Goal: Check status: Check status

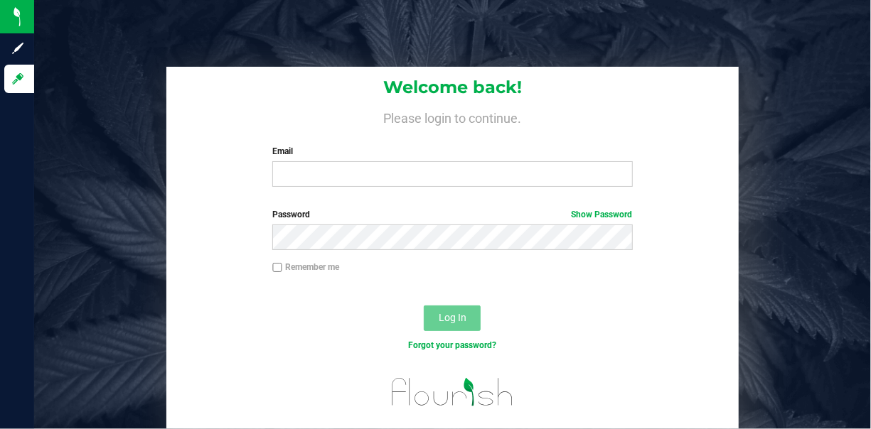
click at [448, 216] on label "Password Show Password" at bounding box center [452, 214] width 360 height 13
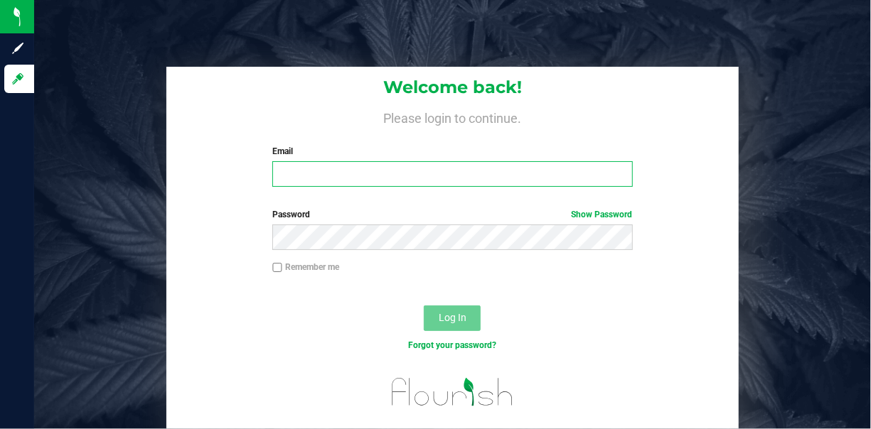
click at [436, 173] on input "Email" at bounding box center [452, 174] width 360 height 26
type input "[EMAIL_ADDRESS][DOMAIN_NAME]"
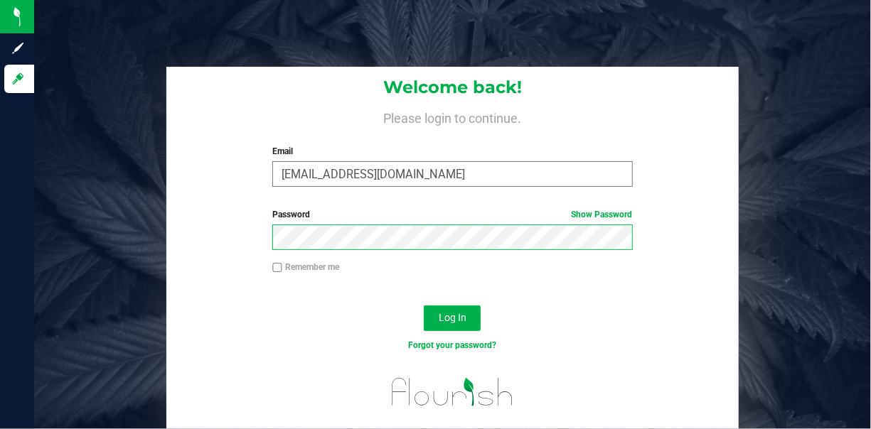
click at [424, 306] on button "Log In" at bounding box center [452, 319] width 57 height 26
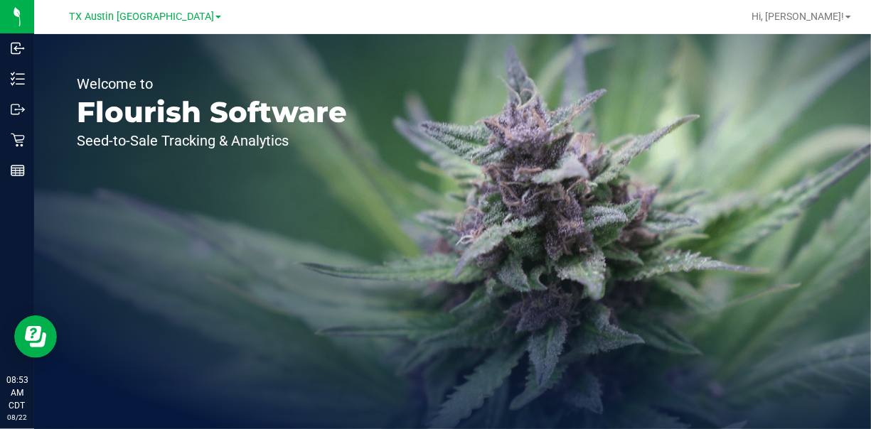
click at [429, 187] on div "Welcome to Flourish Software Seed-to-Sale Tracking & Analytics" at bounding box center [452, 231] width 836 height 395
click at [168, 18] on span "TX Austin [GEOGRAPHIC_DATA]" at bounding box center [141, 17] width 145 height 13
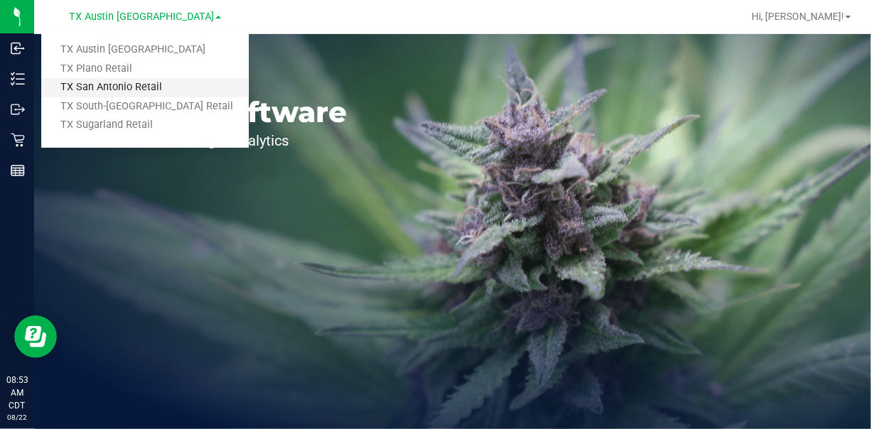
click at [134, 86] on link "TX San Antonio Retail" at bounding box center [145, 87] width 208 height 19
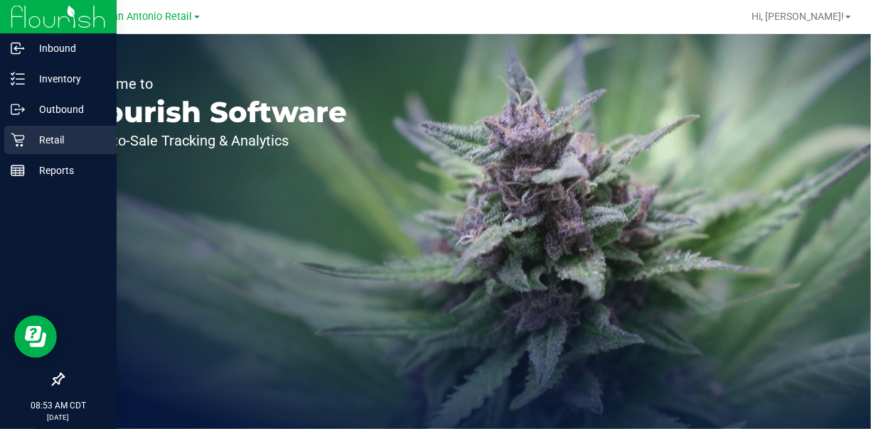
click at [16, 138] on icon at bounding box center [18, 140] width 14 height 14
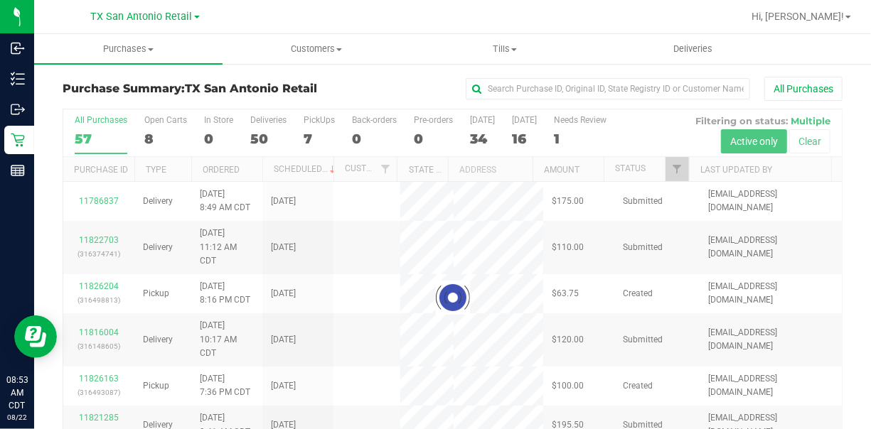
click at [387, 24] on div at bounding box center [497, 17] width 487 height 28
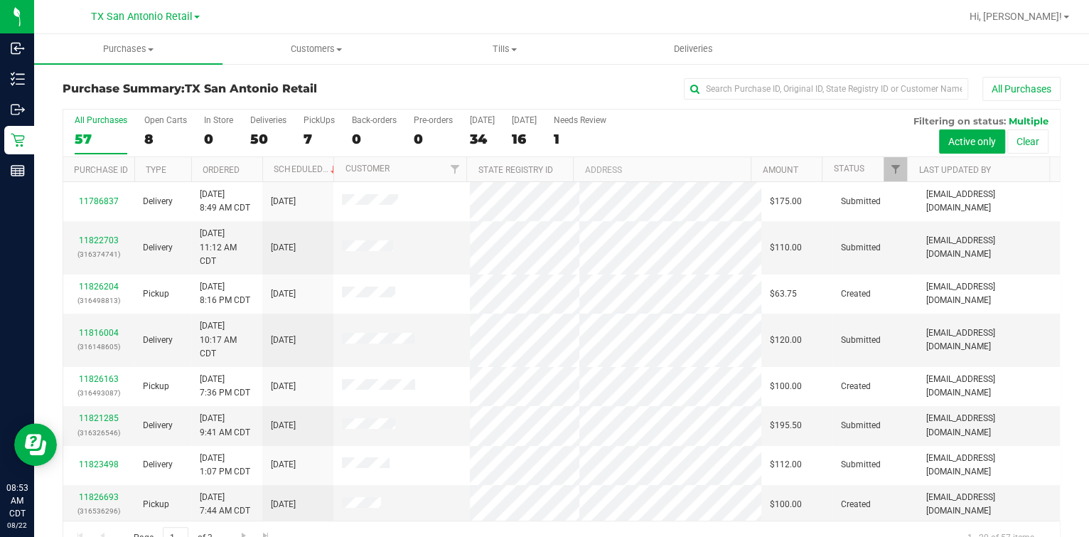
click at [453, 18] on div at bounding box center [607, 17] width 706 height 28
click at [146, 139] on div "8" at bounding box center [165, 139] width 43 height 16
click at [0, 0] on input "Open Carts 8" at bounding box center [0, 0] width 0 height 0
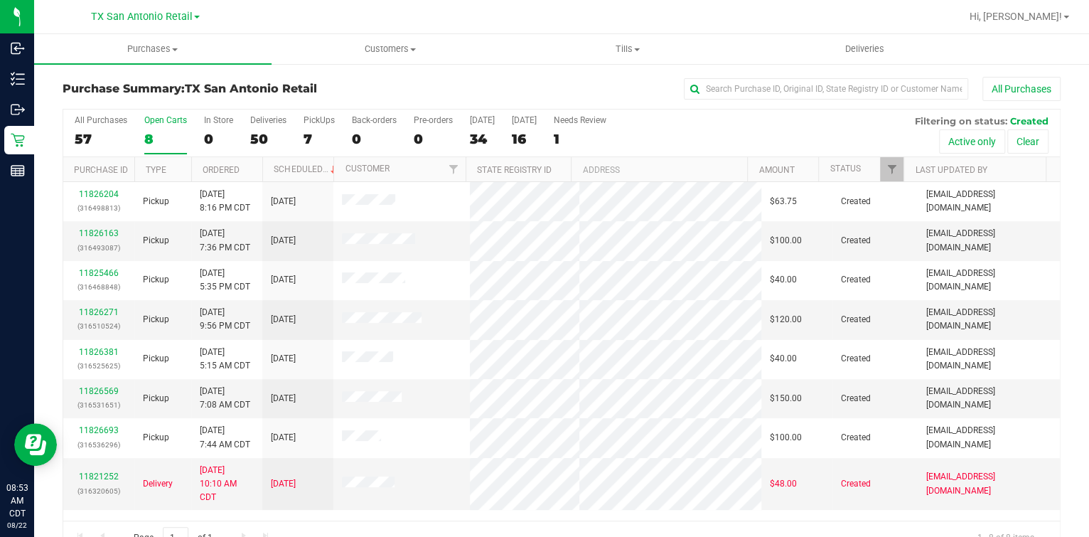
click at [470, 11] on div at bounding box center [607, 17] width 706 height 28
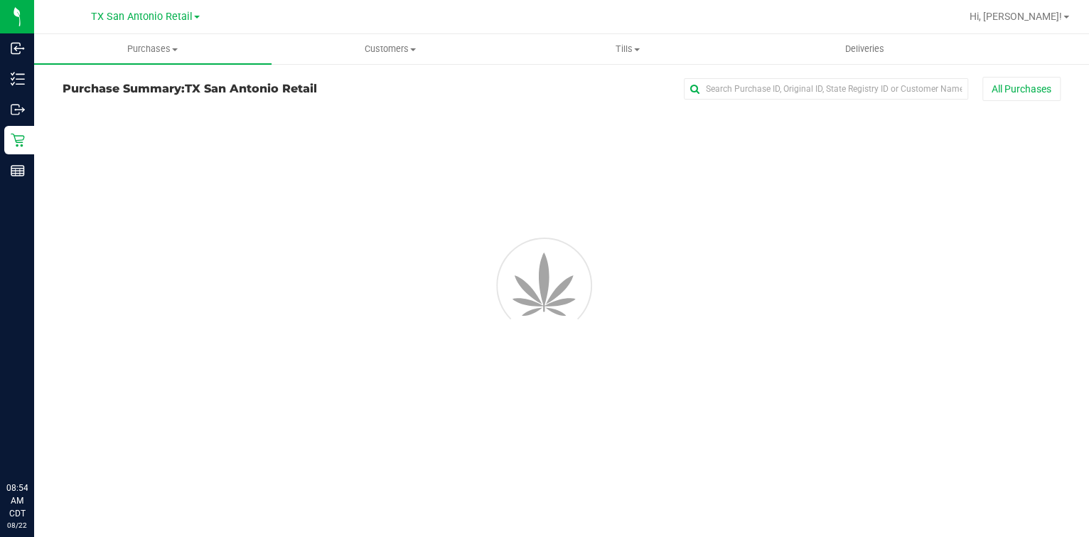
click at [350, 21] on div at bounding box center [607, 17] width 706 height 28
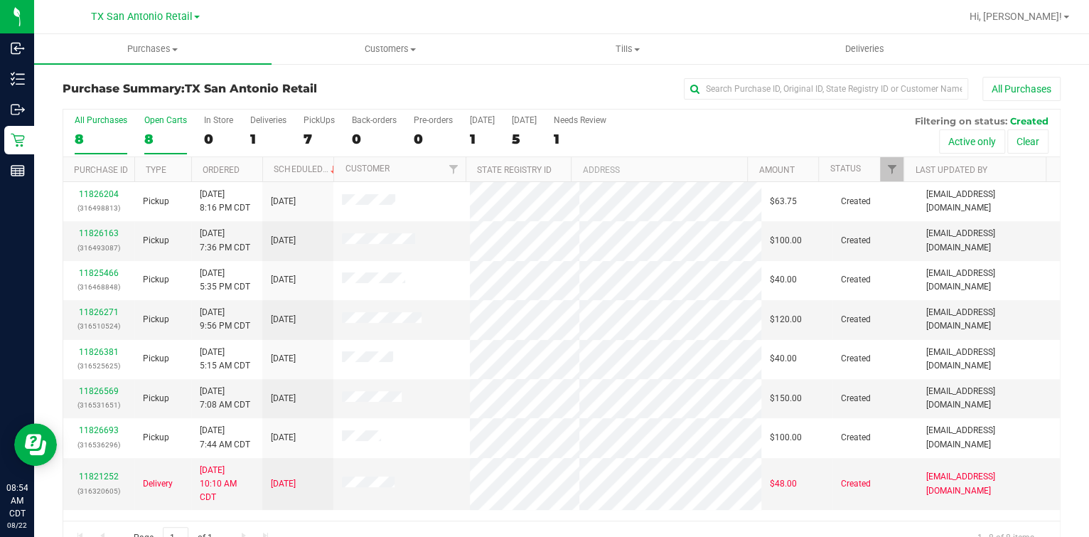
click at [154, 139] on div "8" at bounding box center [165, 139] width 43 height 16
click at [0, 0] on input "Open Carts 8" at bounding box center [0, 0] width 0 height 0
click at [328, 3] on div at bounding box center [607, 17] width 706 height 28
click at [314, 9] on div at bounding box center [607, 17] width 706 height 28
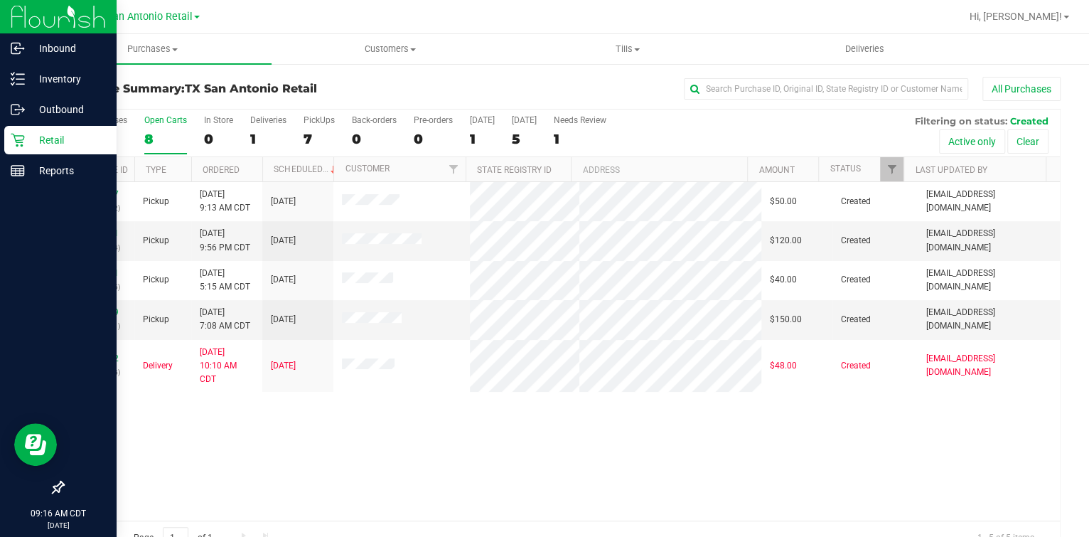
drag, startPoint x: 33, startPoint y: 144, endPoint x: 50, endPoint y: 144, distance: 16.3
click at [33, 144] on p "Retail" at bounding box center [67, 139] width 85 height 17
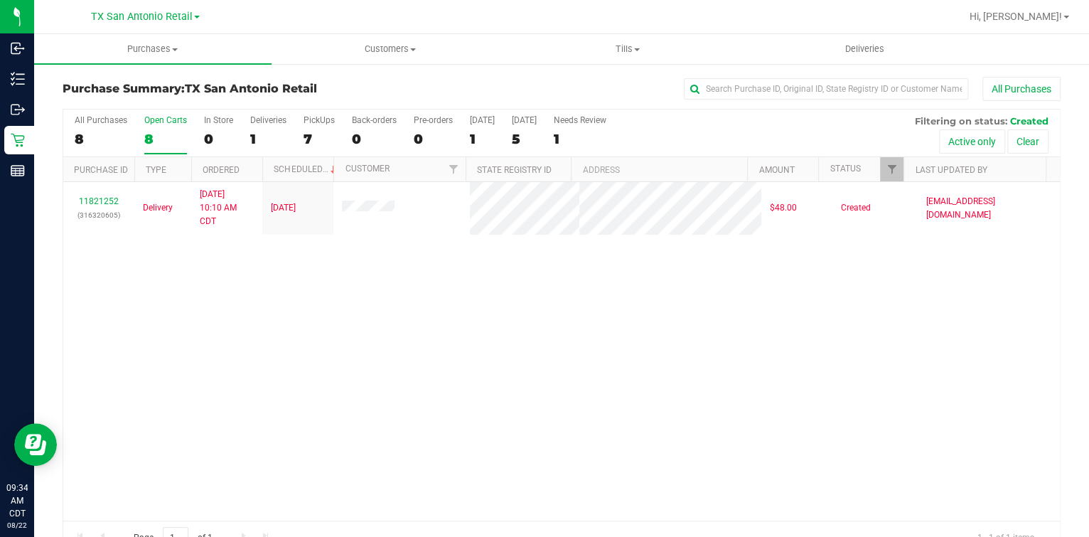
click at [387, 316] on div "11821252 (316320605) Delivery 8/21/2025 10:10 AM CDT 8/22/2025 $48.00 Created m…" at bounding box center [561, 351] width 996 height 338
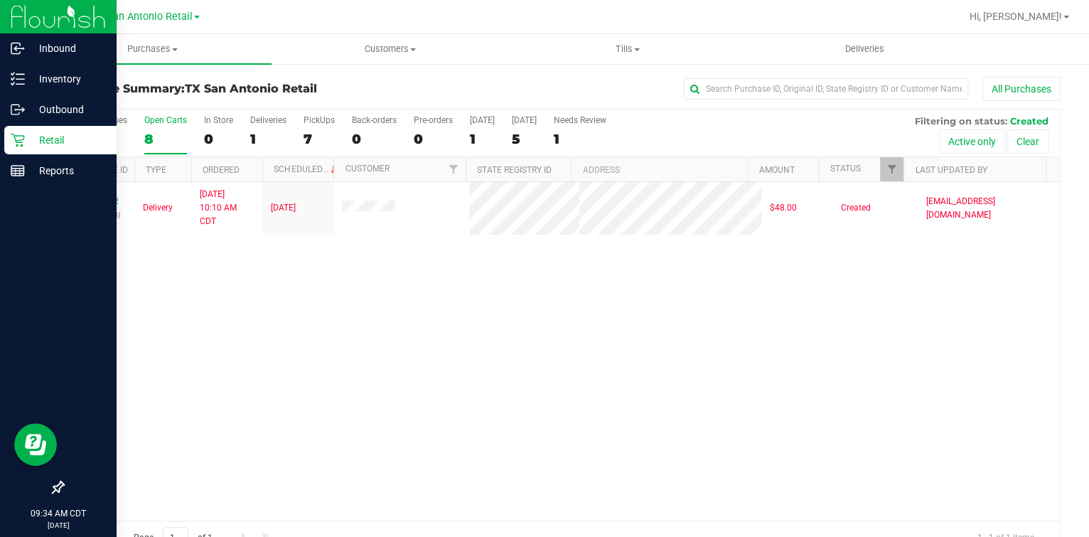
click at [30, 134] on p "Retail" at bounding box center [67, 139] width 85 height 17
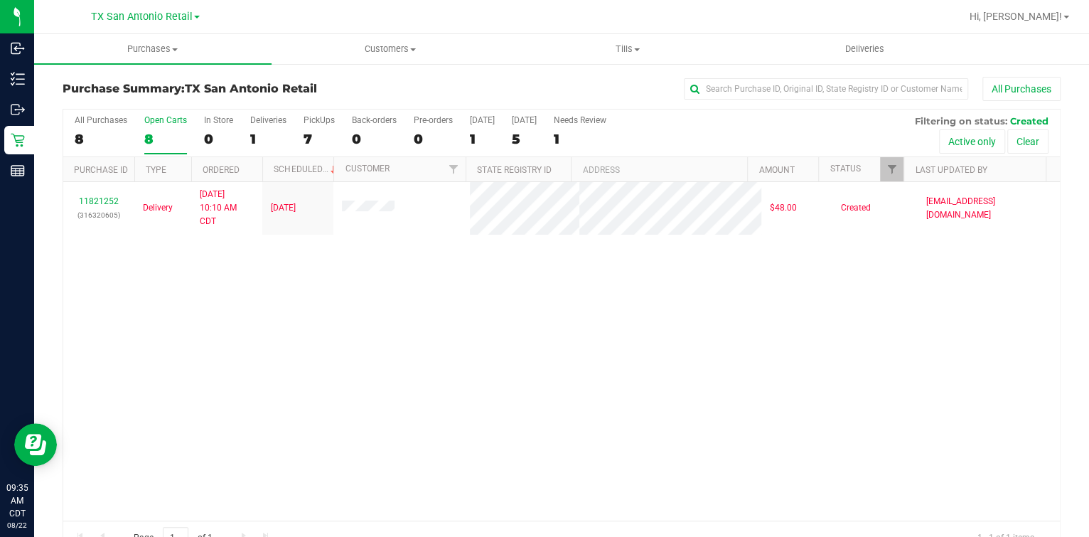
click at [912, 439] on div "11821252 (316320605) Delivery 8/21/2025 10:10 AM CDT 8/22/2025 $48.00 Created m…" at bounding box center [561, 351] width 996 height 338
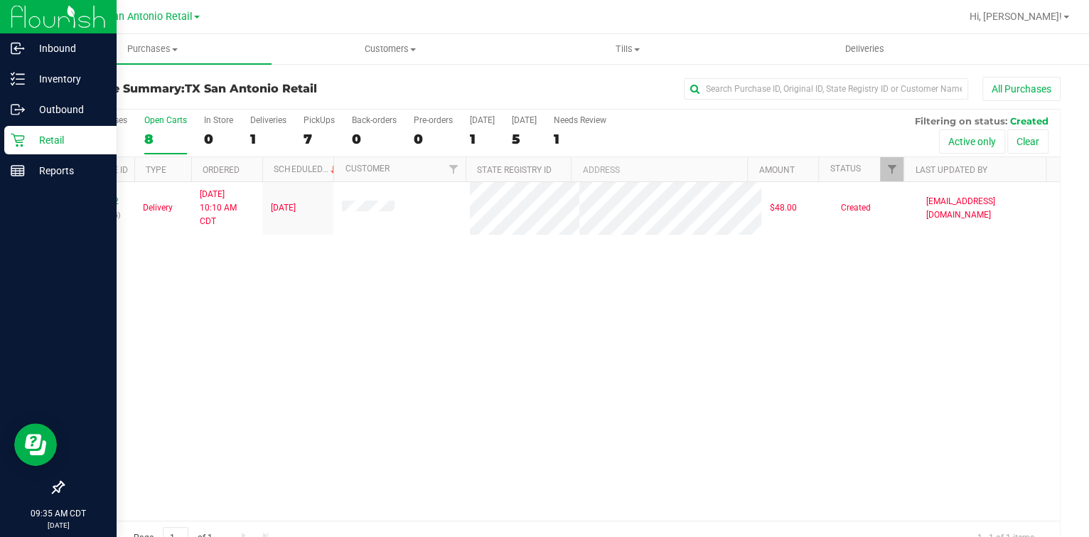
click at [14, 139] on icon at bounding box center [18, 140] width 14 height 14
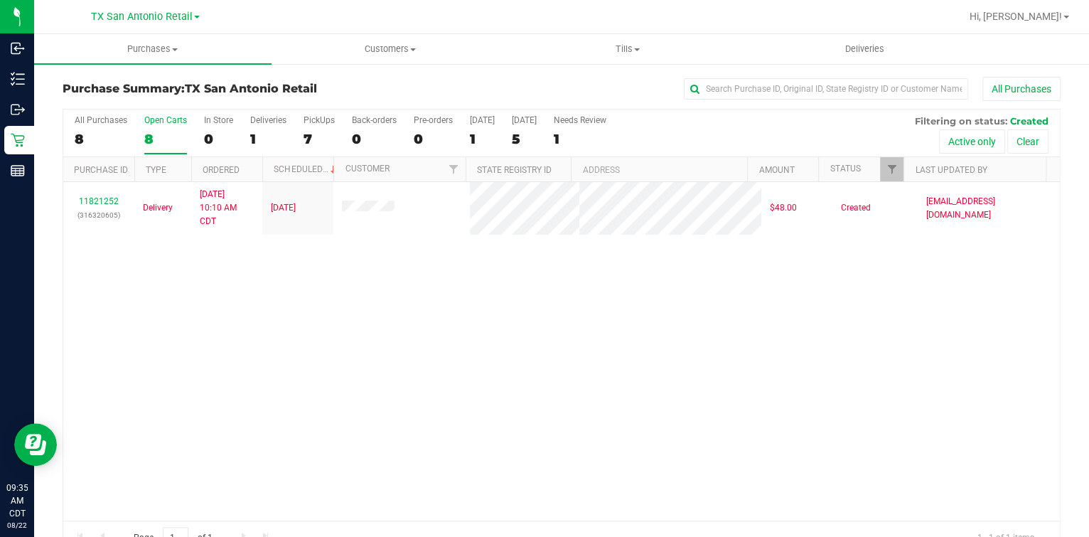
drag, startPoint x: 140, startPoint y: 377, endPoint x: 146, endPoint y: 365, distance: 13.7
click at [140, 377] on div "11821252 (316320605) Delivery 8/21/2025 10:10 AM CDT 8/22/2025 $48.00 Created m…" at bounding box center [561, 351] width 996 height 338
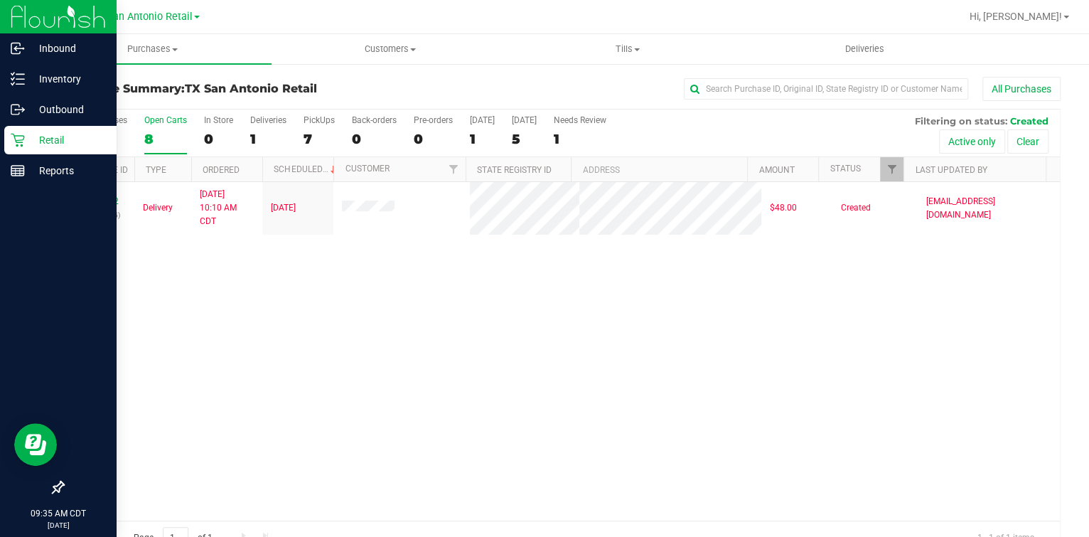
click at [19, 142] on icon at bounding box center [18, 141] width 14 height 14
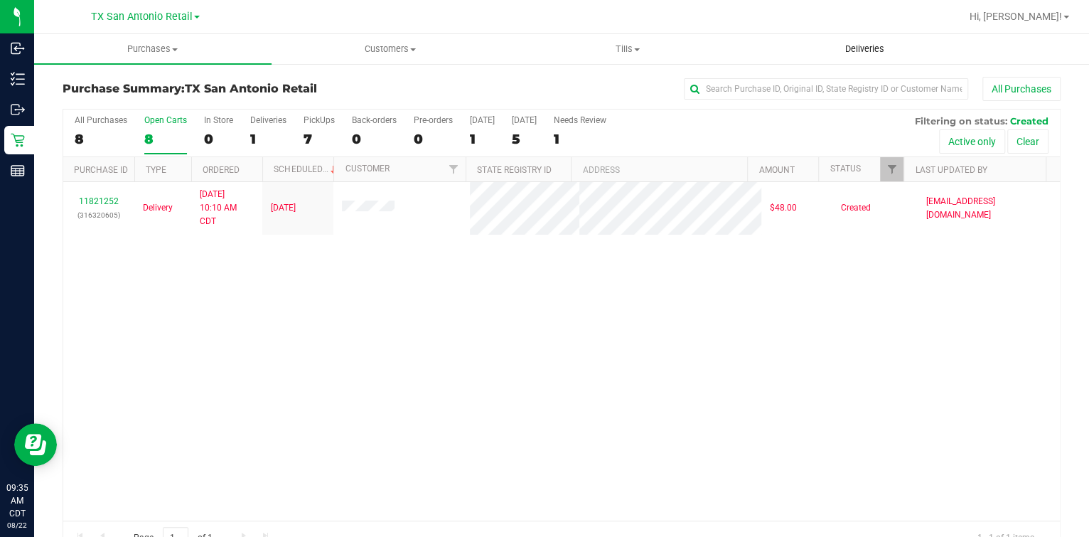
click at [905, 48] on uib-tab-heading "Deliveries" at bounding box center [865, 49] width 236 height 28
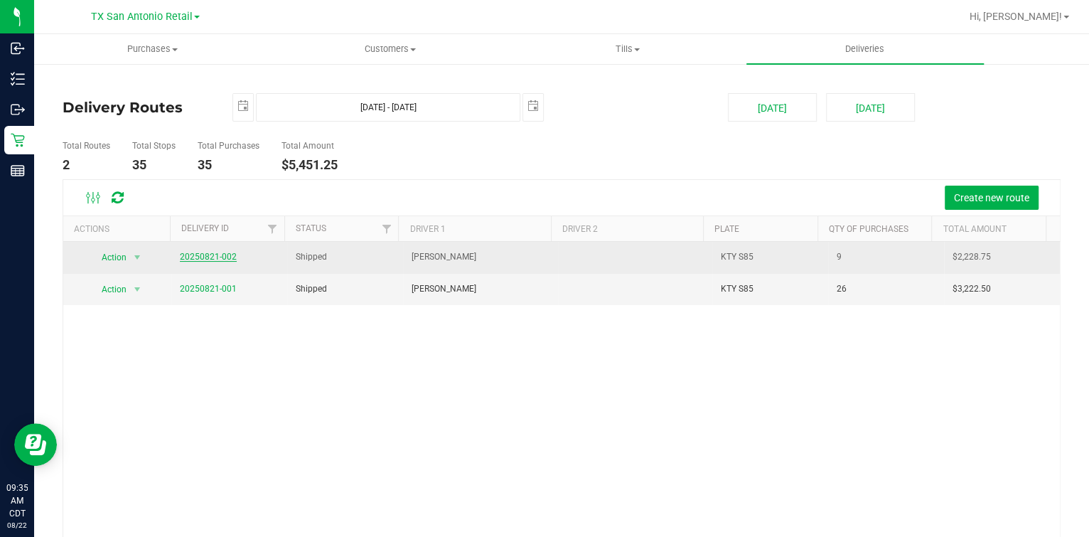
click at [190, 260] on link "20250821-002" at bounding box center [208, 257] width 57 height 10
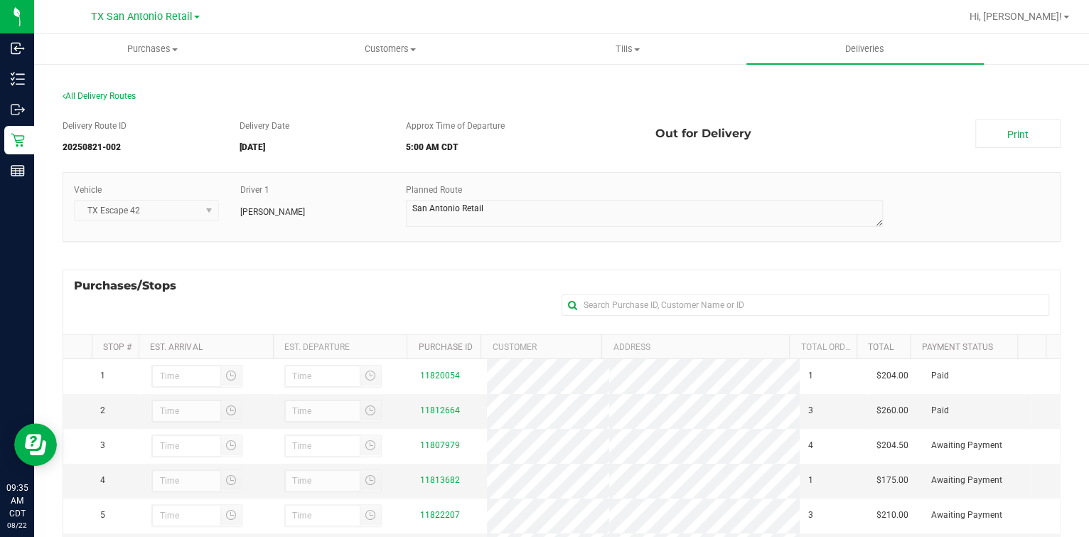
click at [824, 63] on link "Deliveries" at bounding box center [864, 49] width 237 height 30
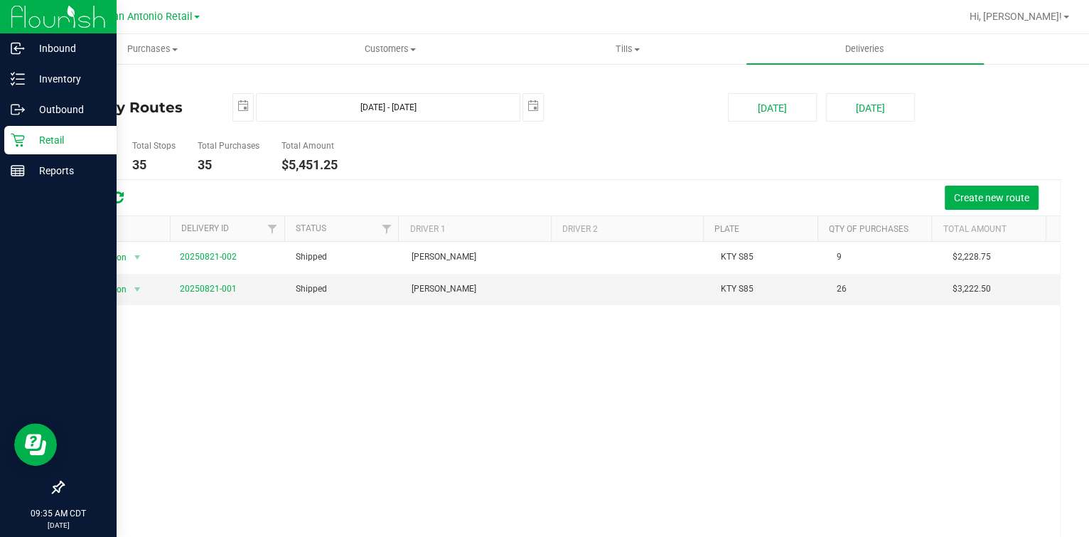
click at [37, 142] on p "Retail" at bounding box center [67, 139] width 85 height 17
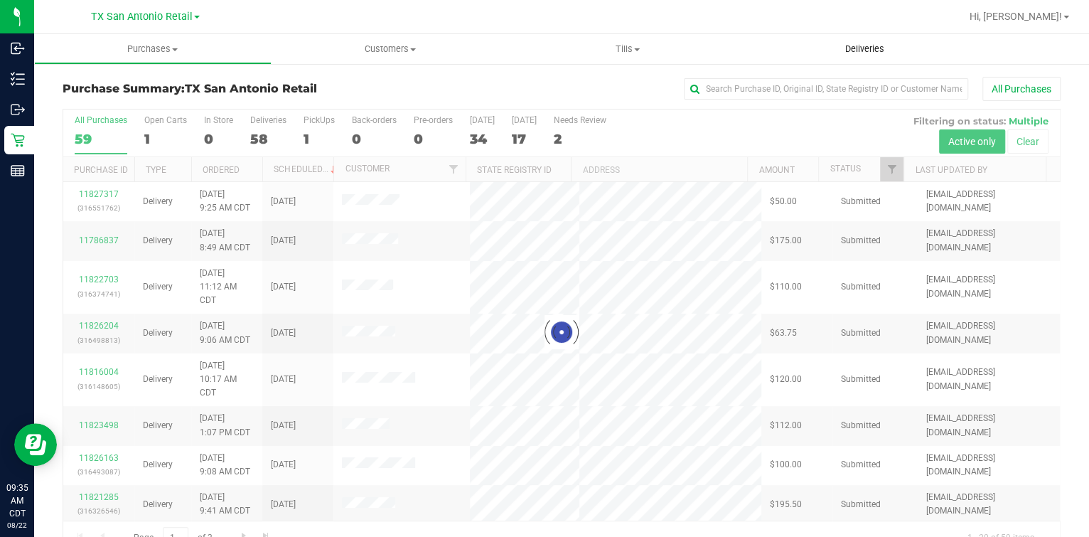
click at [839, 43] on span "Deliveries" at bounding box center [864, 49] width 77 height 13
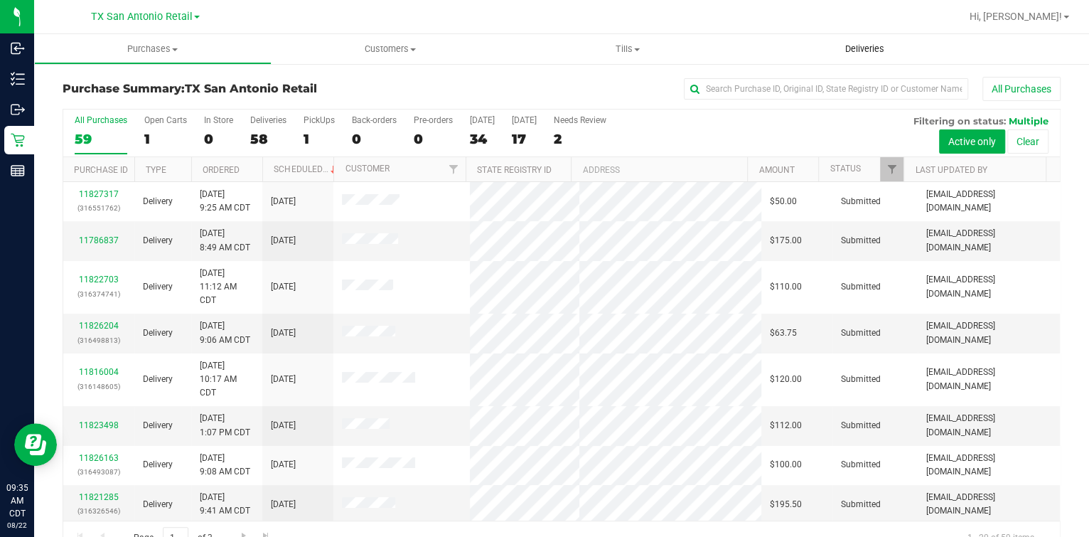
click at [858, 46] on span "Deliveries" at bounding box center [864, 49] width 77 height 13
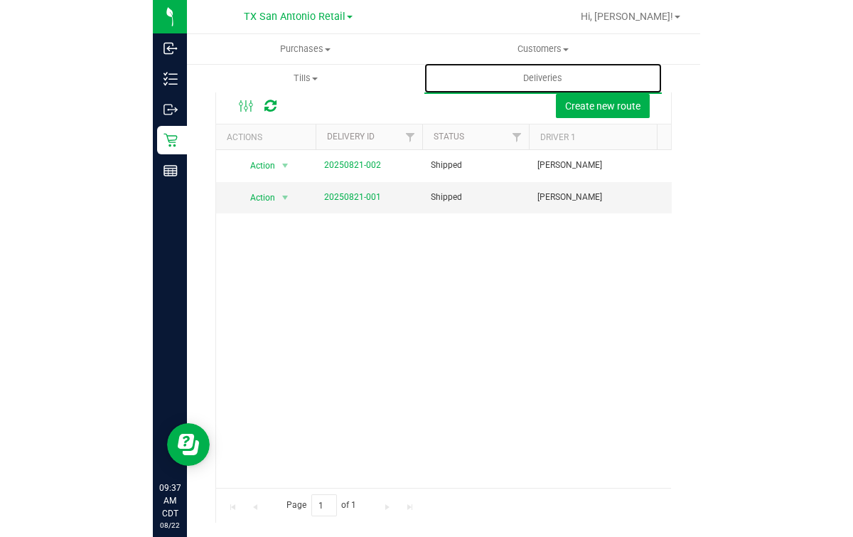
scroll to position [91, 0]
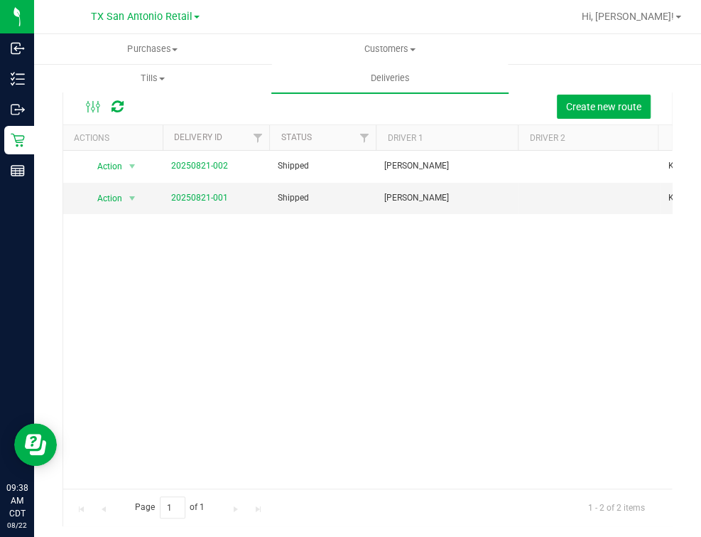
click at [396, 433] on div "Action Action View Delivery 20250821-002 Shipped Sabastian Williams KTY S85 9 $…" at bounding box center [367, 320] width 609 height 338
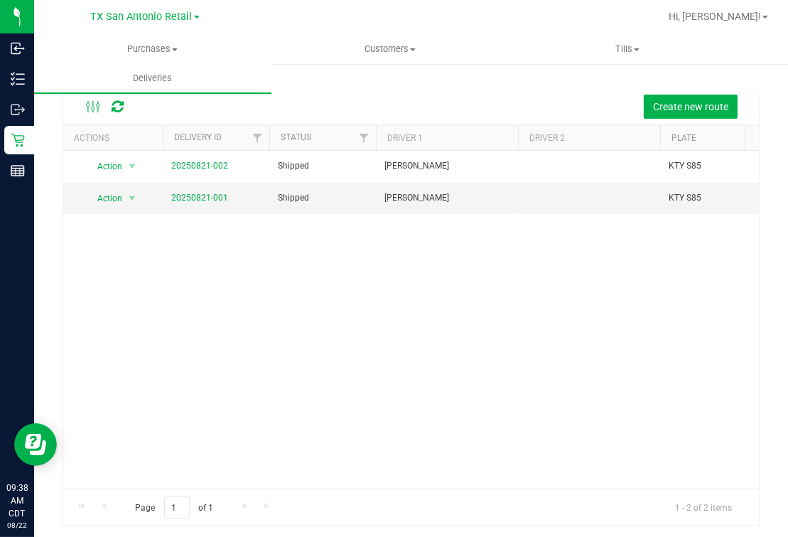
click at [274, 16] on div at bounding box center [456, 17] width 405 height 28
click at [210, 344] on div "Action Action View Delivery 20250821-002 Shipped Sabastian Williams KTY S85 9 $…" at bounding box center [411, 320] width 696 height 338
click at [353, 291] on div "Action Action View Delivery 20250821-002 Shipped Sabastian Williams KTY S85 9 $…" at bounding box center [411, 320] width 696 height 338
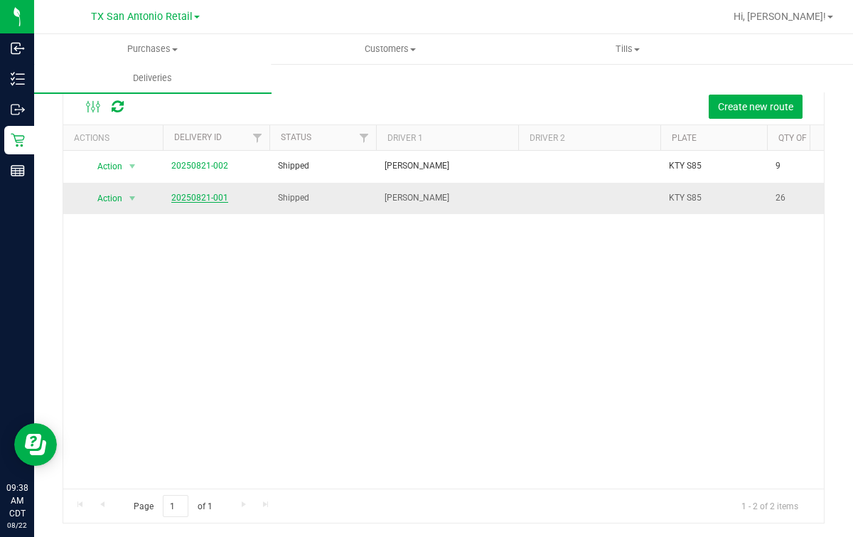
click at [213, 193] on link "20250821-001" at bounding box center [199, 198] width 57 height 10
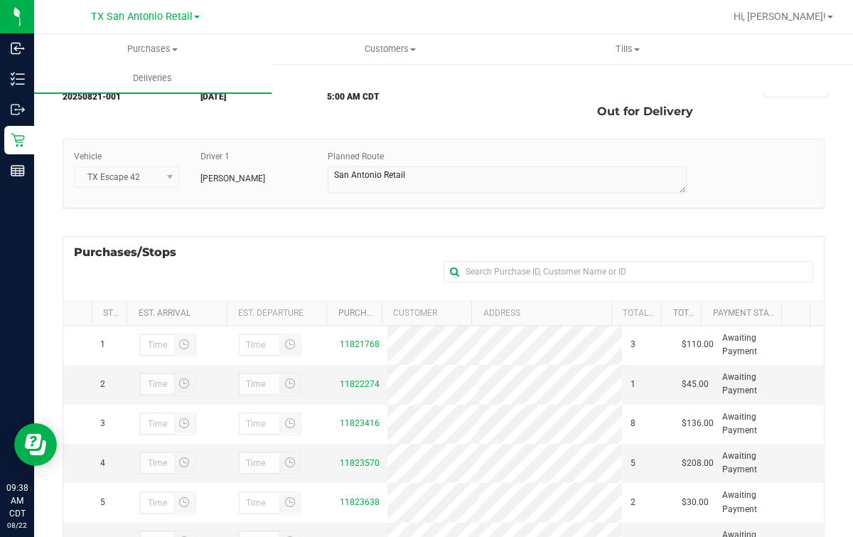
scroll to position [177, 0]
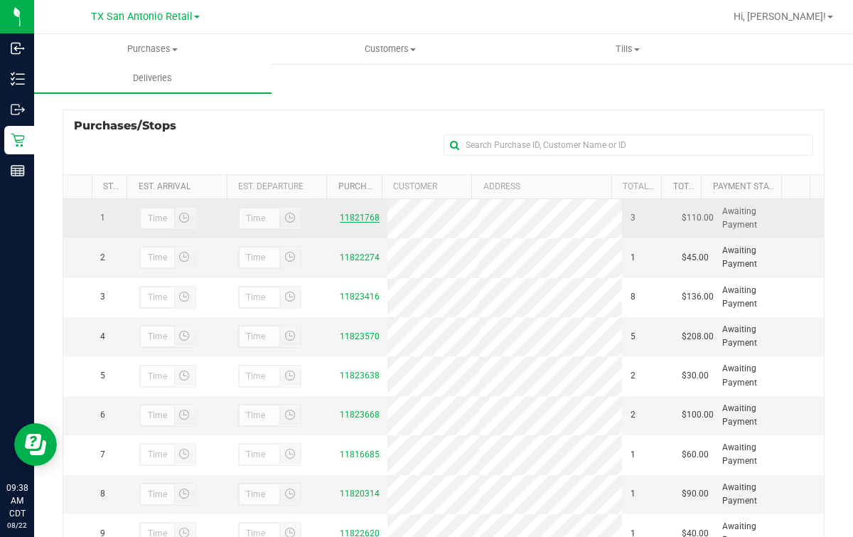
click at [352, 222] on link "11821768" at bounding box center [360, 217] width 40 height 10
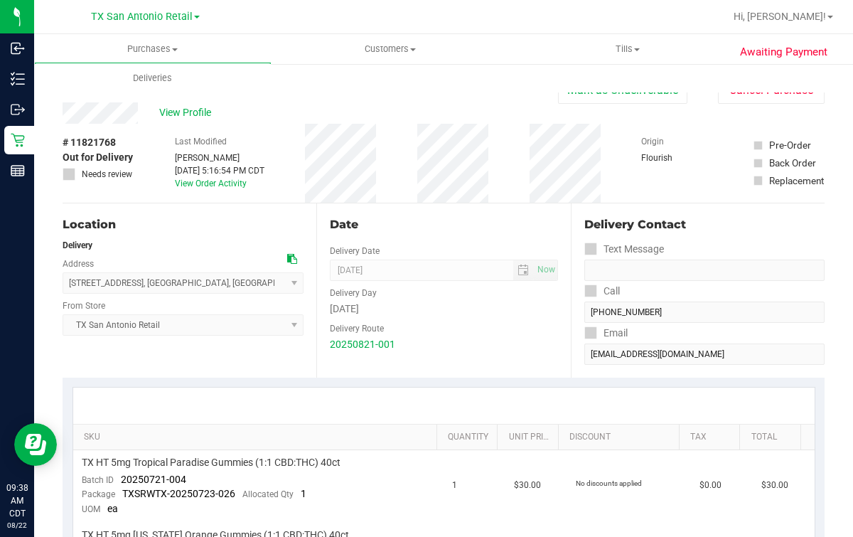
click at [137, 112] on div "View Profile" at bounding box center [310, 112] width 495 height 21
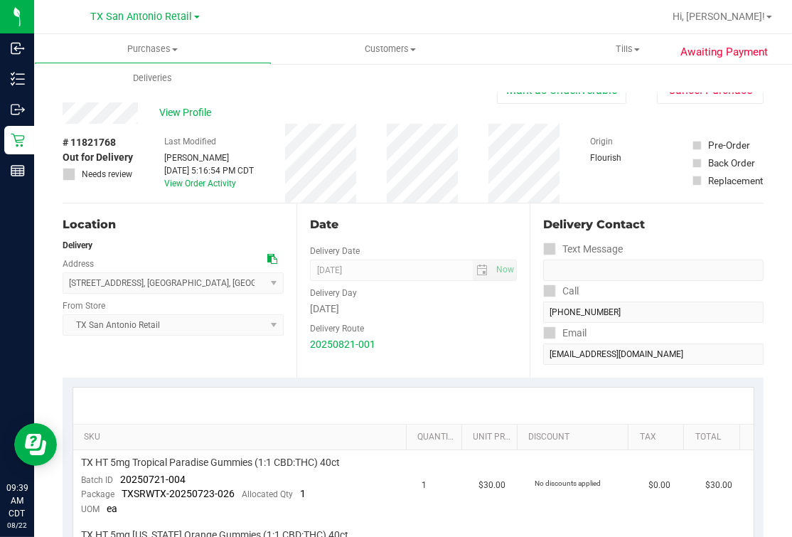
scroll to position [266, 0]
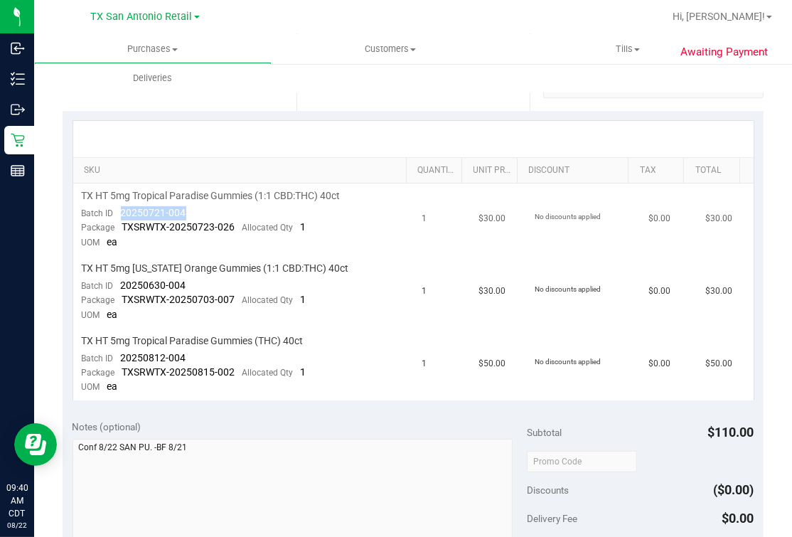
drag, startPoint x: 120, startPoint y: 212, endPoint x: 183, endPoint y: 212, distance: 63.2
click at [183, 212] on span "20250721-004" at bounding box center [153, 212] width 65 height 11
drag, startPoint x: 118, startPoint y: 279, endPoint x: 188, endPoint y: 278, distance: 69.7
click at [188, 278] on td "TX HT 5mg Texas Orange Gummies (1:1 CBD:THC) 40ct Batch ID 20250630-004 Package…" at bounding box center [243, 292] width 340 height 72
drag, startPoint x: 125, startPoint y: 359, endPoint x: 196, endPoint y: 359, distance: 71.1
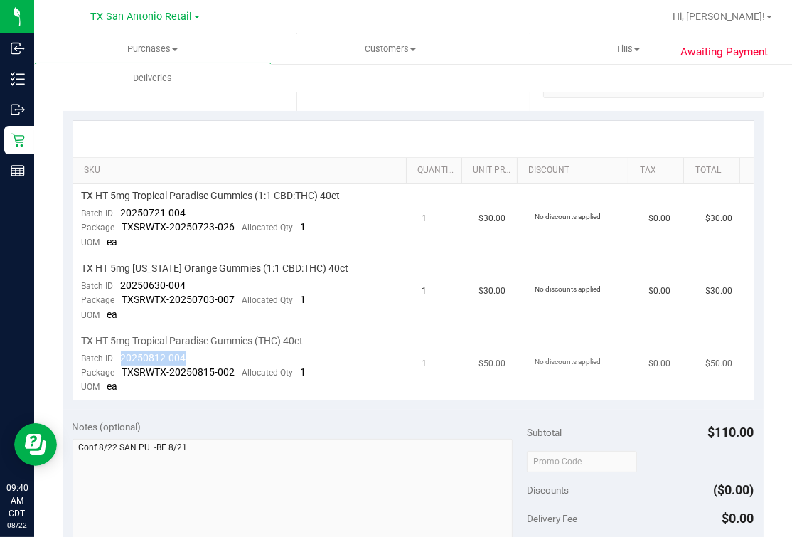
click at [196, 359] on td "TX HT 5mg Tropical Paradise Gummies (THC) 40ct Batch ID 20250812-004 Package TX…" at bounding box center [243, 364] width 340 height 72
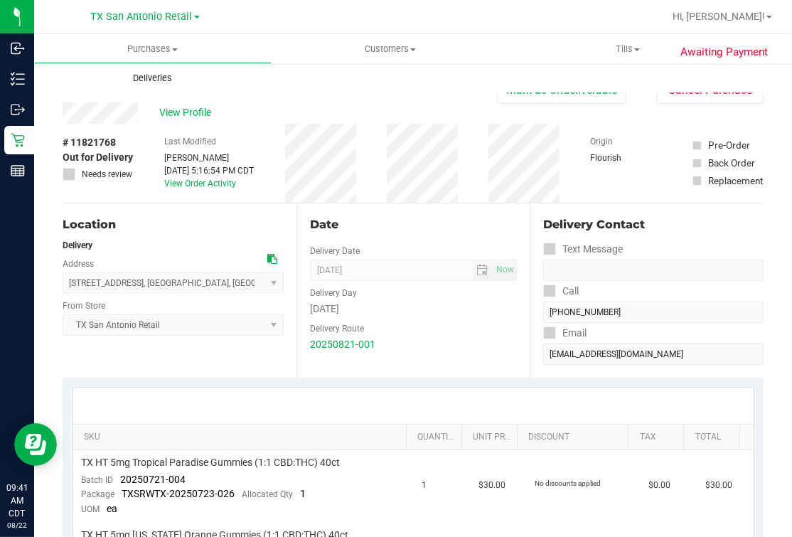
click at [178, 82] on span "Deliveries" at bounding box center [152, 78] width 77 height 13
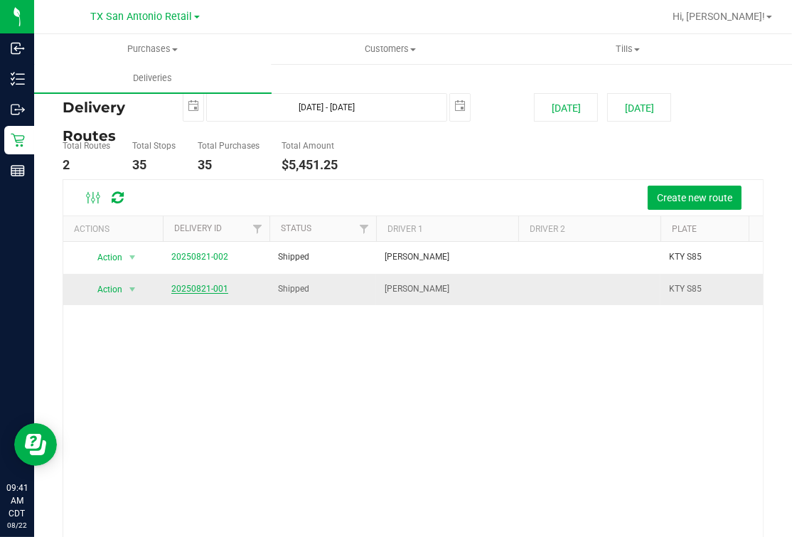
click at [202, 288] on link "20250821-001" at bounding box center [199, 289] width 57 height 10
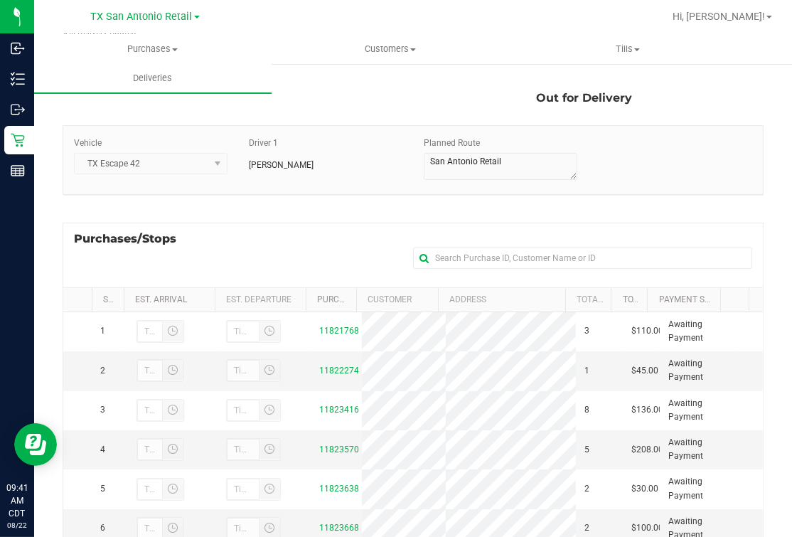
scroll to position [88, 0]
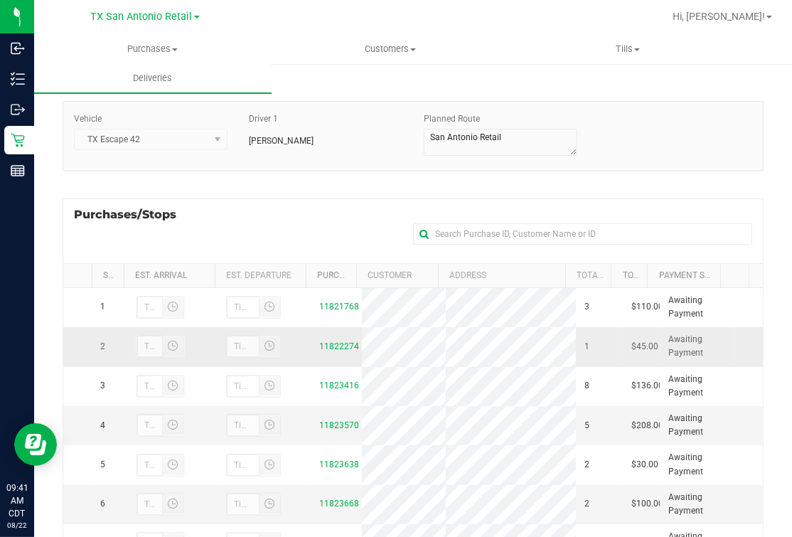
click at [337, 352] on div "11822274" at bounding box center [336, 347] width 34 height 14
click at [333, 351] on link "11822274" at bounding box center [339, 346] width 40 height 10
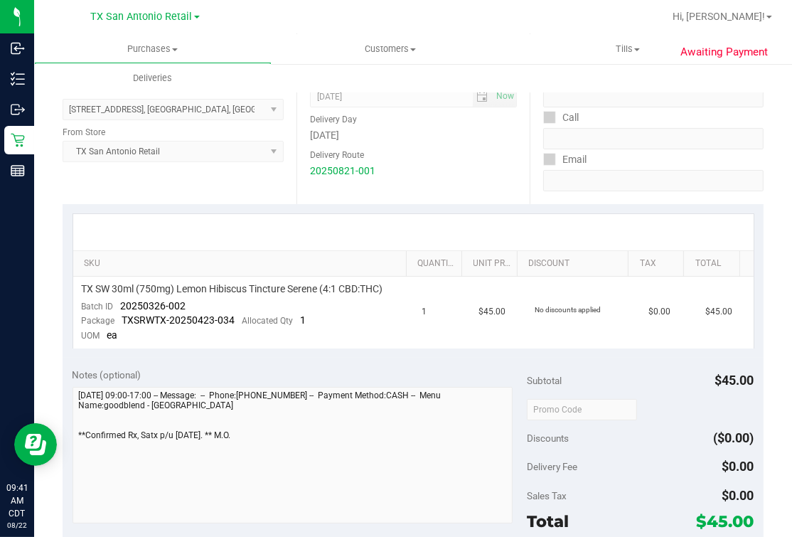
scroll to position [177, 0]
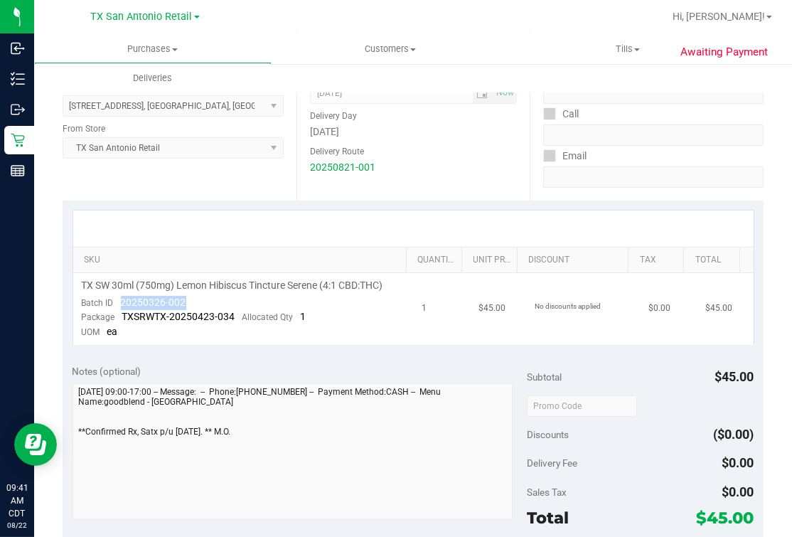
drag, startPoint x: 119, startPoint y: 302, endPoint x: 183, endPoint y: 299, distance: 64.7
click at [183, 299] on div "Batch ID 20250326-002" at bounding box center [134, 303] width 104 height 14
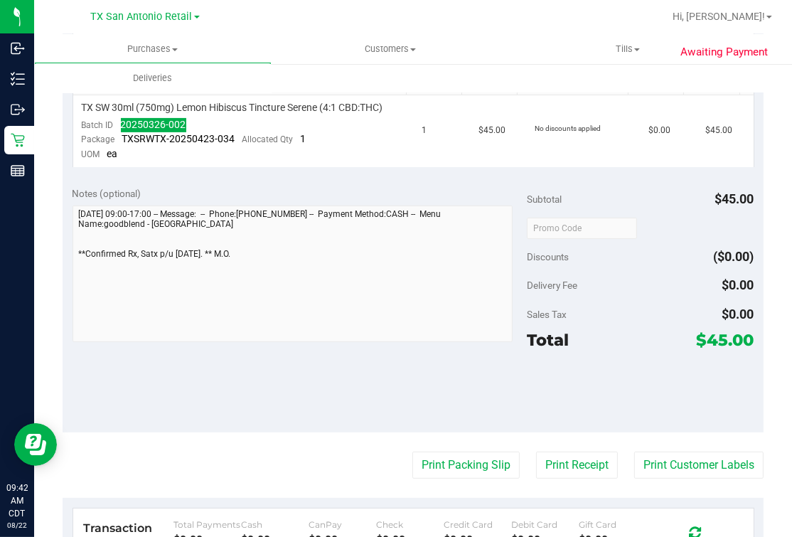
scroll to position [0, 0]
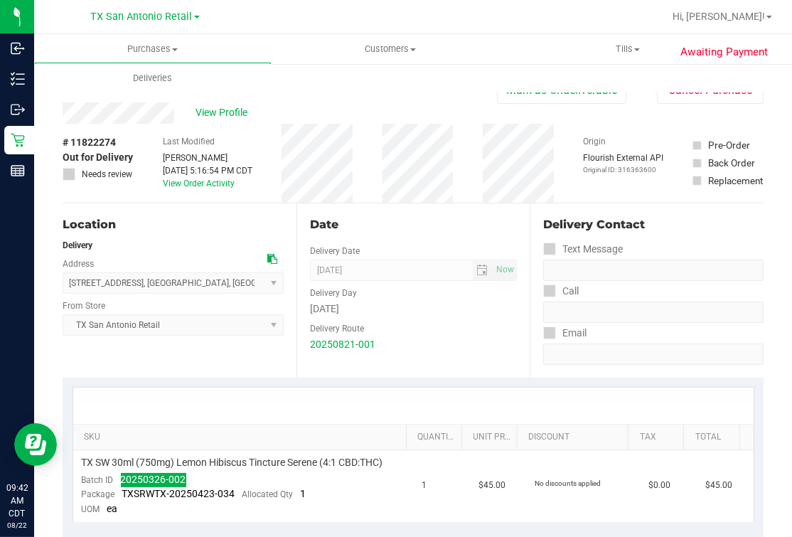
click at [392, 222] on div "Date" at bounding box center [414, 224] width 208 height 17
click at [392, 220] on div "Date" at bounding box center [414, 224] width 208 height 17
click at [146, 80] on span "Deliveries" at bounding box center [152, 78] width 77 height 13
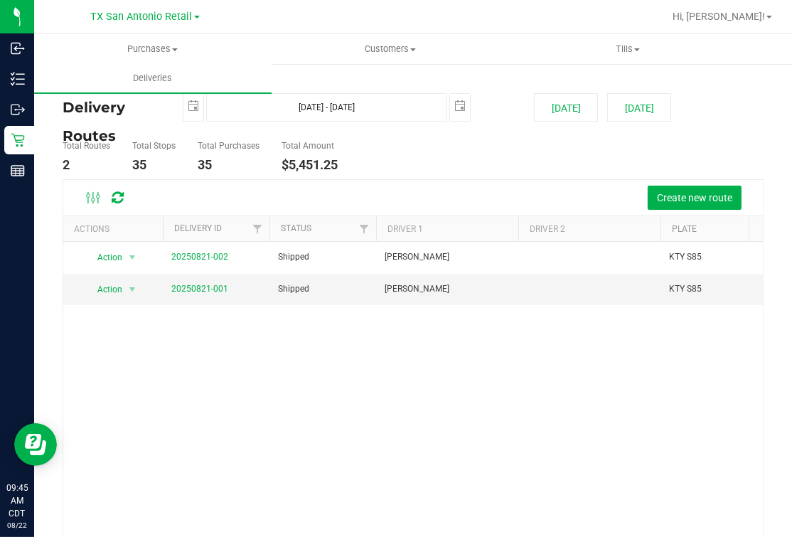
click at [366, 416] on div "Action Action View Delivery 20250821-002 Shipped Sabastian Williams KTY S85 9 $…" at bounding box center [412, 411] width 699 height 338
click at [176, 288] on link "20250821-001" at bounding box center [199, 289] width 57 height 10
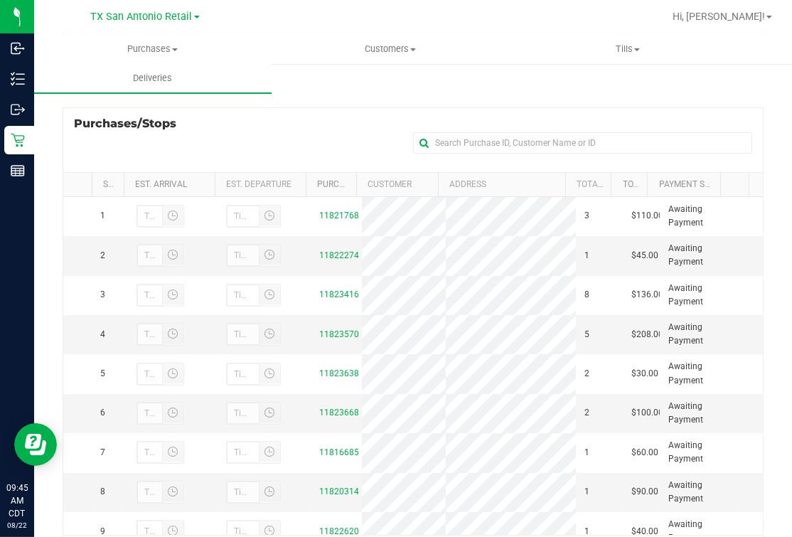
scroll to position [254, 0]
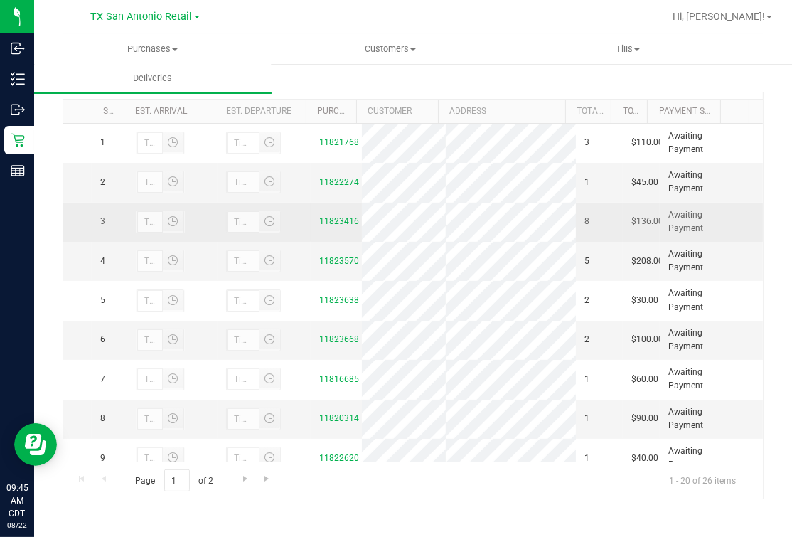
click at [334, 228] on div "11823416" at bounding box center [336, 222] width 34 height 14
click at [330, 226] on link "11823416" at bounding box center [339, 221] width 40 height 10
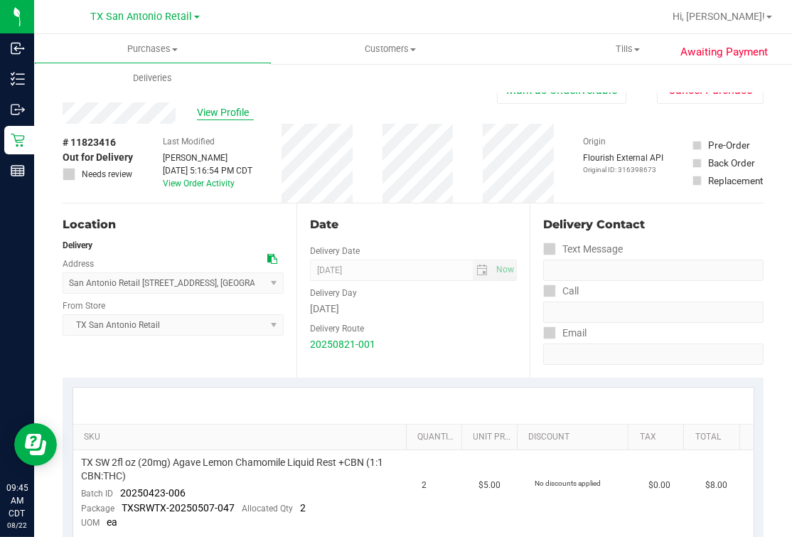
click at [237, 110] on span "View Profile" at bounding box center [225, 112] width 57 height 15
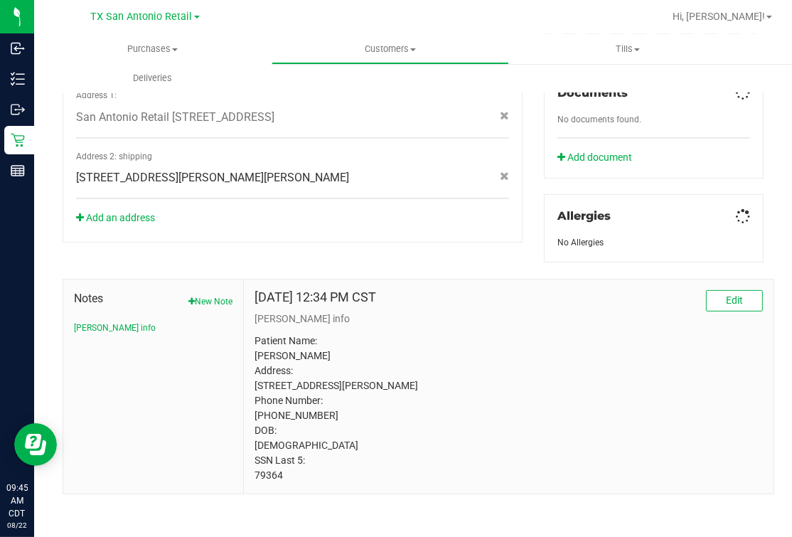
scroll to position [526, 0]
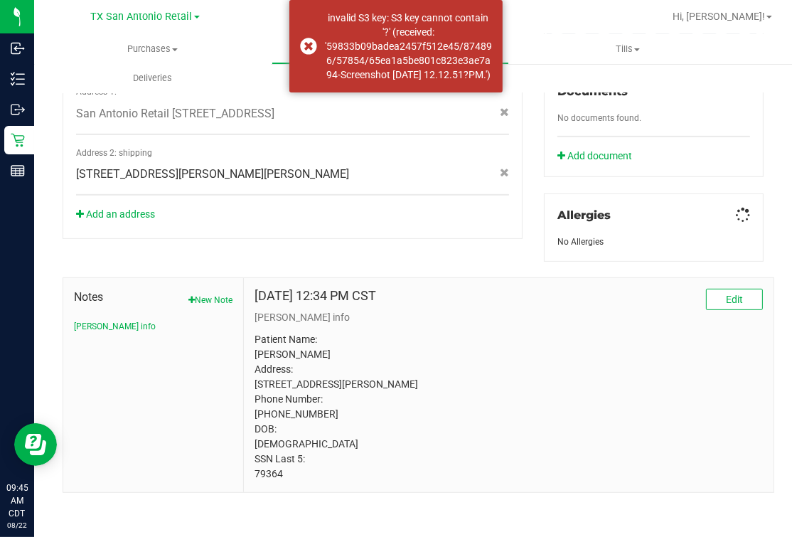
click at [274, 475] on p "Patient Name: Michelle Lopez Address: 420 S 5th St Slaton, TX, 79364 Phone Numb…" at bounding box center [508, 406] width 508 height 149
click at [269, 481] on p "Patient Name: Michelle Lopez Address: 420 S 5th St Slaton, TX, 79364 Phone Numb…" at bounding box center [508, 406] width 508 height 149
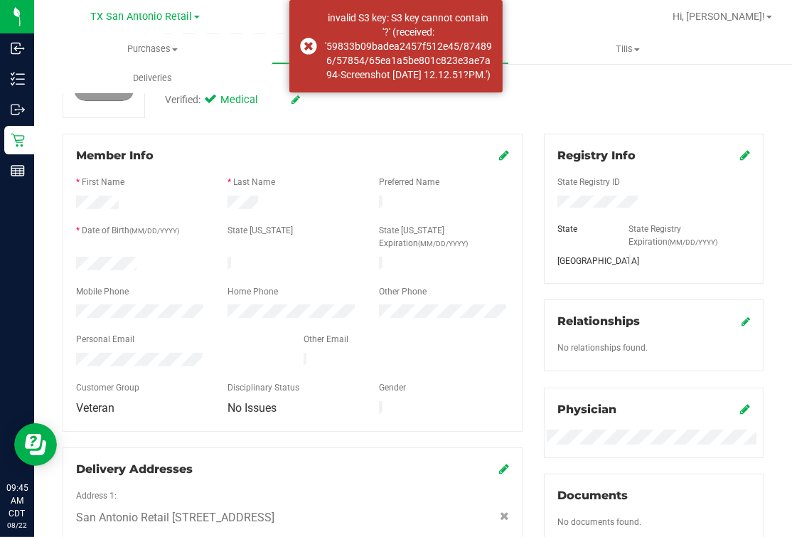
scroll to position [0, 0]
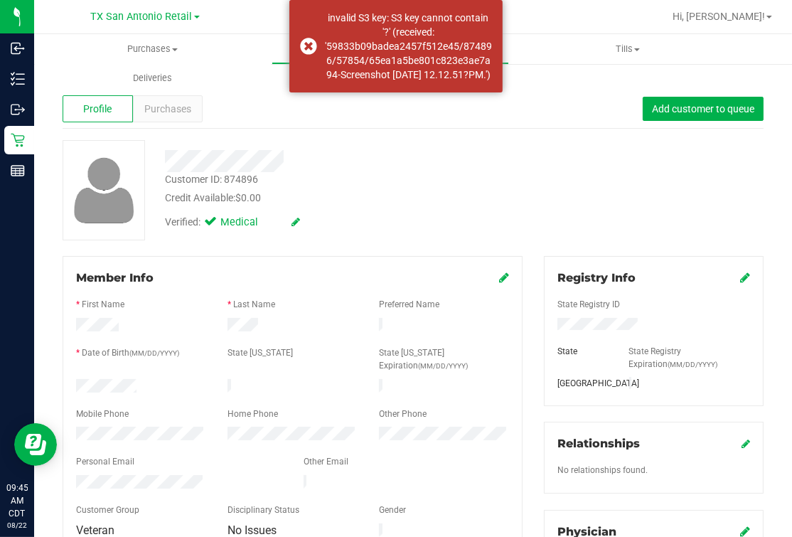
click at [314, 140] on div at bounding box center [334, 156] width 361 height 32
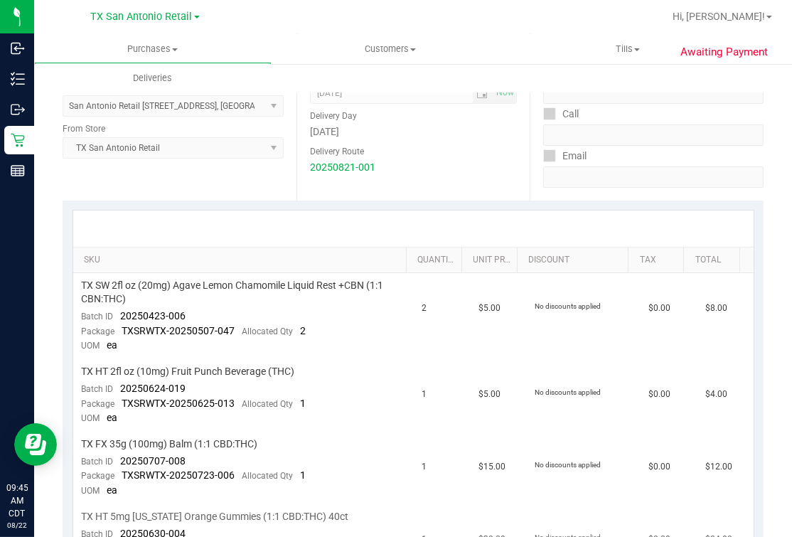
scroll to position [355, 0]
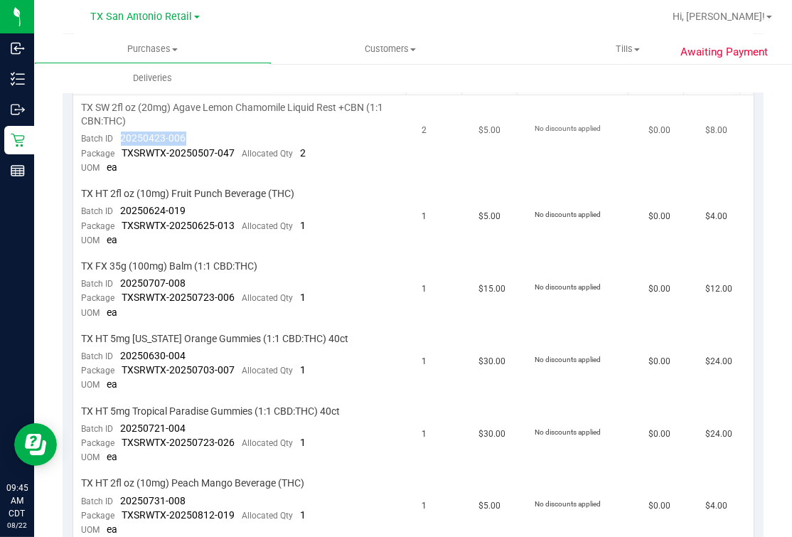
drag, startPoint x: 116, startPoint y: 141, endPoint x: 208, endPoint y: 135, distance: 91.8
click at [208, 135] on td "TX SW 2fl oz (20mg) Agave Lemon Chamomile Liquid Rest +CBN (1:1 CBN:THC) Batch …" at bounding box center [243, 138] width 340 height 86
drag, startPoint x: 114, startPoint y: 211, endPoint x: 188, endPoint y: 211, distance: 73.9
click at [188, 211] on td "TX HT 2fl oz (10mg) Fruit Punch Beverage (THC) Batch ID 20250624-019 Package TX…" at bounding box center [243, 217] width 340 height 72
drag, startPoint x: 116, startPoint y: 284, endPoint x: 205, endPoint y: 289, distance: 89.6
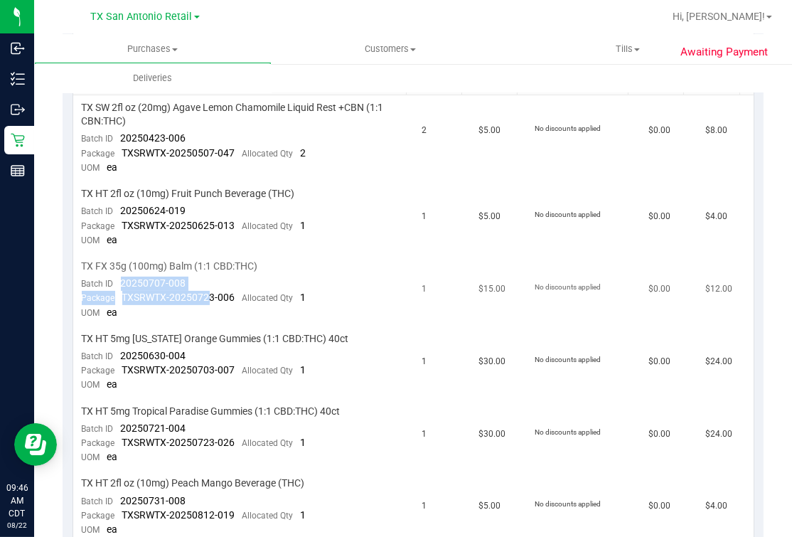
click at [205, 289] on td "TX FX 35g (100mg) Balm (1:1 CBD:THC) Batch ID 20250707-008 Package TXSRWTX-2025…" at bounding box center [243, 290] width 340 height 72
drag, startPoint x: 205, startPoint y: 289, endPoint x: 151, endPoint y: 281, distance: 54.6
click at [166, 284] on span "20250707-008" at bounding box center [153, 282] width 65 height 11
click at [151, 281] on span "20250707-008" at bounding box center [153, 282] width 65 height 11
click at [106, 279] on span "Batch ID" at bounding box center [98, 284] width 32 height 10
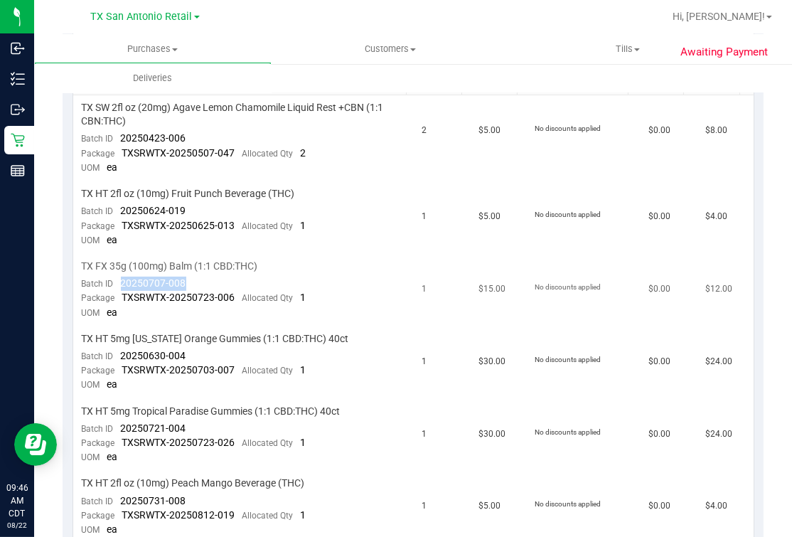
drag, startPoint x: 119, startPoint y: 277, endPoint x: 197, endPoint y: 281, distance: 77.5
click at [197, 281] on td "TX FX 35g (100mg) Balm (1:1 CBD:THC) Batch ID 20250707-008 Package TXSRWTX-2025…" at bounding box center [243, 290] width 340 height 72
drag, startPoint x: 118, startPoint y: 353, endPoint x: 227, endPoint y: 347, distance: 109.6
click at [227, 347] on td "TX HT 5mg Texas Orange Gummies (1:1 CBD:THC) 40ct Batch ID 20250630-004 Package…" at bounding box center [243, 362] width 340 height 72
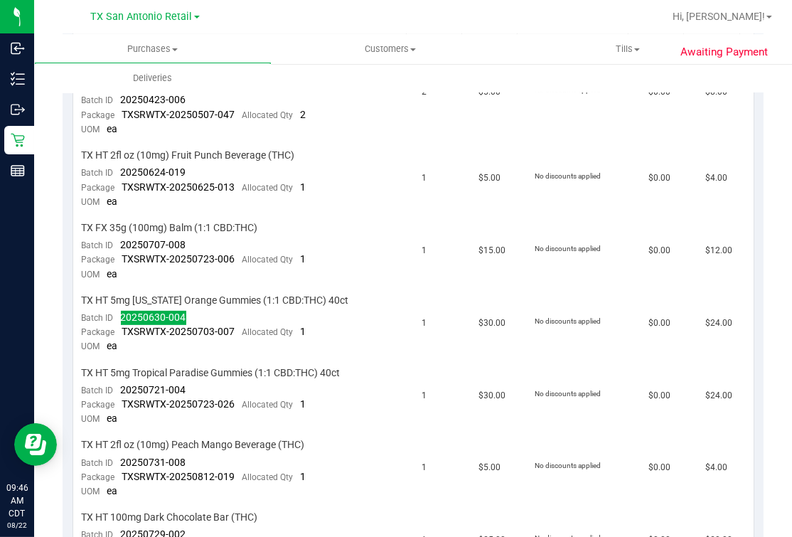
scroll to position [444, 0]
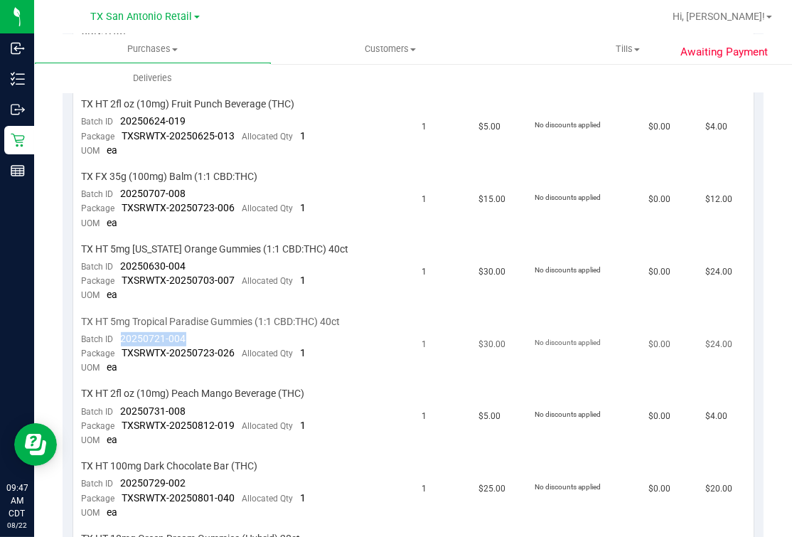
drag, startPoint x: 117, startPoint y: 336, endPoint x: 184, endPoint y: 341, distance: 67.0
click at [184, 341] on div "Batch ID 20250721-004" at bounding box center [134, 339] width 104 height 14
drag, startPoint x: 117, startPoint y: 411, endPoint x: 198, endPoint y: 411, distance: 81.0
click at [198, 411] on td "TX HT 2fl oz (10mg) Peach Mango Beverage (THC) Batch ID 20250731-008 Package TX…" at bounding box center [243, 417] width 340 height 72
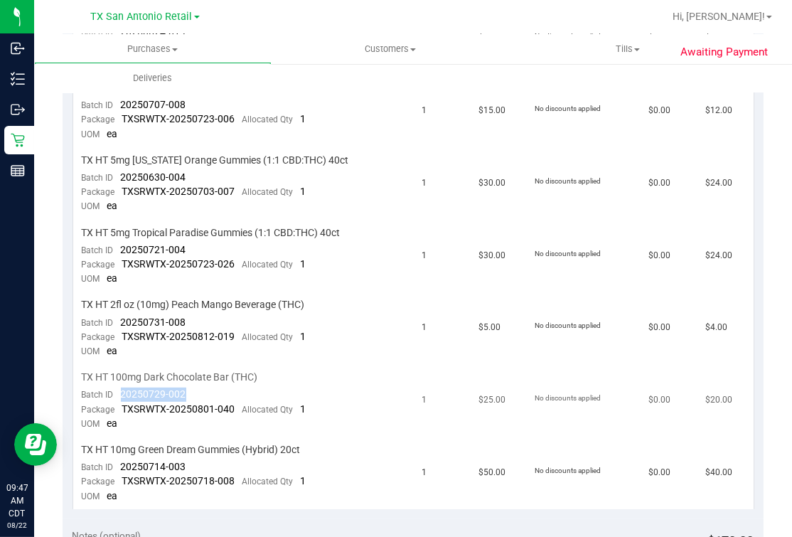
drag, startPoint x: 120, startPoint y: 387, endPoint x: 240, endPoint y: 387, distance: 120.1
click at [240, 387] on td "TX HT 100mg Dark Chocolate Bar (THC) Batch ID 20250729-002 Package TXSRWTX-2025…" at bounding box center [243, 401] width 340 height 72
drag, startPoint x: 115, startPoint y: 463, endPoint x: 187, endPoint y: 462, distance: 71.8
click at [187, 462] on td "TX HT 10mg Green Dream Gummies (Hybrid) 20ct Batch ID 20250714-003 Package TXSR…" at bounding box center [243, 473] width 340 height 72
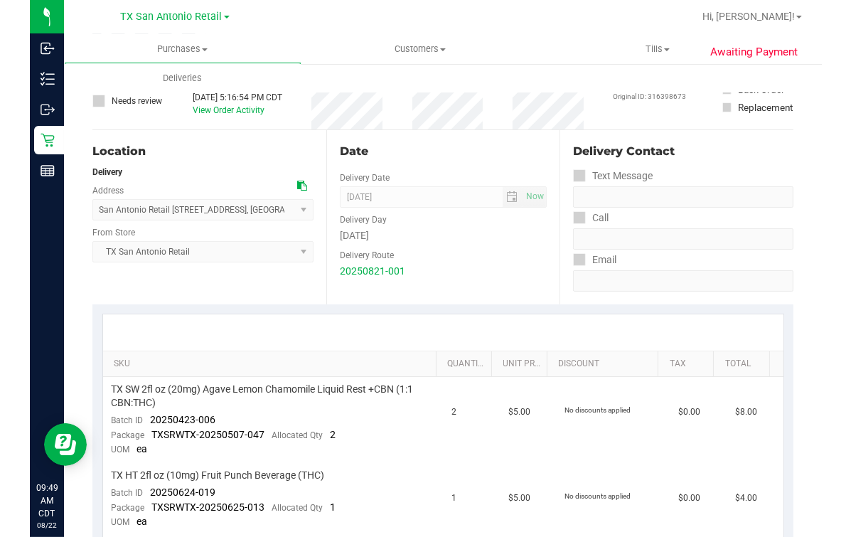
scroll to position [0, 0]
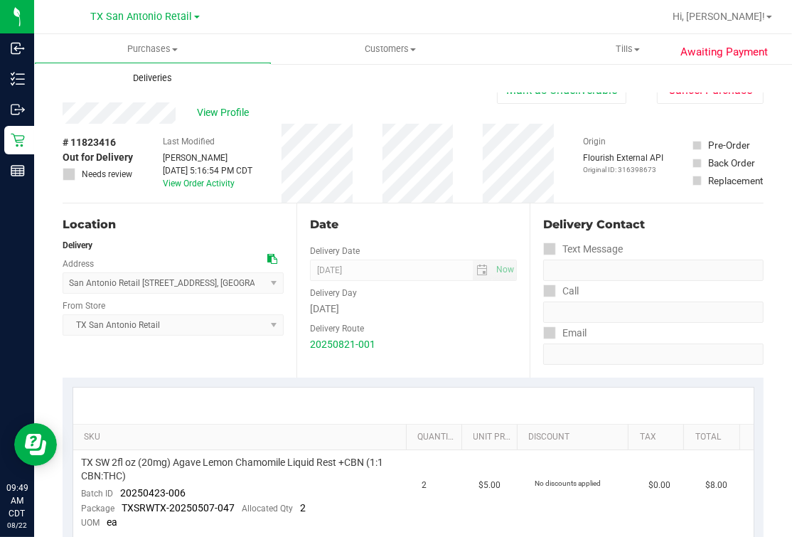
click at [150, 73] on span "Deliveries" at bounding box center [152, 78] width 77 height 13
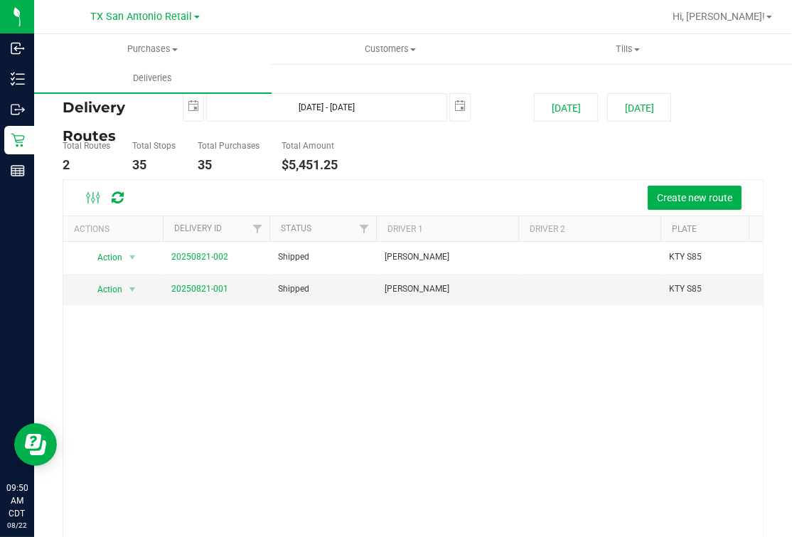
click at [429, 199] on div "Create new route" at bounding box center [445, 197] width 613 height 24
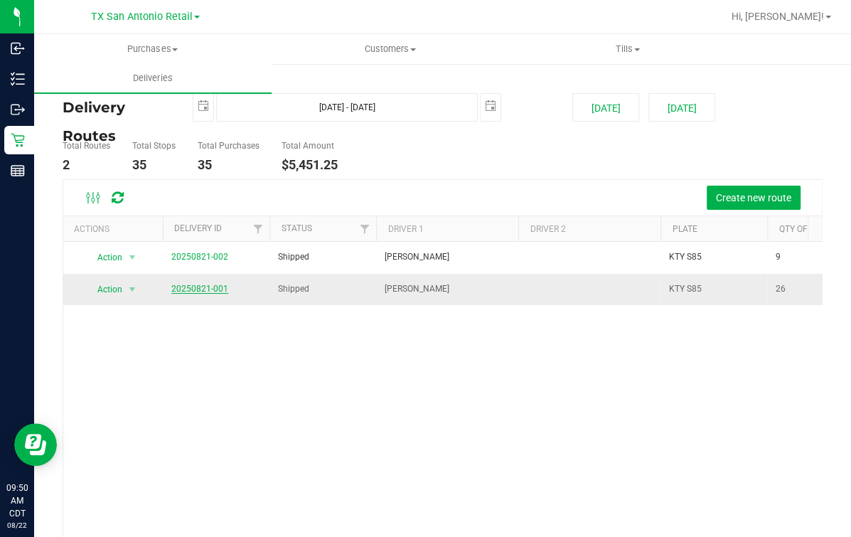
click at [199, 291] on link "20250821-001" at bounding box center [199, 289] width 57 height 10
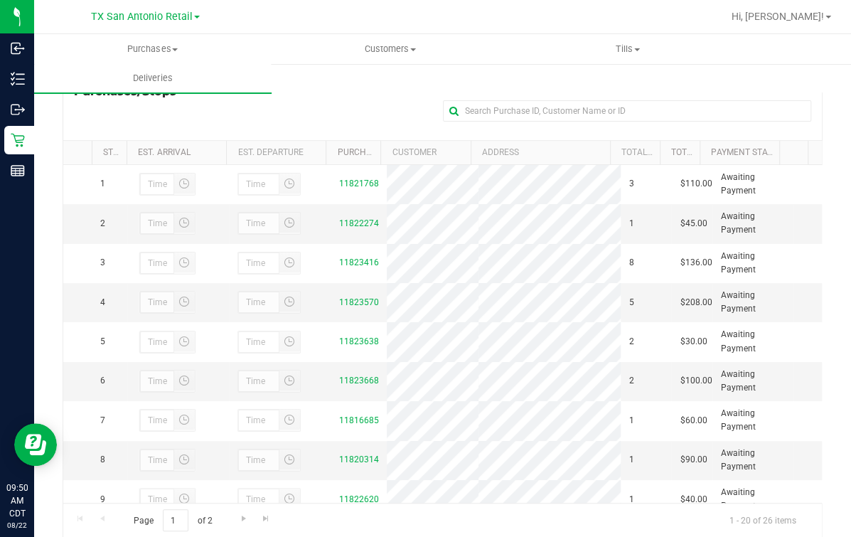
scroll to position [251, 0]
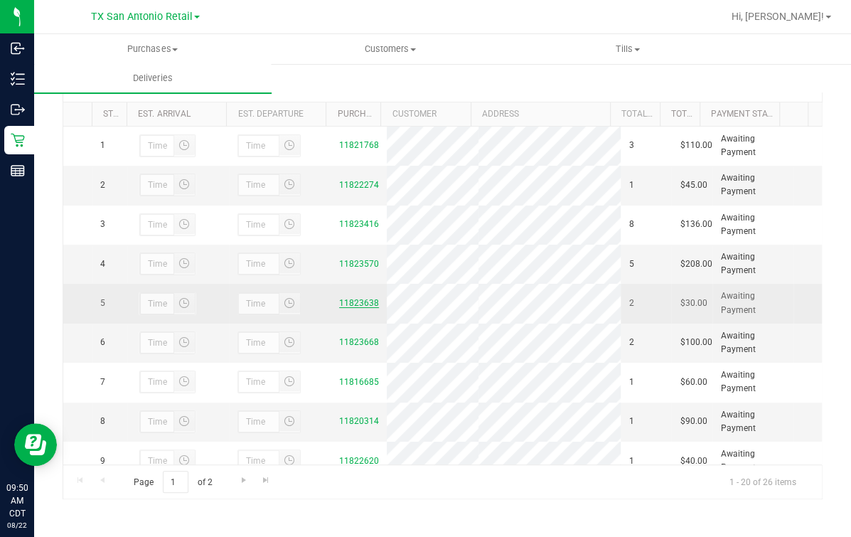
click at [345, 308] on link "11823638" at bounding box center [359, 303] width 40 height 10
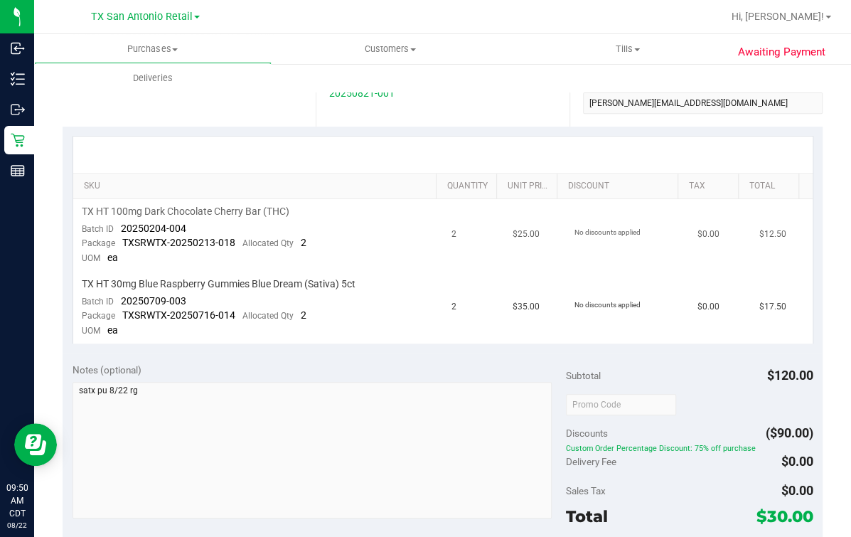
drag, startPoint x: 345, startPoint y: 314, endPoint x: 410, endPoint y: 263, distance: 83.0
drag, startPoint x: 410, startPoint y: 263, endPoint x: 290, endPoint y: 171, distance: 151.5
click at [281, 171] on div at bounding box center [442, 154] width 739 height 36
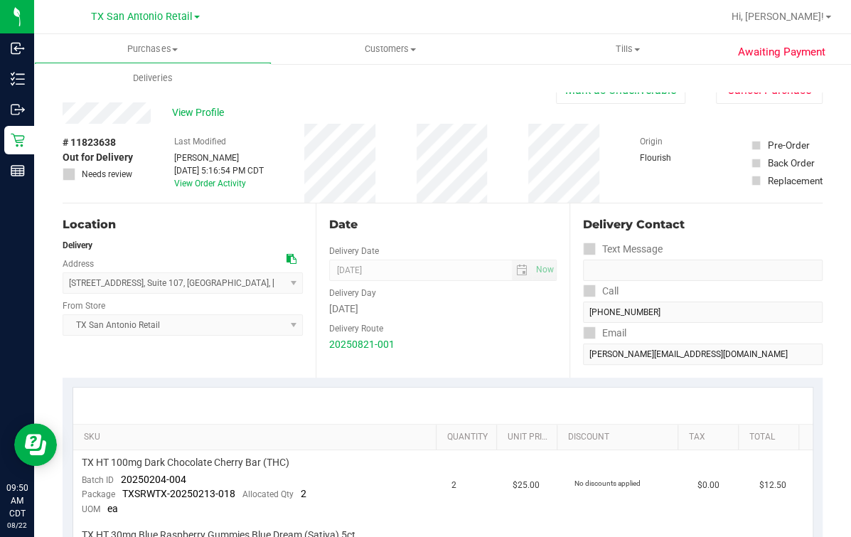
click at [218, 227] on div "Location" at bounding box center [183, 224] width 240 height 17
click at [139, 82] on span "Deliveries" at bounding box center [152, 78] width 77 height 13
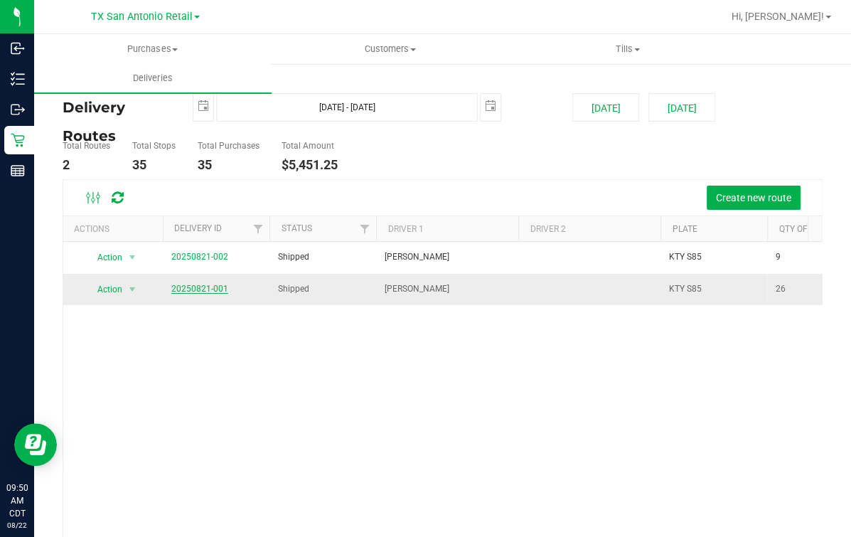
click at [210, 285] on link "20250821-001" at bounding box center [199, 289] width 57 height 10
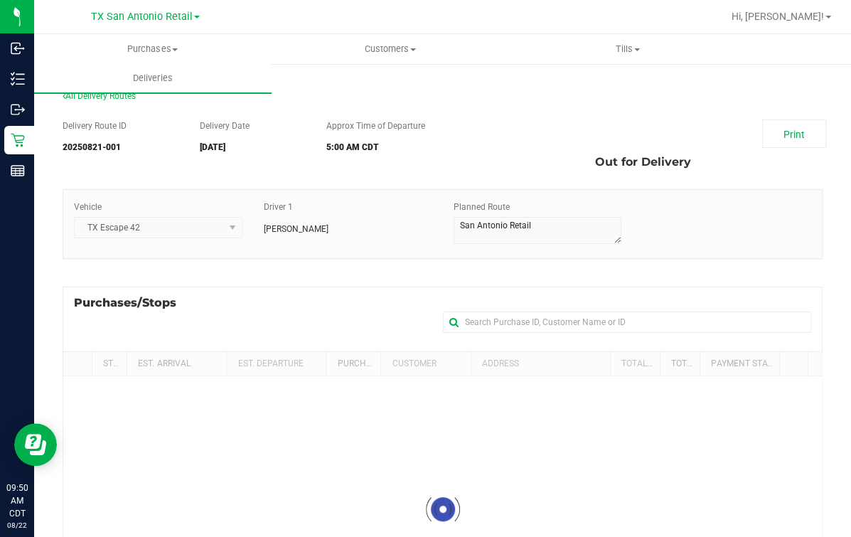
click at [470, 137] on div "Approx Time of Departure 5:00 AM CDT" at bounding box center [411, 139] width 190 height 40
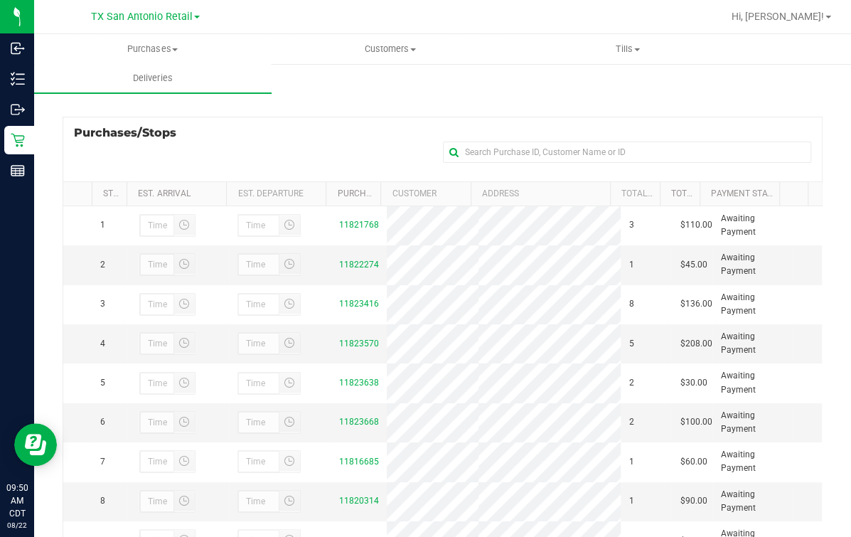
scroll to position [177, 0]
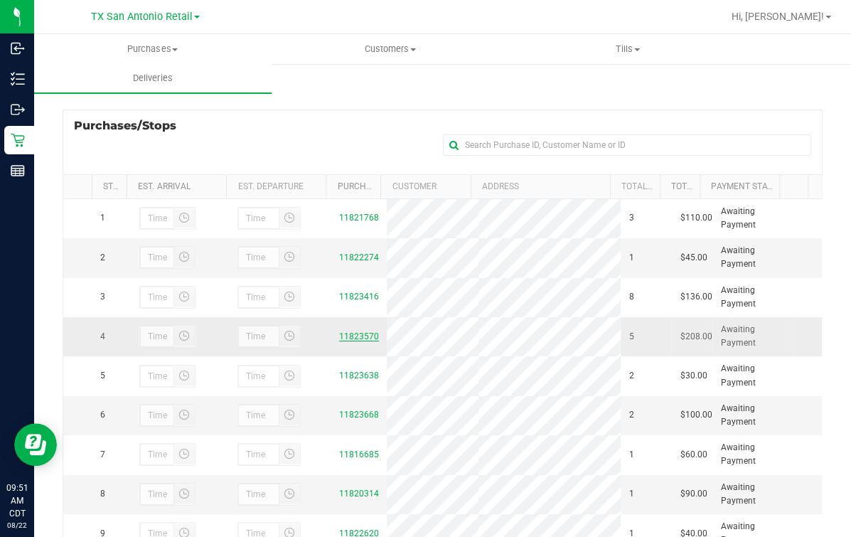
click at [348, 341] on link "11823570" at bounding box center [359, 336] width 40 height 10
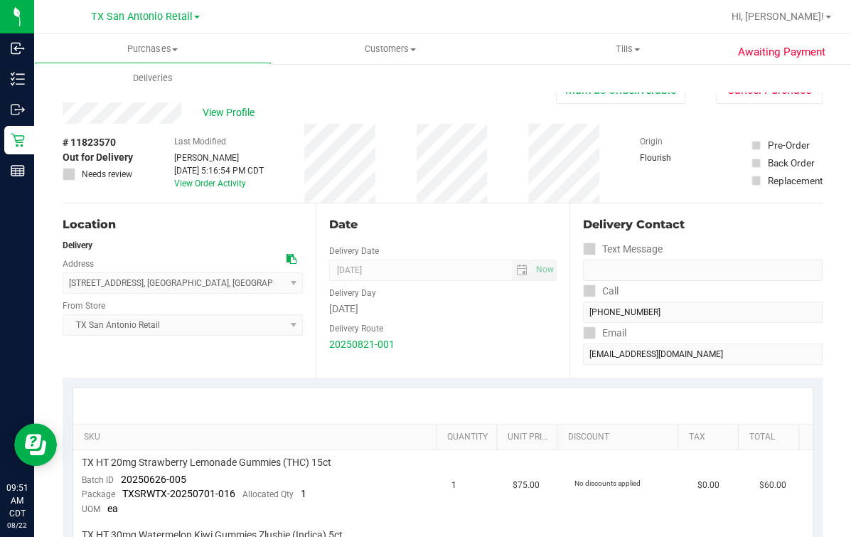
click at [404, 225] on div "Date" at bounding box center [442, 224] width 227 height 17
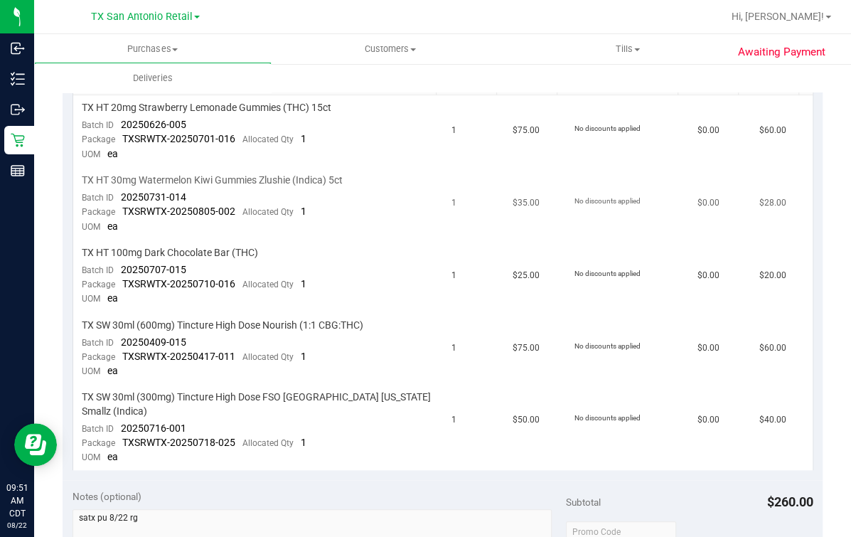
scroll to position [266, 0]
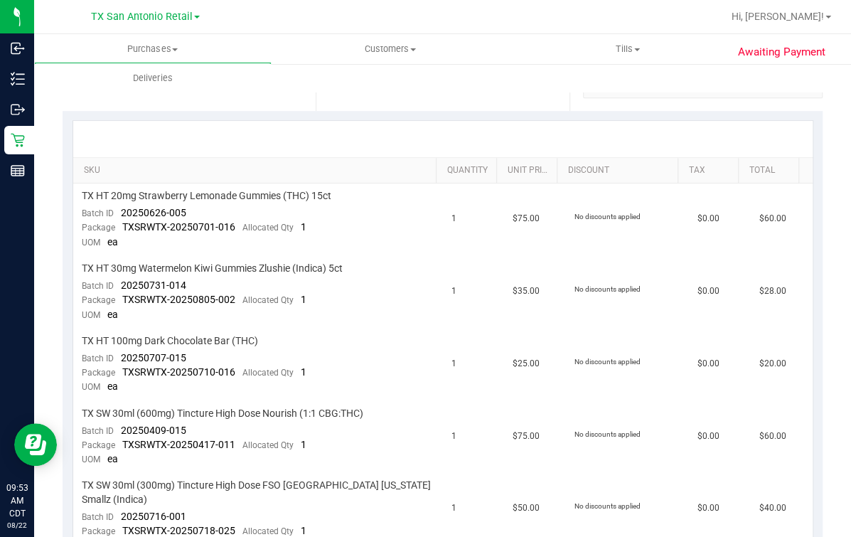
click at [377, 91] on div "Purchases Summary of purchases Fulfillment All purchases Customers All customer…" at bounding box center [459, 63] width 851 height 58
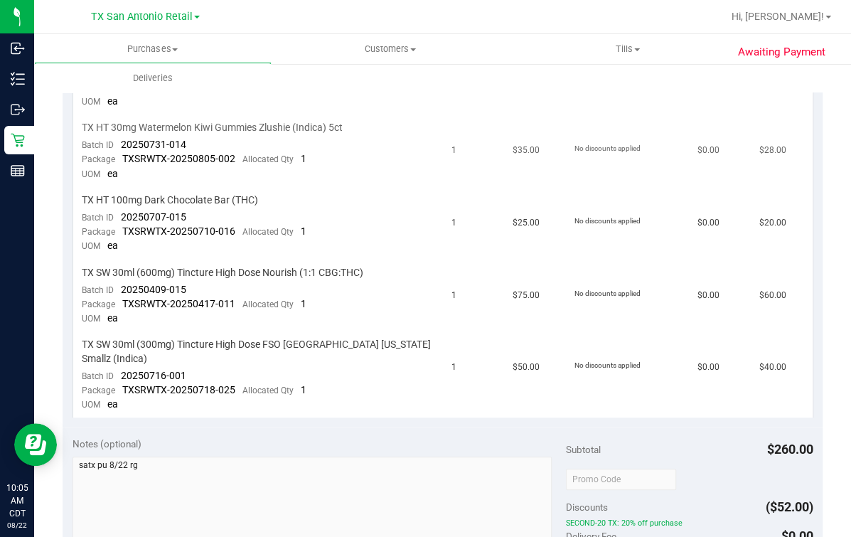
scroll to position [444, 0]
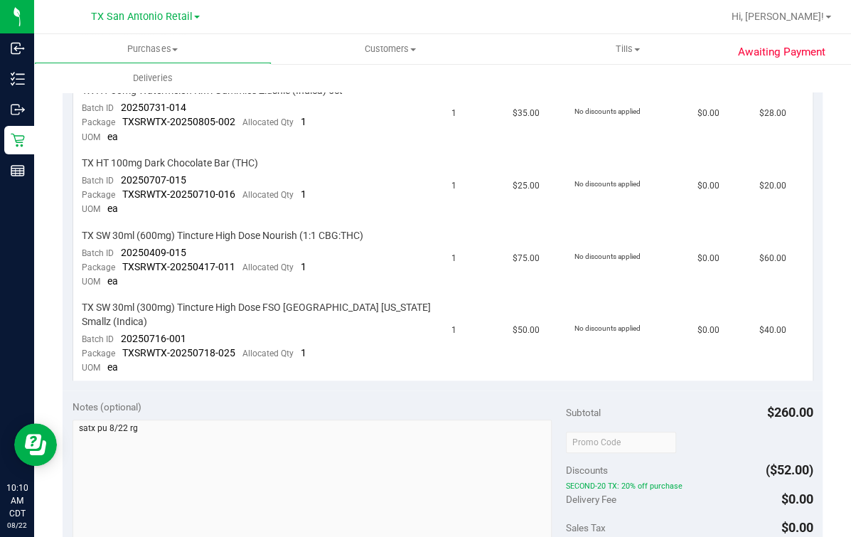
click at [268, 399] on div "Notes (optional)" at bounding box center [319, 406] width 494 height 14
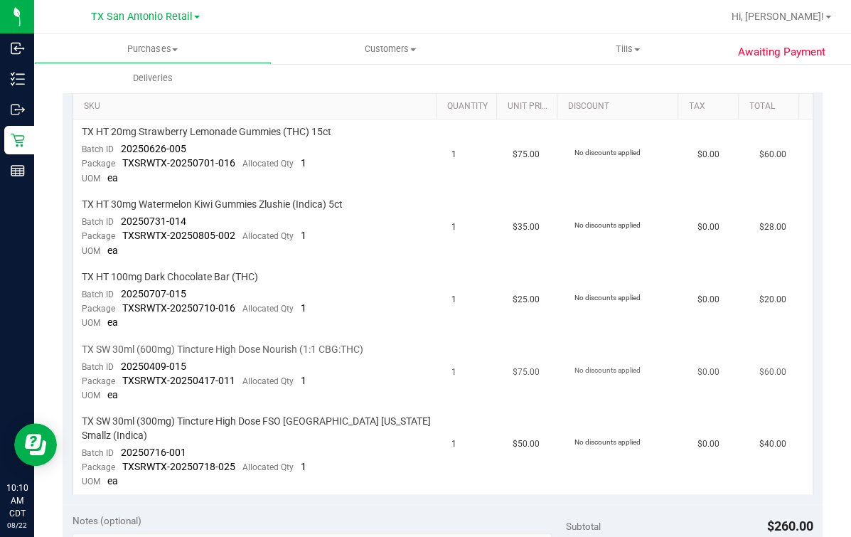
scroll to position [355, 0]
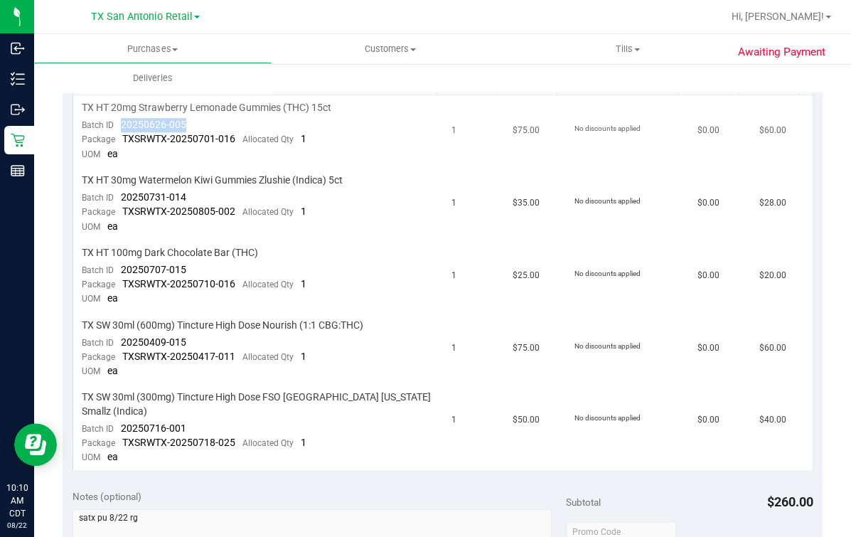
drag, startPoint x: 117, startPoint y: 123, endPoint x: 225, endPoint y: 128, distance: 108.1
click at [225, 128] on td "TX HT 20mg Strawberry Lemonade Gummies (THC) 15ct Batch ID 20250626-005 Package…" at bounding box center [258, 131] width 370 height 72
drag, startPoint x: 125, startPoint y: 200, endPoint x: 200, endPoint y: 201, distance: 74.6
click at [200, 201] on td "TX HT 30mg Watermelon Kiwi Gummies Zlushie (Indica) 5ct Batch ID 20250731-014 P…" at bounding box center [258, 204] width 370 height 72
click at [478, 11] on div at bounding box center [488, 17] width 468 height 28
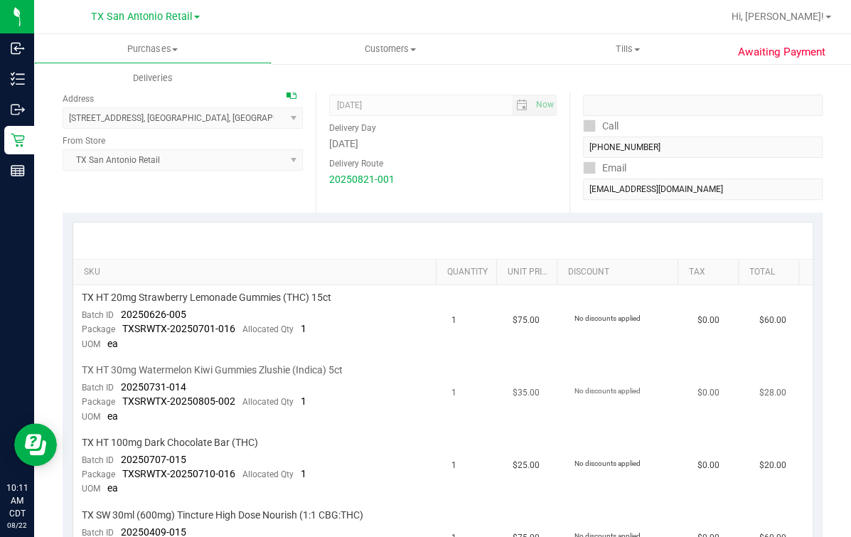
scroll to position [266, 0]
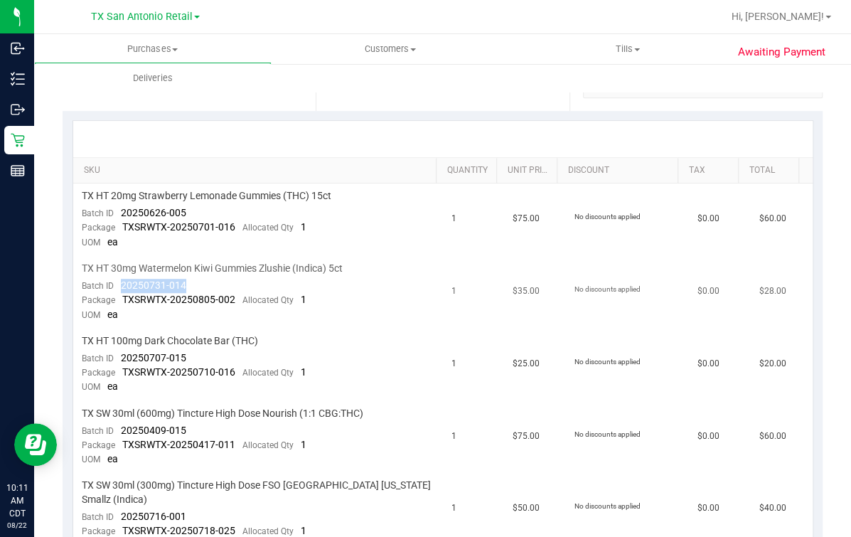
drag, startPoint x: 118, startPoint y: 283, endPoint x: 200, endPoint y: 283, distance: 81.7
click at [200, 283] on td "TX HT 30mg Watermelon Kiwi Gummies Zlushie (Indica) 5ct Batch ID 20250731-014 P…" at bounding box center [258, 292] width 370 height 72
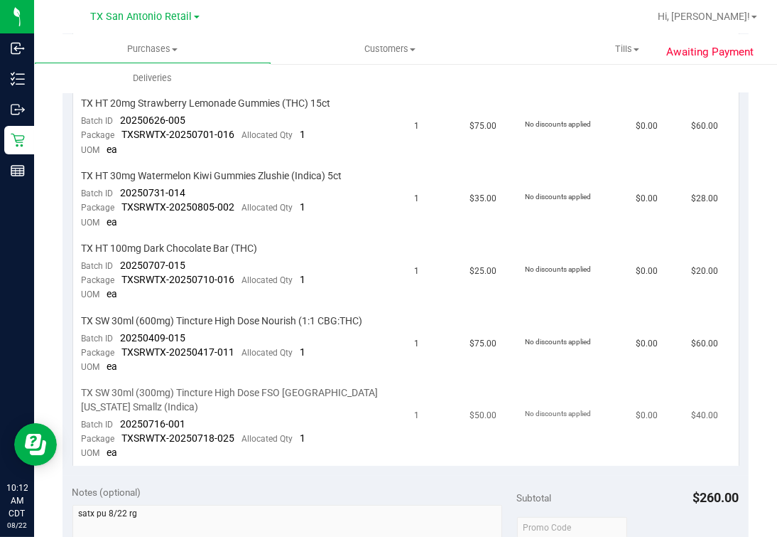
scroll to position [0, 0]
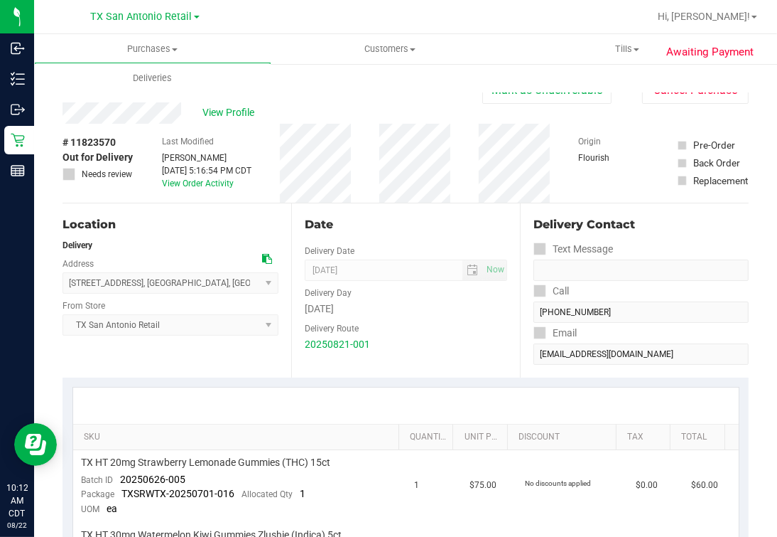
click at [435, 220] on div "Date" at bounding box center [406, 224] width 203 height 17
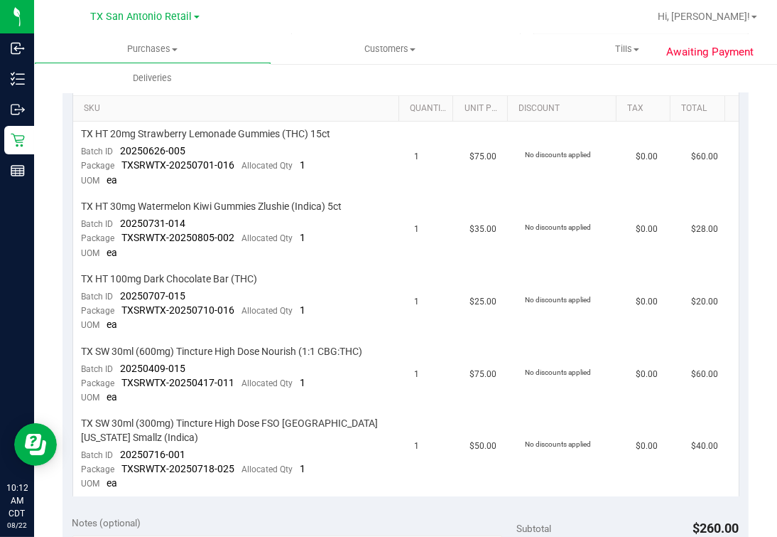
scroll to position [355, 0]
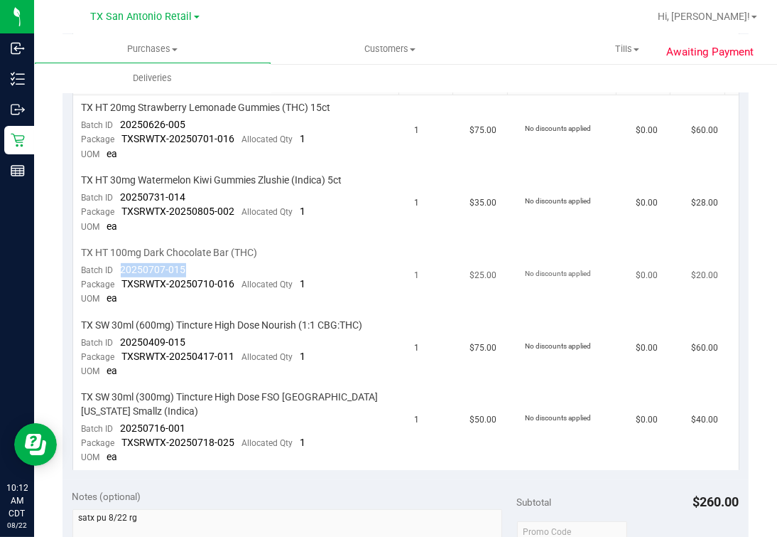
drag, startPoint x: 122, startPoint y: 270, endPoint x: 207, endPoint y: 270, distance: 85.3
click at [207, 270] on td "TX HT 100mg Dark Chocolate Bar (THC) Batch ID 20250707-015 Package TXSRWTX-2025…" at bounding box center [239, 276] width 333 height 72
drag, startPoint x: 119, startPoint y: 342, endPoint x: 195, endPoint y: 335, distance: 77.1
click at [195, 335] on td "TX SW 30ml (600mg) Tincture High Dose Nourish (1:1 CBG:THC) Batch ID 20250409-0…" at bounding box center [239, 349] width 333 height 72
drag, startPoint x: 110, startPoint y: 426, endPoint x: 194, endPoint y: 419, distance: 84.2
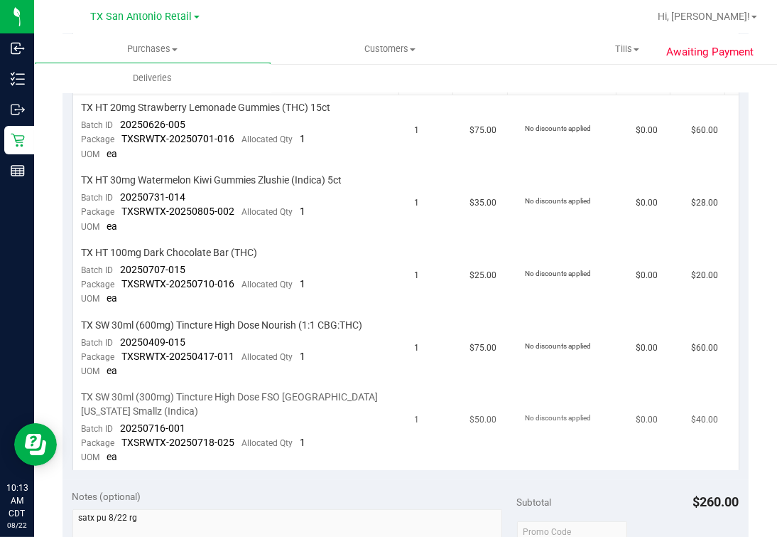
click at [194, 419] on td "TX SW 30ml (300mg) Tincture High Dose FSO TX Georgia Smallz (Indica) Batch ID 2…" at bounding box center [239, 426] width 333 height 85
drag, startPoint x: 143, startPoint y: 427, endPoint x: 122, endPoint y: 427, distance: 20.6
click at [140, 427] on span "20250716-001" at bounding box center [153, 427] width 65 height 11
drag, startPoint x: 119, startPoint y: 426, endPoint x: 183, endPoint y: 424, distance: 63.3
click at [183, 424] on span "20250716-001" at bounding box center [153, 427] width 65 height 11
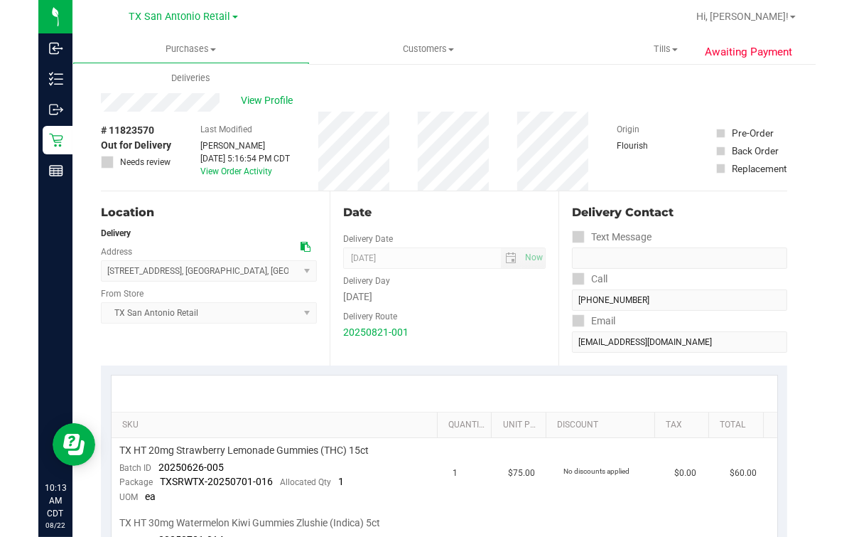
scroll to position [0, 0]
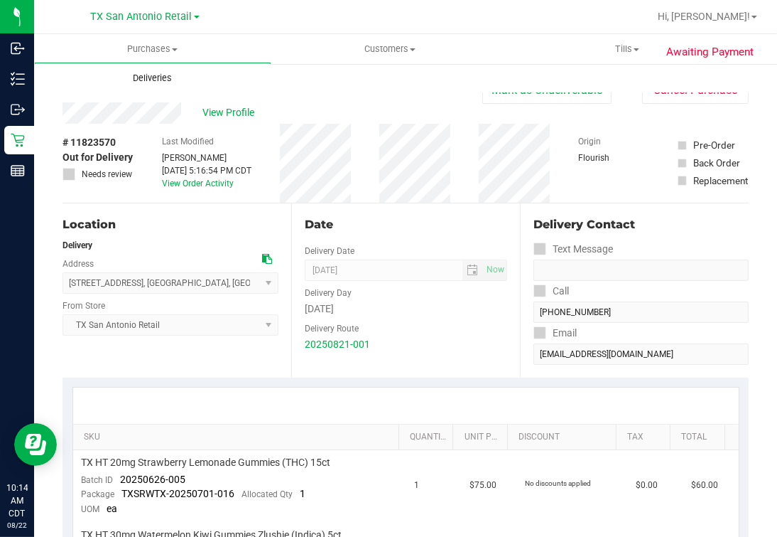
click at [157, 74] on span "Deliveries" at bounding box center [152, 78] width 77 height 13
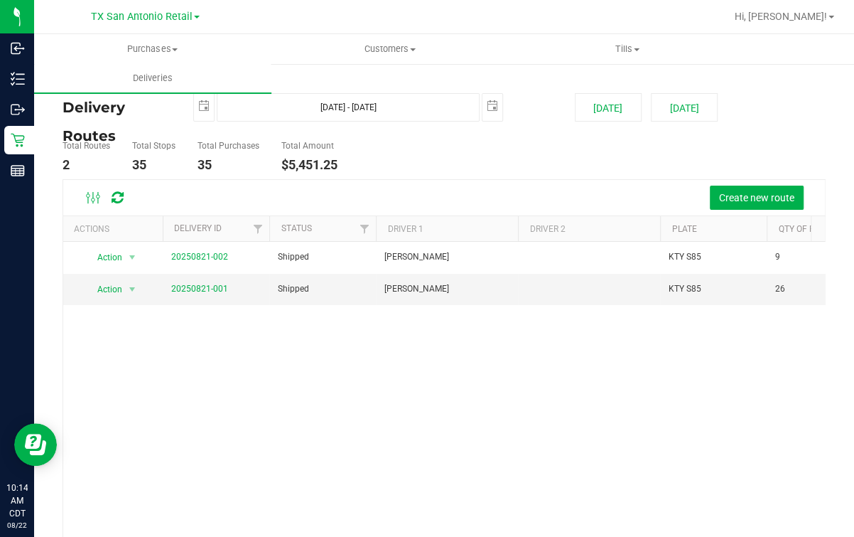
drag, startPoint x: 244, startPoint y: 460, endPoint x: 259, endPoint y: 429, distance: 34.6
click at [244, 460] on div "Action Action View Delivery 20250821-002 Shipped Sabastian Williams KTY S85 9 $…" at bounding box center [444, 411] width 762 height 338
click at [197, 287] on link "20250821-001" at bounding box center [199, 289] width 57 height 10
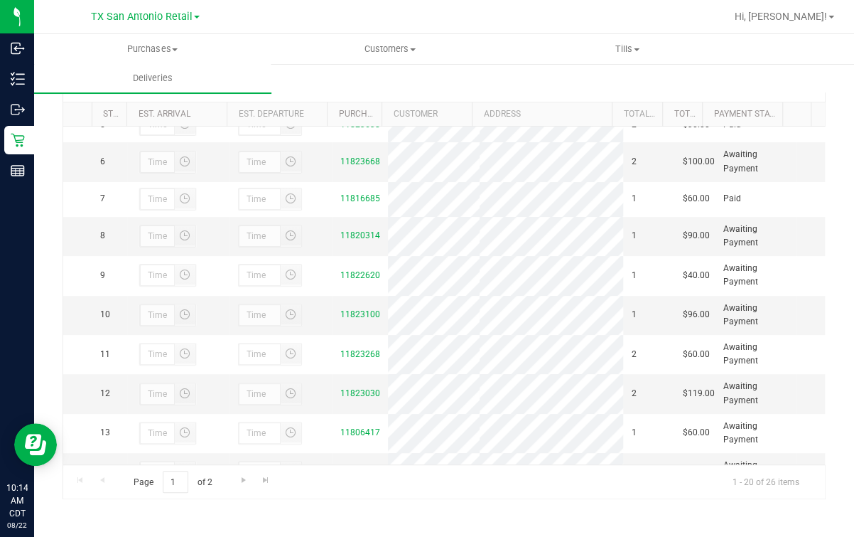
scroll to position [177, 0]
click at [343, 181] on td "11823668" at bounding box center [360, 160] width 56 height 39
click at [345, 168] on div "11823668" at bounding box center [359, 161] width 39 height 14
click at [345, 166] on link "11823668" at bounding box center [360, 161] width 40 height 10
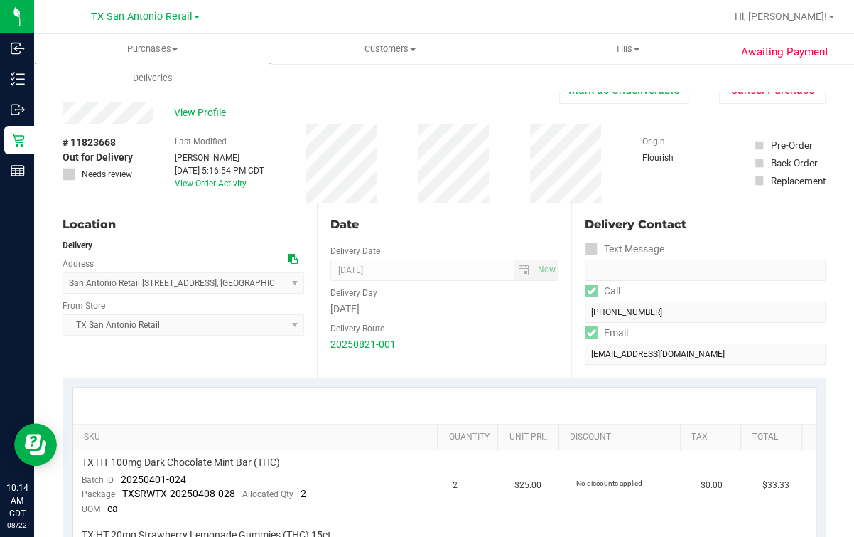
click at [155, 110] on div "View Profile" at bounding box center [311, 112] width 497 height 21
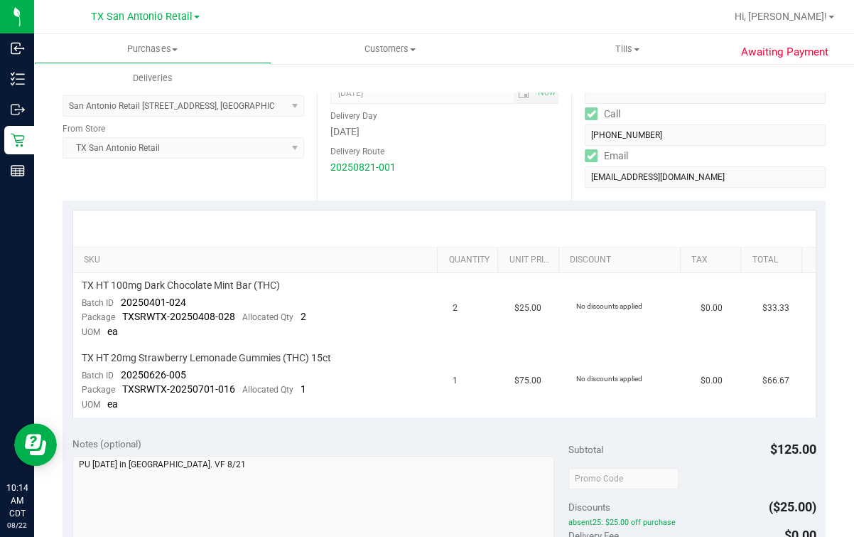
scroll to position [266, 0]
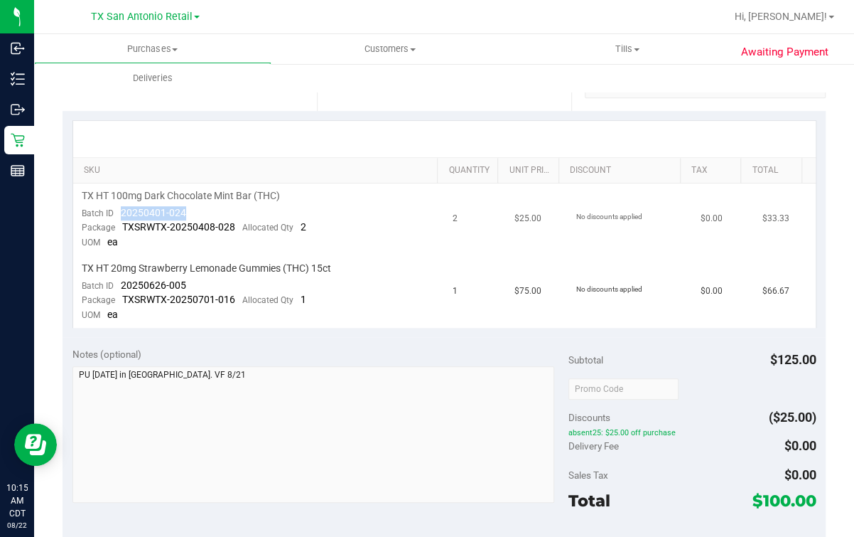
drag, startPoint x: 119, startPoint y: 214, endPoint x: 198, endPoint y: 214, distance: 78.9
click at [198, 214] on td "TX HT 100mg Dark Chocolate Mint Bar (THC) Batch ID 20250401-024 Package TXSRWTX…" at bounding box center [259, 219] width 372 height 72
drag, startPoint x: 119, startPoint y: 280, endPoint x: 213, endPoint y: 280, distance: 94.5
click at [213, 280] on td "TX HT 20mg Strawberry Lemonade Gummies (THC) 15ct Batch ID 20250626-005 Package…" at bounding box center [259, 292] width 372 height 72
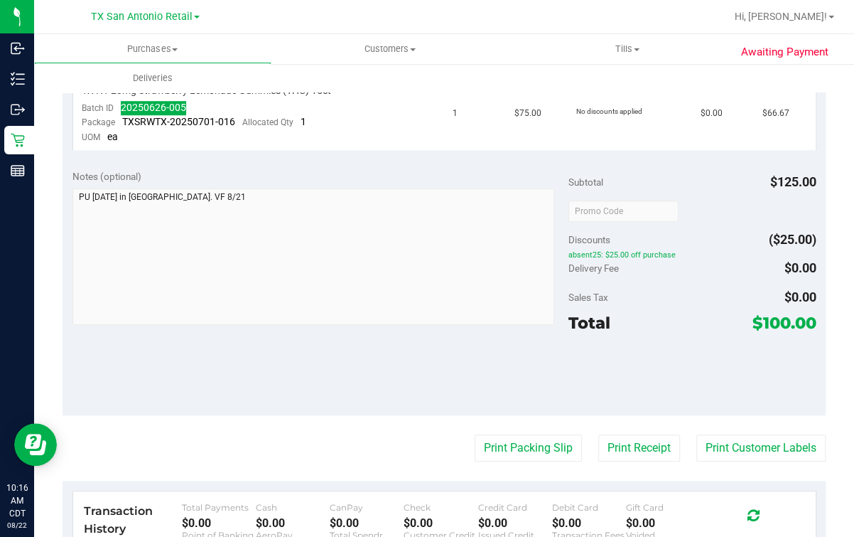
scroll to position [0, 0]
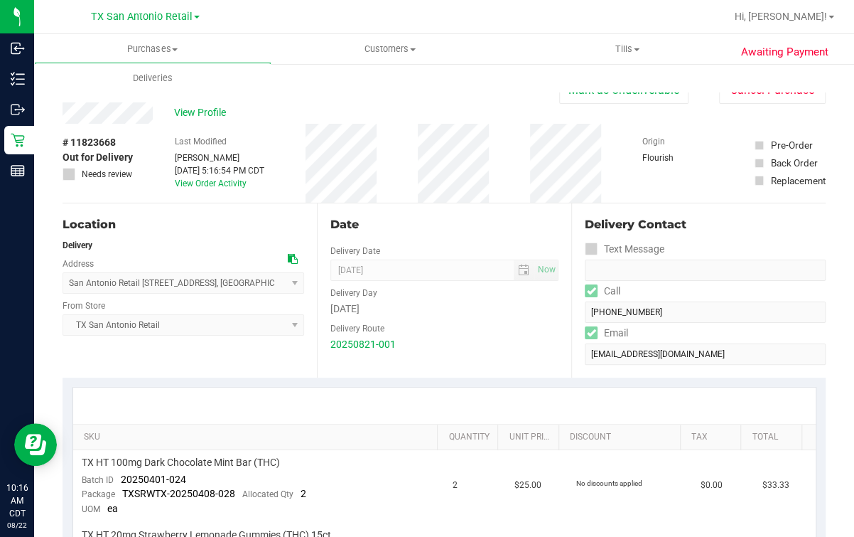
click at [211, 236] on div "Location Delivery Address San Antonio Retail 18720 Stone Oak Pkwy suite 107, Sa…" at bounding box center [190, 290] width 254 height 174
click at [171, 79] on span "Deliveries" at bounding box center [152, 78] width 77 height 13
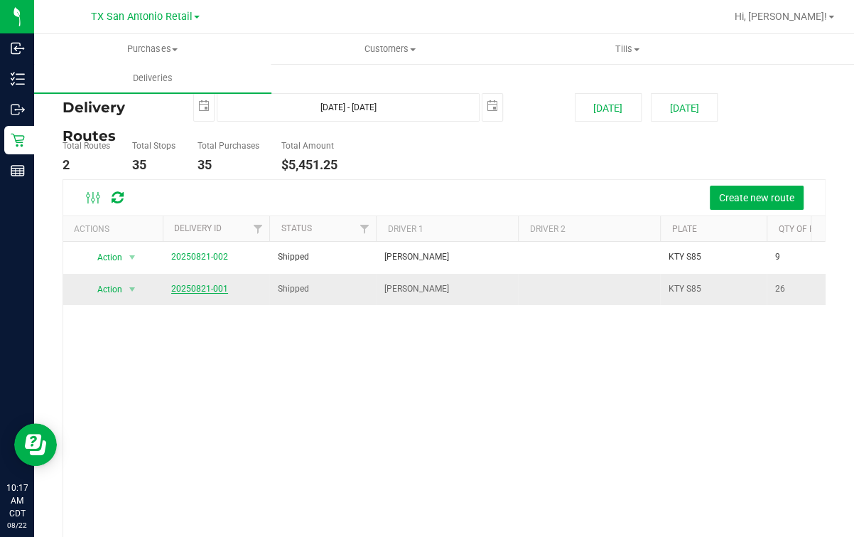
click at [214, 286] on link "20250821-001" at bounding box center [199, 289] width 57 height 10
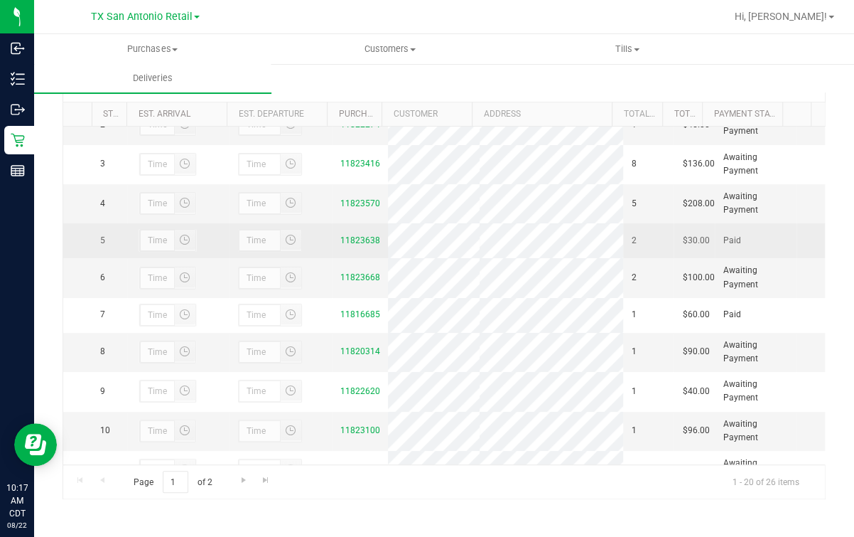
scroll to position [88, 0]
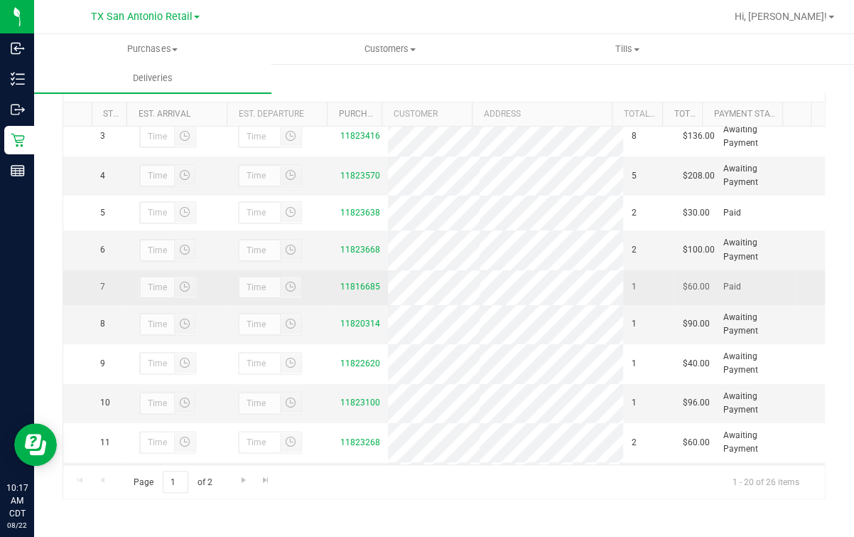
click at [343, 305] on td "11816685" at bounding box center [360, 287] width 56 height 35
click at [349, 291] on link "11816685" at bounding box center [360, 286] width 40 height 10
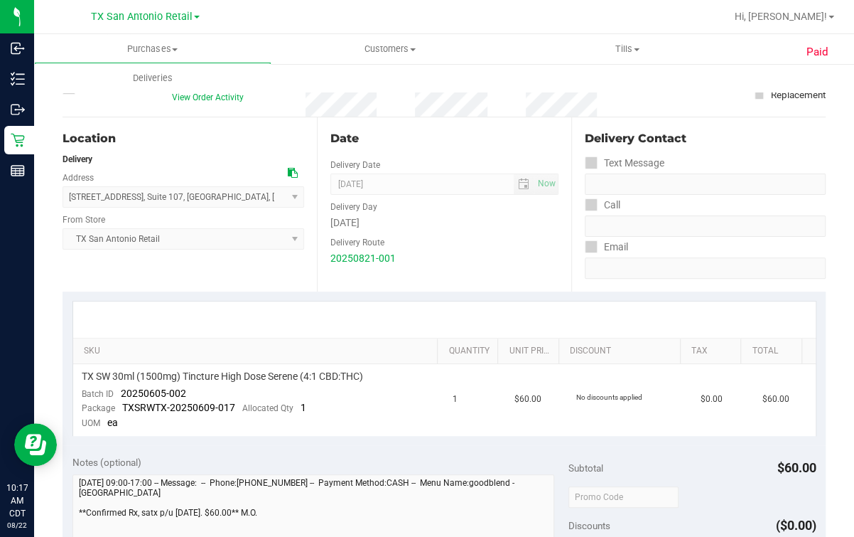
scroll to position [177, 0]
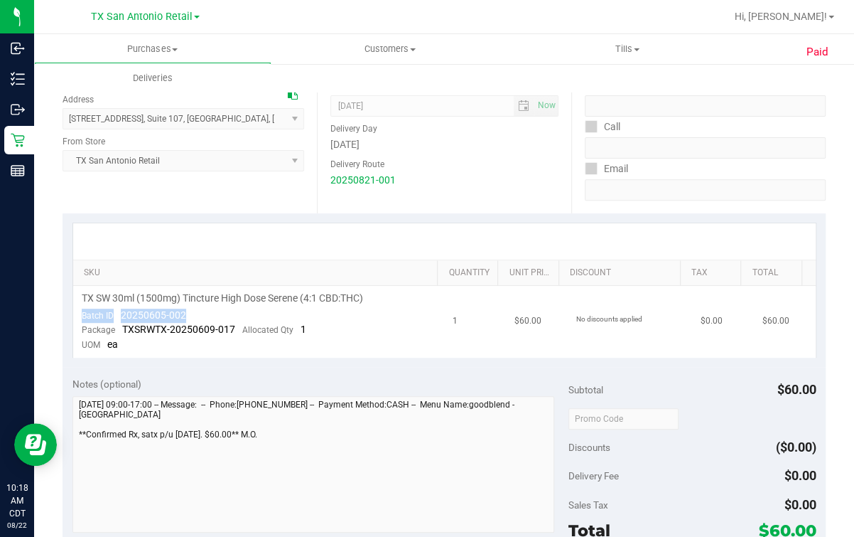
drag, startPoint x: 114, startPoint y: 306, endPoint x: 204, endPoint y: 306, distance: 90.3
click at [204, 306] on td "TX SW 30ml (1500mg) Tincture High Dose Serene (4:1 CBD:THC) Batch ID 20250605-0…" at bounding box center [259, 322] width 372 height 72
drag, startPoint x: 204, startPoint y: 306, endPoint x: 134, endPoint y: 319, distance: 70.9
click at [155, 309] on span "20250605-002" at bounding box center [153, 314] width 65 height 11
click at [130, 323] on div "Package TXSRWTX-20250609-017 Allocated Qty 1" at bounding box center [194, 330] width 225 height 14
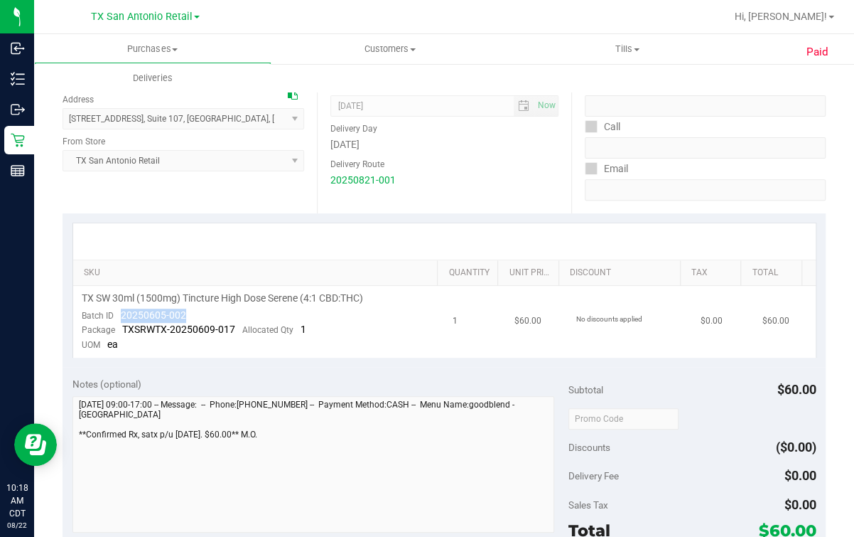
drag, startPoint x: 122, startPoint y: 316, endPoint x: 200, endPoint y: 318, distance: 78.9
click at [200, 318] on td "TX SW 30ml (1500mg) Tincture High Dose Serene (4:1 CBD:THC) Batch ID 20250605-0…" at bounding box center [259, 322] width 372 height 72
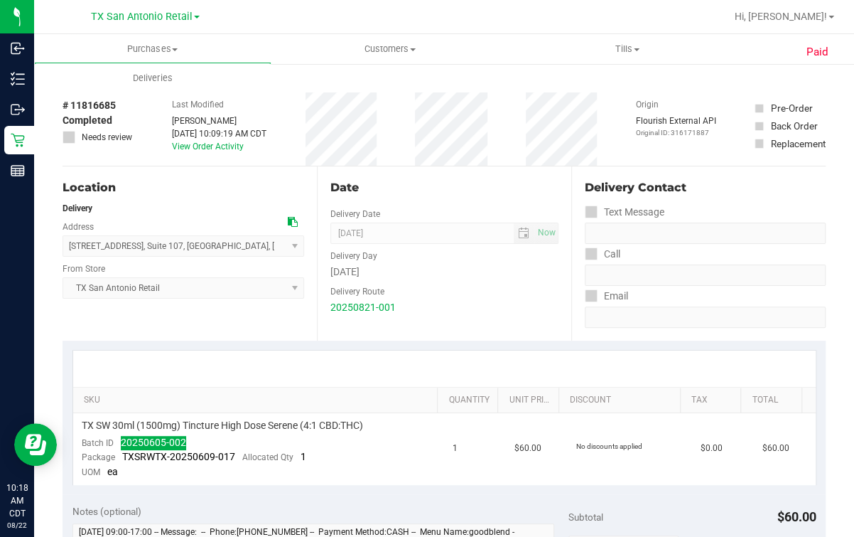
scroll to position [0, 0]
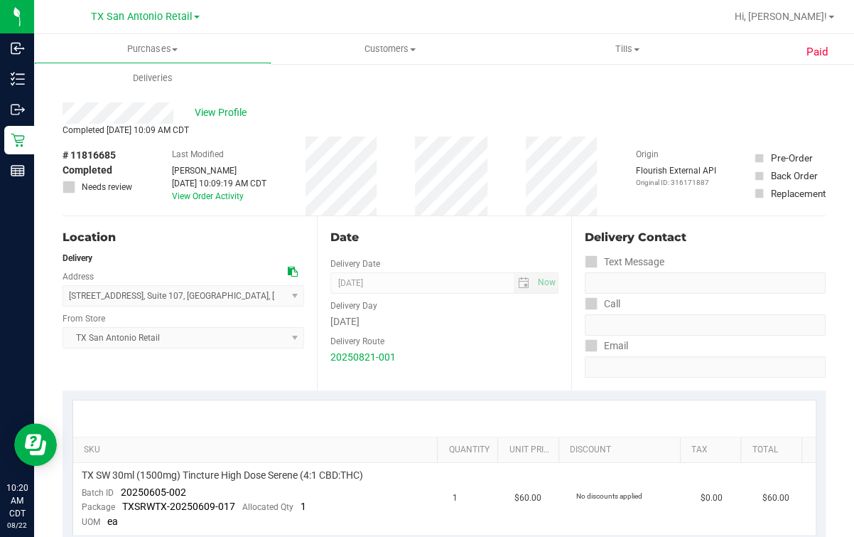
click at [427, 346] on div "Delivery Route" at bounding box center [444, 339] width 228 height 21
click at [659, 64] on ul "Purchases Summary of purchases Fulfillment All purchases Customers All customer…" at bounding box center [461, 49] width 854 height 31
click at [159, 77] on span "Deliveries" at bounding box center [152, 78] width 77 height 13
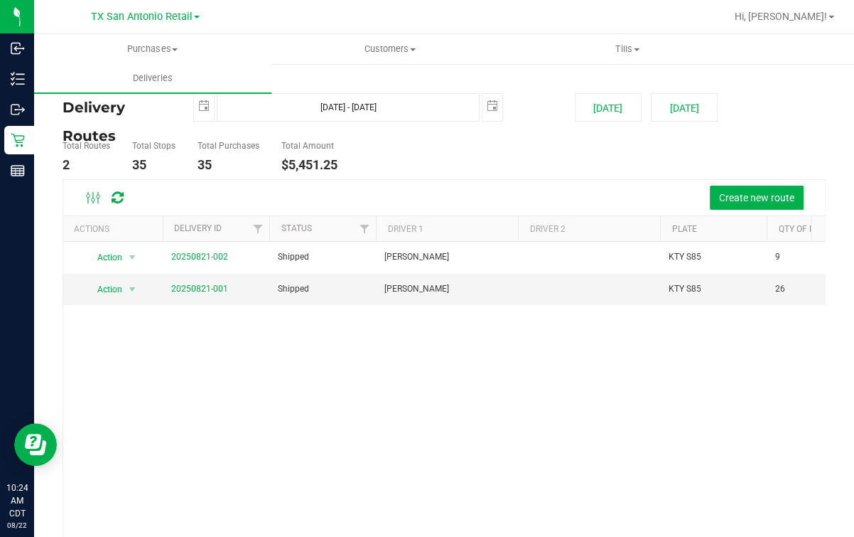
click at [146, 409] on div "Action Action View Delivery 20250821-002 Shipped Sabastian Williams KTY S85 9 $…" at bounding box center [444, 411] width 762 height 338
click at [198, 291] on link "20250821-001" at bounding box center [199, 289] width 57 height 10
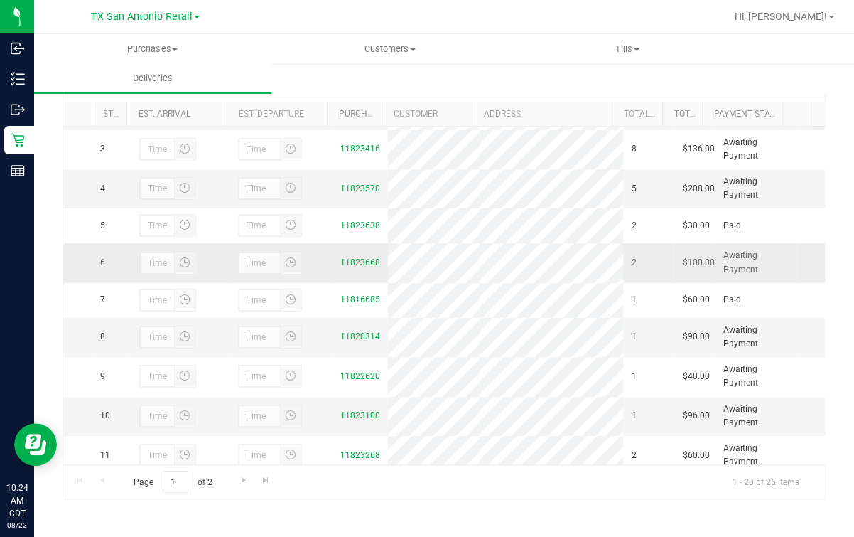
scroll to position [177, 0]
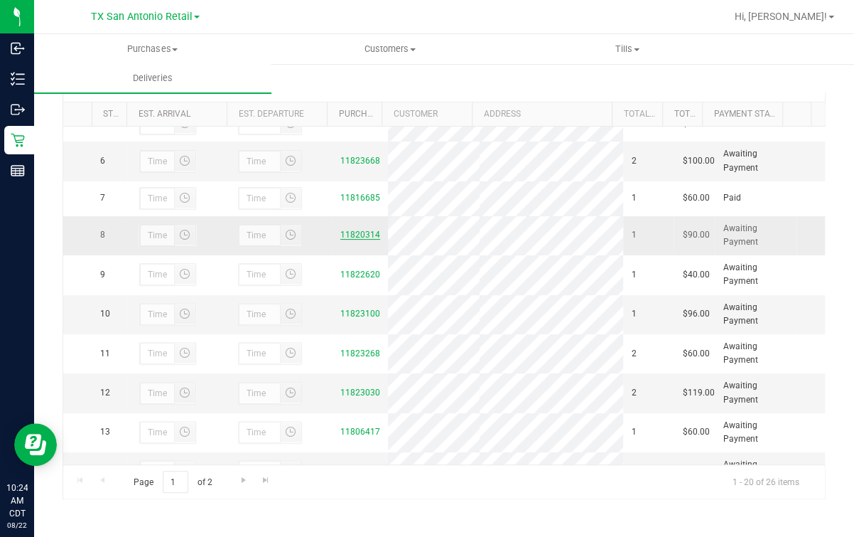
click at [361, 239] on link "11820314" at bounding box center [360, 235] width 40 height 10
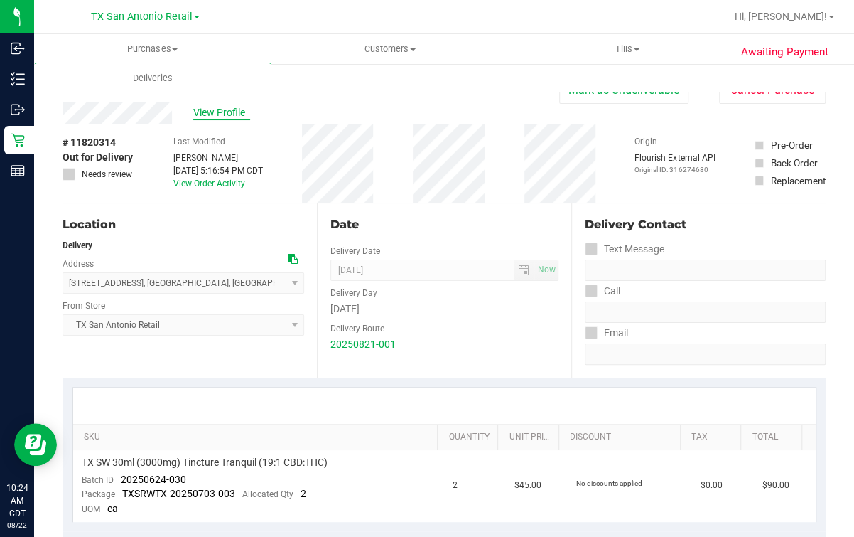
click at [217, 118] on span "View Profile" at bounding box center [221, 112] width 57 height 15
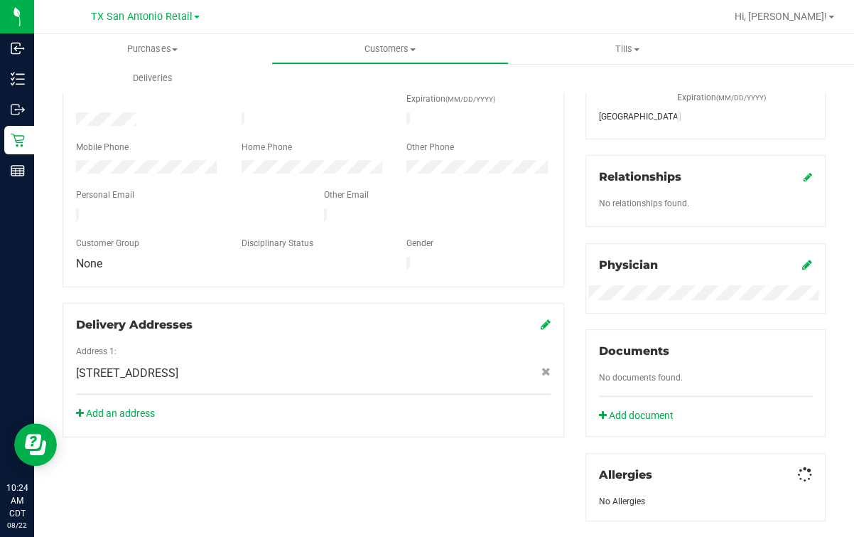
scroll to position [585, 0]
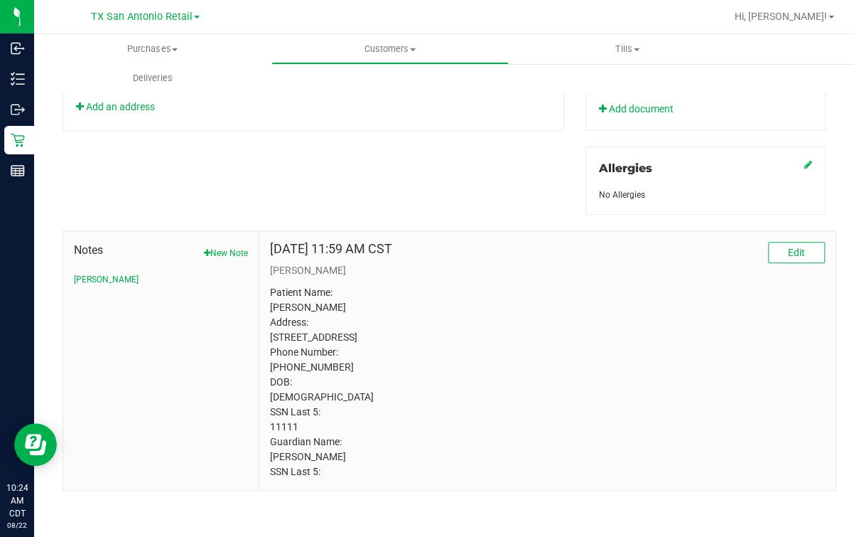
click at [286, 433] on p "Patient Name: Omar Fanasch Address: 63 Champions Run San Antonio, TX, 78258 Pho…" at bounding box center [547, 382] width 555 height 194
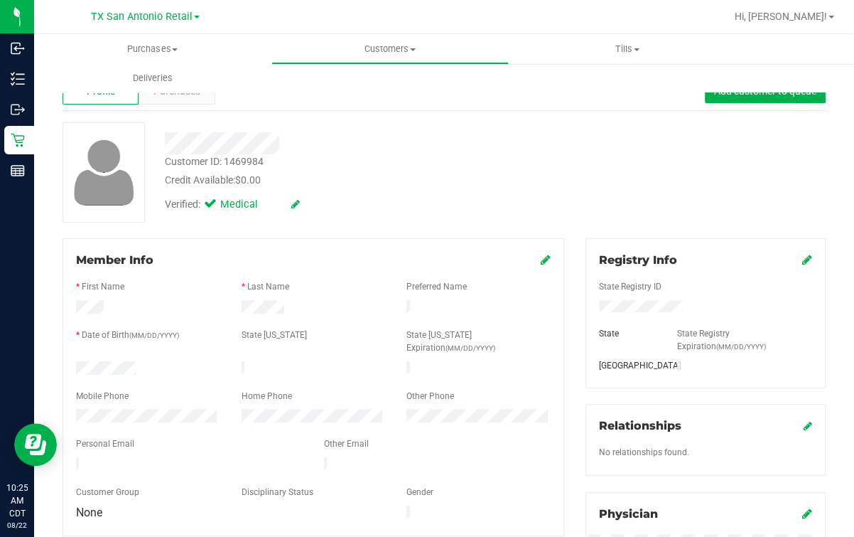
scroll to position [0, 0]
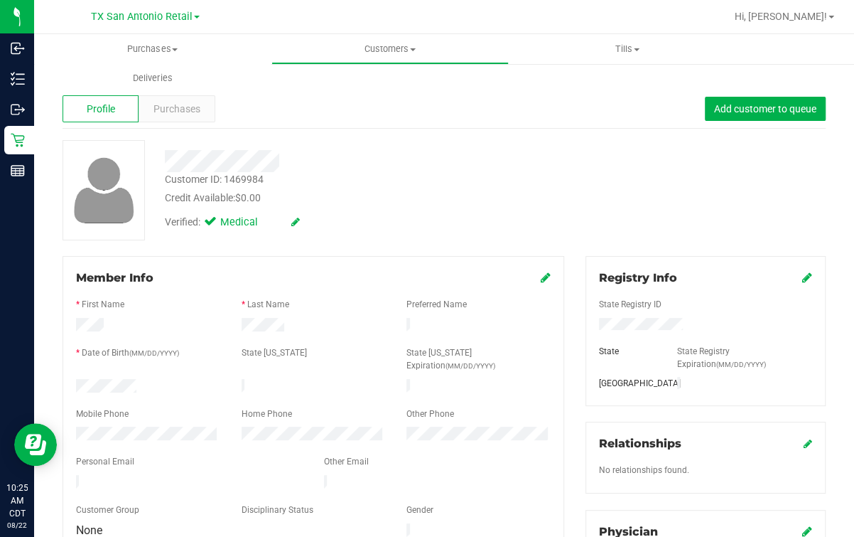
click at [484, 166] on div at bounding box center [350, 161] width 392 height 22
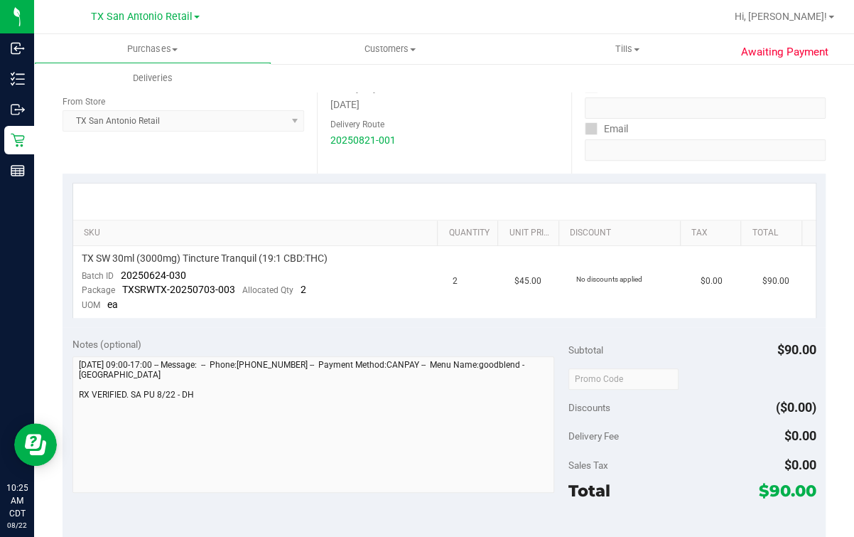
scroll to position [177, 0]
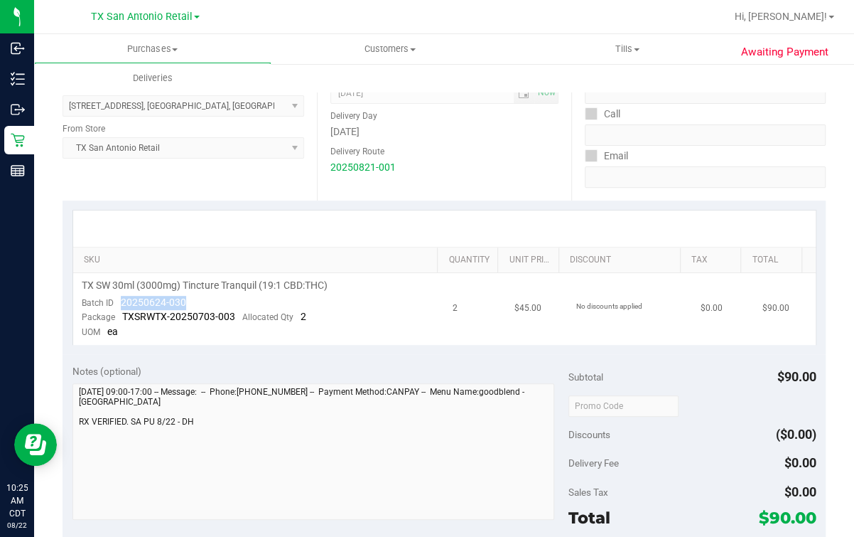
drag, startPoint x: 114, startPoint y: 301, endPoint x: 193, endPoint y: 298, distance: 79.6
click at [193, 298] on td "TX SW 30ml (3000mg) Tincture Tranquil (19:1 CBD:THC) Batch ID 20250624-030 Pack…" at bounding box center [259, 309] width 372 height 72
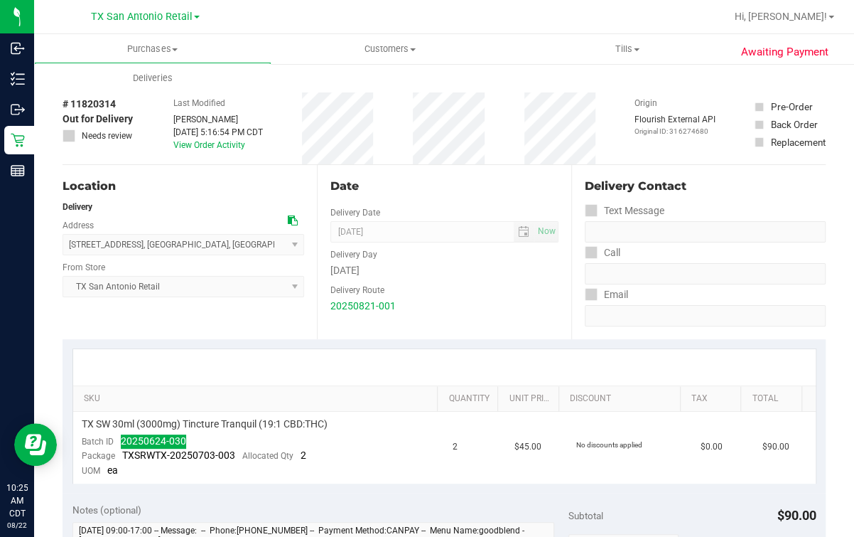
scroll to position [0, 0]
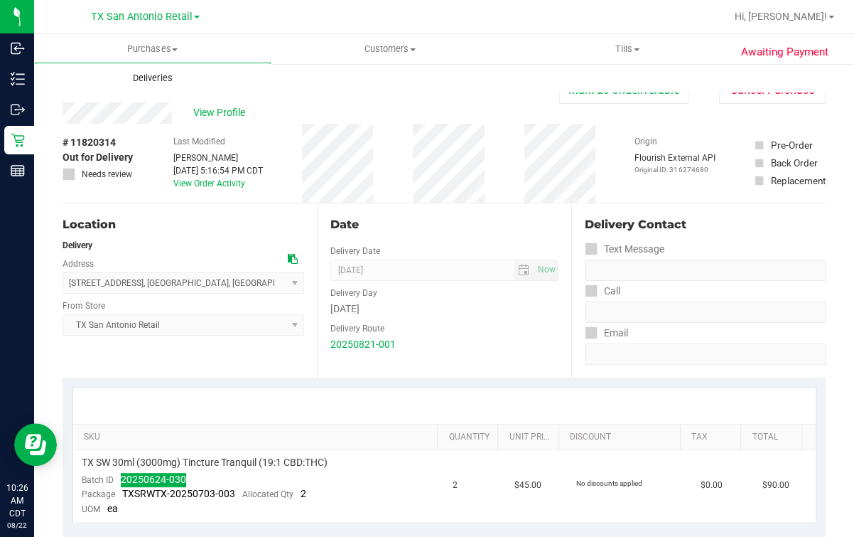
click at [141, 85] on uib-tab-heading "Deliveries" at bounding box center [152, 78] width 237 height 30
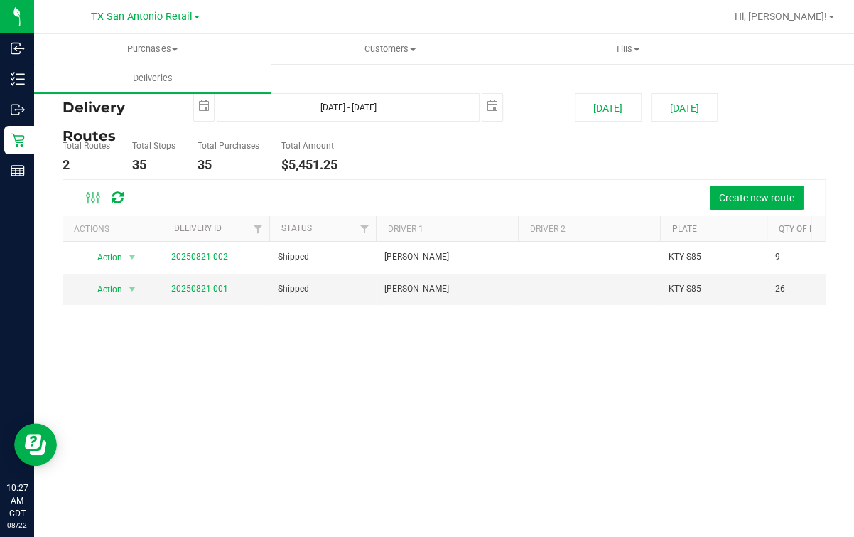
click at [237, 380] on div "Action Action View Delivery 20250821-002 Shipped Sabastian Williams KTY S85 9 $…" at bounding box center [444, 411] width 762 height 338
click at [307, 380] on div "Action Action View Delivery 20250821-002 Shipped Sabastian Williams KTY S85 9 $…" at bounding box center [444, 411] width 762 height 338
click at [368, 169] on ul "Total Routes 2 Total Stops 35 Total Purchases 35 Total Amount $5,451.25" at bounding box center [311, 156] width 505 height 45
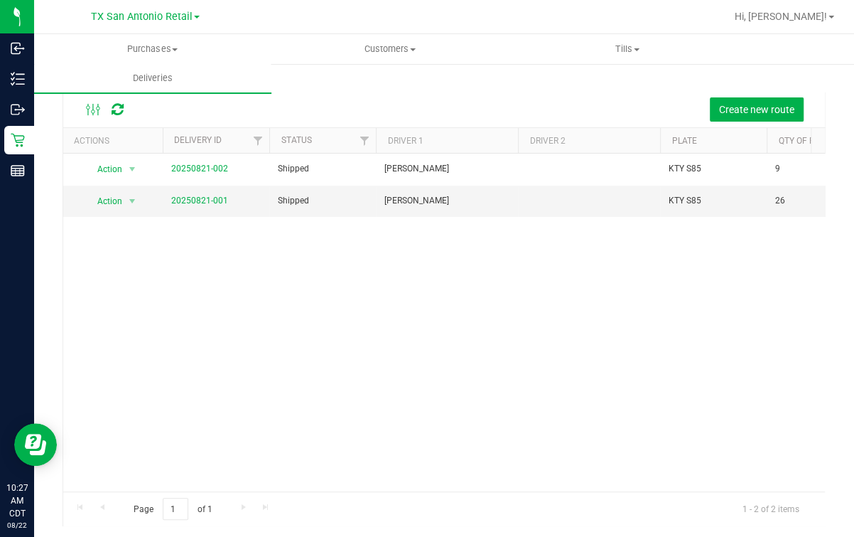
click at [593, 320] on div "Action Action View Delivery 20250821-002 Shipped Sabastian Williams KTY S85 9 $…" at bounding box center [444, 322] width 762 height 338
click at [214, 335] on div "Action Action View Delivery 20250821-002 Shipped Sabastian Williams KTY S85 9 $…" at bounding box center [444, 322] width 762 height 338
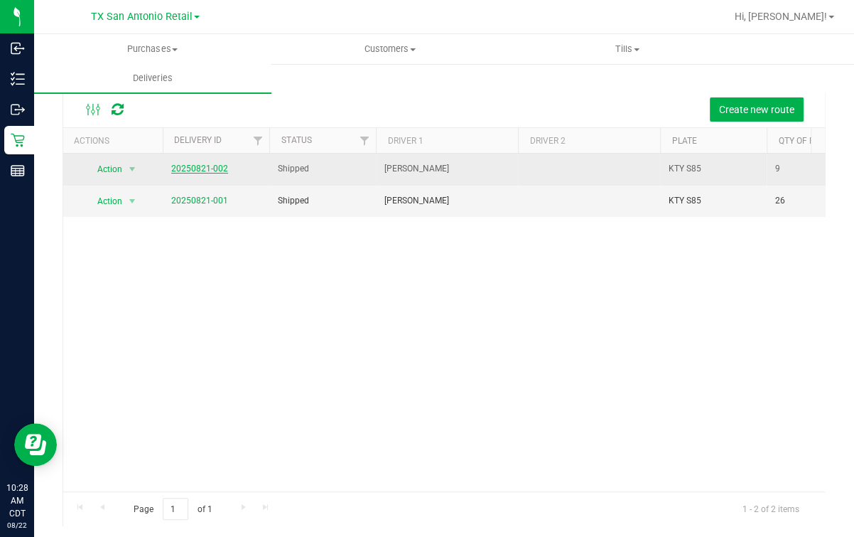
click at [212, 171] on span "20250821-002" at bounding box center [199, 169] width 57 height 14
click at [208, 167] on link "20250821-002" at bounding box center [199, 168] width 57 height 10
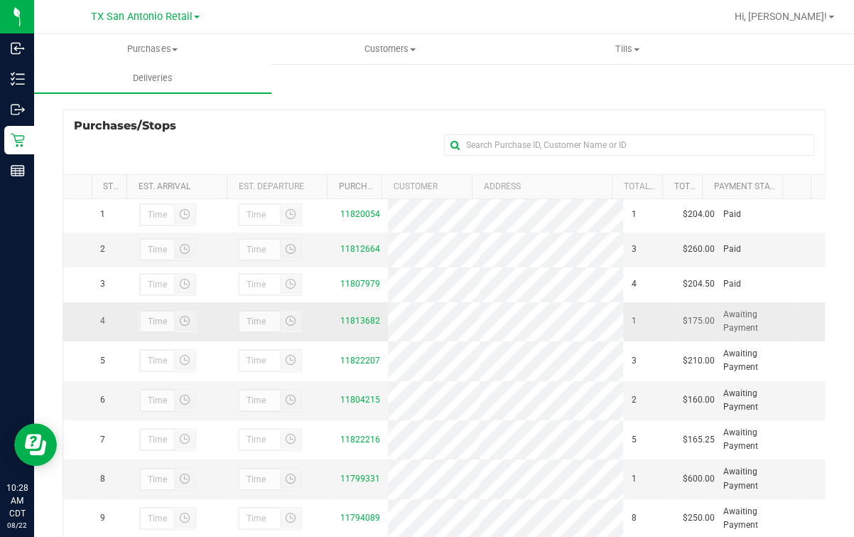
scroll to position [14, 0]
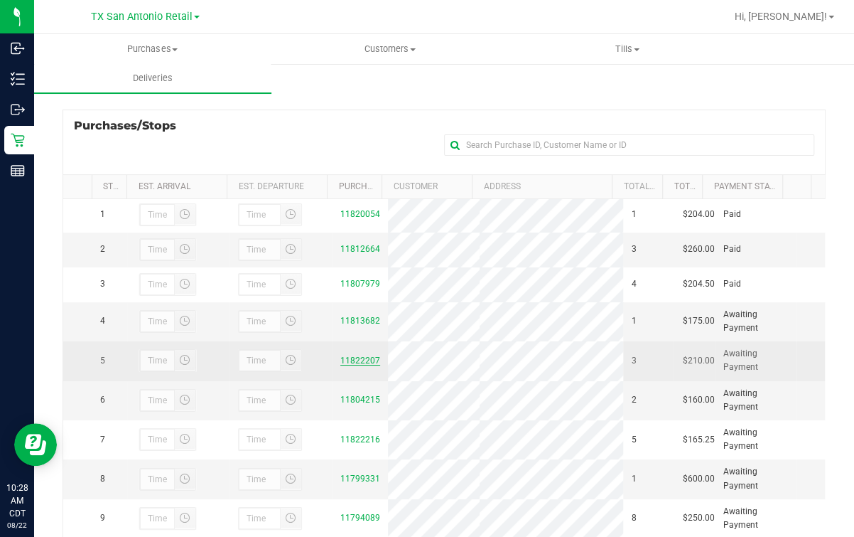
click at [350, 360] on link "11822207" at bounding box center [360, 360] width 40 height 10
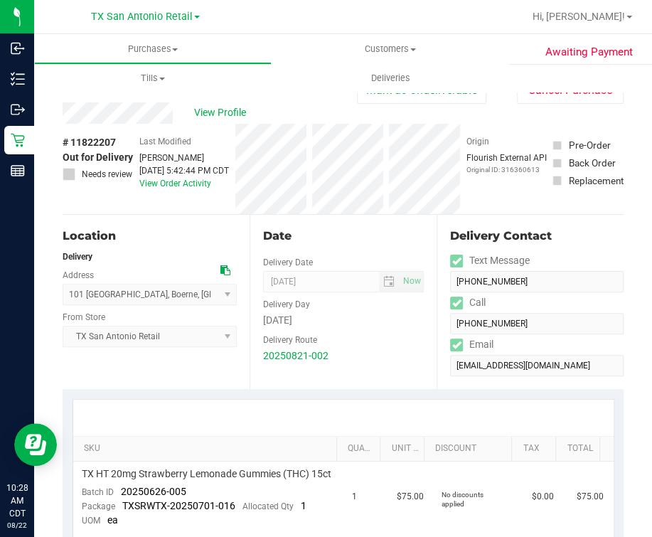
click at [147, 99] on div "Back Mark as Undeliverable Cancel Purchase" at bounding box center [343, 90] width 561 height 26
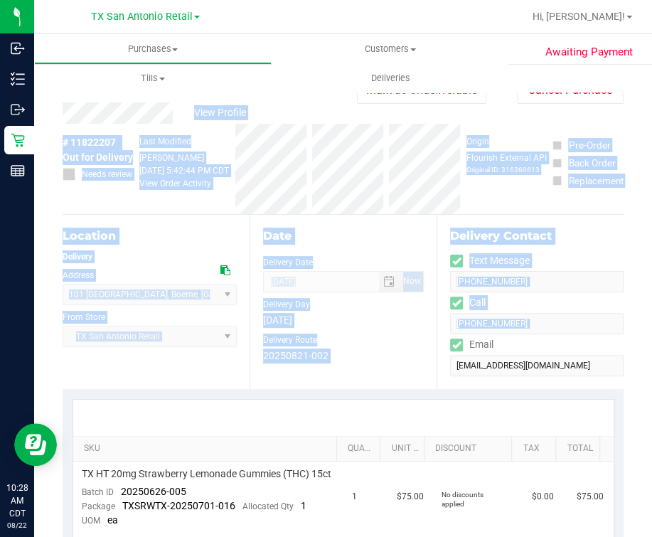
click at [652, 330] on html "Inbound Inventory Outbound Retail Reports 10:28 AM CDT 08/22/2025 08/22 TX San …" at bounding box center [326, 268] width 652 height 537
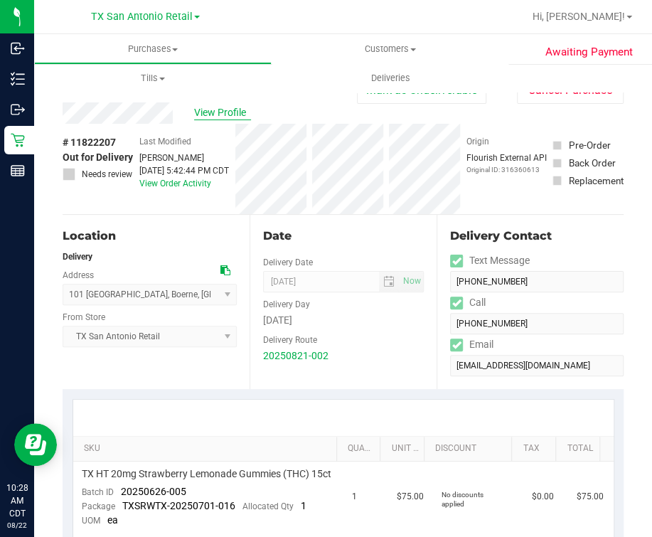
click at [209, 114] on span "View Profile" at bounding box center [222, 112] width 57 height 15
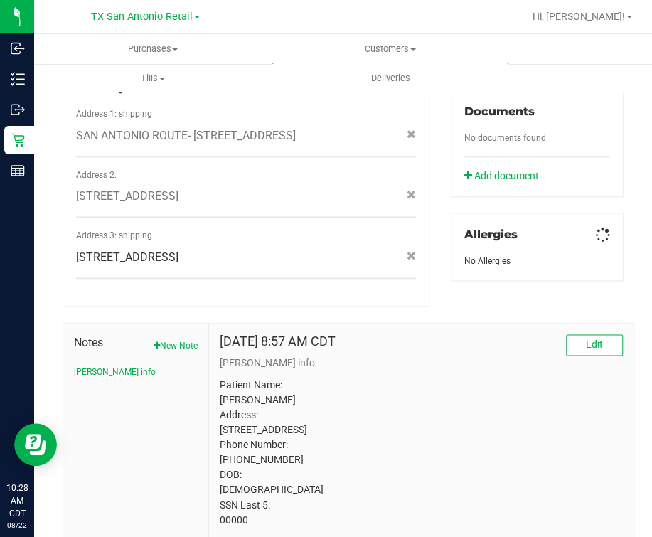
scroll to position [533, 0]
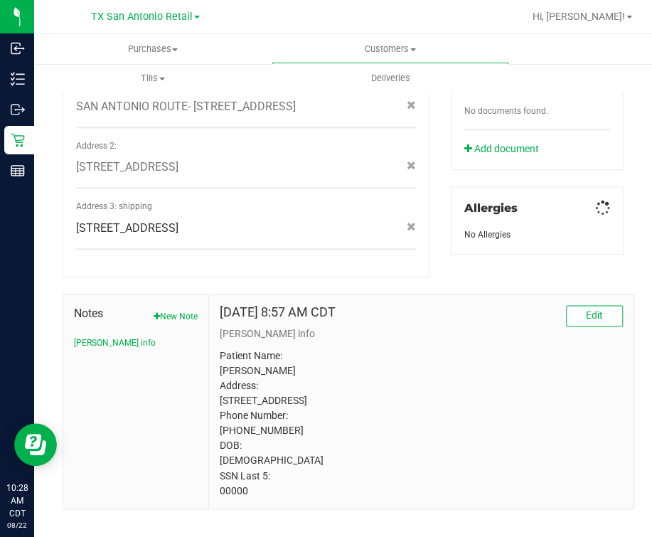
click at [230, 497] on p "Patient Name: Wendi Michelle Stanley Address: 101 Hunters Creek Boerne, TX, 780…" at bounding box center [421, 422] width 403 height 149
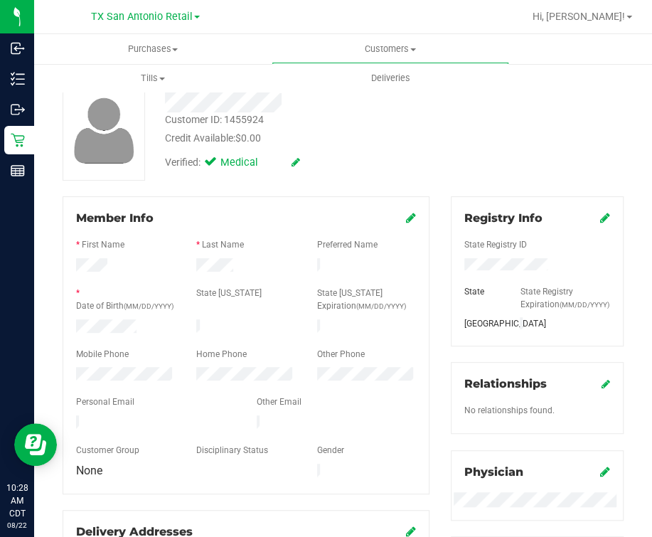
scroll to position [0, 0]
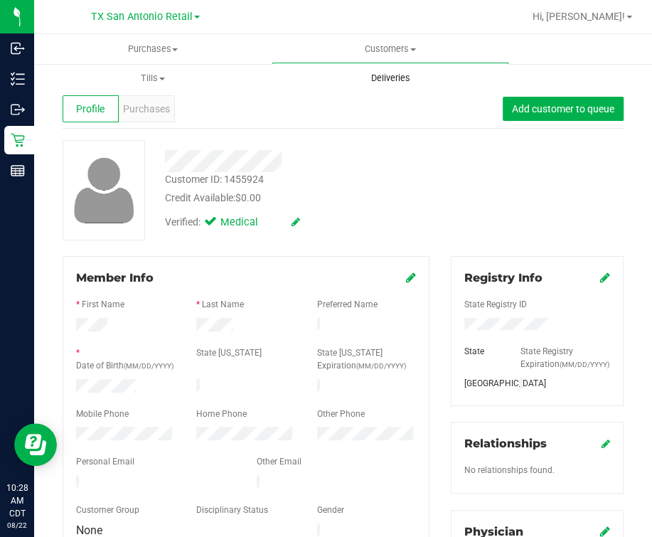
click at [284, 86] on uib-tab-heading "Deliveries" at bounding box center [389, 78] width 237 height 30
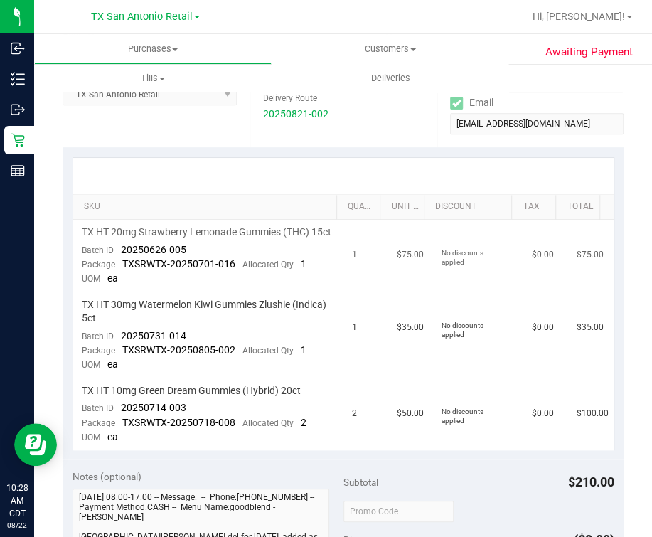
scroll to position [355, 0]
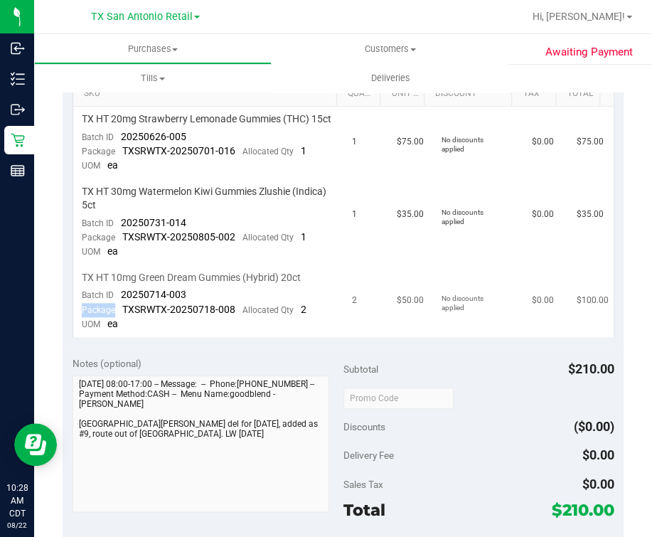
drag, startPoint x: 114, startPoint y: 313, endPoint x: 161, endPoint y: 313, distance: 46.9
click at [161, 313] on div "Package TXSRWTX-20250718-008 Allocated Qty 2" at bounding box center [194, 310] width 225 height 14
drag, startPoint x: 161, startPoint y: 313, endPoint x: 122, endPoint y: 302, distance: 40.5
click at [122, 300] on span "20250714-003" at bounding box center [153, 294] width 65 height 11
drag, startPoint x: 120, startPoint y: 301, endPoint x: 185, endPoint y: 306, distance: 64.8
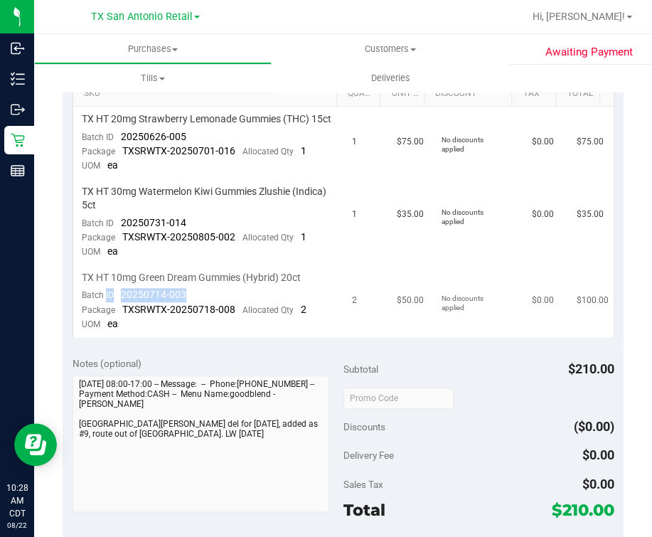
click at [185, 306] on td "TX HT 10mg Green Dream Gummies (Hybrid) 20ct Batch ID 20250714-003 Package TXSR…" at bounding box center [208, 301] width 270 height 72
drag, startPoint x: 185, startPoint y: 306, endPoint x: 129, endPoint y: 306, distance: 55.4
click at [129, 300] on span "20250714-003" at bounding box center [153, 294] width 65 height 11
click at [100, 300] on span "Batch ID" at bounding box center [98, 295] width 32 height 10
drag, startPoint x: 117, startPoint y: 306, endPoint x: 177, endPoint y: 310, distance: 59.8
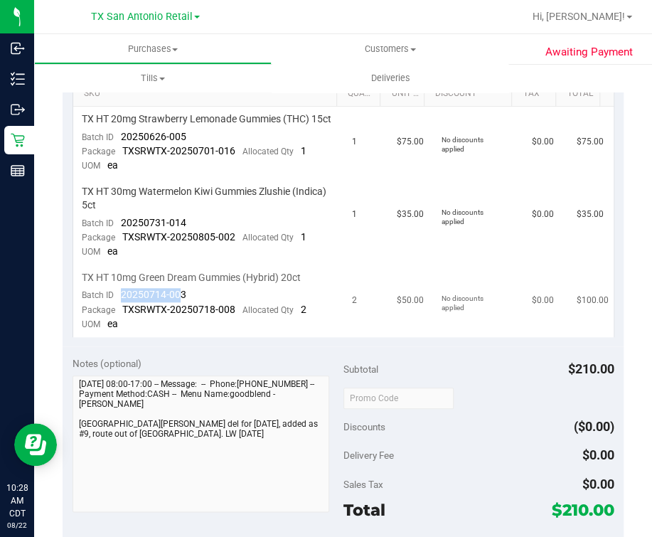
click at [177, 302] on div "Batch ID 20250714-003" at bounding box center [134, 295] width 104 height 14
click at [200, 281] on td "TX HT 10mg Green Dream Gummies (Hybrid) 20ct Batch ID 20250714-003 Package TXSR…" at bounding box center [208, 301] width 270 height 72
click at [146, 300] on span "20250714-003" at bounding box center [153, 294] width 65 height 11
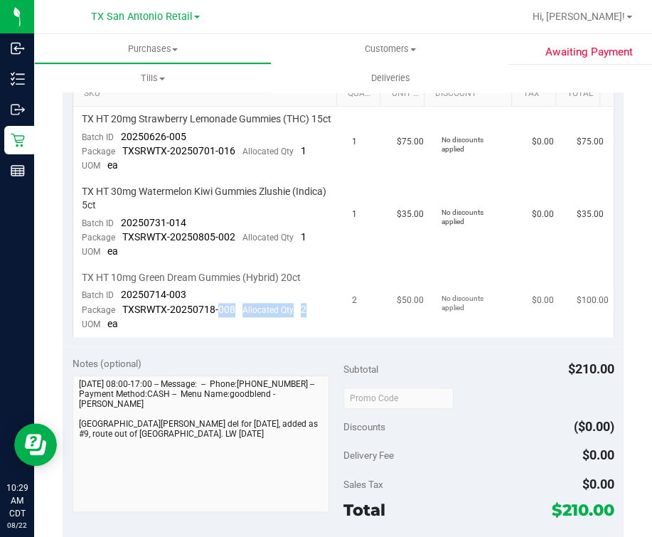
drag, startPoint x: 146, startPoint y: 302, endPoint x: 217, endPoint y: 313, distance: 72.0
click at [217, 313] on div "Package TXSRWTX-20250718-008 Allocated Qty 2" at bounding box center [194, 310] width 225 height 14
drag, startPoint x: 217, startPoint y: 313, endPoint x: 170, endPoint y: 308, distance: 47.2
click at [170, 300] on span "20250714-003" at bounding box center [153, 294] width 65 height 11
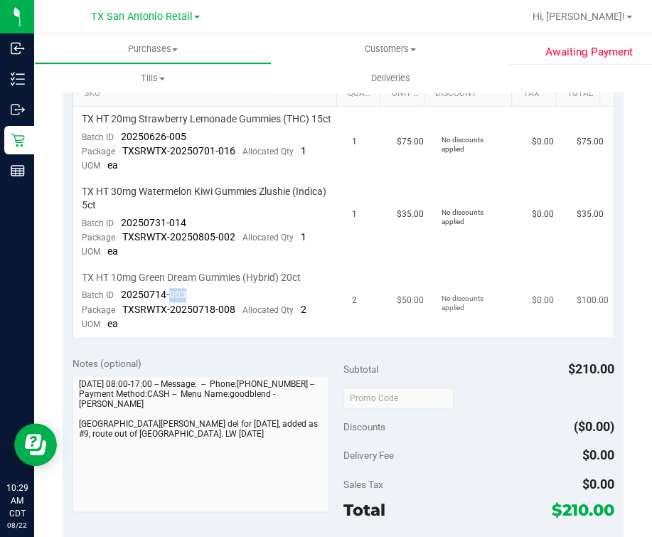
drag, startPoint x: 170, startPoint y: 308, endPoint x: 136, endPoint y: 301, distance: 34.1
click at [136, 300] on span "20250714-003" at bounding box center [153, 294] width 65 height 11
click at [137, 300] on span "20250714-003" at bounding box center [153, 294] width 65 height 11
drag, startPoint x: 137, startPoint y: 300, endPoint x: 126, endPoint y: 304, distance: 12.1
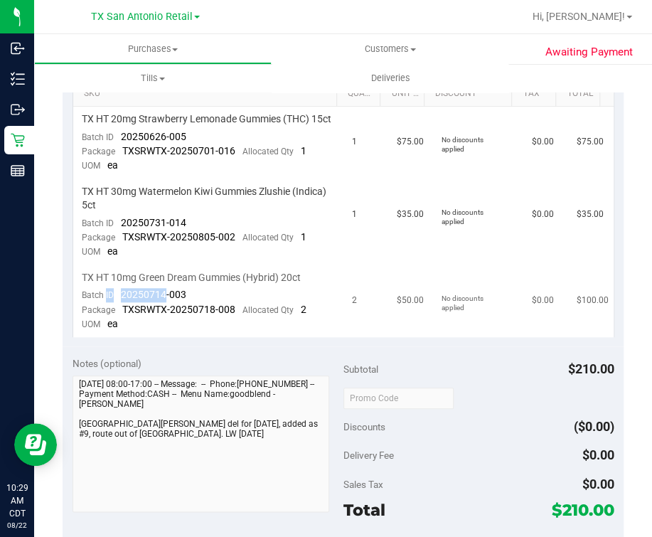
click at [126, 300] on span "20250714-003" at bounding box center [153, 294] width 65 height 11
click at [119, 302] on div "Batch ID 20250714-003" at bounding box center [134, 295] width 104 height 14
drag, startPoint x: 119, startPoint y: 306, endPoint x: 200, endPoint y: 306, distance: 80.3
click at [200, 306] on td "TX HT 10mg Green Dream Gummies (Hybrid) 20ct Batch ID 20250714-003 Package TXSR…" at bounding box center [208, 301] width 270 height 72
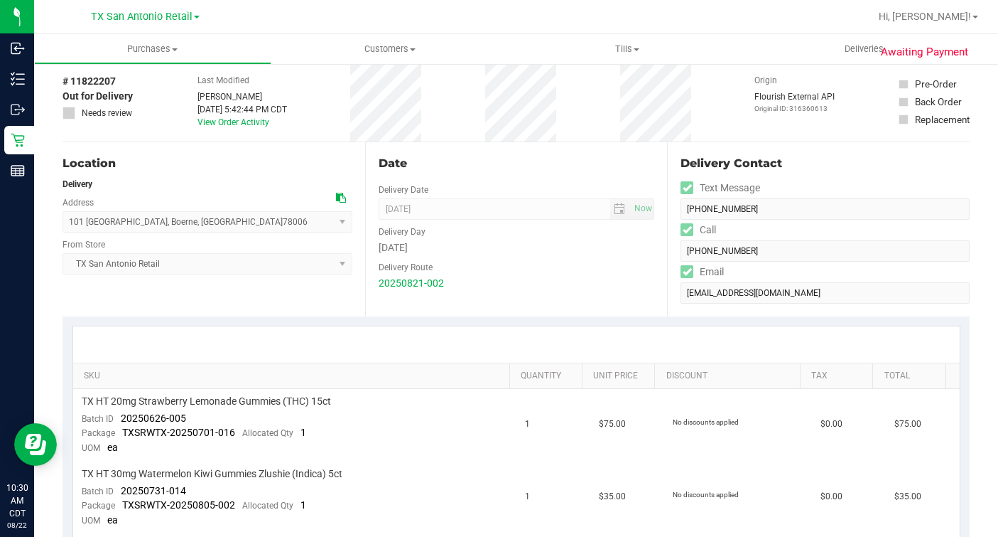
scroll to position [0, 0]
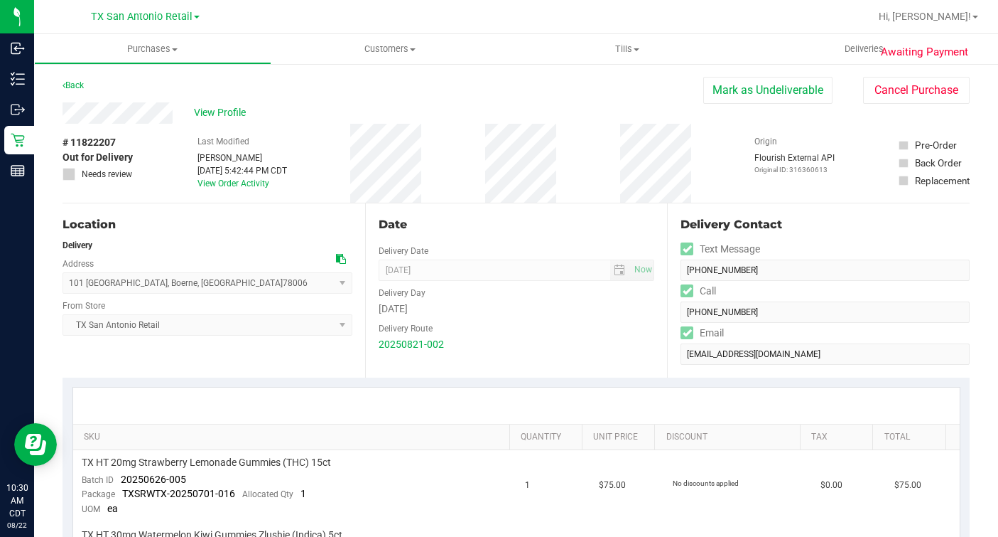
click at [563, 84] on div "Back Mark as Undeliverable Cancel Purchase" at bounding box center [516, 90] width 907 height 26
click at [299, 224] on div "Location" at bounding box center [208, 224] width 290 height 17
click at [792, 87] on button "Mark as Undeliverable" at bounding box center [768, 90] width 129 height 27
click at [745, 92] on button "Mark as Packed" at bounding box center [779, 90] width 107 height 27
click at [732, 93] on button "Send Back to Created" at bounding box center [770, 90] width 126 height 27
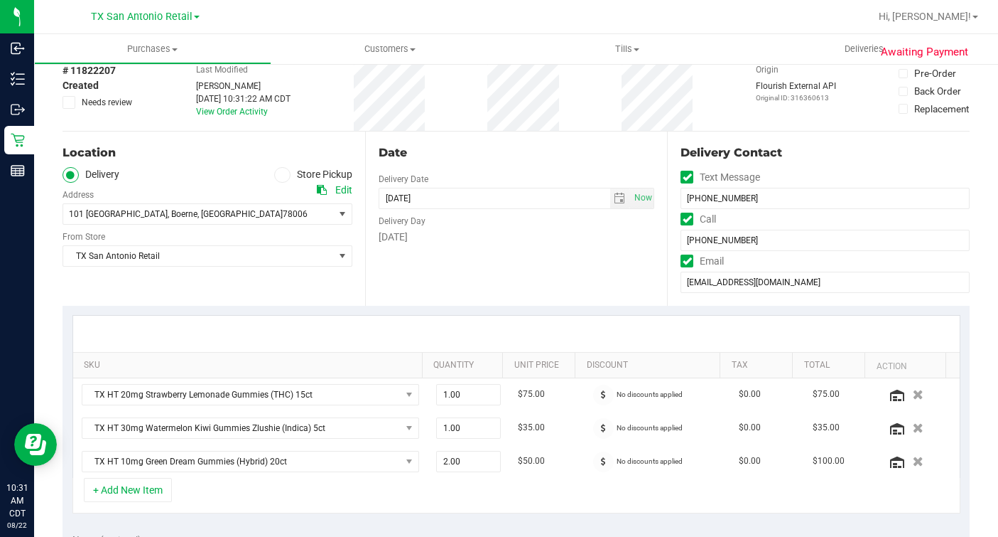
scroll to position [177, 0]
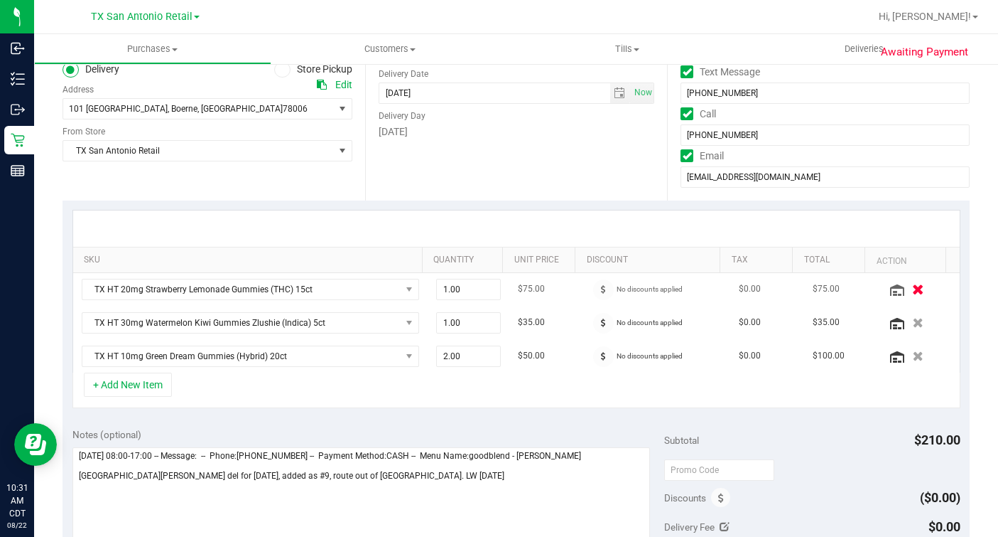
click at [907, 284] on button "button" at bounding box center [919, 288] width 24 height 15
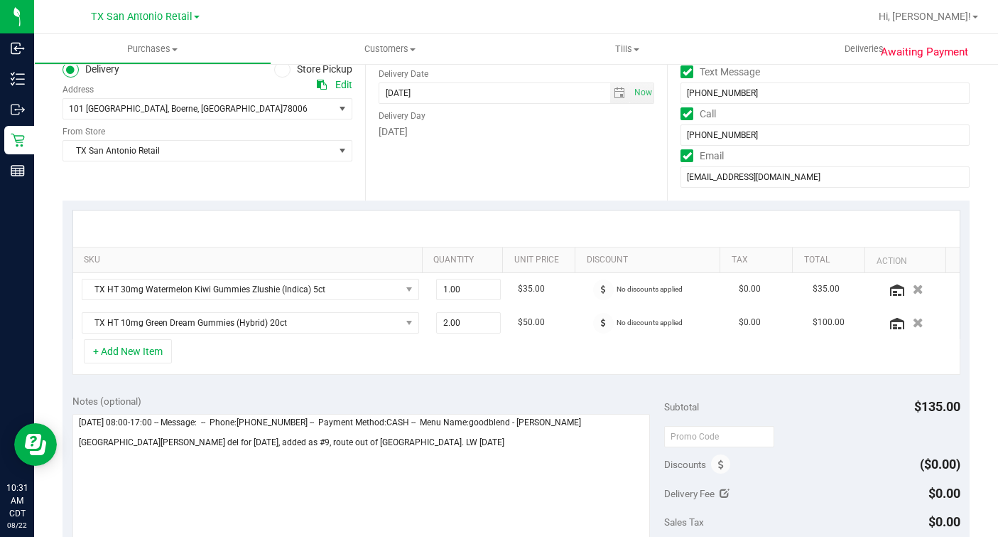
scroll to position [0, 0]
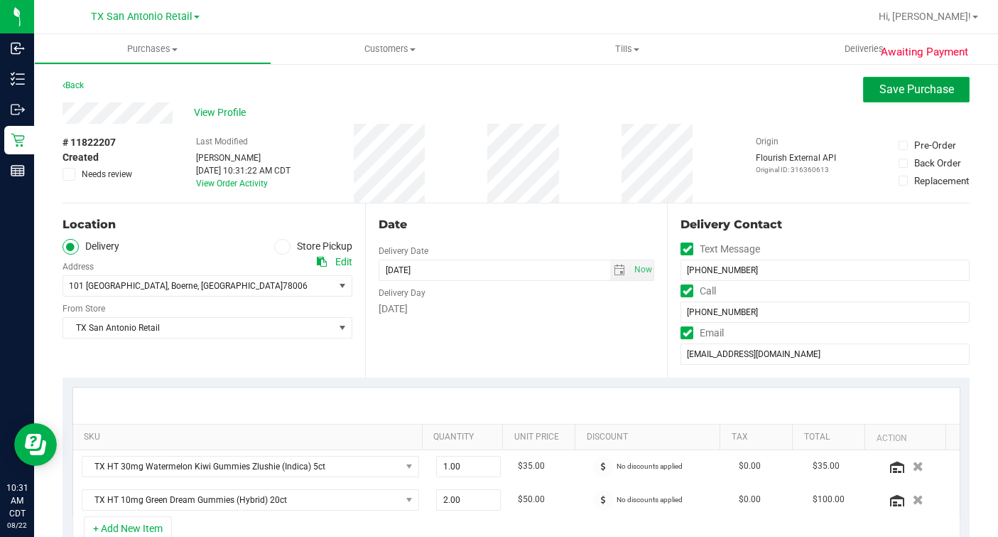
click at [897, 88] on span "Save Purchase" at bounding box center [917, 89] width 75 height 14
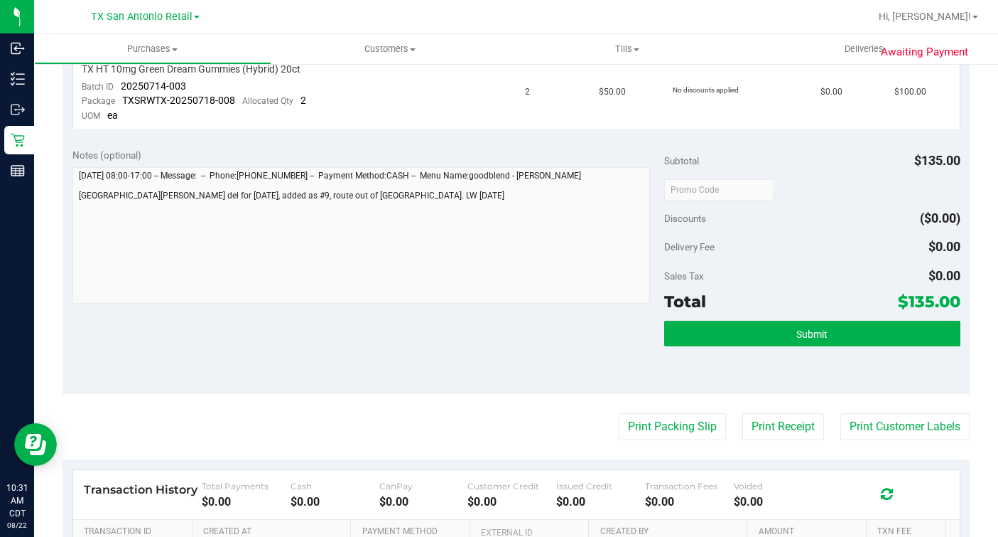
scroll to position [533, 0]
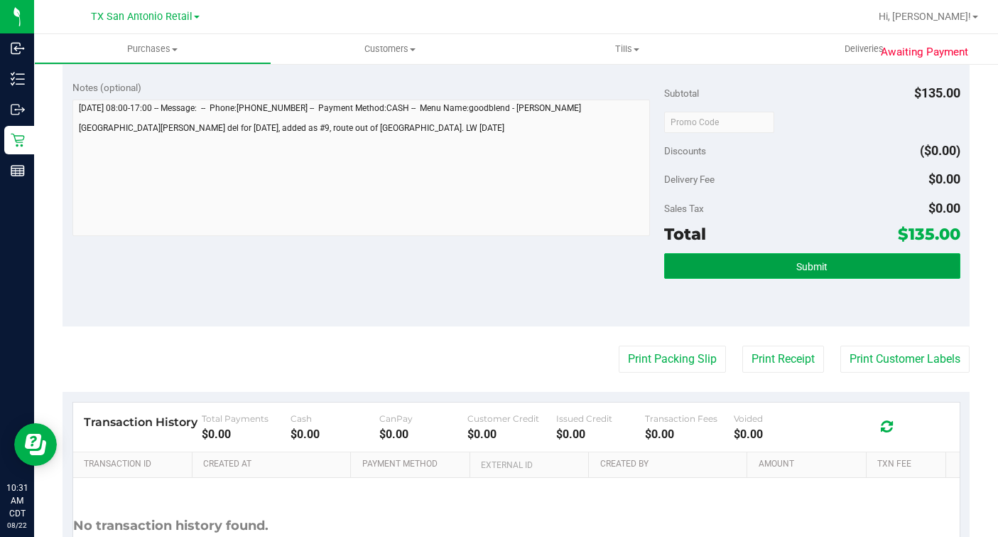
click at [710, 254] on button "Submit" at bounding box center [812, 266] width 296 height 26
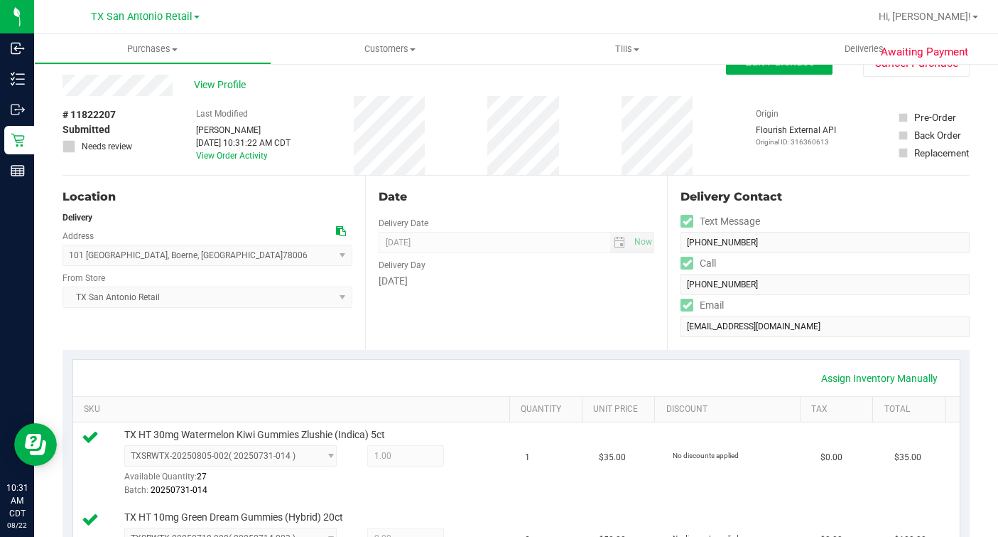
scroll to position [0, 0]
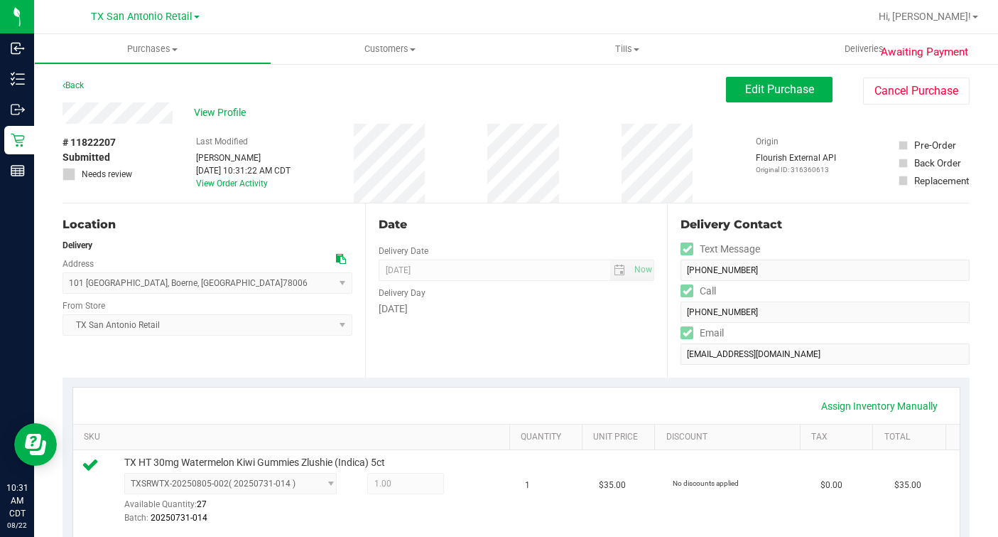
click at [490, 212] on div "Date Delivery Date 08/22/2025 Now 08/22/2025 07:00 AM Now Delivery Day Friday" at bounding box center [516, 290] width 303 height 174
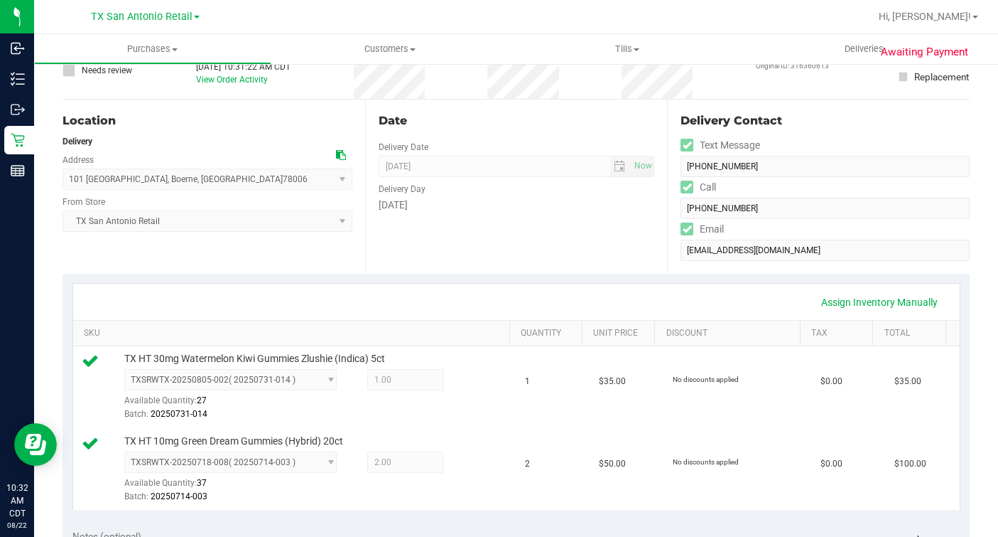
scroll to position [177, 0]
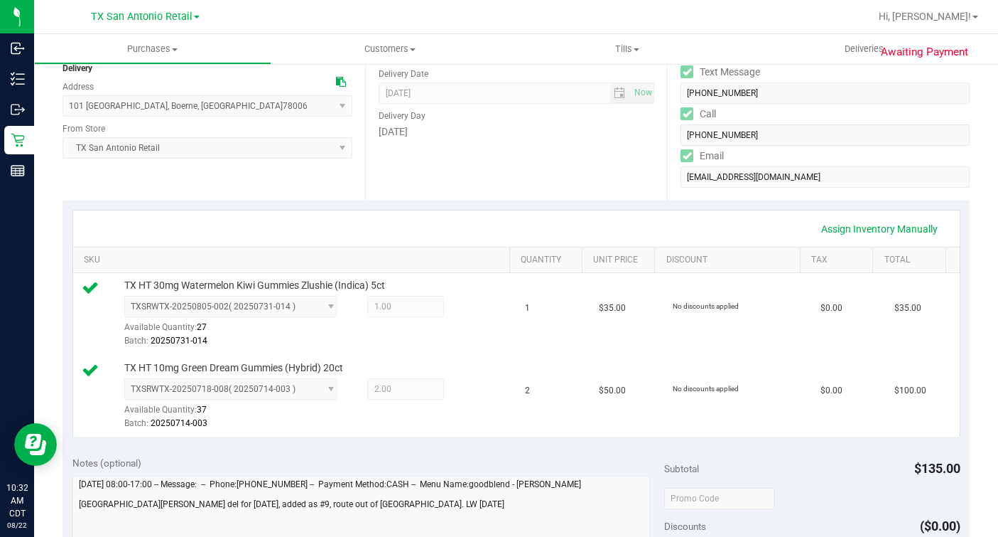
click at [304, 198] on div "Location Delivery Address 101 Hunters Creek , Boerne , TX 78006 Select address …" at bounding box center [214, 113] width 303 height 174
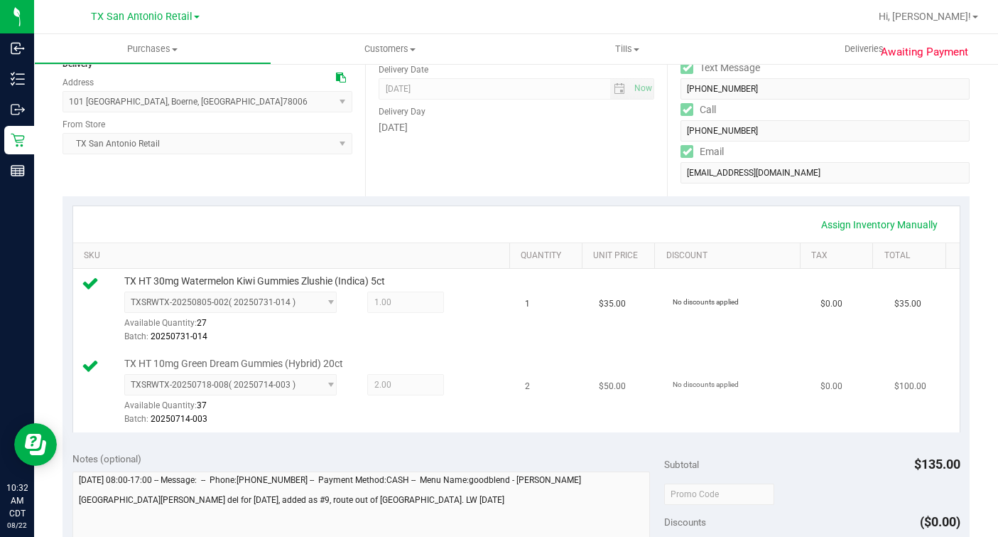
scroll to position [88, 0]
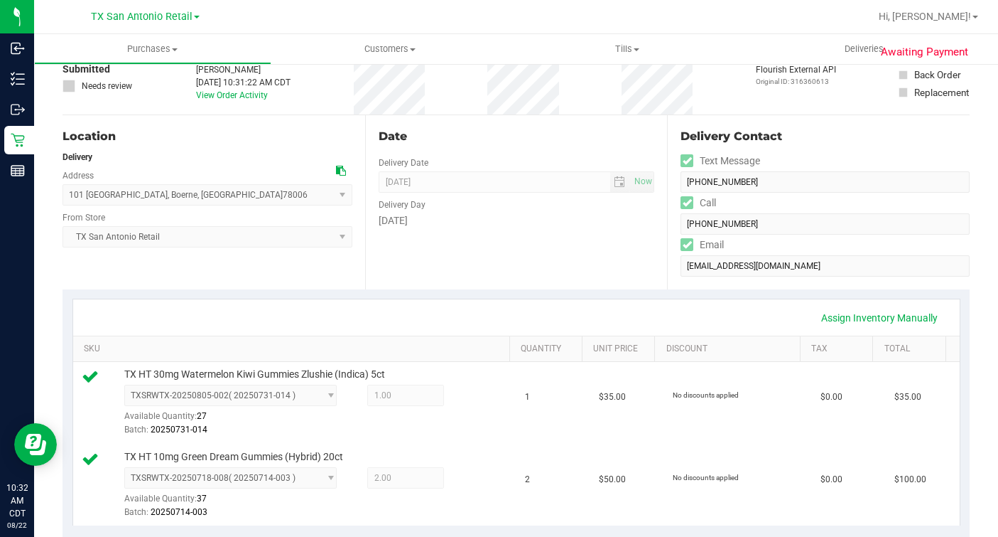
click at [267, 274] on div "Location Delivery Address 101 Hunters Creek , Boerne , TX 78006 Select address …" at bounding box center [214, 202] width 303 height 174
click at [247, 287] on div "Location Delivery Address 101 Hunters Creek , Boerne , TX 78006 Select address …" at bounding box center [214, 202] width 303 height 174
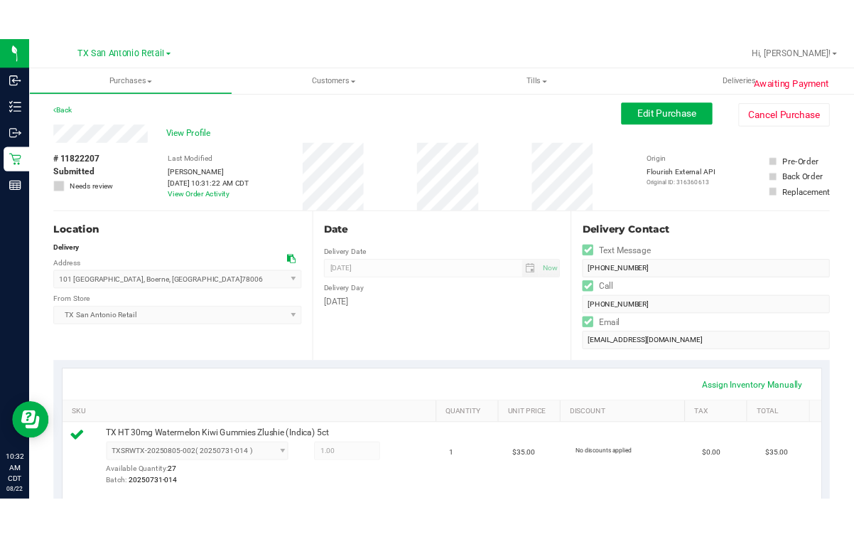
scroll to position [0, 0]
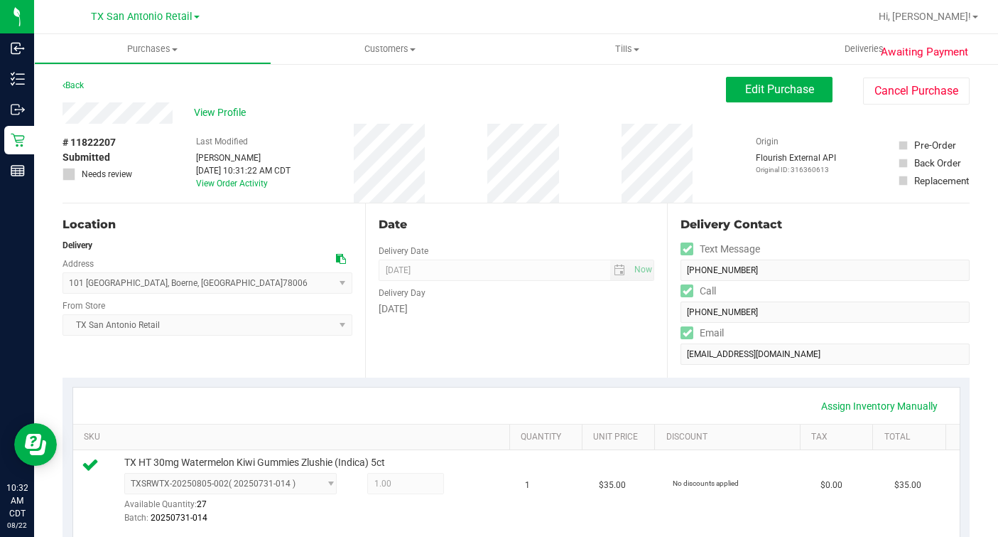
click at [200, 357] on div "Location Delivery Address 101 Hunters Creek , Boerne , TX 78006 Select address …" at bounding box center [214, 290] width 303 height 174
click at [339, 103] on div "View Profile" at bounding box center [395, 112] width 664 height 21
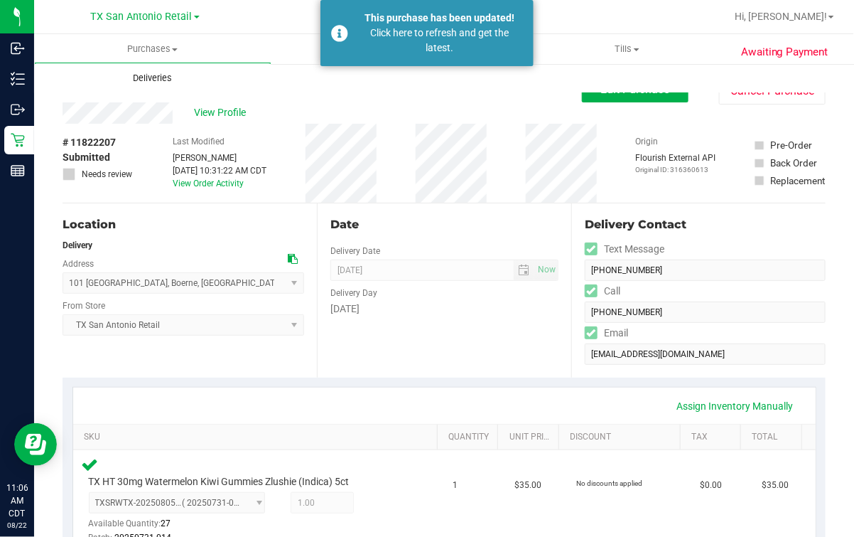
click at [155, 78] on span "Deliveries" at bounding box center [152, 78] width 77 height 13
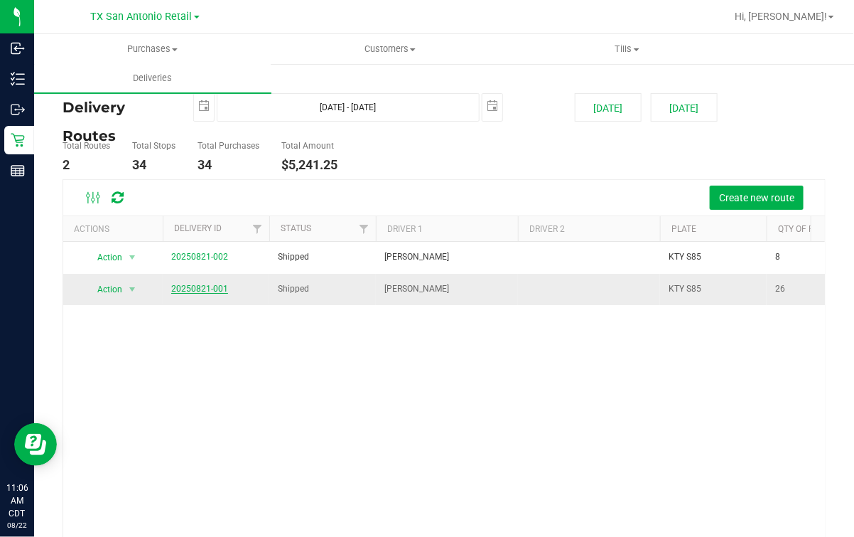
click at [210, 286] on link "20250821-001" at bounding box center [199, 289] width 57 height 10
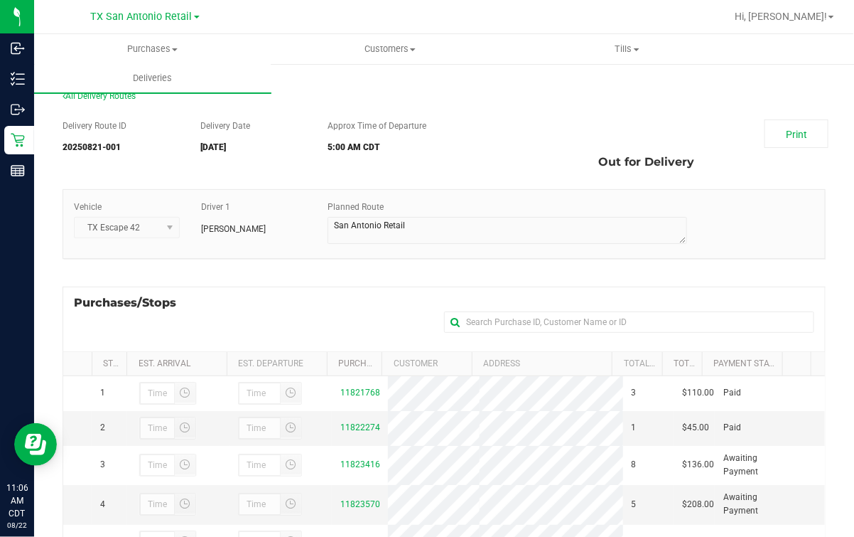
click at [296, 284] on div "Delivery Route ID 20250821-001 Delivery Date 08/22/2025 Approx Time of Departur…" at bounding box center [444, 434] width 763 height 650
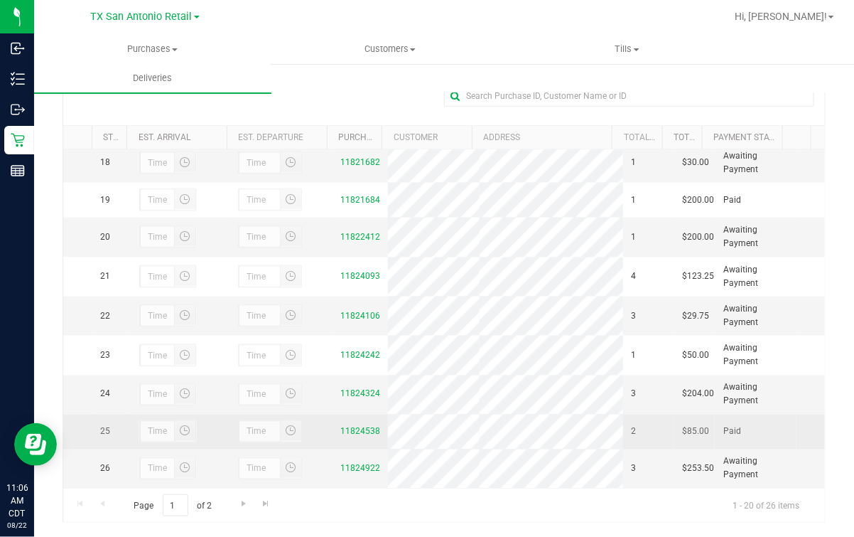
scroll to position [251, 0]
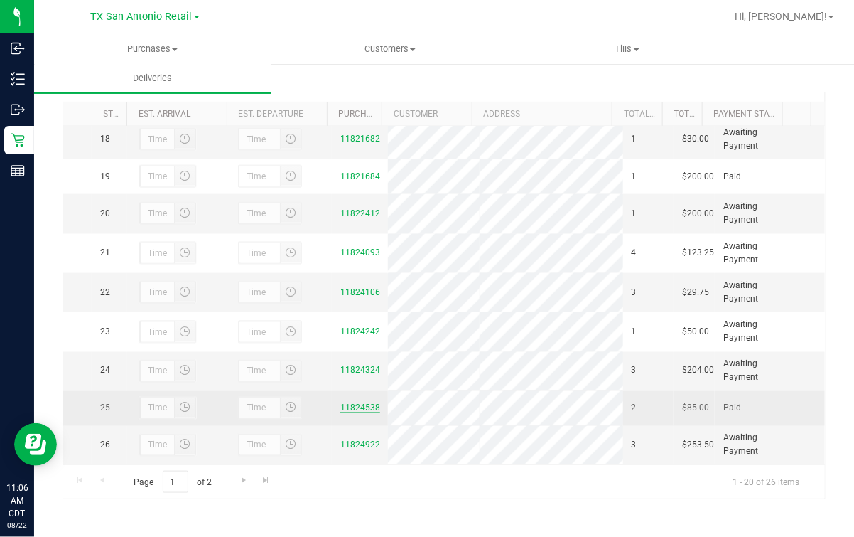
click at [343, 403] on link "11824538" at bounding box center [360, 408] width 40 height 10
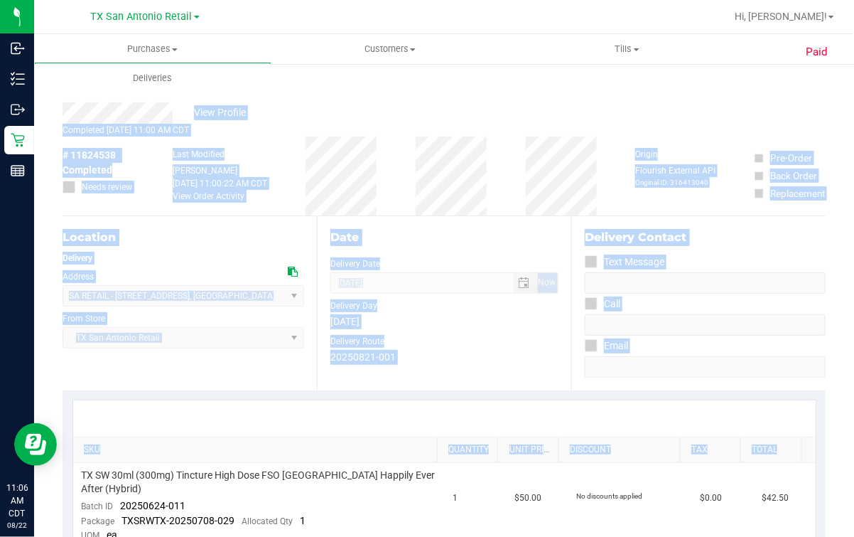
click at [854, 418] on html "Inbound Inventory Outbound Retail Reports 11:06 AM CDT 08/22/2025 08/22 TX San …" at bounding box center [427, 268] width 854 height 537
click at [452, 122] on div "View Profile" at bounding box center [444, 112] width 763 height 21
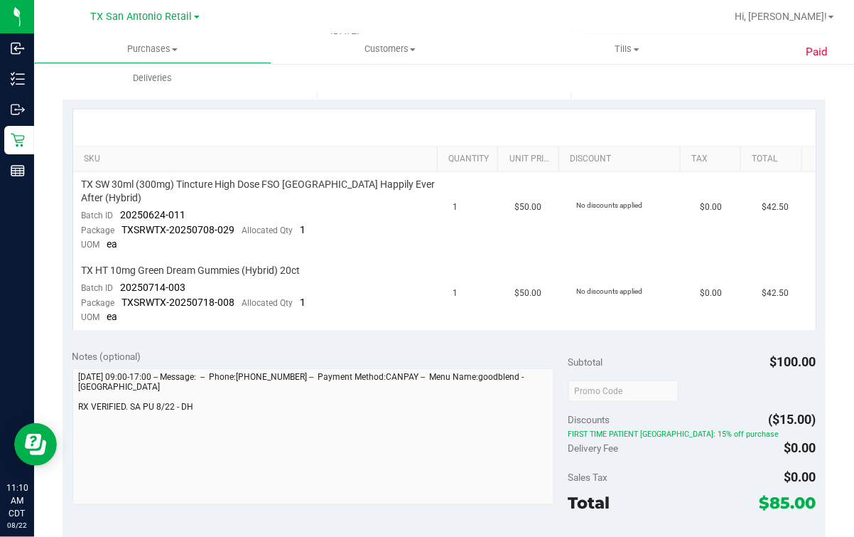
scroll to position [355, 0]
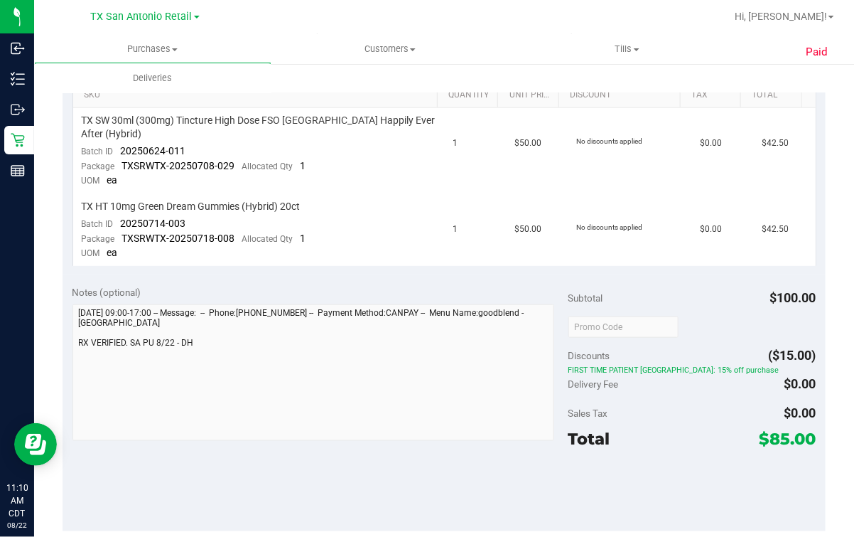
click at [352, 256] on div "SKU Quantity Unit Price Discount Tax Total TX SW 30ml (300mg) Tincture High Dos…" at bounding box center [444, 156] width 763 height 240
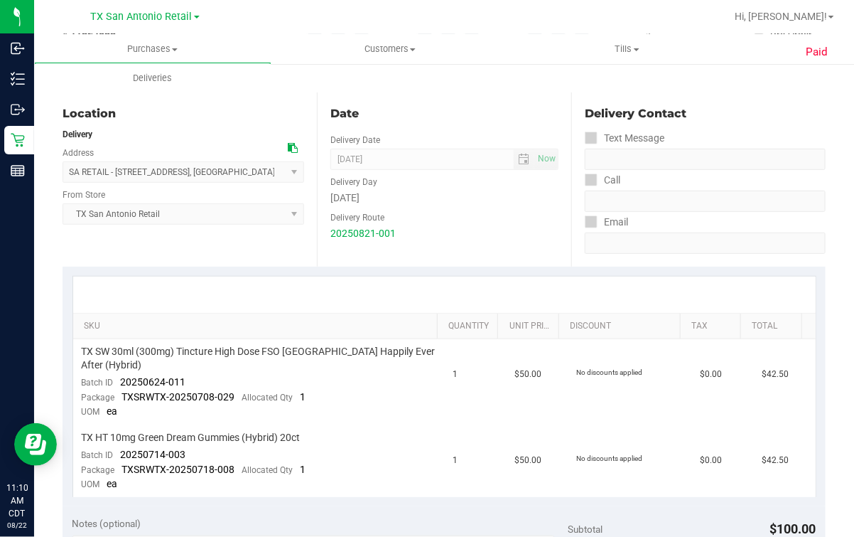
scroll to position [88, 0]
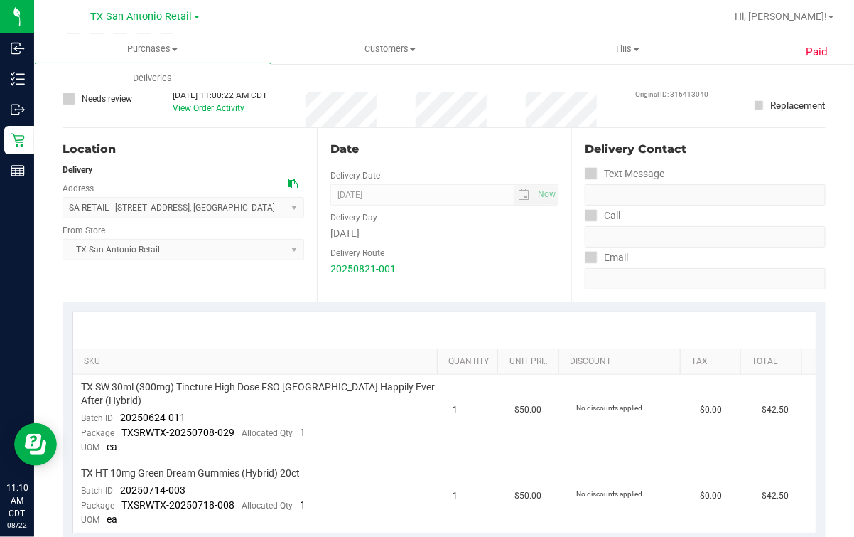
click at [372, 318] on div at bounding box center [444, 330] width 743 height 36
click at [437, 266] on div "20250821-001" at bounding box center [444, 269] width 228 height 15
click at [473, 306] on div "SKU Quantity Unit Price Discount Tax Total TX SW 30ml (300mg) Tincture High Dos…" at bounding box center [444, 422] width 763 height 240
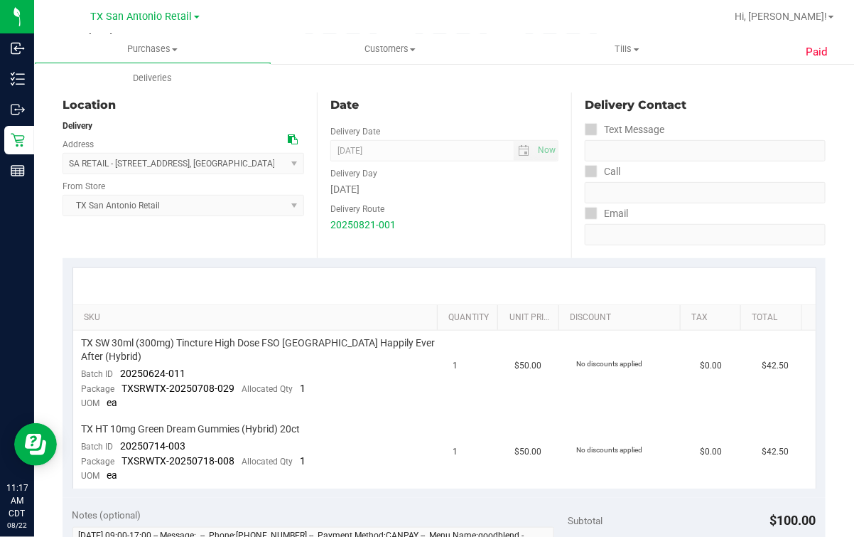
scroll to position [133, 0]
click at [487, 225] on div "20250821-001" at bounding box center [444, 224] width 228 height 15
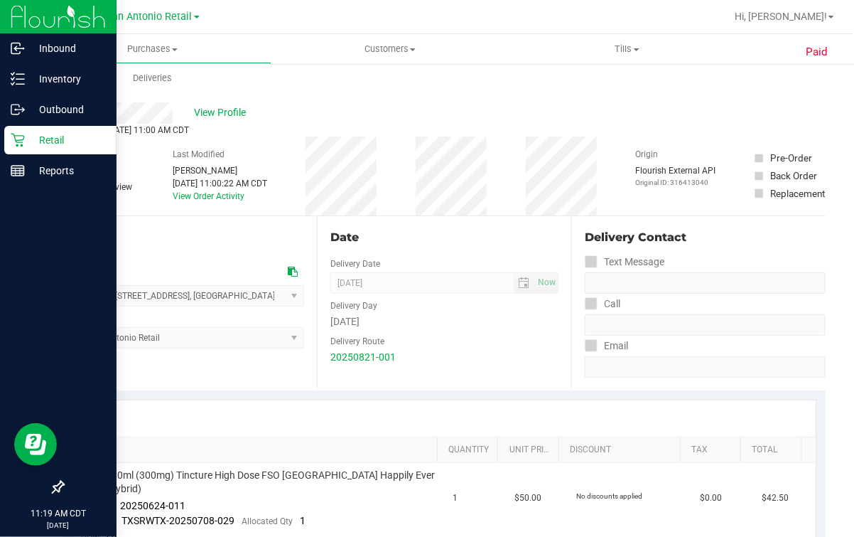
click at [28, 148] on p "Retail" at bounding box center [67, 139] width 85 height 17
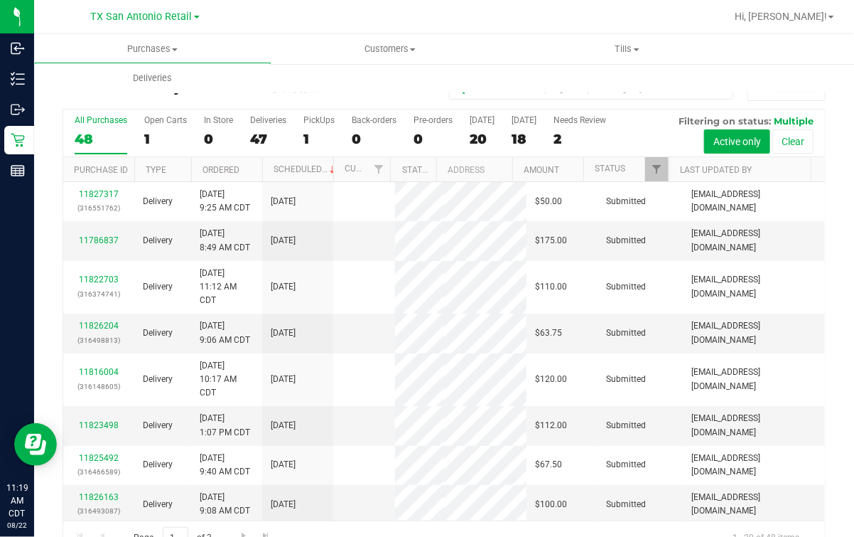
click at [407, 78] on div "Purchases Summary of purchases Fulfillment All purchases Customers All customer…" at bounding box center [461, 63] width 854 height 58
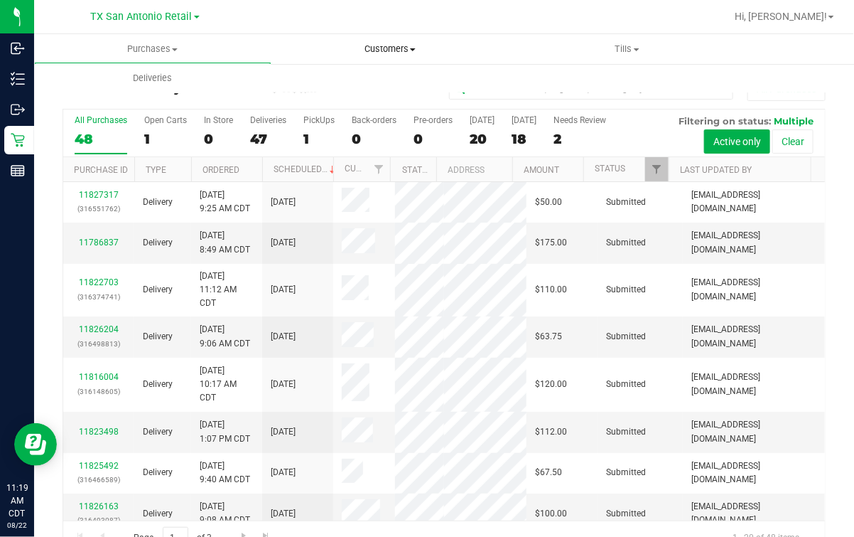
click at [392, 46] on span "Customers" at bounding box center [390, 49] width 236 height 13
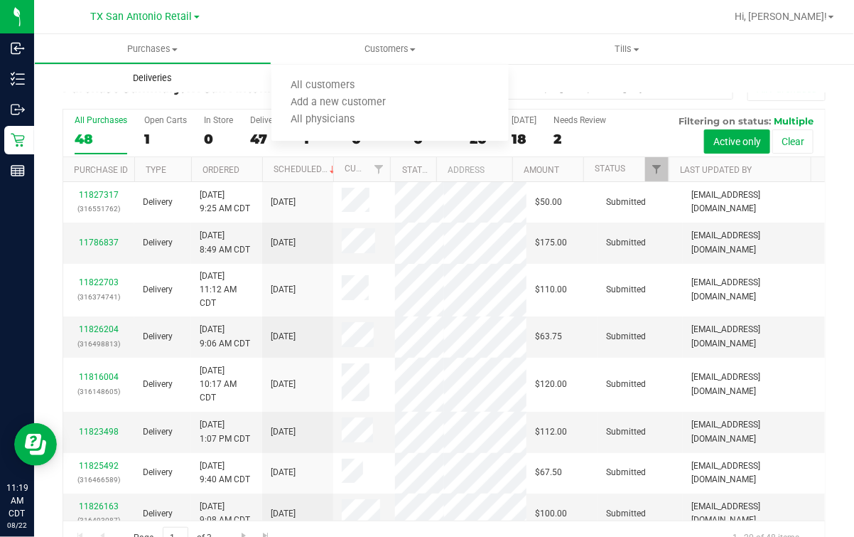
click at [154, 77] on span "Deliveries" at bounding box center [152, 78] width 77 height 13
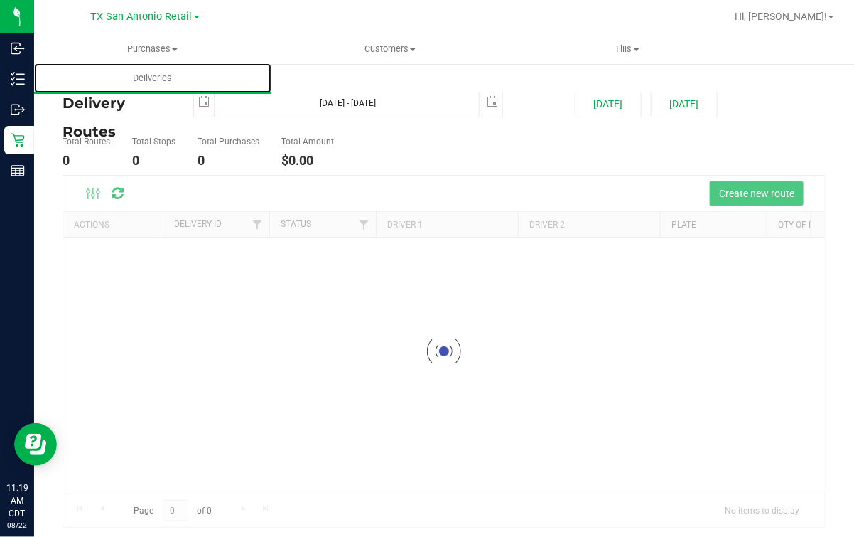
scroll to position [9, 0]
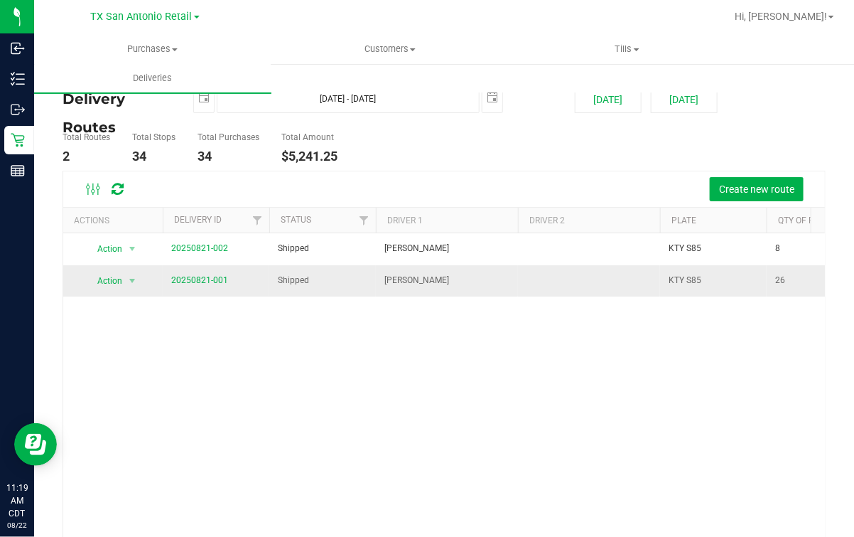
click at [217, 270] on td "20250821-001" at bounding box center [216, 280] width 107 height 31
click at [215, 278] on link "20250821-001" at bounding box center [199, 280] width 57 height 10
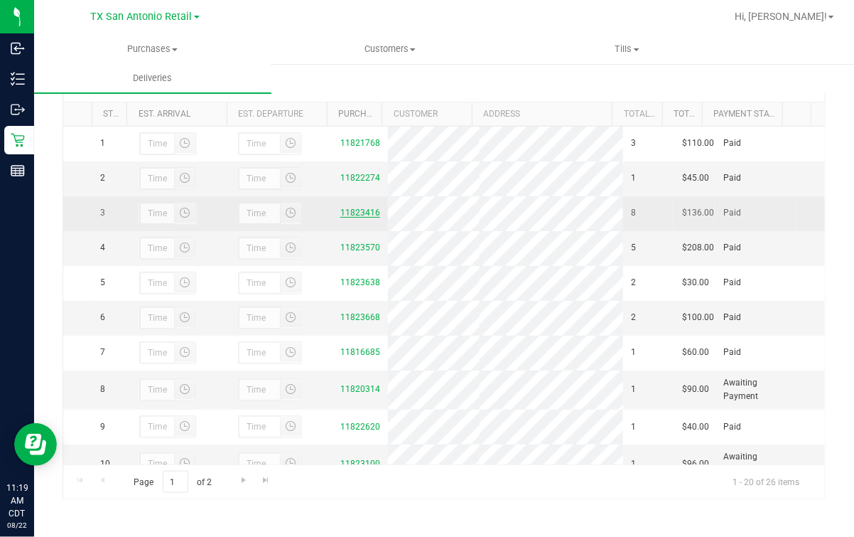
scroll to position [162, 0]
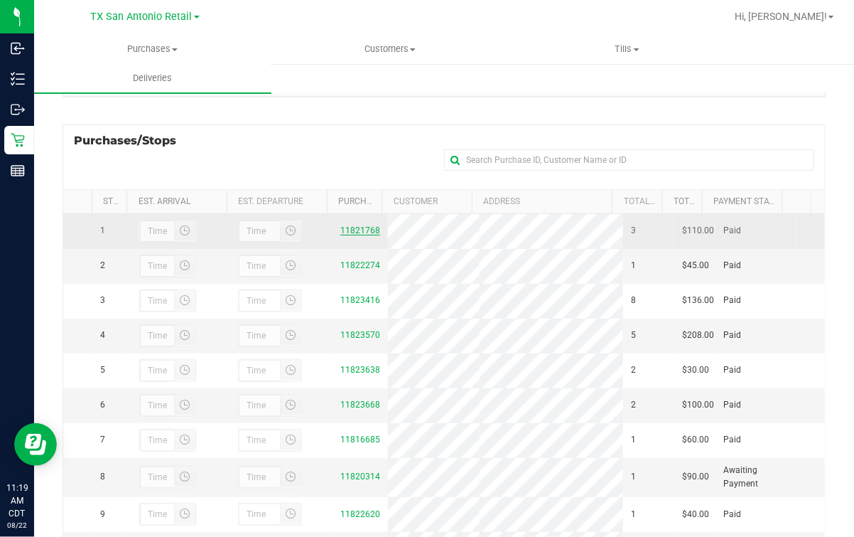
click at [341, 230] on link "11821768" at bounding box center [360, 230] width 40 height 10
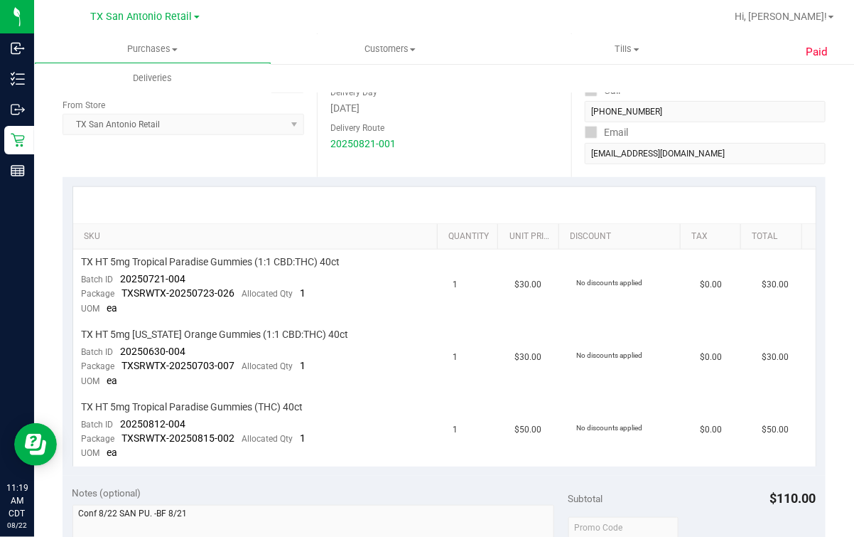
scroll to position [122, 0]
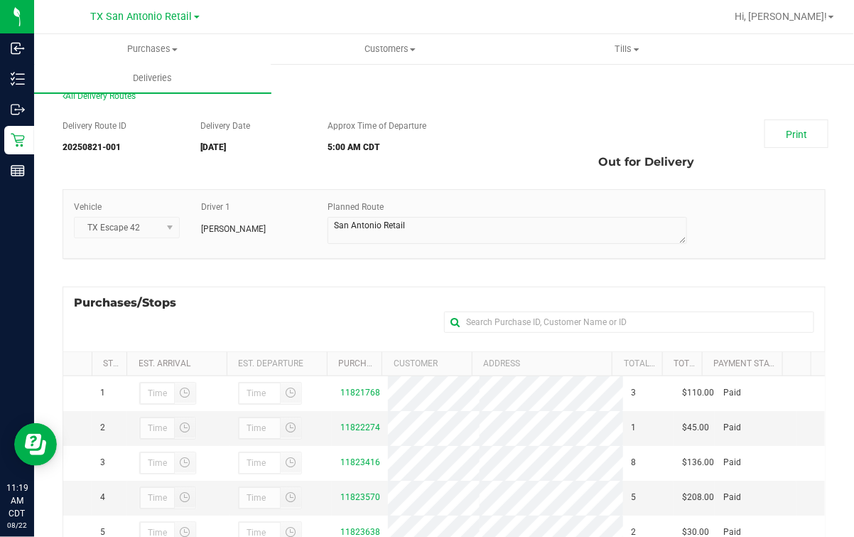
scroll to position [88, 0]
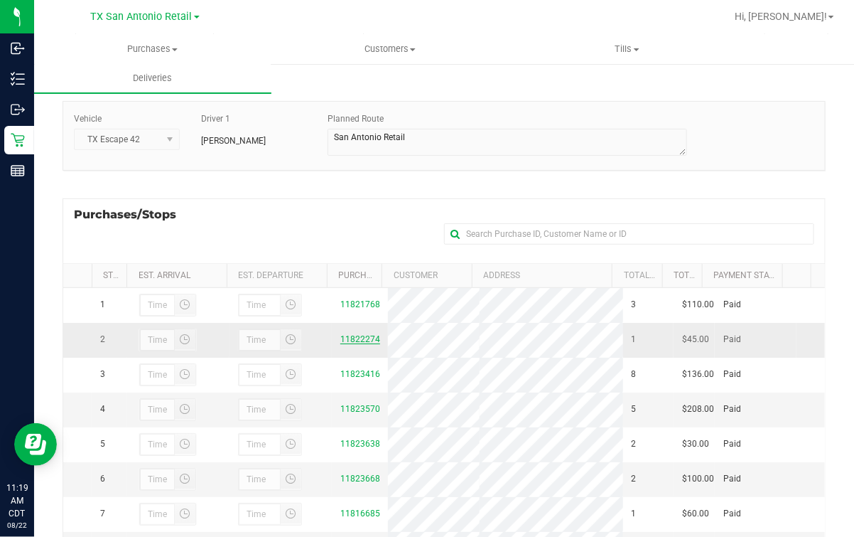
click at [344, 344] on link "11822274" at bounding box center [360, 339] width 40 height 10
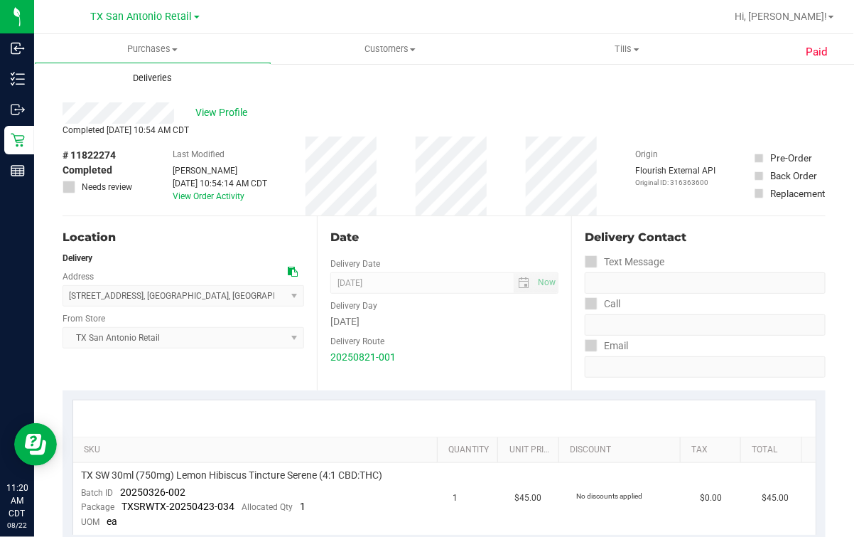
click at [148, 77] on span "Deliveries" at bounding box center [152, 78] width 77 height 13
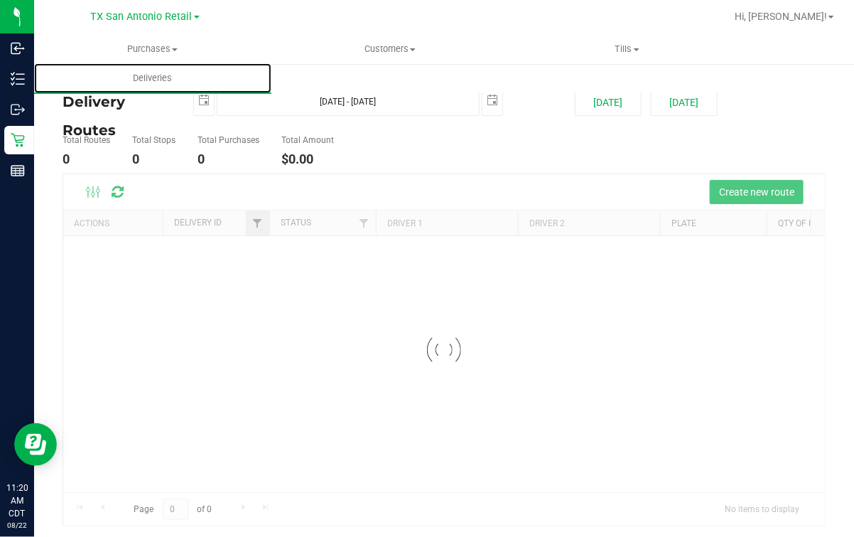
scroll to position [9, 0]
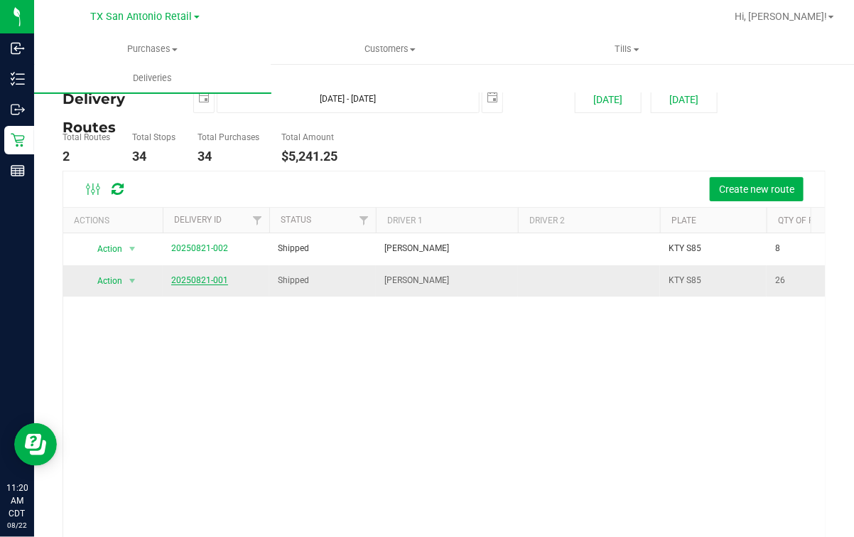
click at [192, 277] on link "20250821-001" at bounding box center [199, 280] width 57 height 10
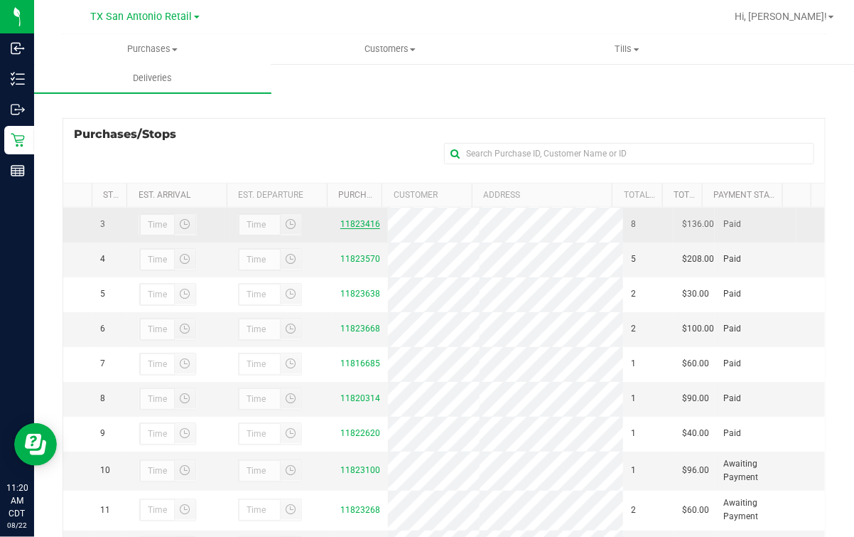
scroll to position [177, 0]
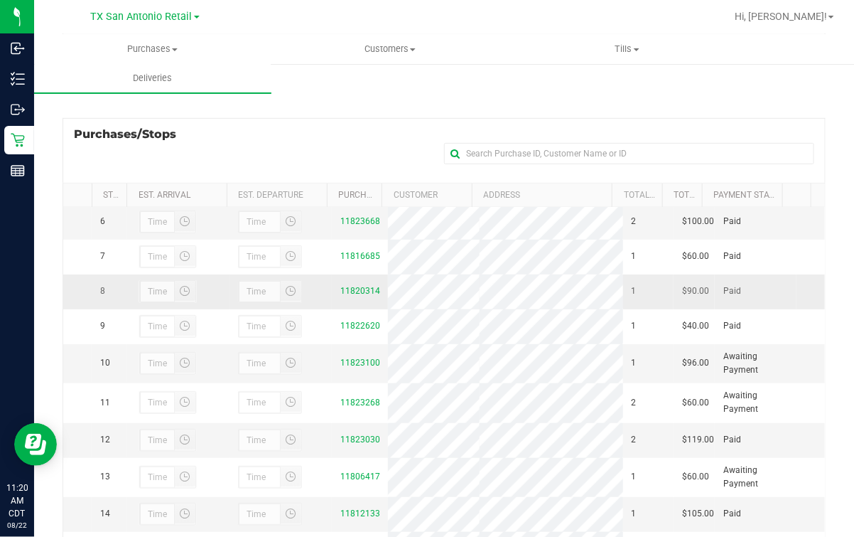
click at [346, 298] on div "11820314" at bounding box center [359, 291] width 39 height 14
click at [347, 298] on div "11820314" at bounding box center [359, 291] width 39 height 14
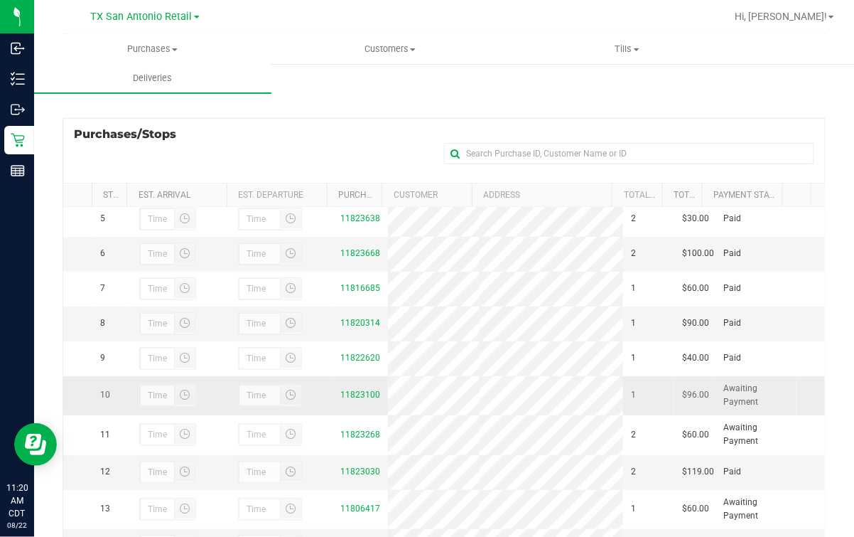
scroll to position [266, 0]
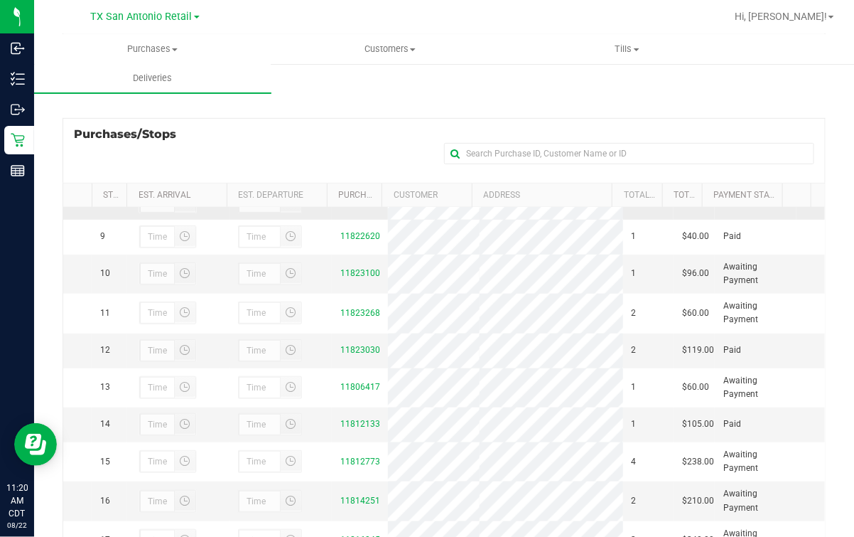
click at [360, 208] on div "11820314" at bounding box center [359, 202] width 39 height 14
click at [361, 206] on link "11820314" at bounding box center [360, 201] width 40 height 10
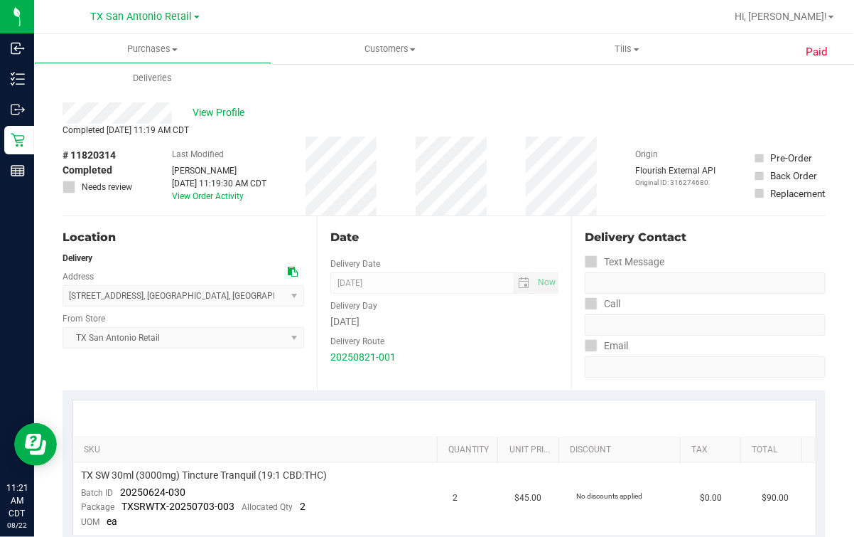
click at [192, 119] on div "View Profile" at bounding box center [444, 112] width 763 height 21
click at [210, 108] on span "View Profile" at bounding box center [221, 112] width 57 height 15
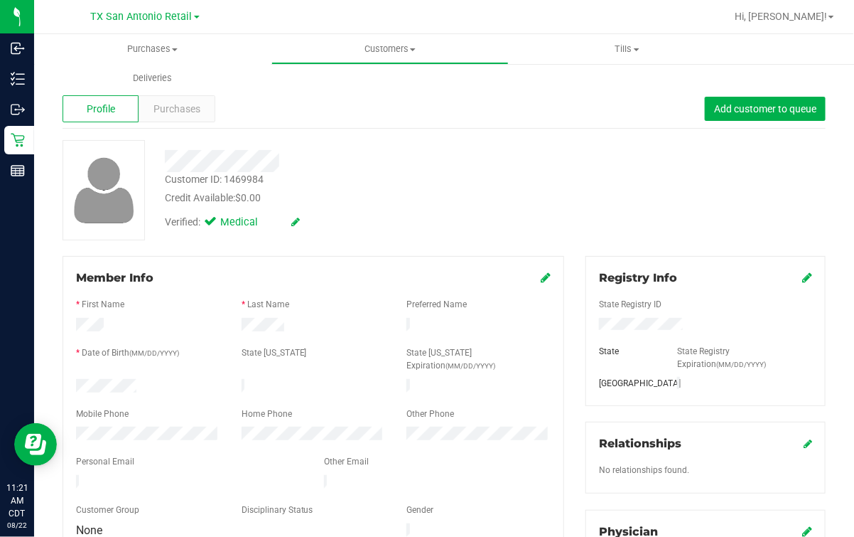
click at [528, 279] on div "Member Info" at bounding box center [313, 277] width 475 height 17
click at [530, 227] on div "Verified: Medical" at bounding box center [350, 220] width 392 height 31
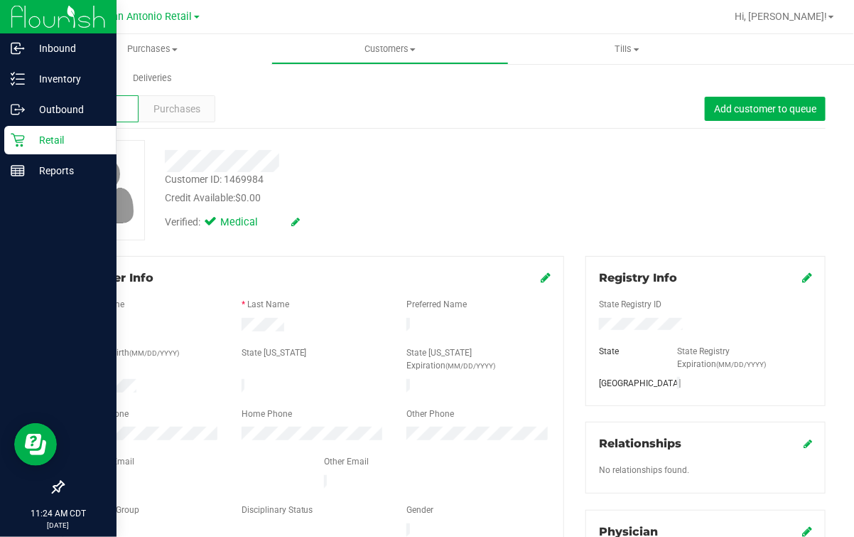
click at [48, 142] on p "Retail" at bounding box center [67, 139] width 85 height 17
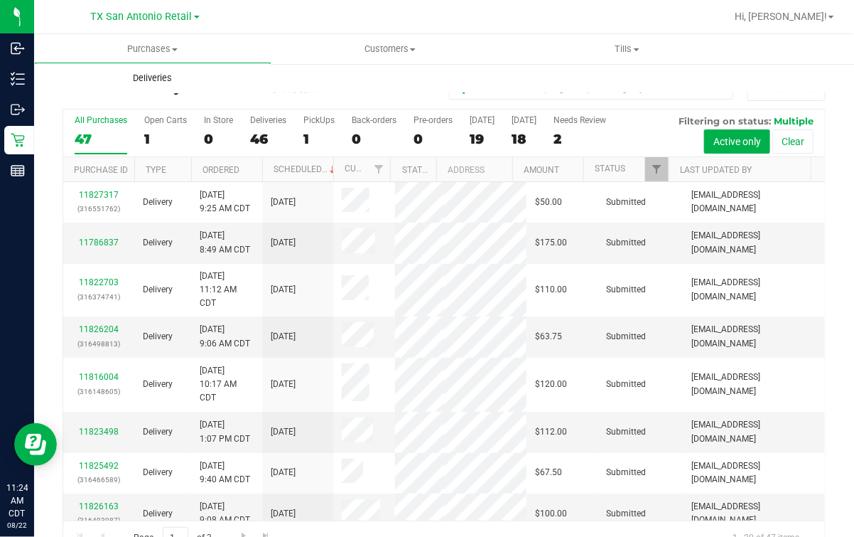
click at [177, 81] on span "Deliveries" at bounding box center [152, 78] width 77 height 13
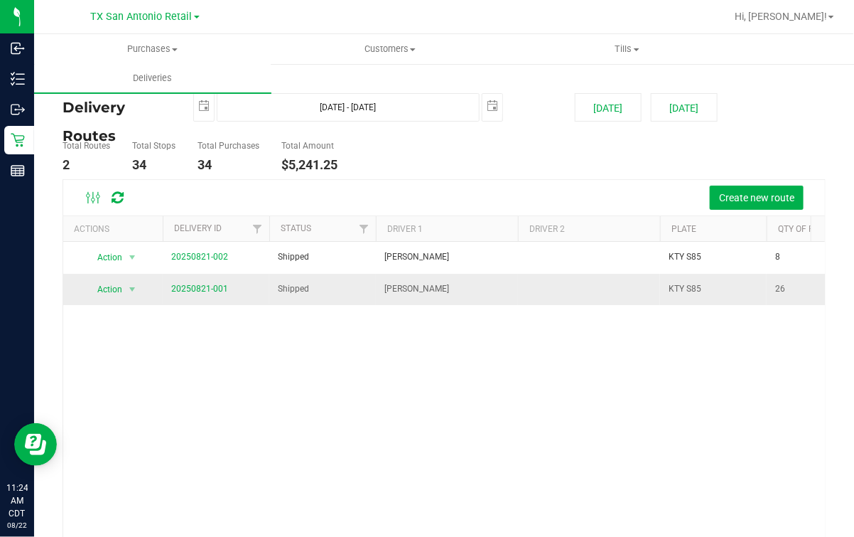
click at [172, 282] on span "20250821-001" at bounding box center [199, 289] width 57 height 14
click at [178, 284] on link "20250821-001" at bounding box center [199, 289] width 57 height 10
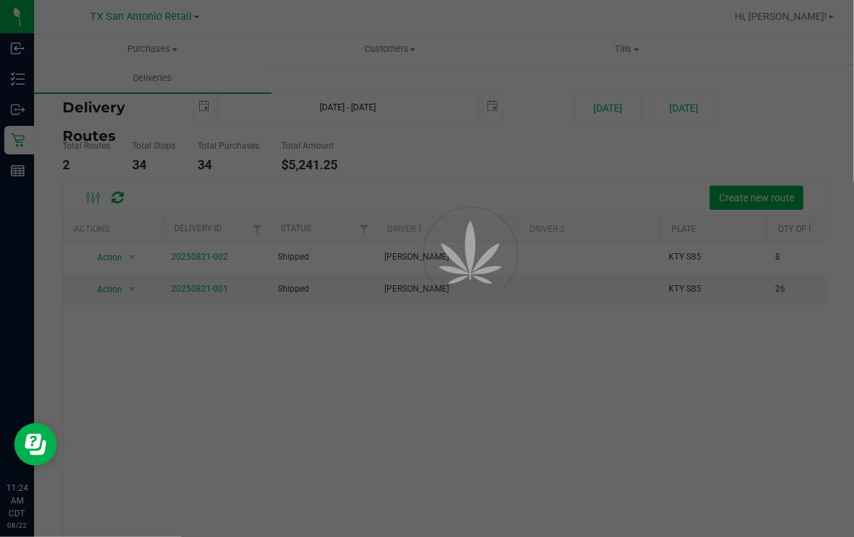
click at [453, 178] on div at bounding box center [427, 268] width 854 height 537
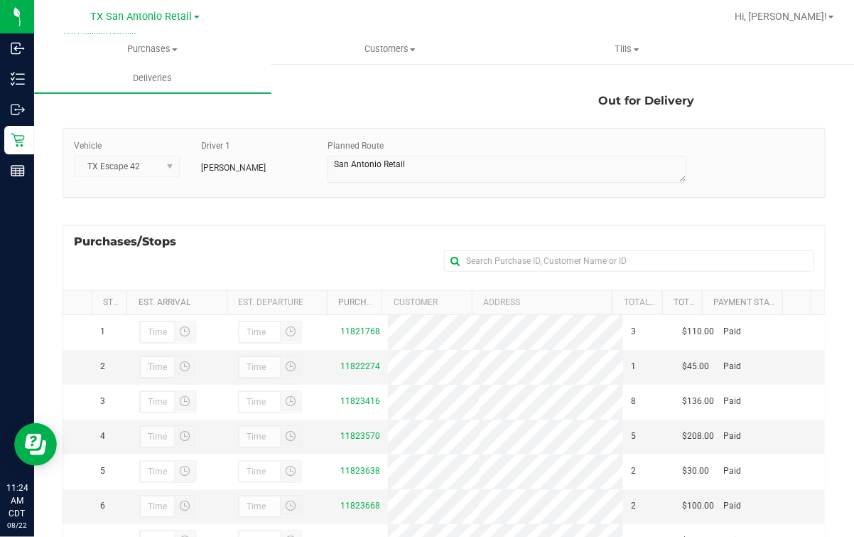
scroll to position [88, 0]
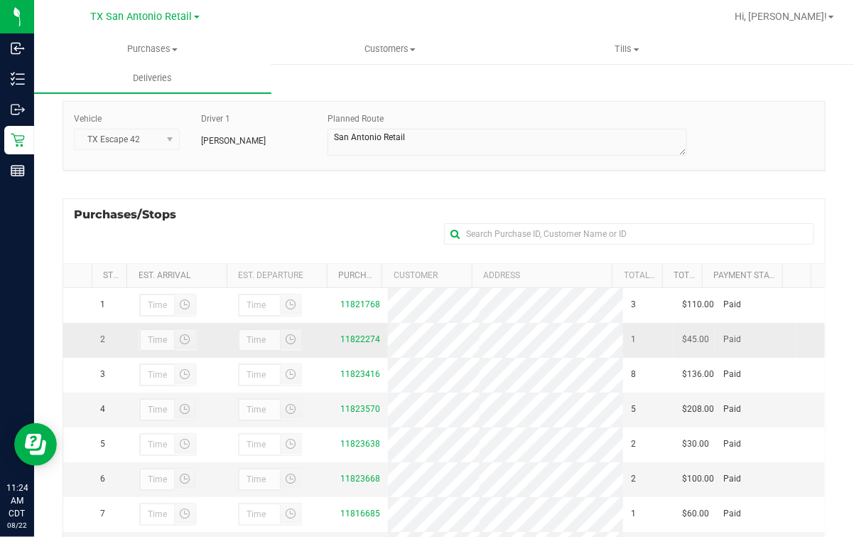
click at [350, 341] on div "11822274" at bounding box center [359, 340] width 39 height 14
click at [353, 344] on link "11822274" at bounding box center [360, 339] width 40 height 10
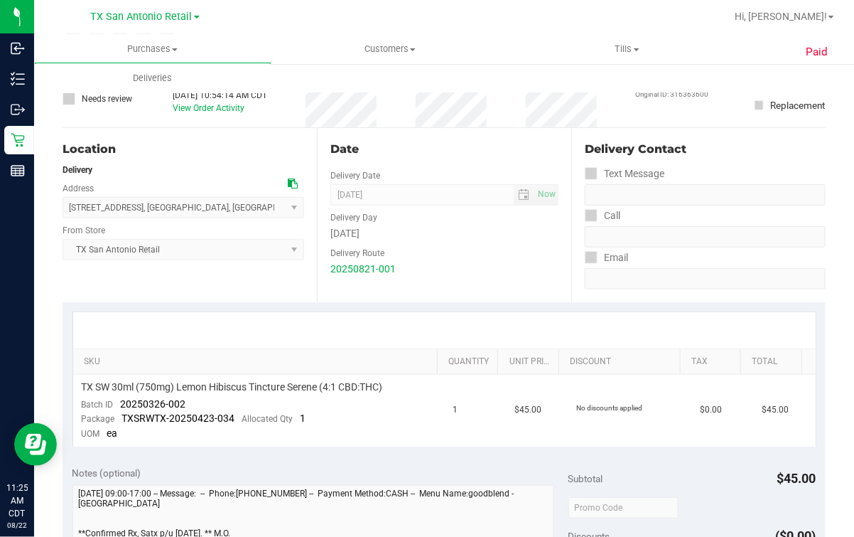
scroll to position [600, 0]
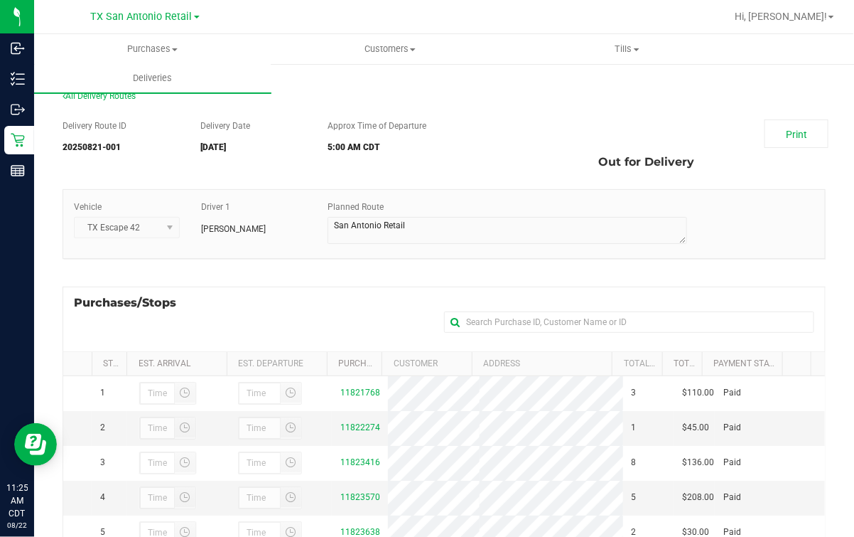
scroll to position [88, 0]
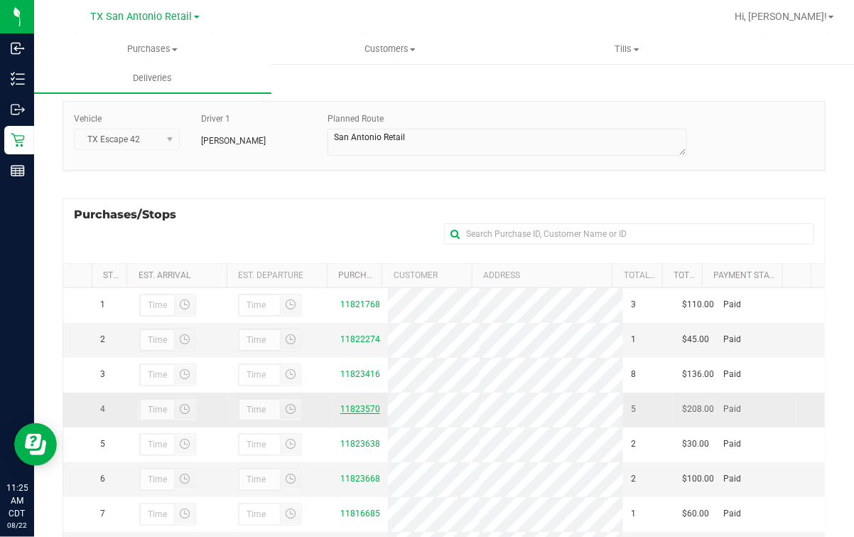
click at [348, 414] on link "11823570" at bounding box center [360, 409] width 40 height 10
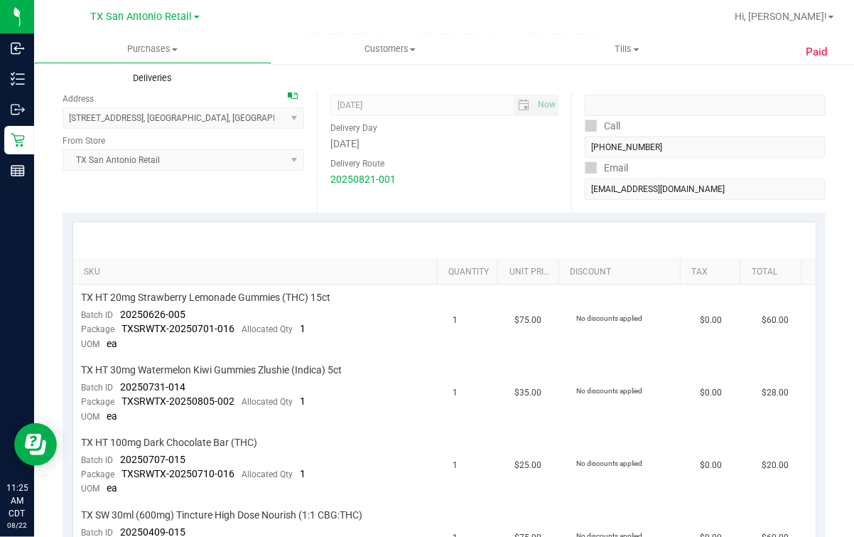
scroll to position [177, 0]
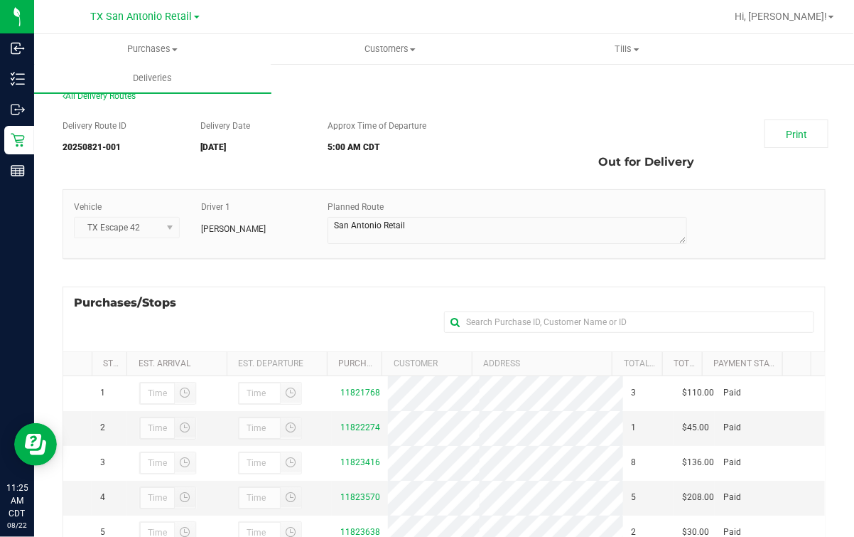
scroll to position [251, 0]
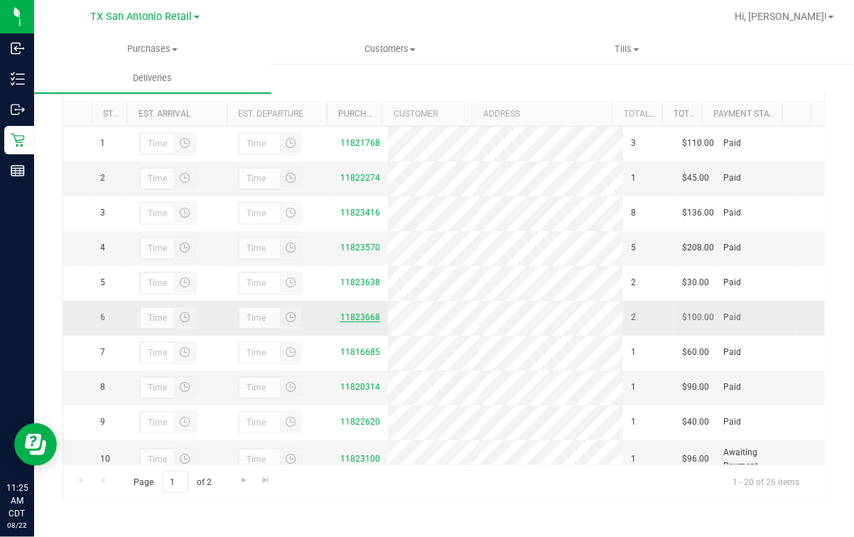
click at [367, 322] on link "11823668" at bounding box center [360, 317] width 40 height 10
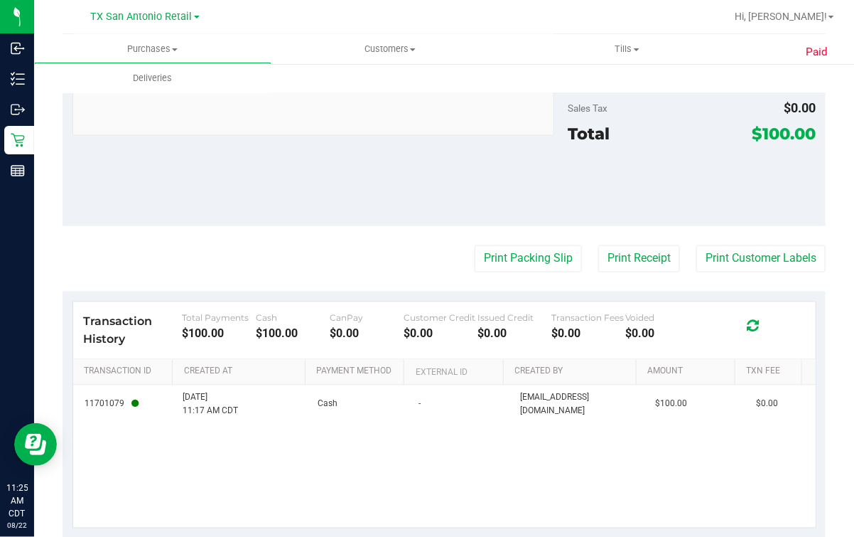
scroll to position [672, 0]
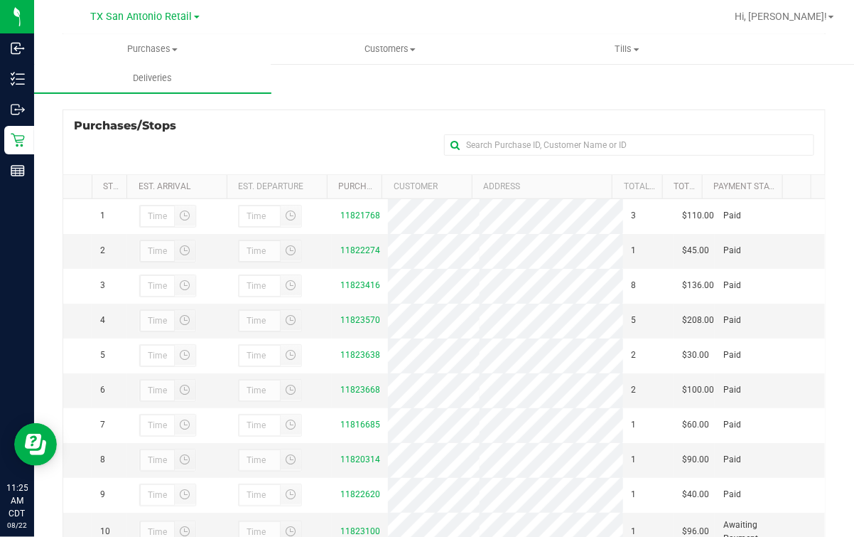
scroll to position [88, 0]
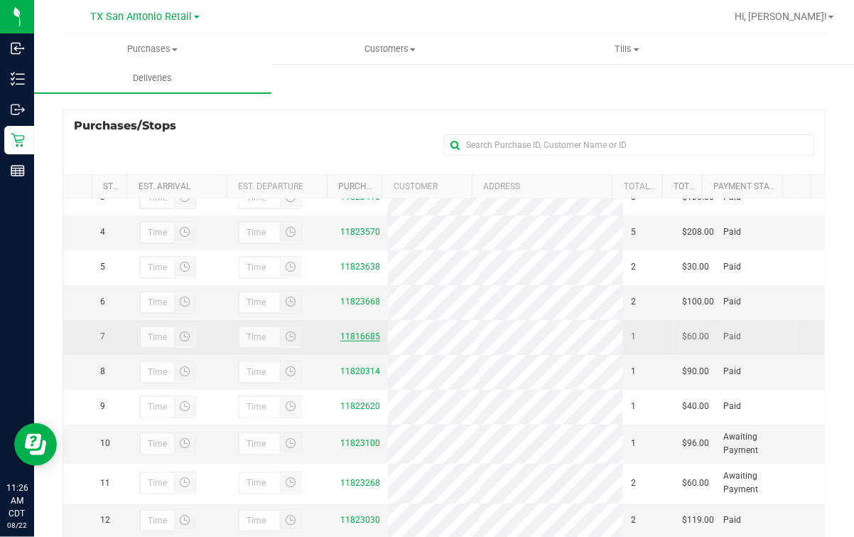
click at [369, 341] on link "11816685" at bounding box center [360, 336] width 40 height 10
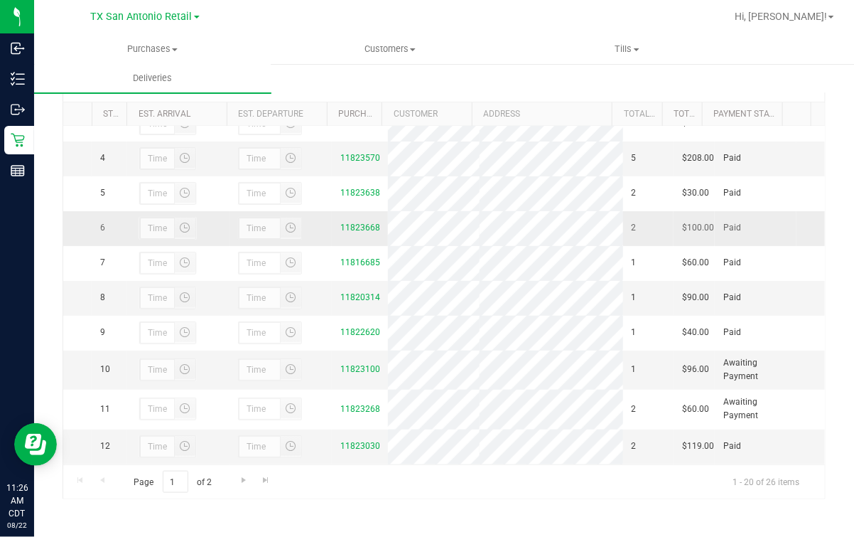
scroll to position [177, 0]
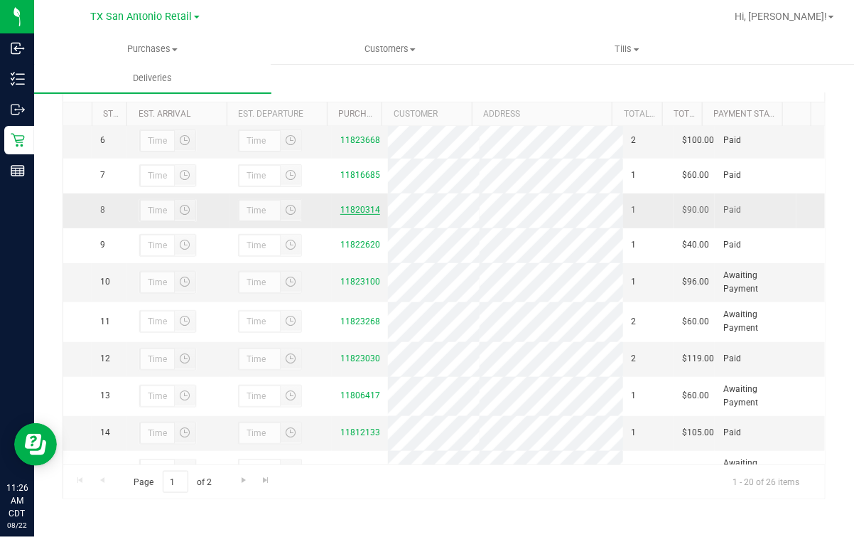
click at [352, 215] on link "11820314" at bounding box center [360, 210] width 40 height 10
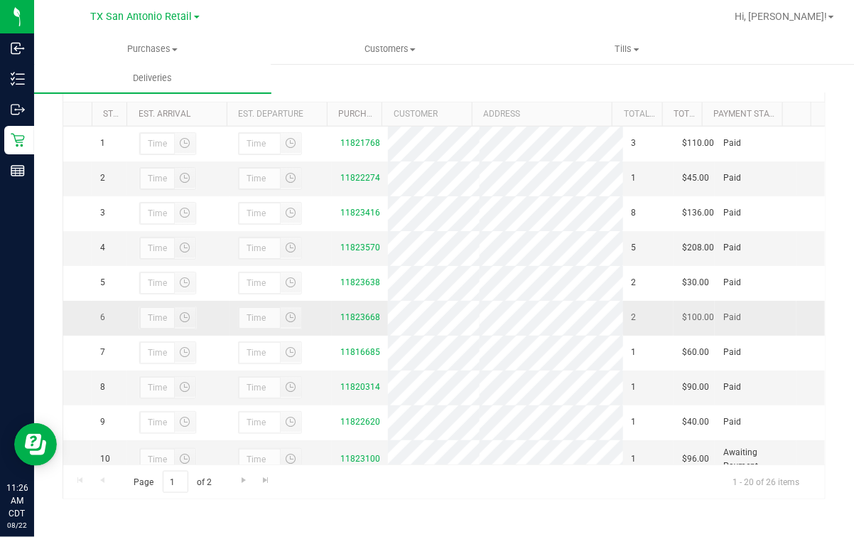
scroll to position [177, 0]
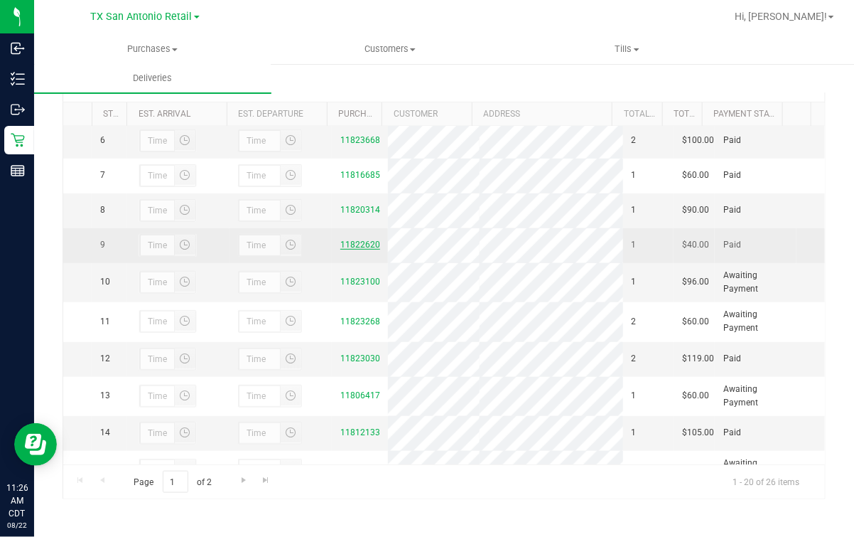
click at [358, 249] on link "11822620" at bounding box center [360, 244] width 40 height 10
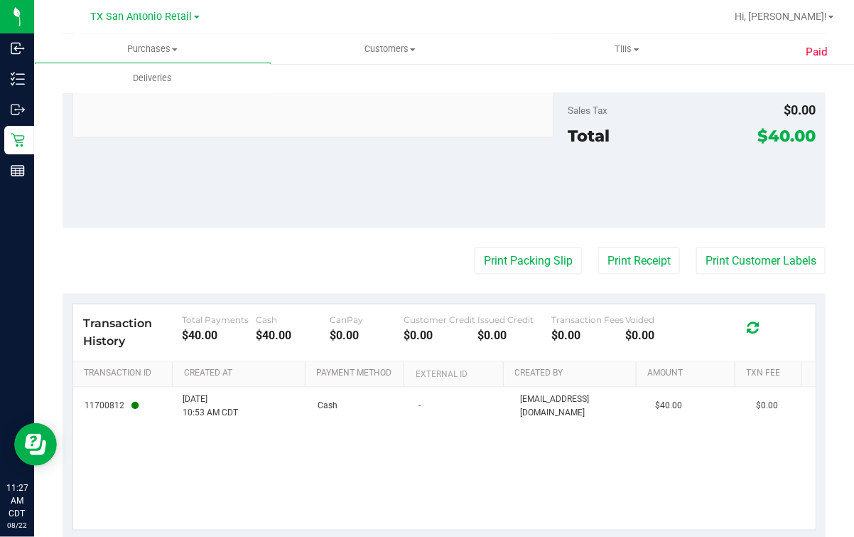
scroll to position [600, 0]
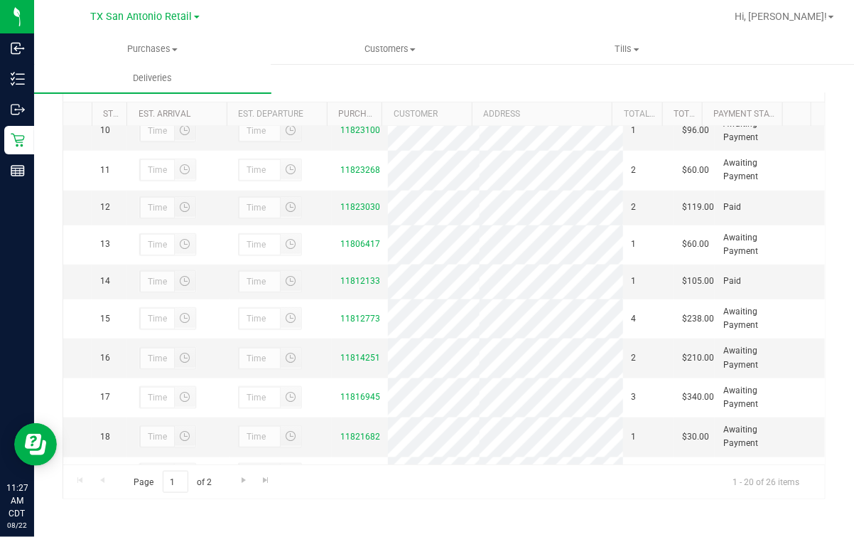
scroll to position [355, 0]
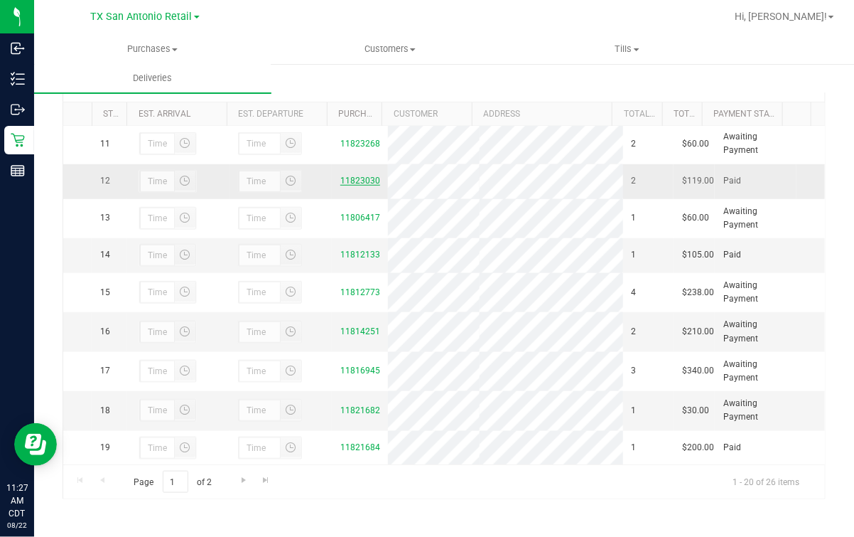
click at [340, 185] on link "11823030" at bounding box center [360, 181] width 40 height 10
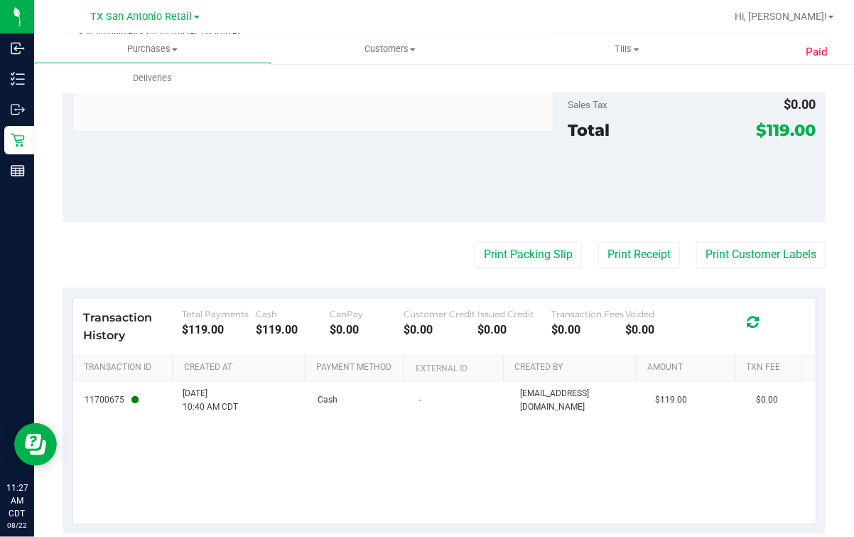
scroll to position [672, 0]
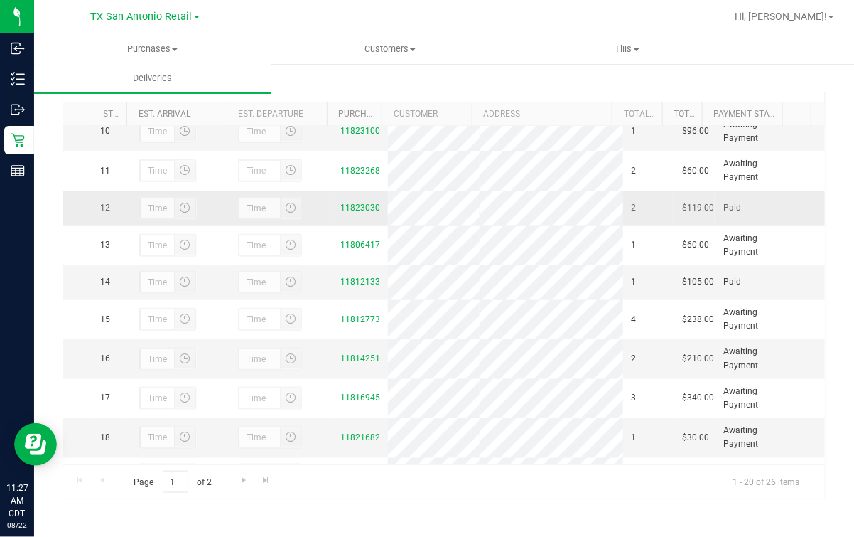
scroll to position [355, 0]
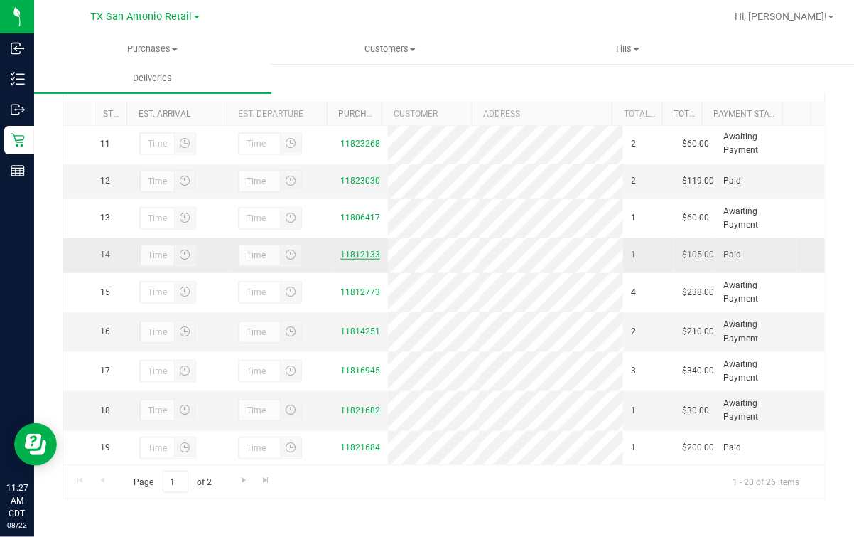
drag, startPoint x: 300, startPoint y: 374, endPoint x: 350, endPoint y: 382, distance: 50.4
click at [300, 266] on div at bounding box center [280, 255] width 85 height 23
click at [357, 259] on link "11812133" at bounding box center [360, 254] width 40 height 10
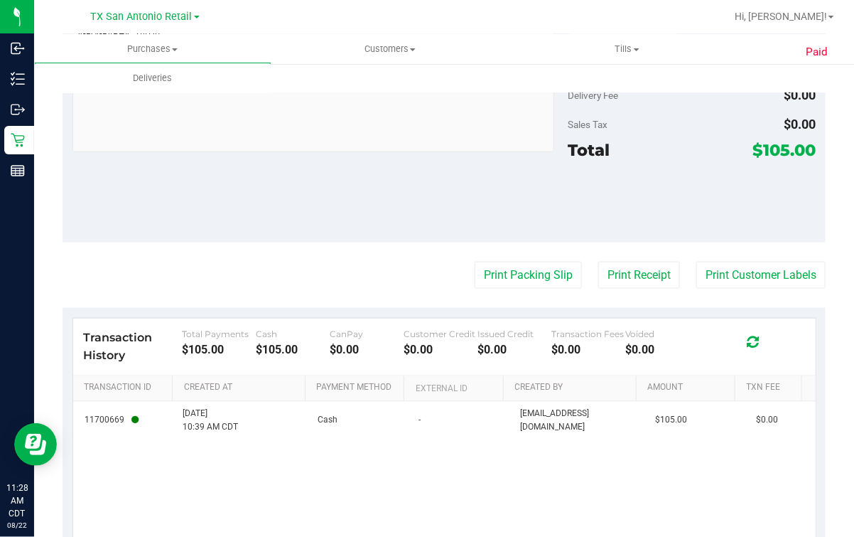
scroll to position [600, 0]
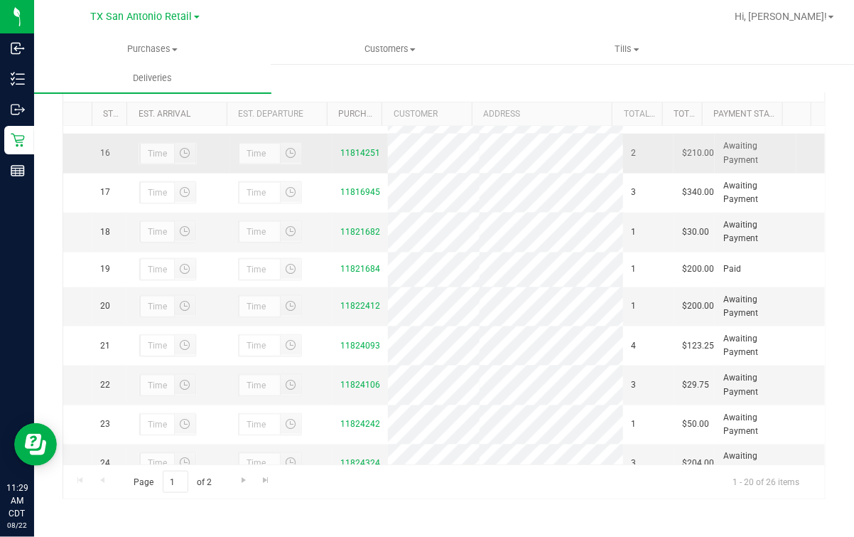
scroll to position [621, 0]
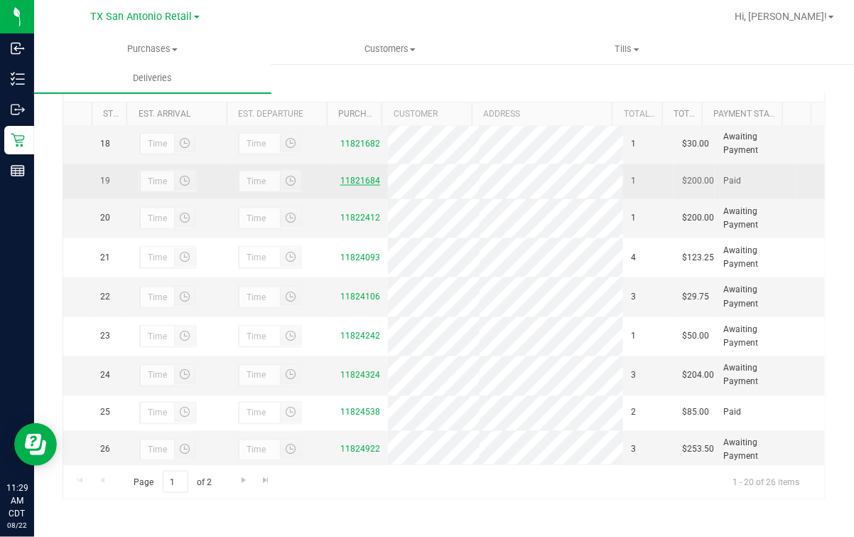
click at [343, 185] on link "11821684" at bounding box center [360, 181] width 40 height 10
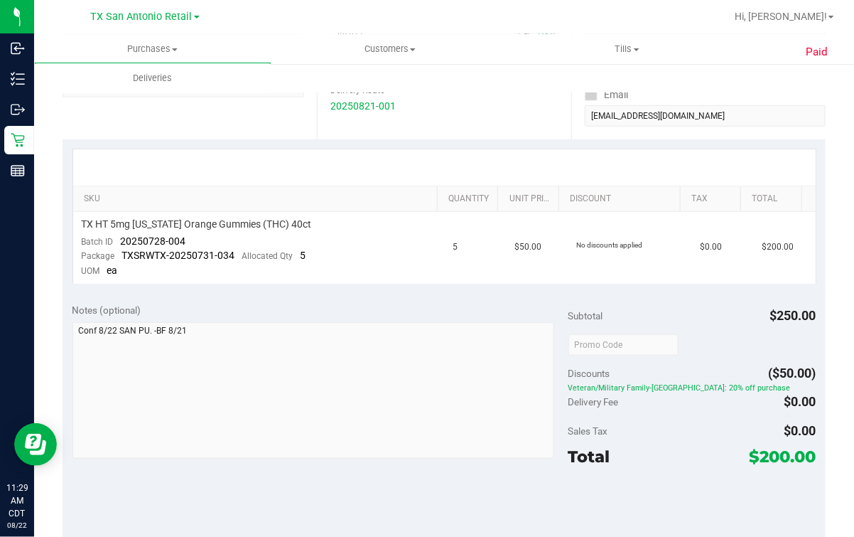
scroll to position [600, 0]
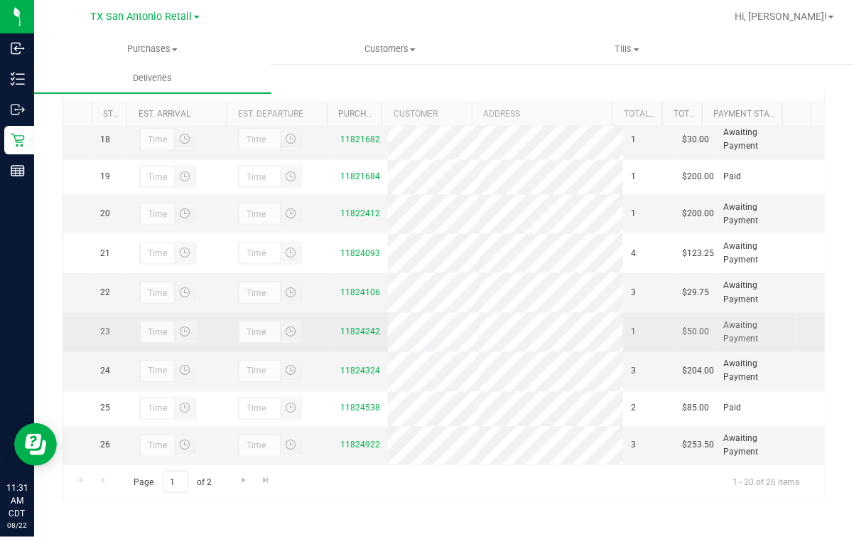
scroll to position [831, 0]
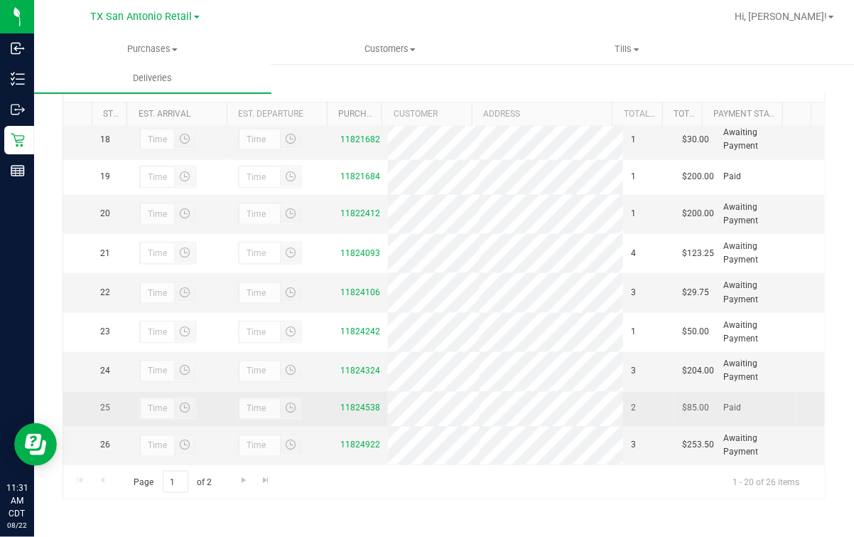
click at [343, 392] on td "11824538" at bounding box center [360, 409] width 56 height 35
click at [344, 403] on link "11824538" at bounding box center [360, 408] width 40 height 10
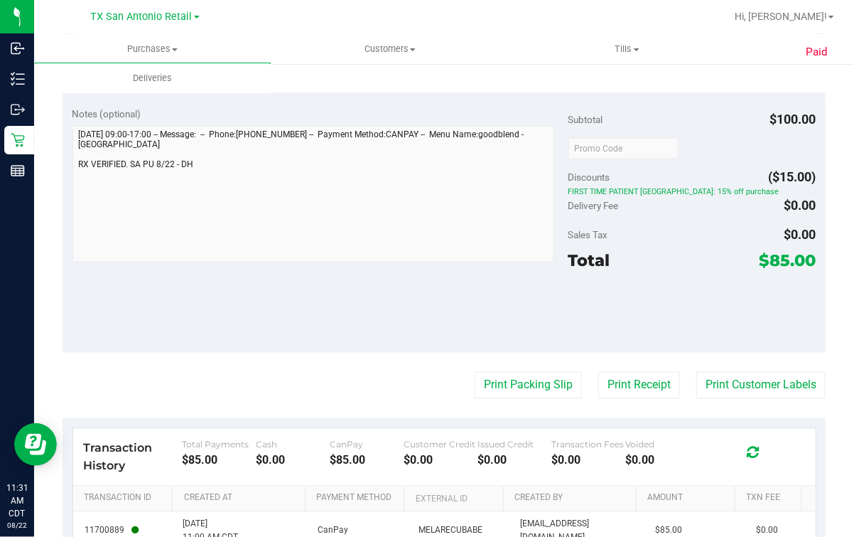
scroll to position [672, 0]
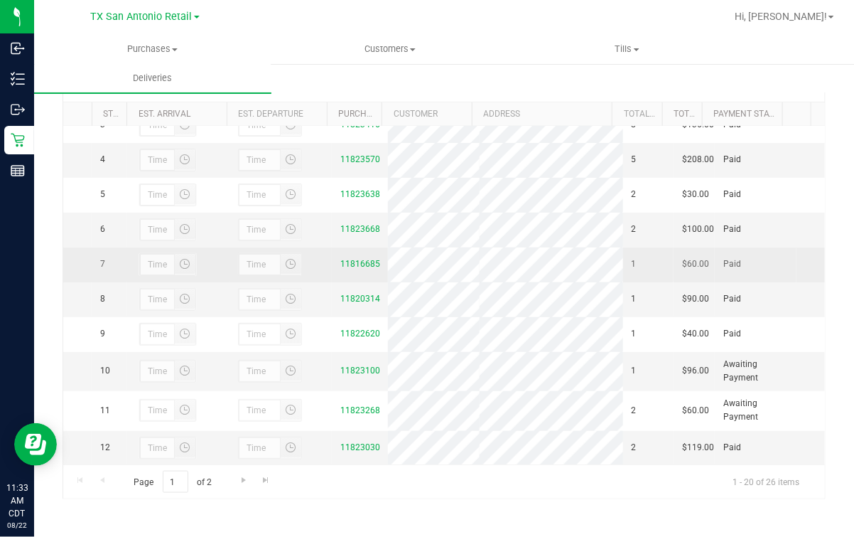
scroll to position [177, 0]
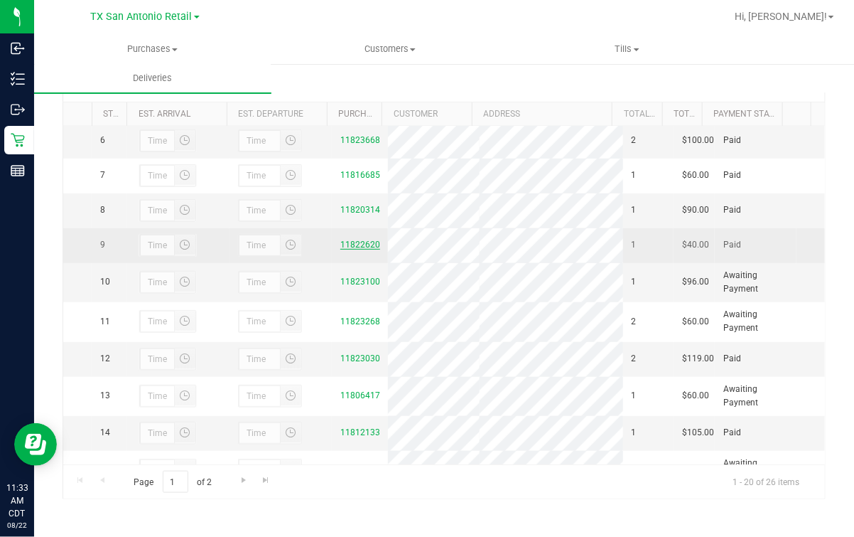
click at [357, 249] on link "11822620" at bounding box center [360, 244] width 40 height 10
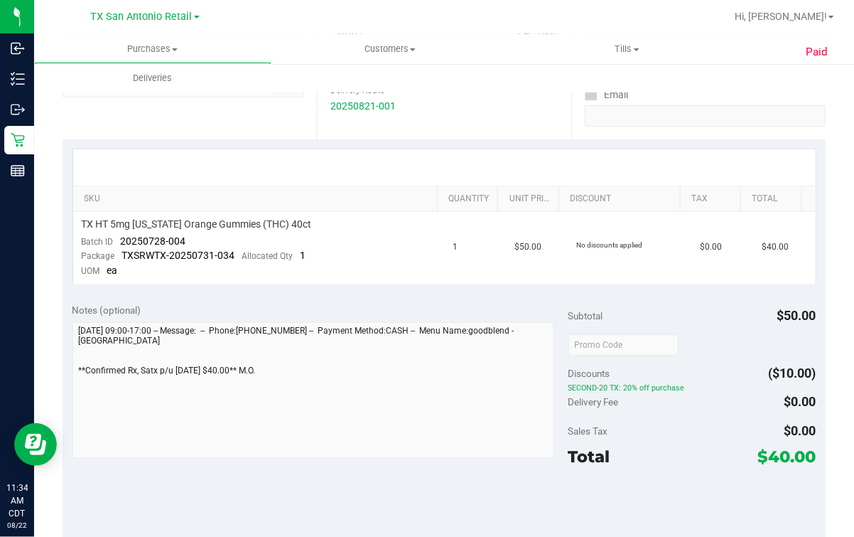
click at [432, 478] on div "Notes (optional) Subtotal $50.00 Discounts ($10.00) SECOND-20 TX: 20% off purch…" at bounding box center [444, 421] width 763 height 256
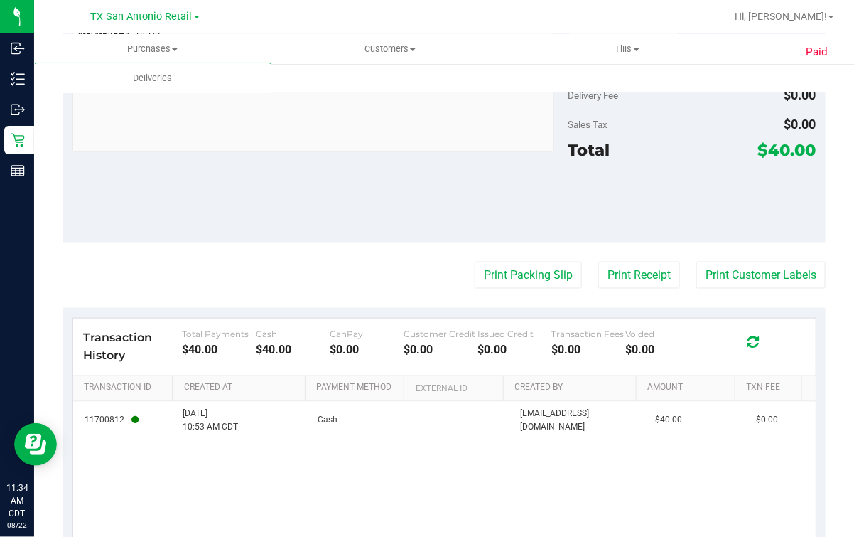
scroll to position [600, 0]
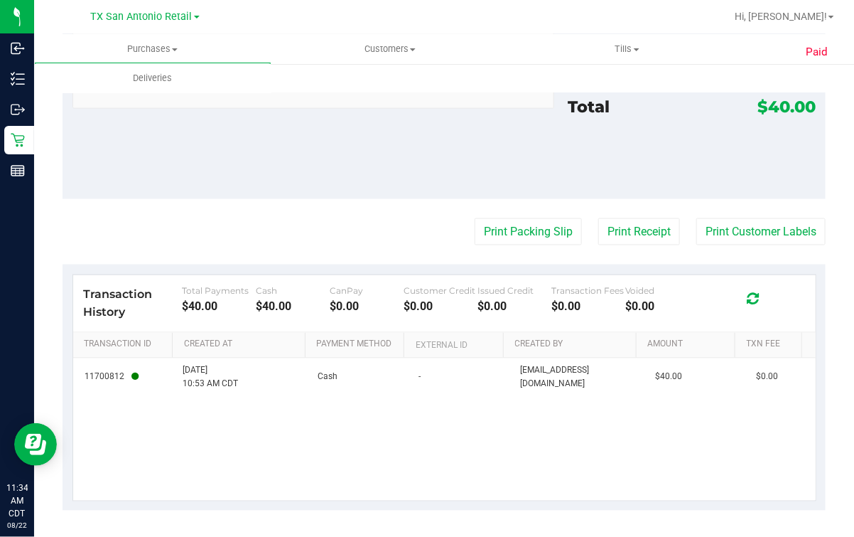
click at [303, 475] on div "11700812 8/22/2025 10:53 AM CDT Cash - maperez@liveparallel.com $40.00 $0.00" at bounding box center [444, 429] width 743 height 142
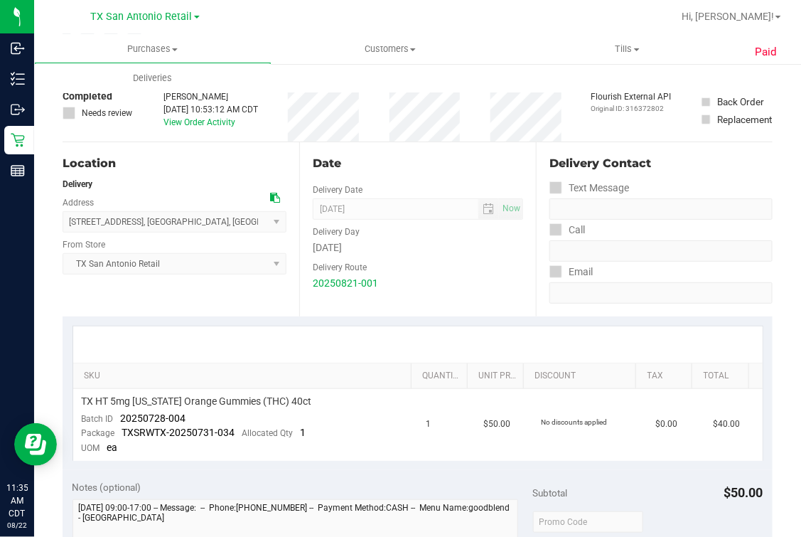
scroll to position [177, 0]
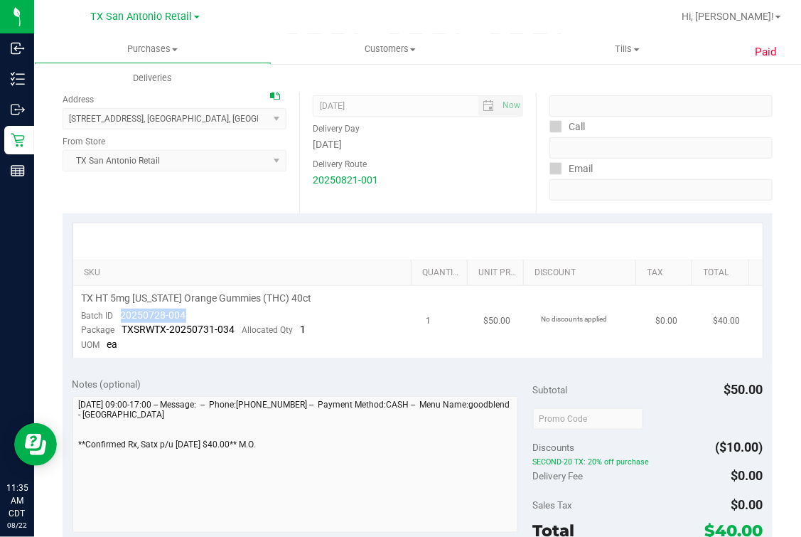
drag, startPoint x: 119, startPoint y: 314, endPoint x: 193, endPoint y: 313, distance: 73.9
click at [193, 313] on td "TX HT 5mg Texas Orange Gummies (THC) 40ct Batch ID 20250728-004 Package TXSRWTX…" at bounding box center [245, 322] width 345 height 72
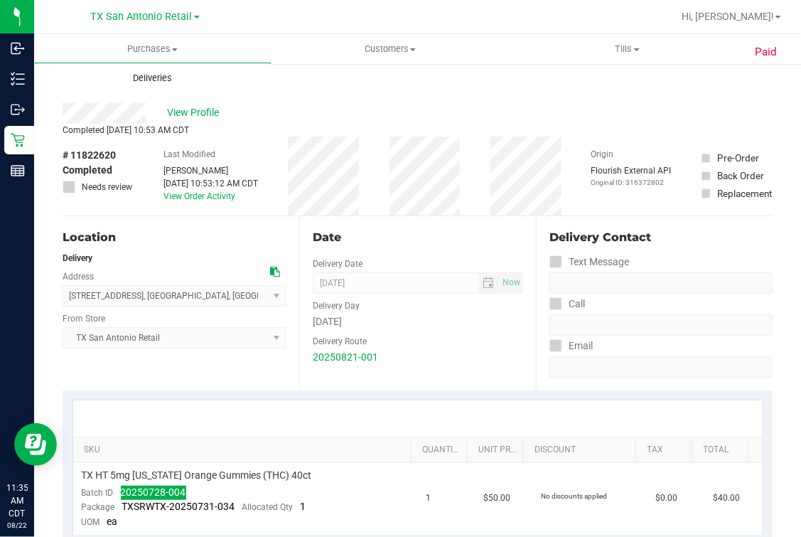
click at [155, 78] on span "Deliveries" at bounding box center [152, 78] width 77 height 13
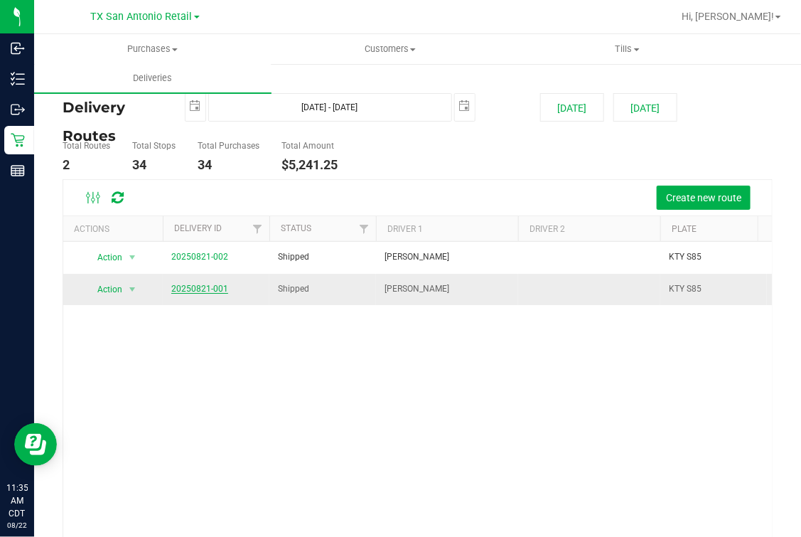
click at [188, 289] on link "20250821-001" at bounding box center [199, 289] width 57 height 10
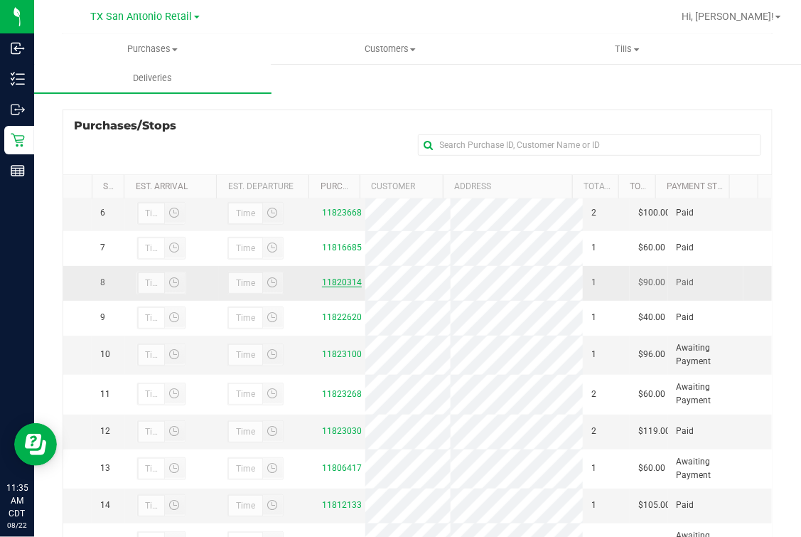
scroll to position [266, 0]
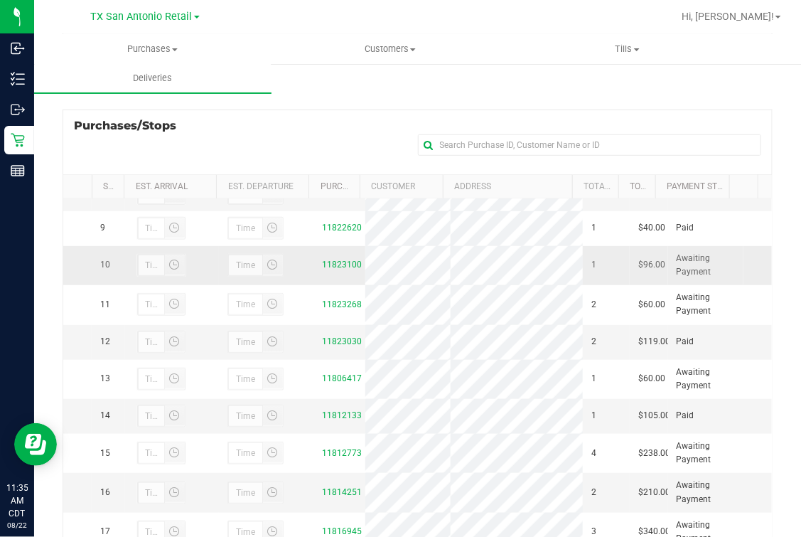
click at [343, 285] on td "11823100" at bounding box center [339, 265] width 52 height 39
click at [340, 269] on link "11823100" at bounding box center [342, 264] width 40 height 10
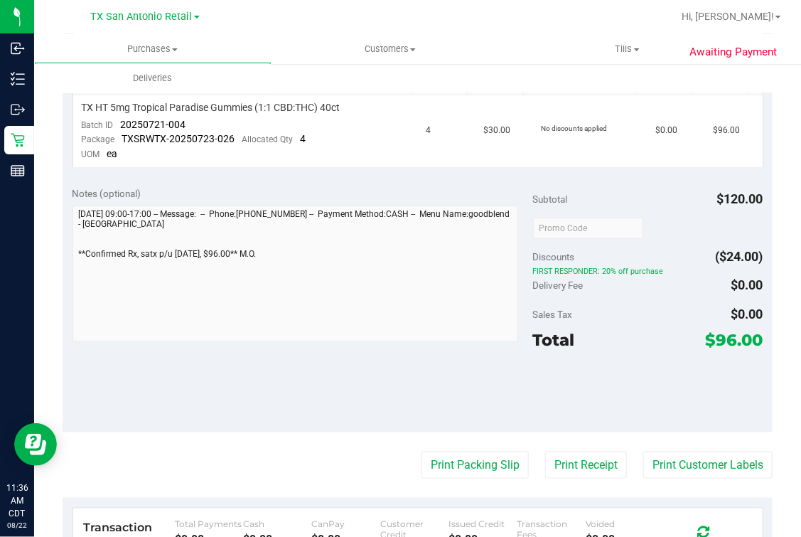
scroll to position [177, 0]
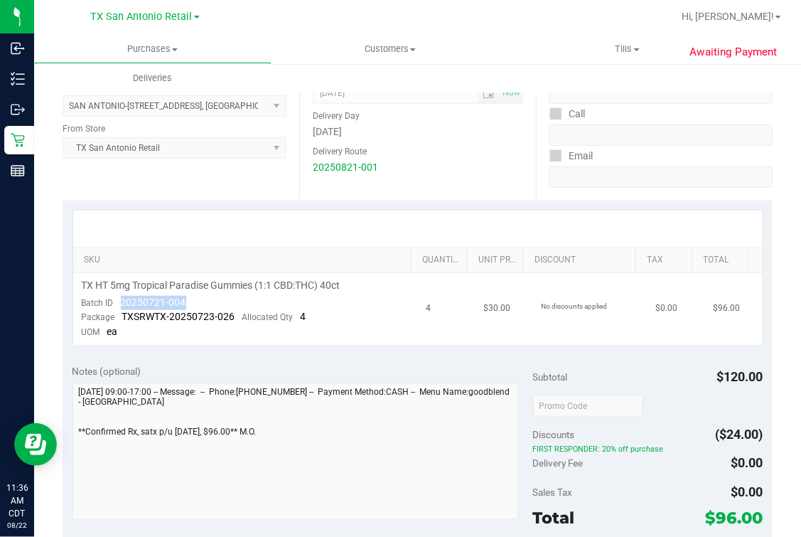
drag, startPoint x: 117, startPoint y: 299, endPoint x: 217, endPoint y: 298, distance: 100.9
click at [217, 298] on td "TX HT 5mg Tropical Paradise Gummies (1:1 CBD:THC) 40ct Batch ID 20250721-004 Pa…" at bounding box center [245, 309] width 345 height 72
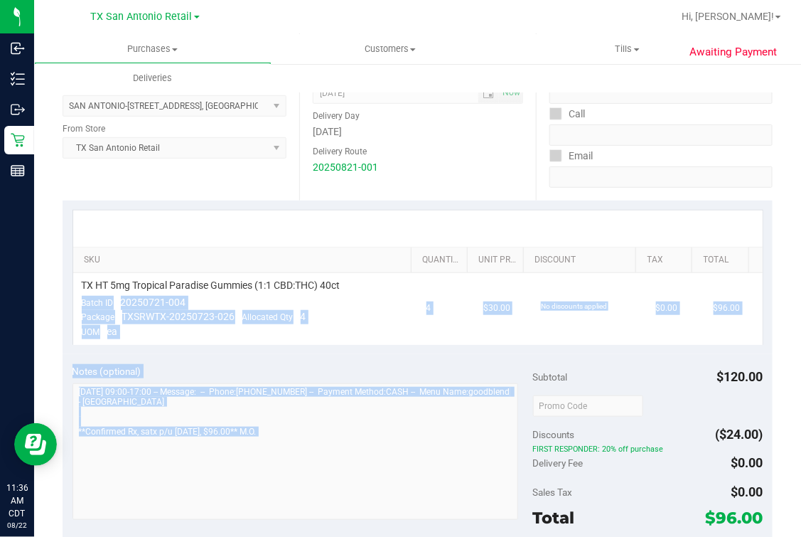
drag, startPoint x: 128, startPoint y: 294, endPoint x: 552, endPoint y: 357, distance: 428.8
click at [552, 357] on purchase-details "Back Mark as Undeliverable Cancel Purchase View Profile # 11823100 Out for Deli…" at bounding box center [418, 412] width 710 height 1024
click at [134, 311] on span "TXSRWTX-20250723-026" at bounding box center [178, 316] width 113 height 11
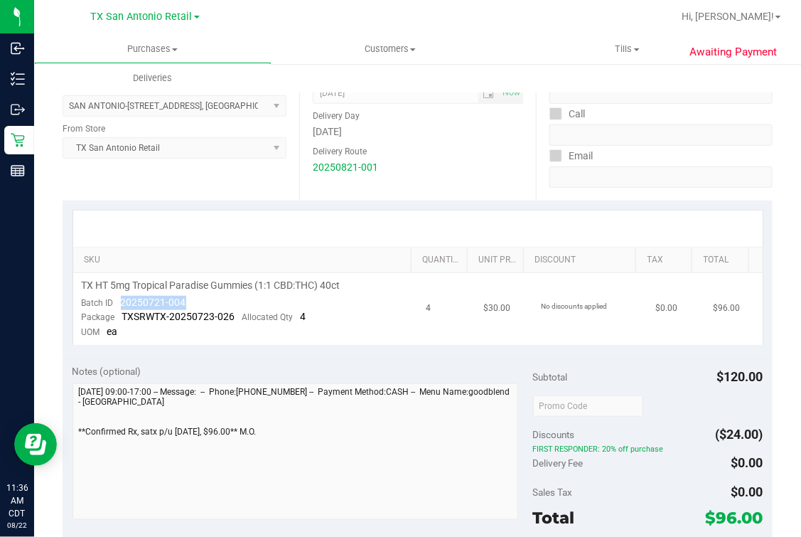
drag, startPoint x: 117, startPoint y: 301, endPoint x: 186, endPoint y: 301, distance: 69.6
click at [186, 301] on td "TX HT 5mg Tropical Paradise Gummies (1:1 CBD:THC) 40ct Batch ID 20250721-004 Pa…" at bounding box center [245, 309] width 345 height 72
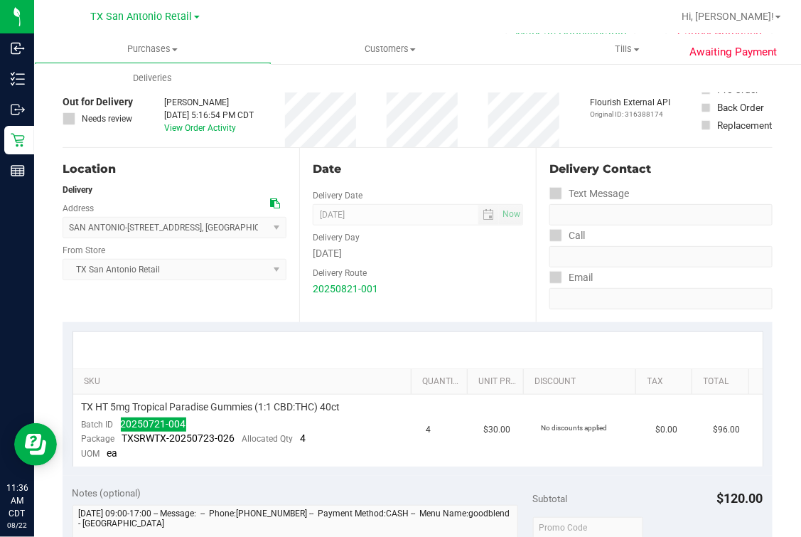
scroll to position [0, 0]
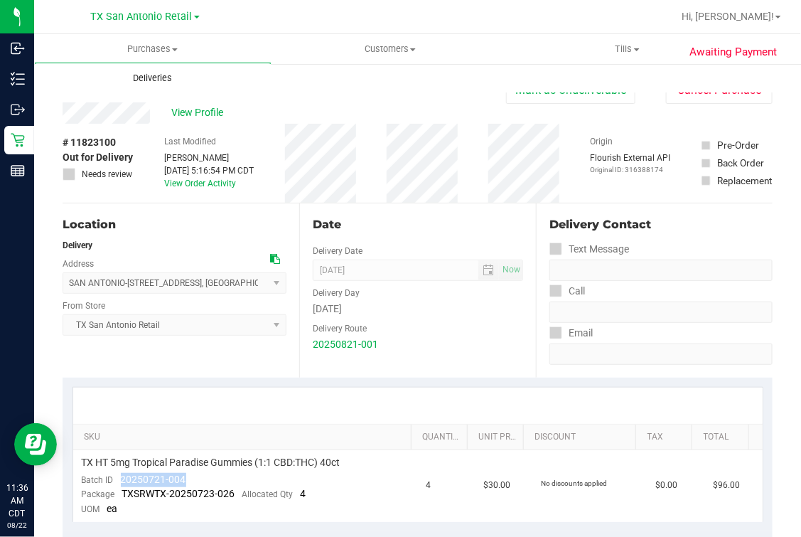
click at [158, 85] on uib-tab-heading "Deliveries" at bounding box center [152, 78] width 237 height 30
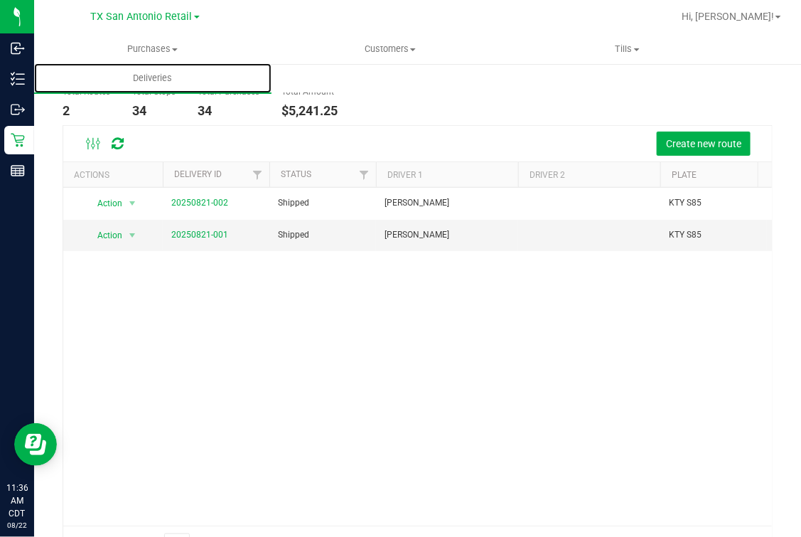
scroll to position [94, 0]
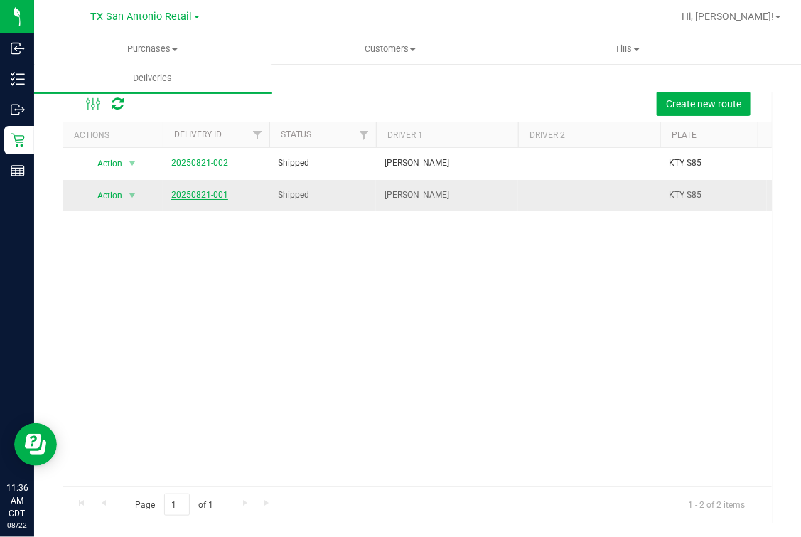
click at [217, 197] on link "20250821-001" at bounding box center [199, 195] width 57 height 10
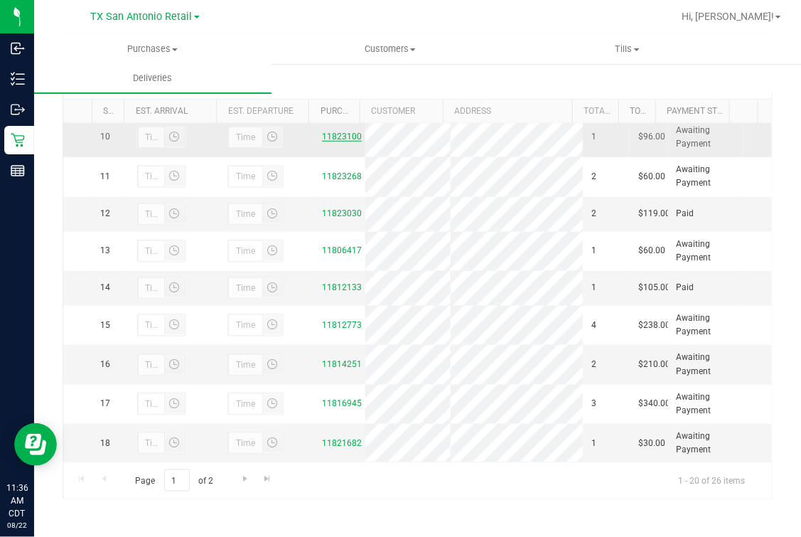
scroll to position [355, 0]
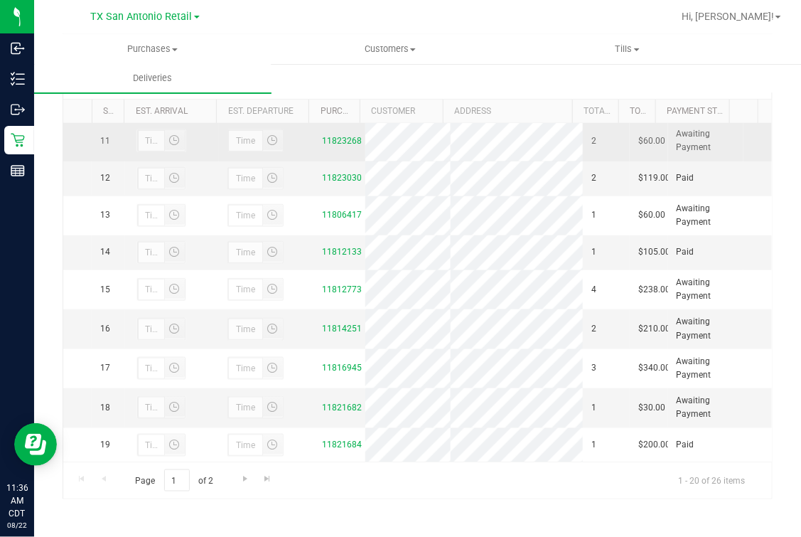
click at [336, 148] on div "11823268" at bounding box center [339, 141] width 35 height 14
click at [336, 146] on link "11823268" at bounding box center [342, 141] width 40 height 10
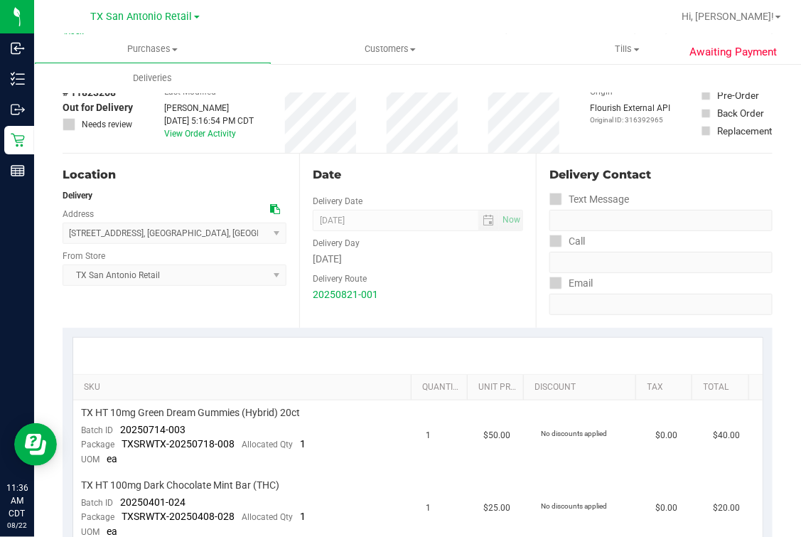
scroll to position [88, 0]
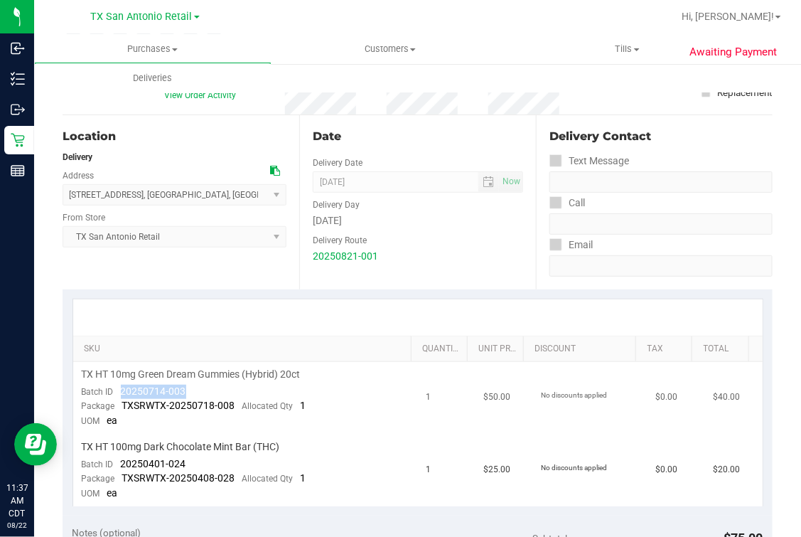
drag, startPoint x: 119, startPoint y: 393, endPoint x: 195, endPoint y: 390, distance: 75.4
click at [195, 390] on td "TX HT 10mg Green Dream Gummies (Hybrid) 20ct Batch ID 20250714-003 Package TXSR…" at bounding box center [245, 398] width 345 height 72
drag, startPoint x: 115, startPoint y: 458, endPoint x: 190, endPoint y: 458, distance: 75.3
click at [190, 458] on td "TX HT 100mg Dark Chocolate Mint Bar (THC) Batch ID 20250401-024 Package TXSRWTX…" at bounding box center [245, 470] width 345 height 72
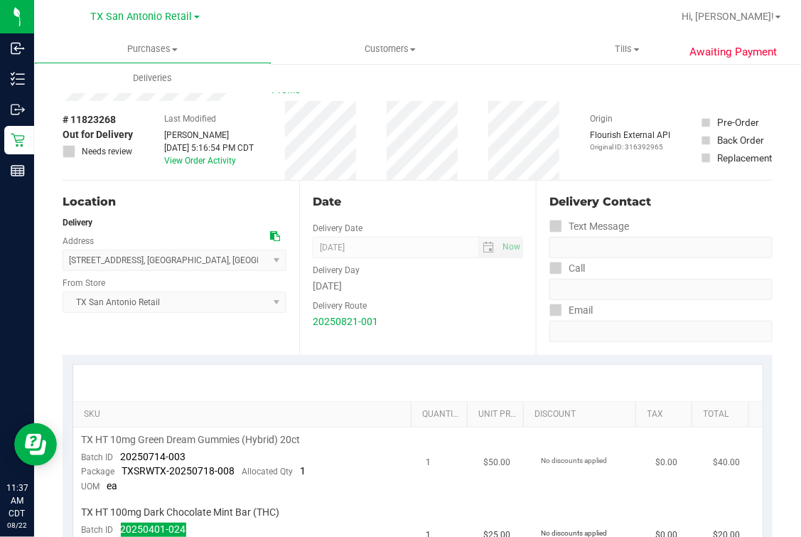
scroll to position [0, 0]
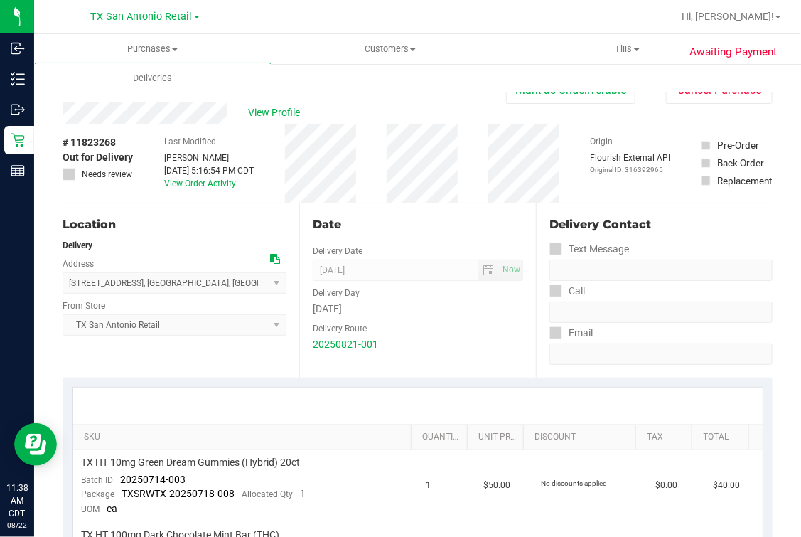
click at [460, 238] on div "Date Delivery Date 08/22/2025 Now 08/22/2025 07:00 AM Now Delivery Day Friday D…" at bounding box center [417, 290] width 237 height 174
click at [409, 244] on div "Date Delivery Date 08/22/2025 Now 08/22/2025 07:00 AM Now Delivery Day Friday D…" at bounding box center [417, 290] width 237 height 174
click at [177, 209] on div "Location Delivery Address 18720 Stone Oak Pkwy suite 107 , San Antonio , TX 782…" at bounding box center [181, 290] width 237 height 174
click at [428, 217] on div "Date" at bounding box center [418, 224] width 210 height 17
click at [153, 88] on uib-tab-heading "Deliveries" at bounding box center [152, 78] width 237 height 30
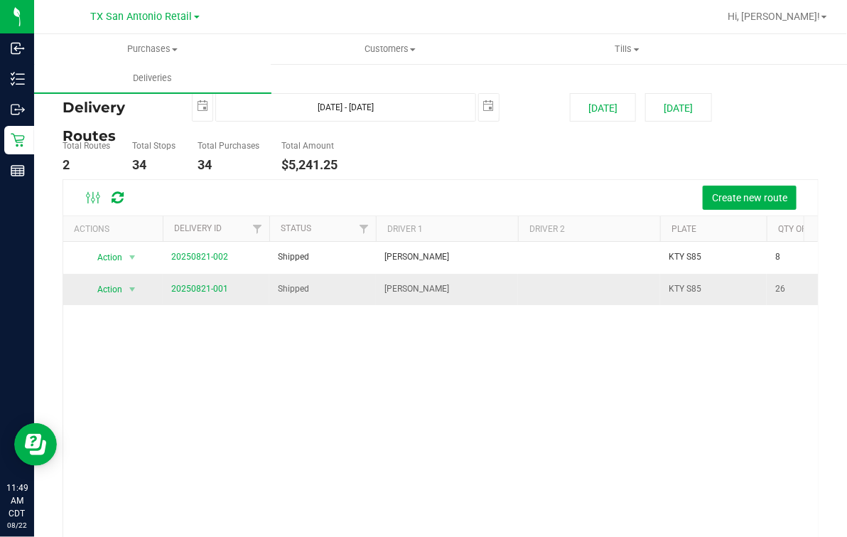
click at [193, 293] on span "20250821-001" at bounding box center [199, 289] width 57 height 14
click at [194, 288] on link "20250821-001" at bounding box center [199, 289] width 57 height 10
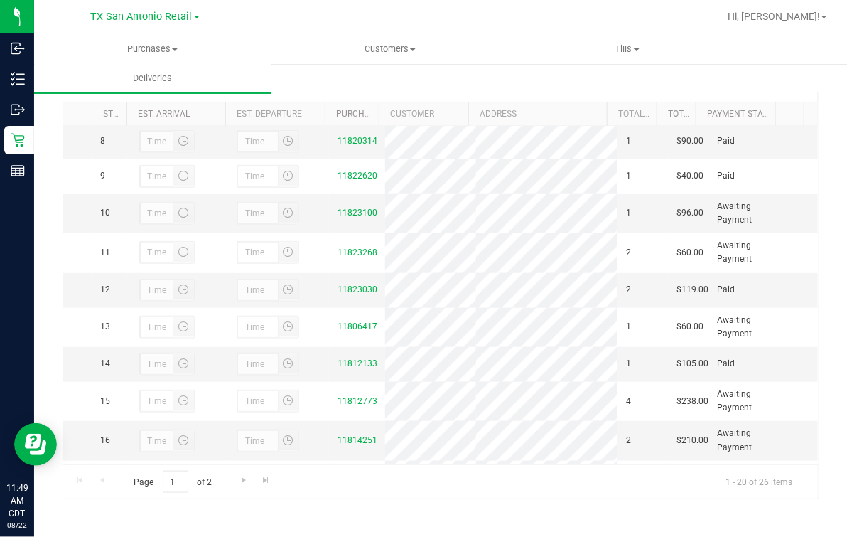
scroll to position [355, 0]
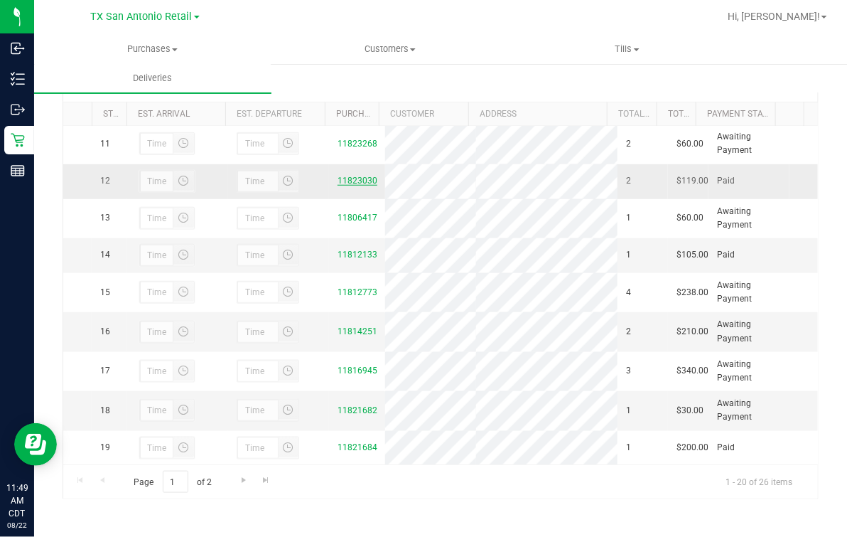
click at [345, 185] on link "11823030" at bounding box center [358, 181] width 40 height 10
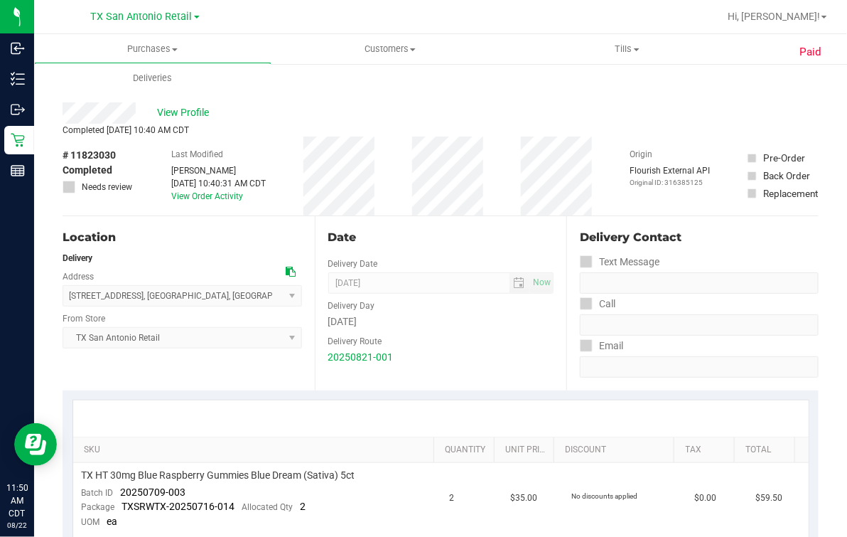
click at [84, 128] on span "Completed Aug 22, 2025 10:40 AM CDT" at bounding box center [126, 130] width 126 height 10
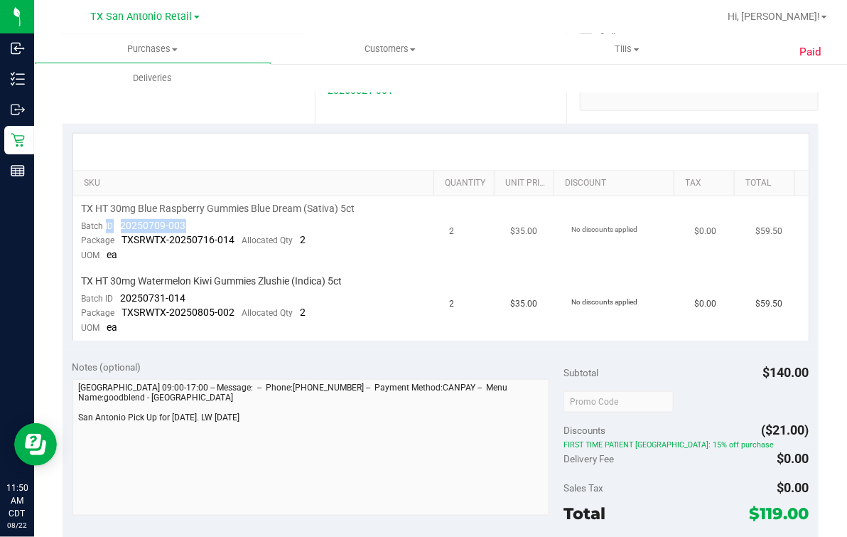
drag, startPoint x: 107, startPoint y: 229, endPoint x: 247, endPoint y: 229, distance: 140.0
click at [247, 229] on td "TX HT 30mg Blue Raspberry Gummies Blue Dream (Sativa) 5ct Batch ID 20250709-003…" at bounding box center [257, 232] width 368 height 72
drag, startPoint x: 247, startPoint y: 229, endPoint x: 165, endPoint y: 224, distance: 81.9
click at [165, 224] on span "20250709-003" at bounding box center [153, 225] width 65 height 11
click at [145, 227] on span "20250709-003" at bounding box center [153, 225] width 65 height 11
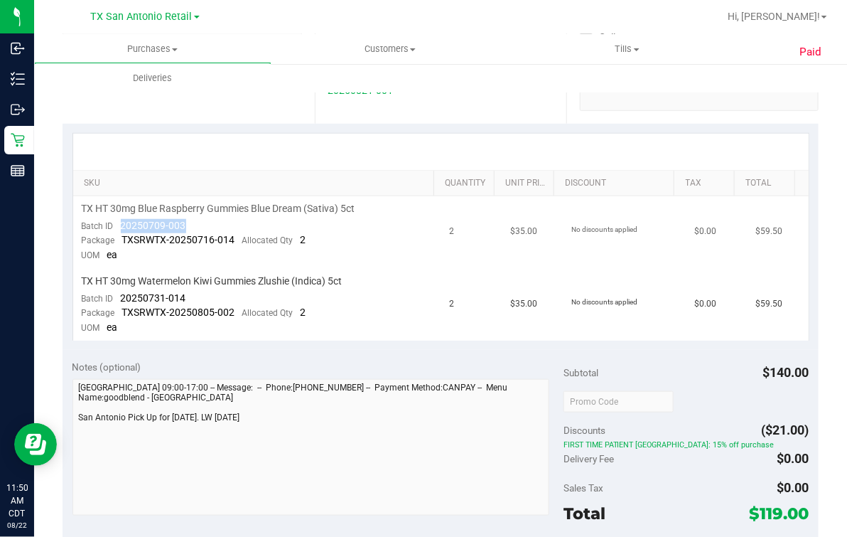
drag, startPoint x: 117, startPoint y: 224, endPoint x: 203, endPoint y: 220, distance: 85.4
click at [203, 220] on td "TX HT 30mg Blue Raspberry Gummies Blue Dream (Sativa) 5ct Batch ID 20250709-003…" at bounding box center [257, 232] width 368 height 72
click at [121, 292] on span "20250731-014" at bounding box center [153, 297] width 65 height 11
drag, startPoint x: 118, startPoint y: 295, endPoint x: 186, endPoint y: 298, distance: 68.3
click at [186, 298] on td "TX HT 30mg Watermelon Kiwi Gummies Zlushie (Indica) 5ct Batch ID 20250731-014 P…" at bounding box center [257, 305] width 368 height 72
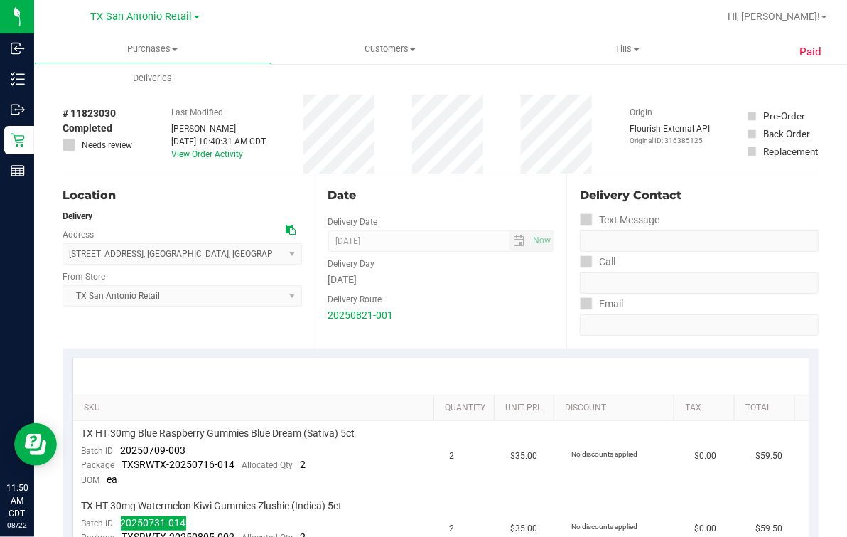
scroll to position [0, 0]
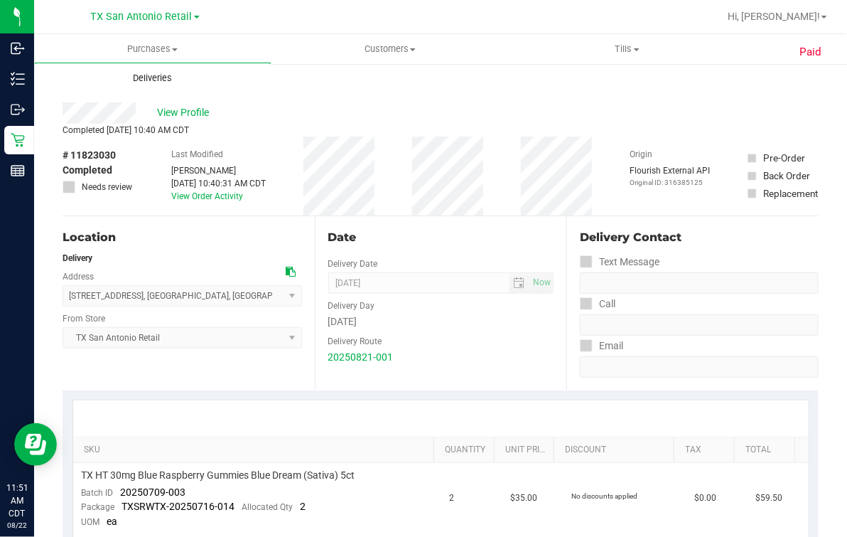
click at [156, 79] on span "Deliveries" at bounding box center [152, 78] width 77 height 13
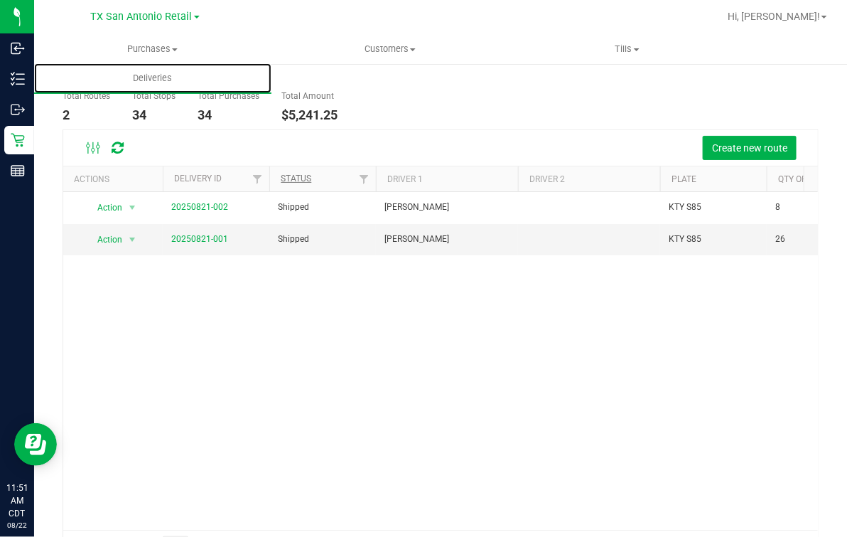
scroll to position [91, 0]
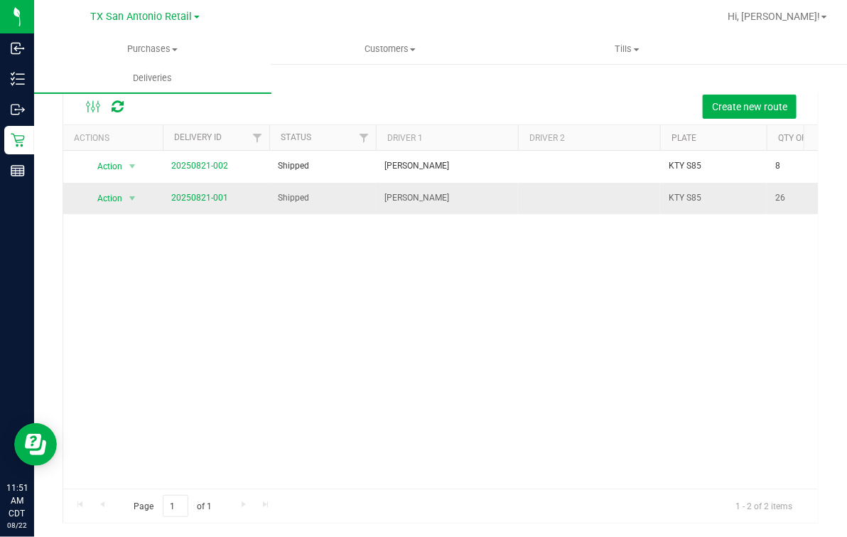
click at [193, 203] on span "20250821-001" at bounding box center [199, 198] width 57 height 14
click at [193, 193] on link "20250821-001" at bounding box center [199, 198] width 57 height 10
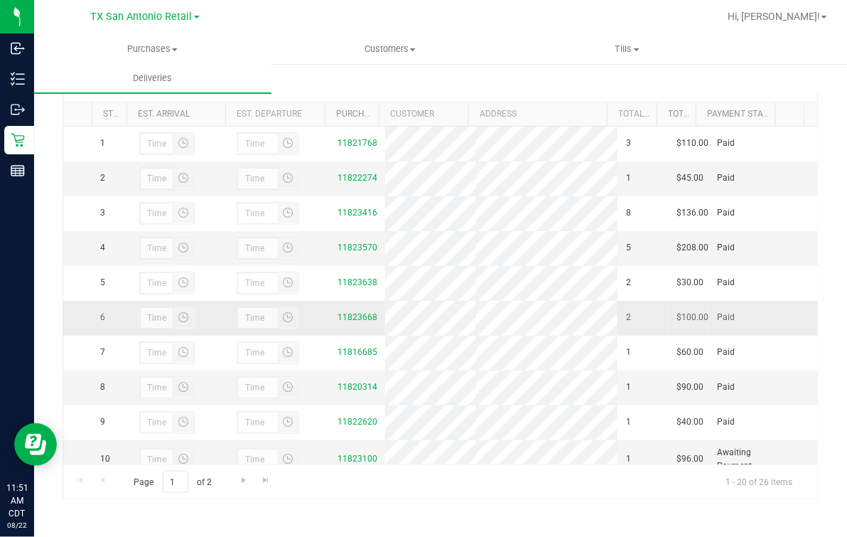
scroll to position [355, 0]
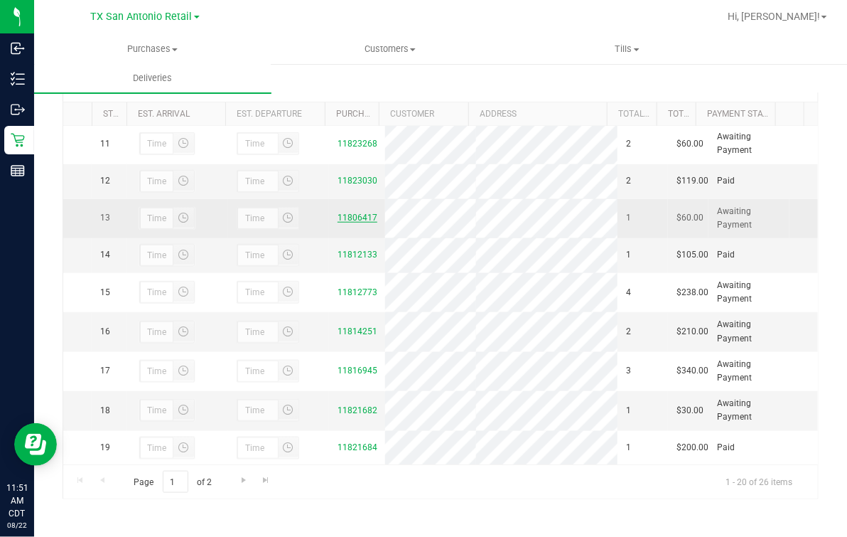
click at [352, 222] on link "11806417" at bounding box center [358, 217] width 40 height 10
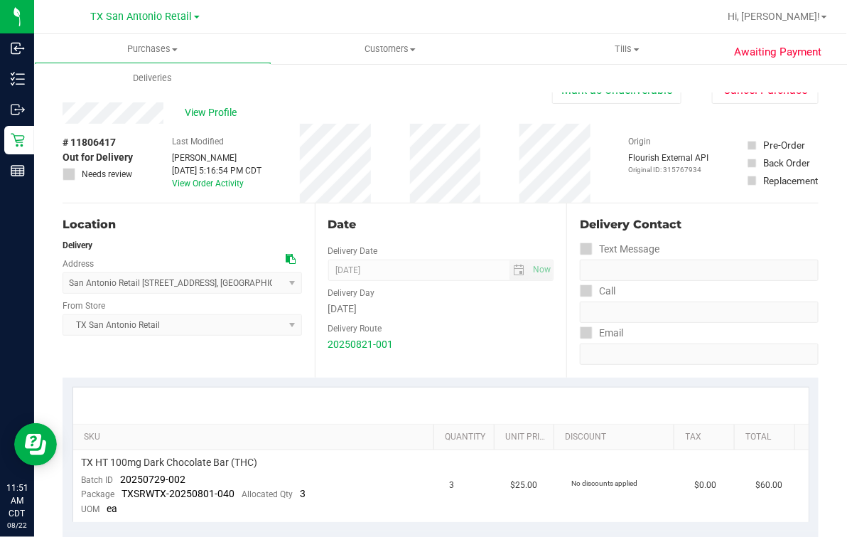
scroll to position [177, 0]
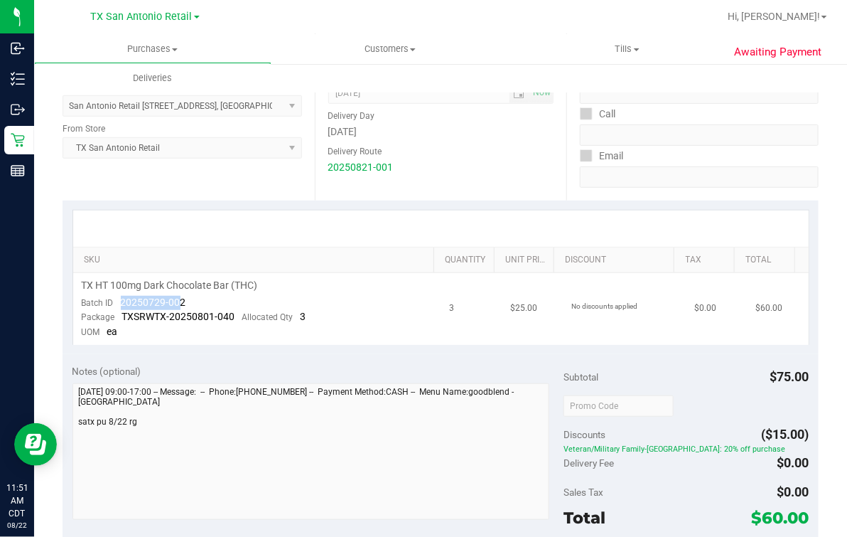
drag, startPoint x: 117, startPoint y: 301, endPoint x: 182, endPoint y: 306, distance: 65.5
click at [182, 306] on div "Batch ID 20250729-002" at bounding box center [134, 303] width 104 height 14
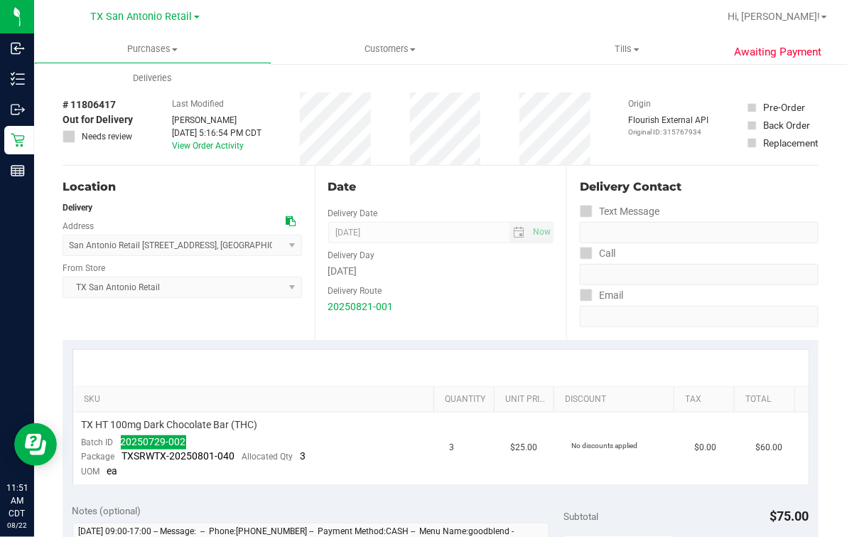
scroll to position [0, 0]
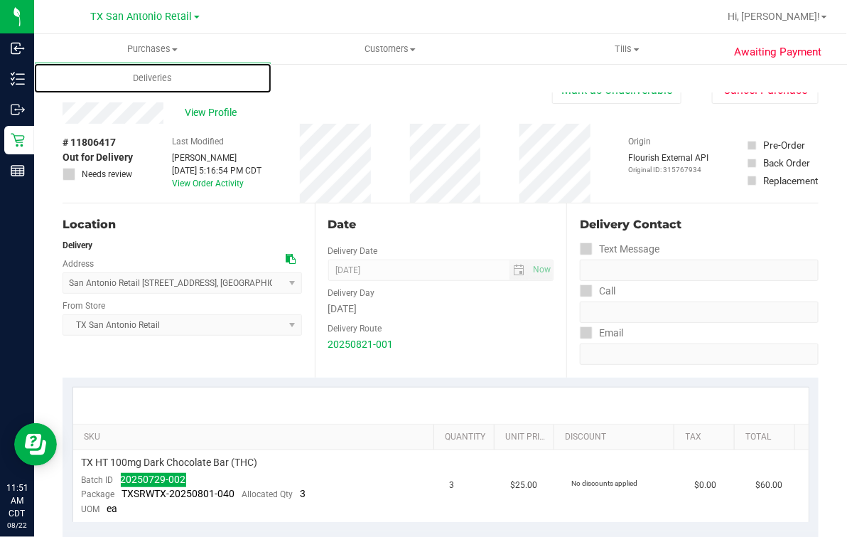
drag, startPoint x: 150, startPoint y: 82, endPoint x: 637, endPoint y: 185, distance: 497.7
click at [151, 80] on span "Deliveries" at bounding box center [152, 78] width 77 height 13
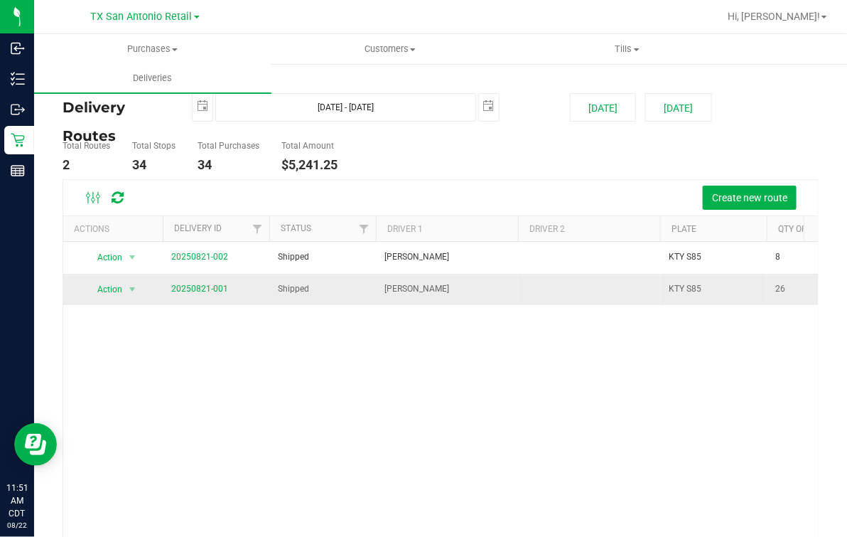
click at [174, 293] on span "20250821-001" at bounding box center [199, 289] width 57 height 14
click at [171, 286] on link "20250821-001" at bounding box center [199, 289] width 57 height 10
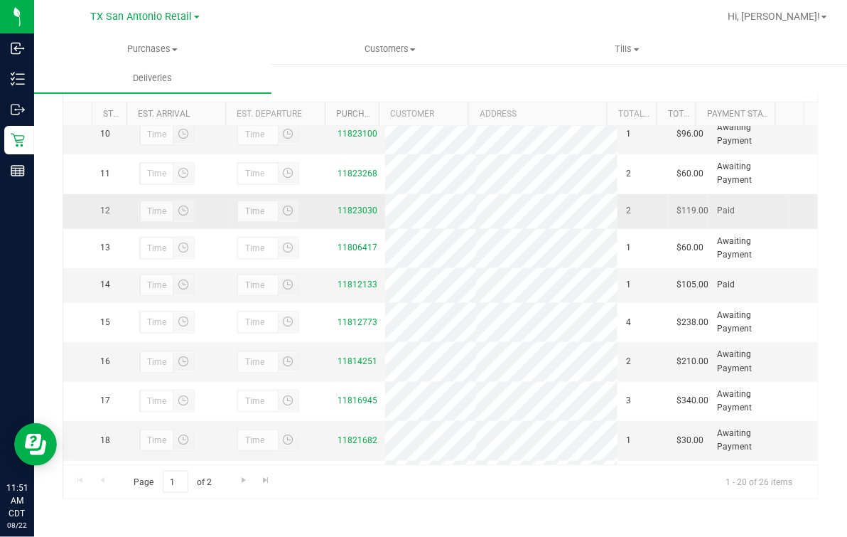
scroll to position [355, 0]
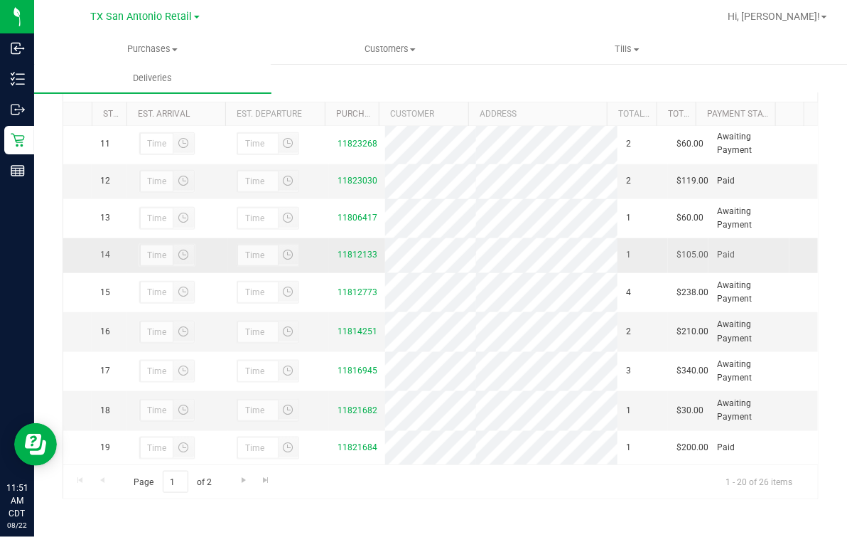
click at [346, 262] on div "11812133" at bounding box center [357, 255] width 38 height 14
click at [345, 259] on link "11812133" at bounding box center [358, 254] width 40 height 10
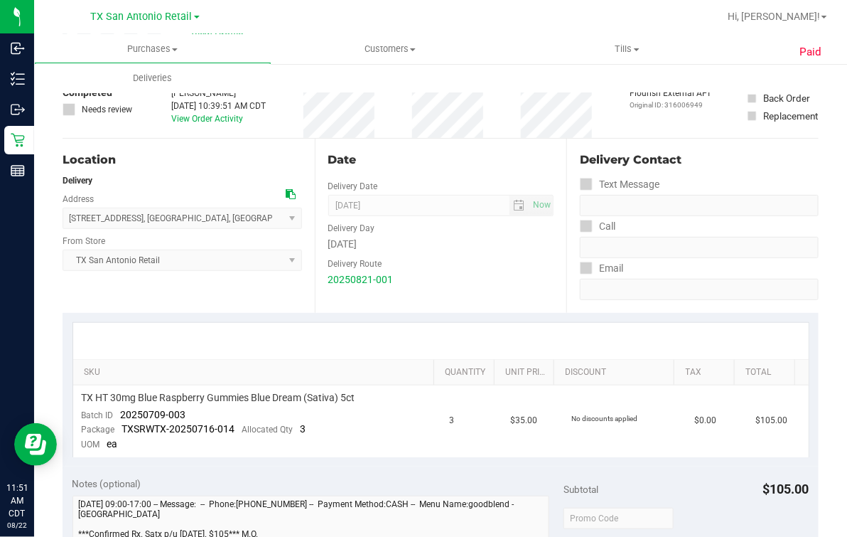
scroll to position [177, 0]
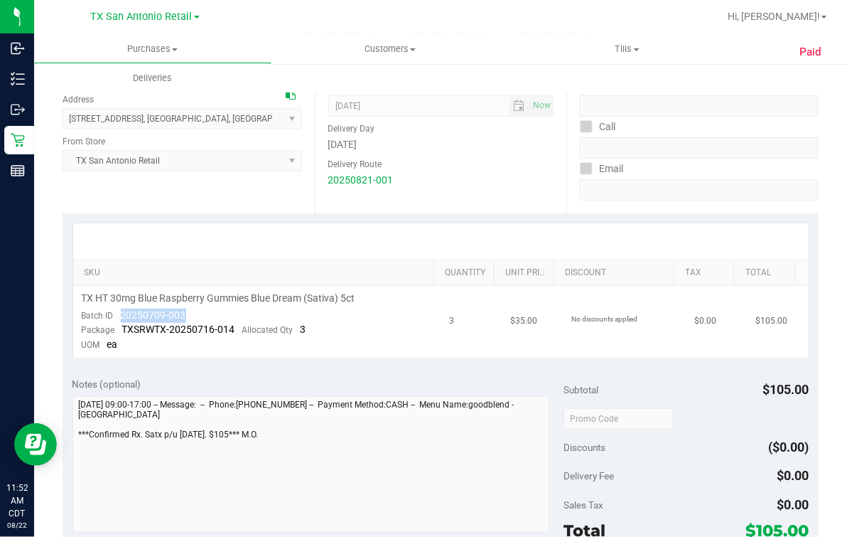
drag, startPoint x: 119, startPoint y: 312, endPoint x: 184, endPoint y: 318, distance: 65.7
click at [184, 318] on div "Batch ID 20250709-003" at bounding box center [134, 315] width 104 height 14
click at [144, 79] on span "Deliveries" at bounding box center [152, 78] width 77 height 13
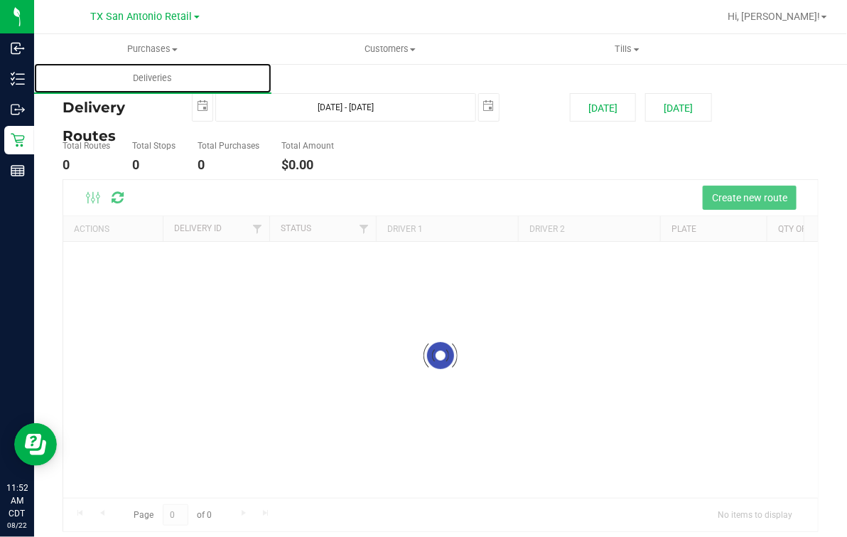
scroll to position [9, 0]
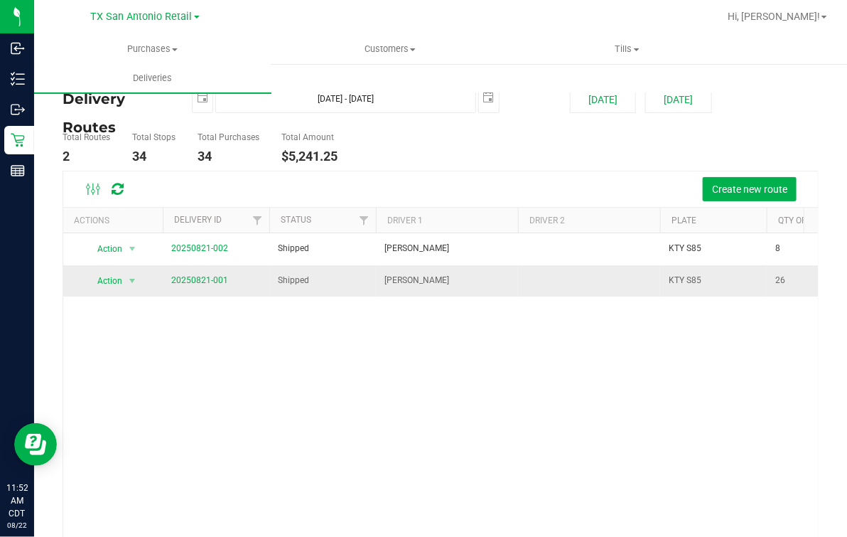
click at [204, 265] on td "20250821-001" at bounding box center [216, 280] width 107 height 31
click at [200, 283] on link "20250821-001" at bounding box center [199, 280] width 57 height 10
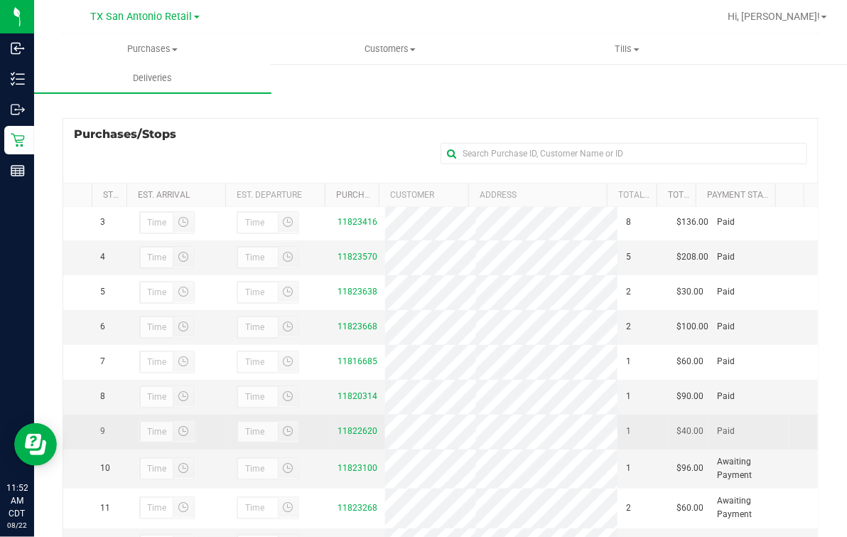
scroll to position [88, 0]
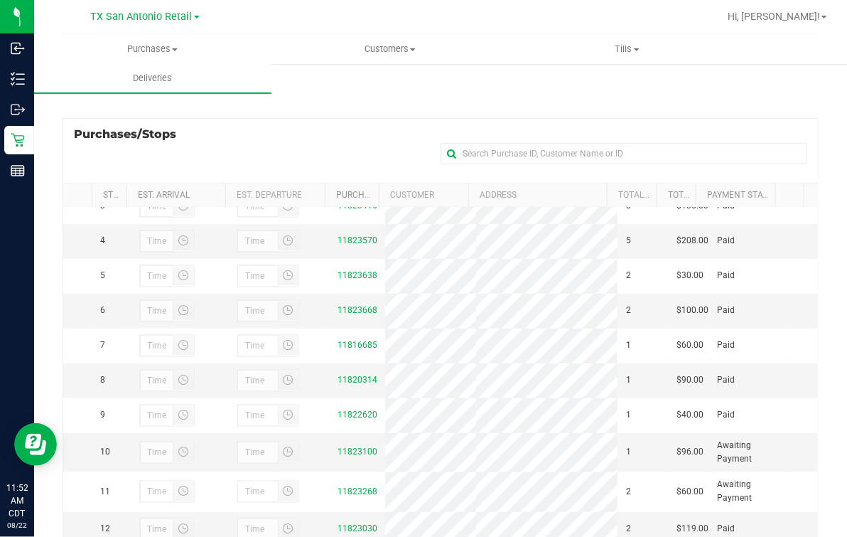
click at [330, 139] on div "Purchases/Stops + Add Purchase" at bounding box center [441, 150] width 756 height 65
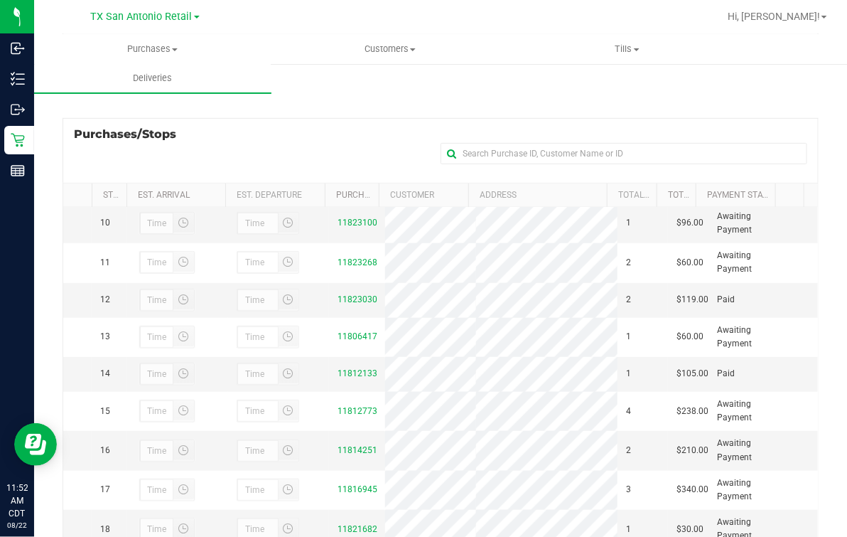
scroll to position [444, 0]
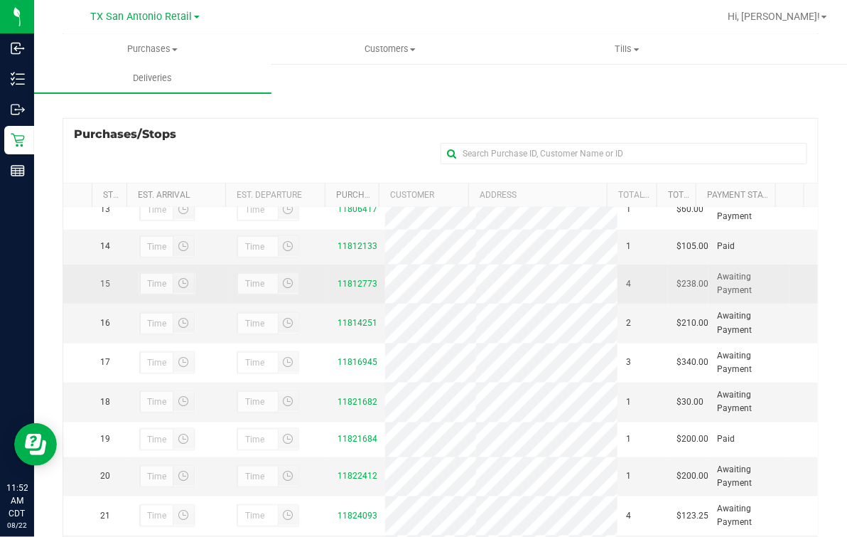
click at [336, 303] on td "11812773" at bounding box center [356, 283] width 55 height 39
click at [343, 289] on link "11812773" at bounding box center [358, 284] width 40 height 10
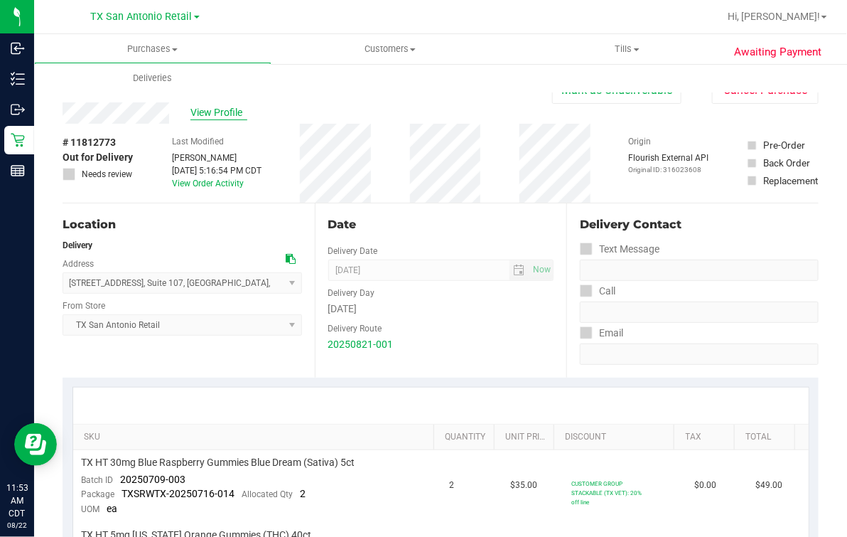
click at [245, 117] on span "View Profile" at bounding box center [218, 112] width 57 height 15
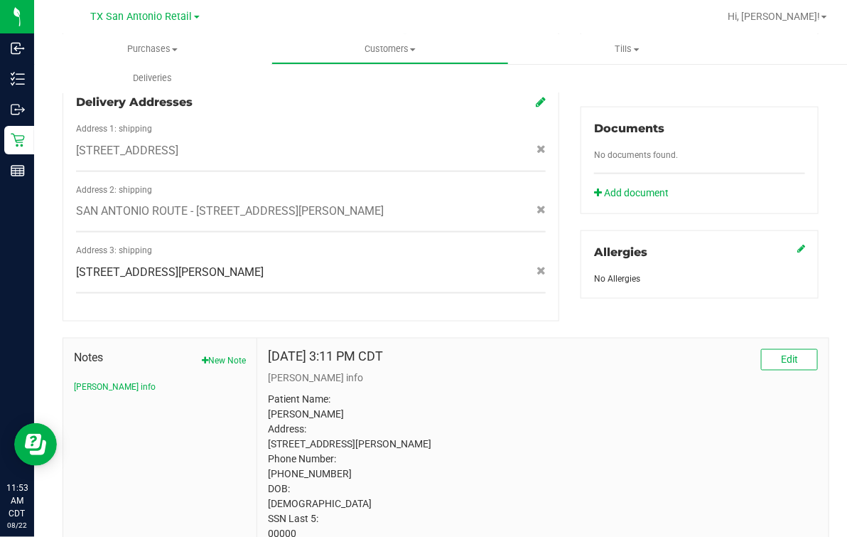
scroll to position [556, 0]
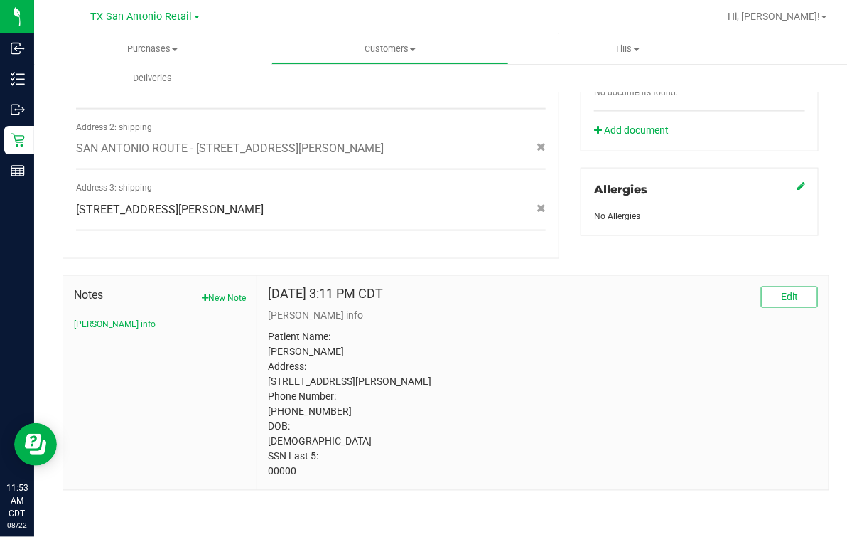
click at [278, 475] on p "Patient Name: Jessica Ann Othon Address: 2011 Glendon Drive San Antonio, TX, 78…" at bounding box center [543, 404] width 550 height 149
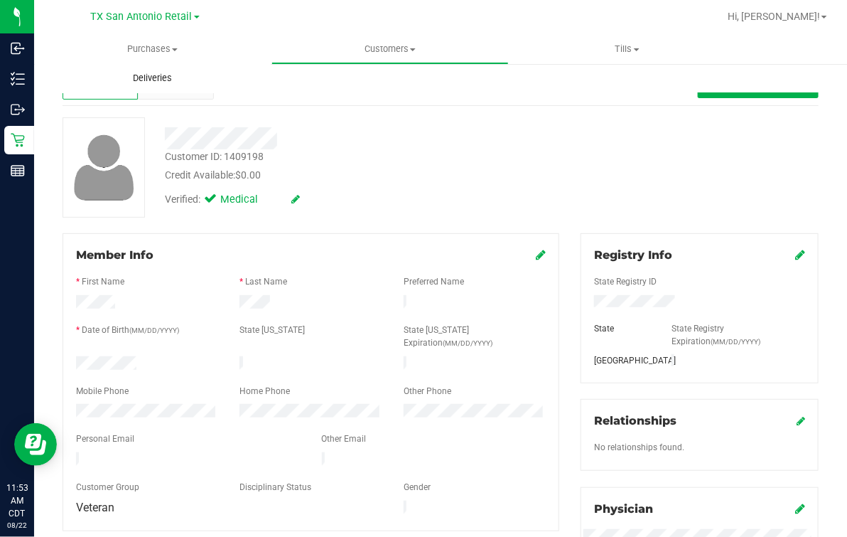
scroll to position [0, 0]
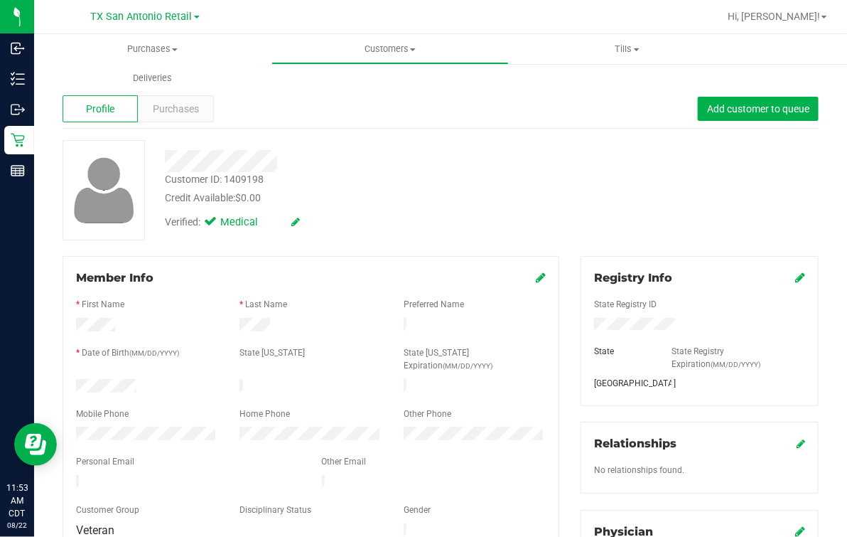
click at [308, 140] on div at bounding box center [348, 156] width 389 height 32
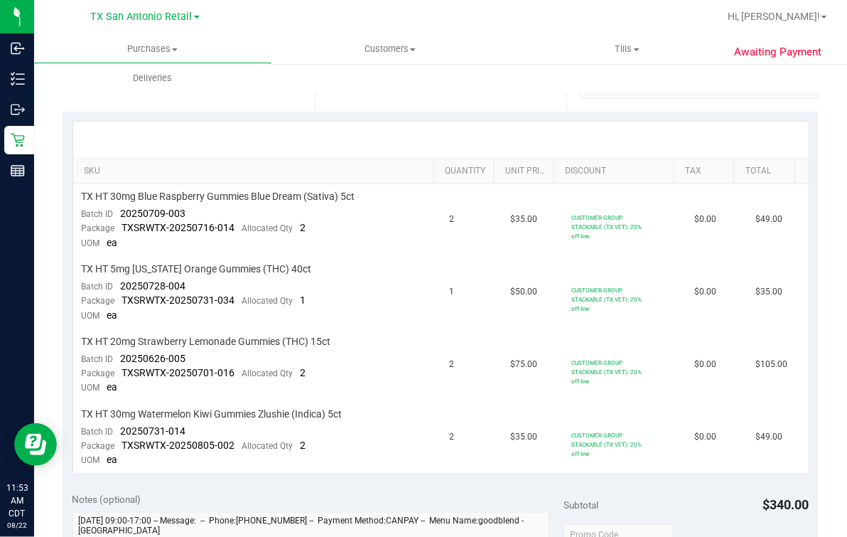
scroll to position [266, 0]
drag, startPoint x: 117, startPoint y: 215, endPoint x: 185, endPoint y: 206, distance: 68.8
click at [185, 206] on td "TX HT 30mg Blue Raspberry Gummies Blue Dream (Sativa) 5ct Batch ID 20250709-003…" at bounding box center [257, 219] width 368 height 72
drag, startPoint x: 117, startPoint y: 280, endPoint x: 200, endPoint y: 288, distance: 83.5
click at [200, 288] on td "TX HT 5mg Texas Orange Gummies (THC) 40ct Batch ID 20250728-004 Package TXSRWTX…" at bounding box center [257, 292] width 368 height 72
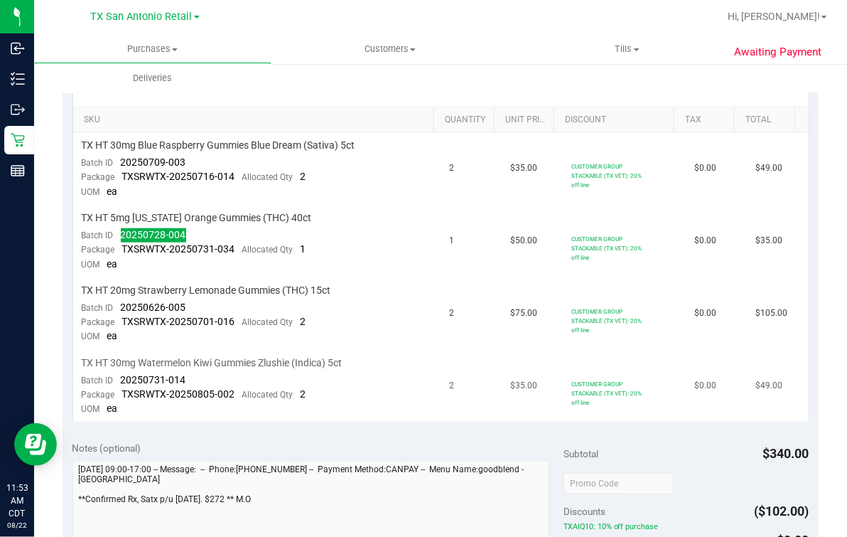
scroll to position [355, 0]
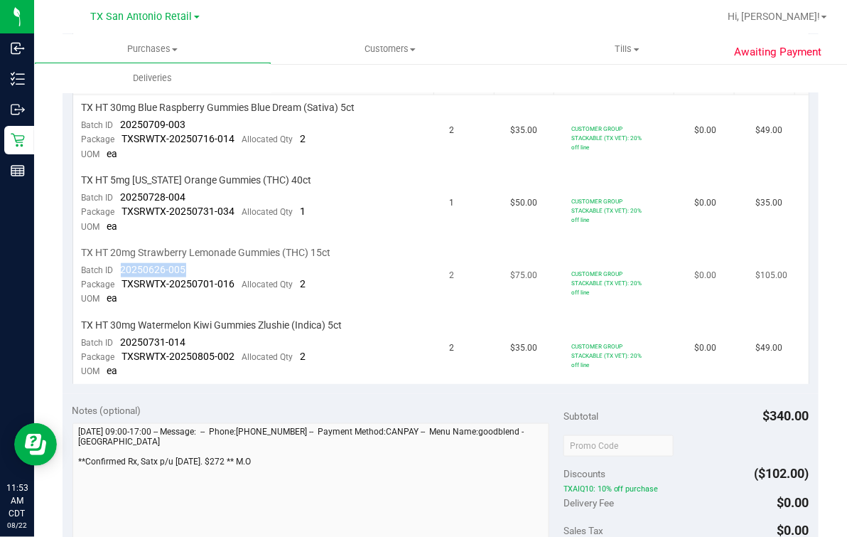
drag, startPoint x: 122, startPoint y: 269, endPoint x: 187, endPoint y: 271, distance: 64.7
click at [187, 271] on td "TX HT 20mg Strawberry Lemonade Gummies (THC) 15ct Batch ID 20250626-005 Package…" at bounding box center [257, 276] width 368 height 72
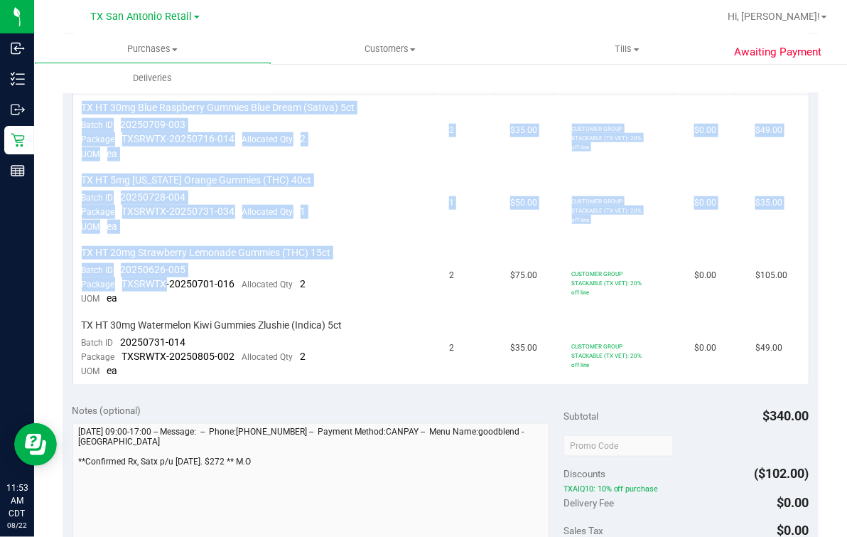
drag, startPoint x: 166, startPoint y: 275, endPoint x: 947, endPoint y: 369, distance: 785.9
click at [847, 369] on html "Inbound Inventory Outbound Retail Reports 11:53 AM CDT 08/22/2025 08/22 TX San …" at bounding box center [423, 268] width 847 height 537
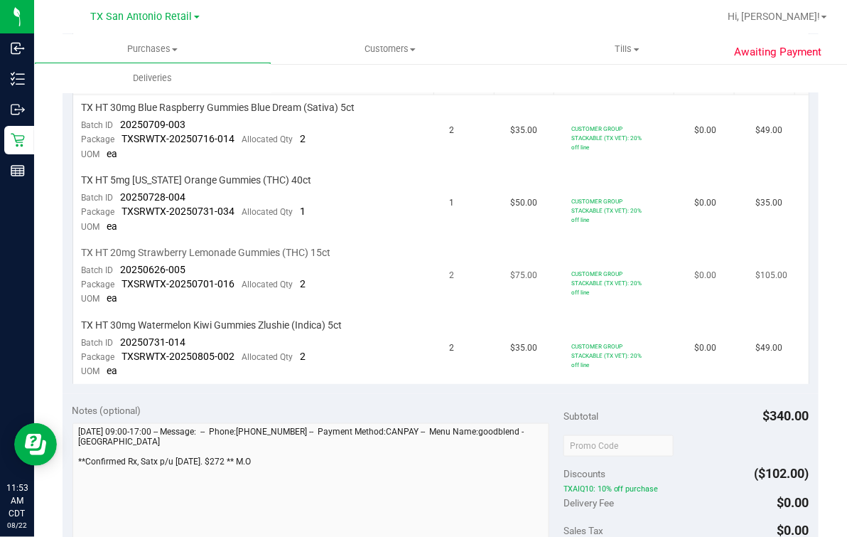
drag, startPoint x: 947, startPoint y: 369, endPoint x: 150, endPoint y: 256, distance: 804.6
click at [150, 256] on span "TX HT 20mg Strawberry Lemonade Gummies (THC) 15ct" at bounding box center [206, 253] width 249 height 14
drag, startPoint x: 117, startPoint y: 264, endPoint x: 250, endPoint y: 265, distance: 133.6
click at [250, 265] on td "TX HT 20mg Strawberry Lemonade Gummies (THC) 15ct Batch ID 20250626-005 Package…" at bounding box center [257, 276] width 368 height 72
drag, startPoint x: 116, startPoint y: 333, endPoint x: 182, endPoint y: 344, distance: 67.1
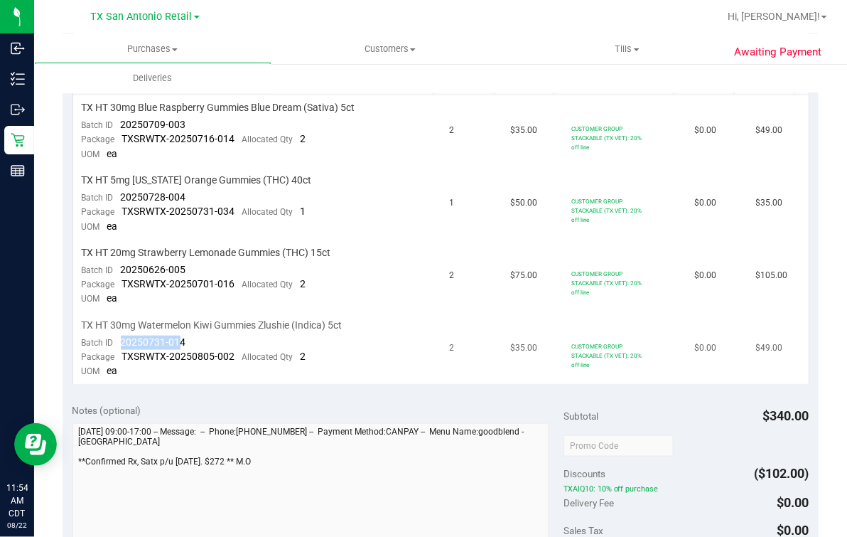
click at [182, 344] on div "Batch ID 20250731-014" at bounding box center [134, 342] width 104 height 14
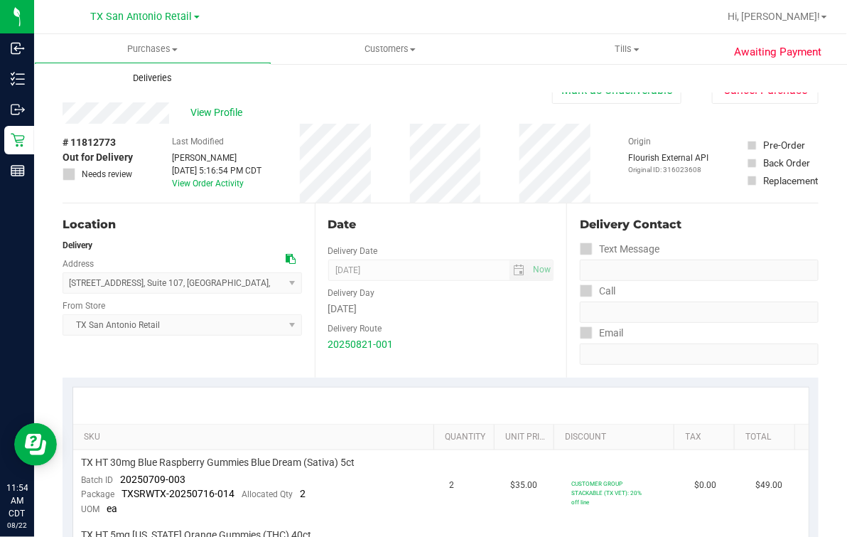
click at [161, 73] on span "Deliveries" at bounding box center [152, 78] width 77 height 13
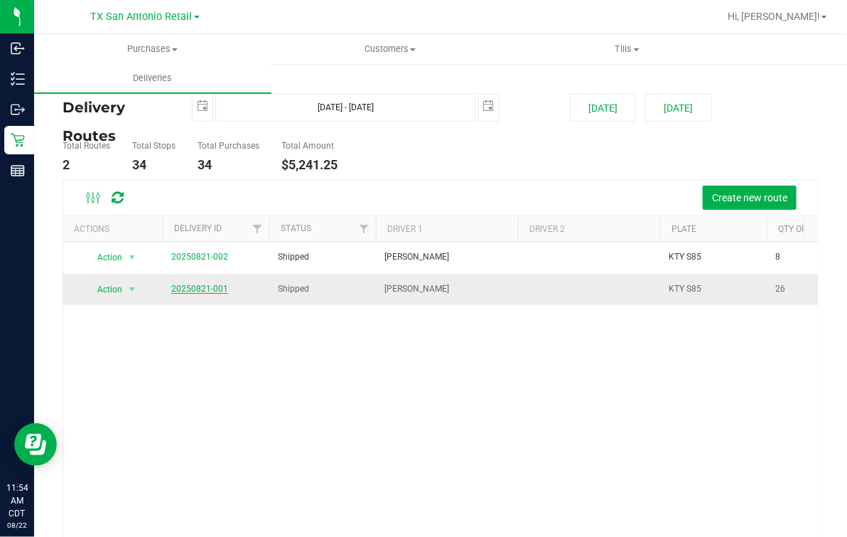
click at [196, 284] on link "20250821-001" at bounding box center [199, 289] width 57 height 10
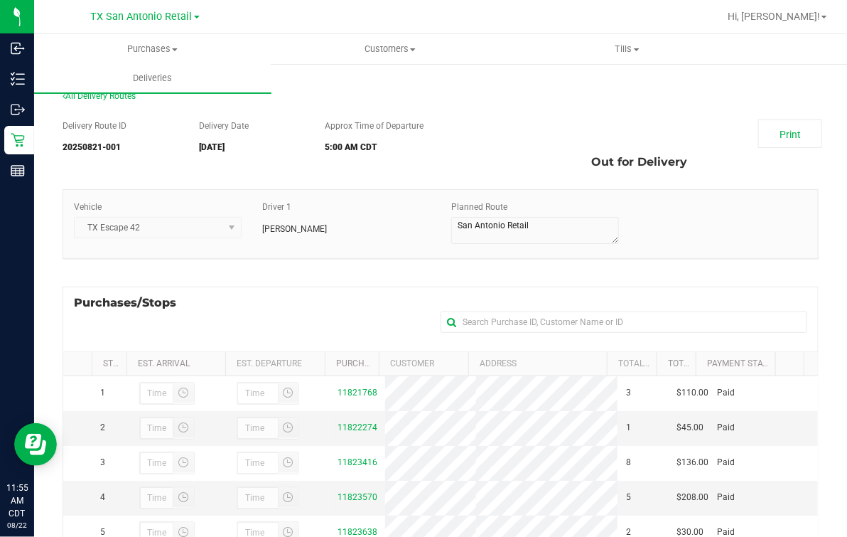
click at [371, 306] on div "Purchases/Stops + Add Purchase" at bounding box center [441, 318] width 756 height 65
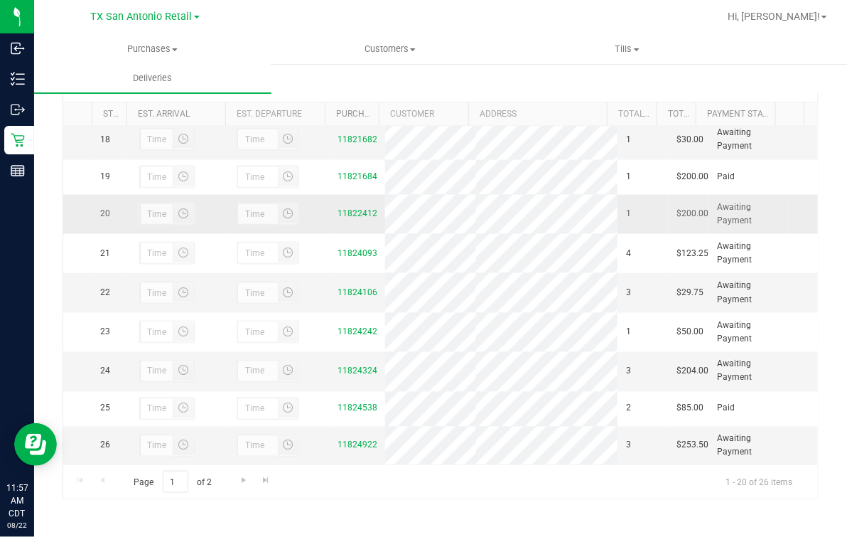
scroll to position [873, 0]
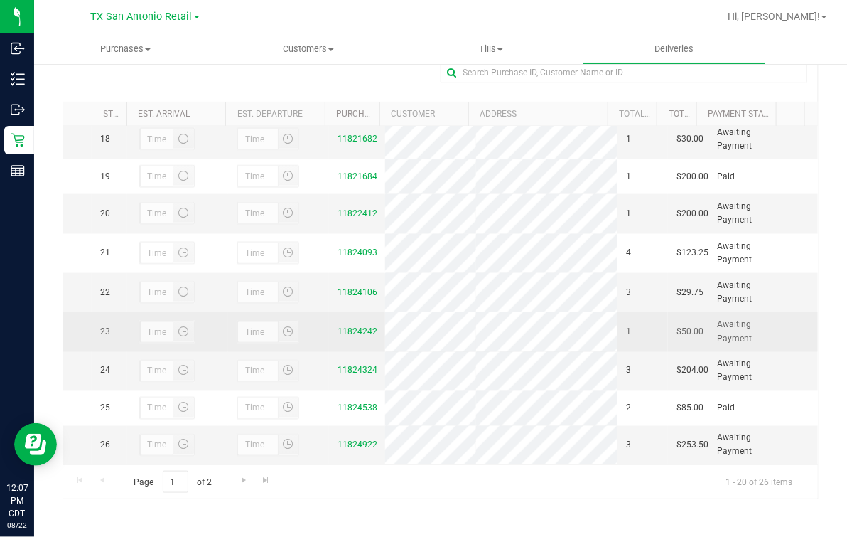
scroll to position [606, 0]
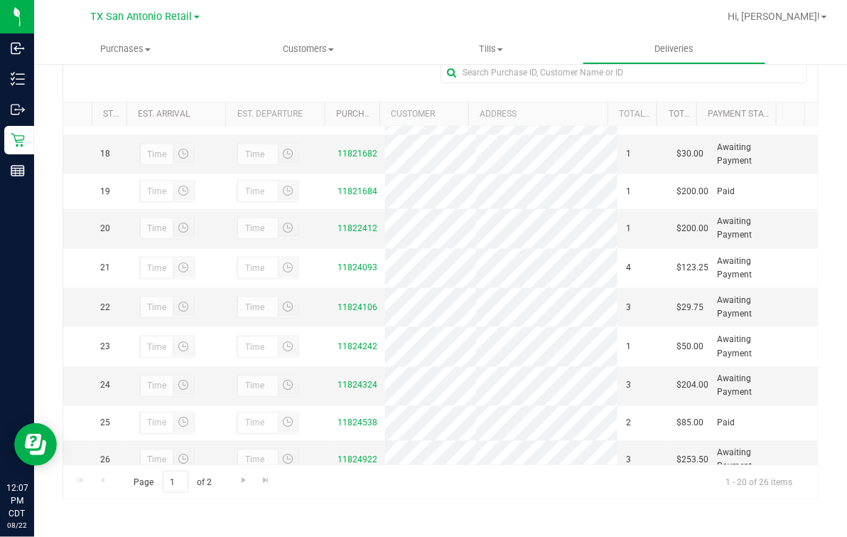
click at [335, 95] on td "11814251" at bounding box center [356, 77] width 55 height 35
click at [338, 82] on link "11814251" at bounding box center [358, 77] width 40 height 10
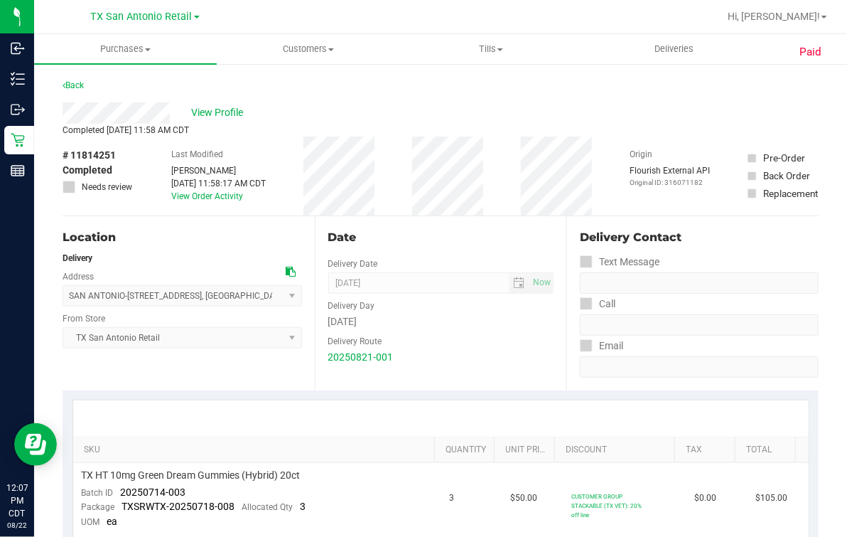
scroll to position [177, 0]
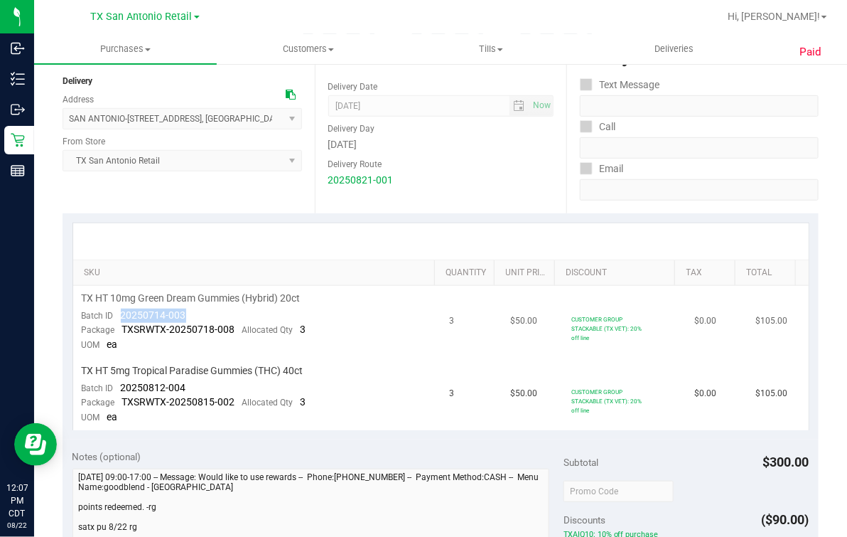
drag, startPoint x: 133, startPoint y: 313, endPoint x: 186, endPoint y: 313, distance: 53.3
click at [186, 313] on td "TX HT 10mg Green Dream Gummies (Hybrid) 20ct Batch ID 20250714-003 Package TXSR…" at bounding box center [257, 322] width 368 height 72
drag, startPoint x: 115, startPoint y: 385, endPoint x: 201, endPoint y: 385, distance: 86.0
click at [201, 385] on td "TX HT 5mg Tropical Paradise Gummies (THC) 40ct Batch ID 20250812-004 Package TX…" at bounding box center [257, 394] width 368 height 72
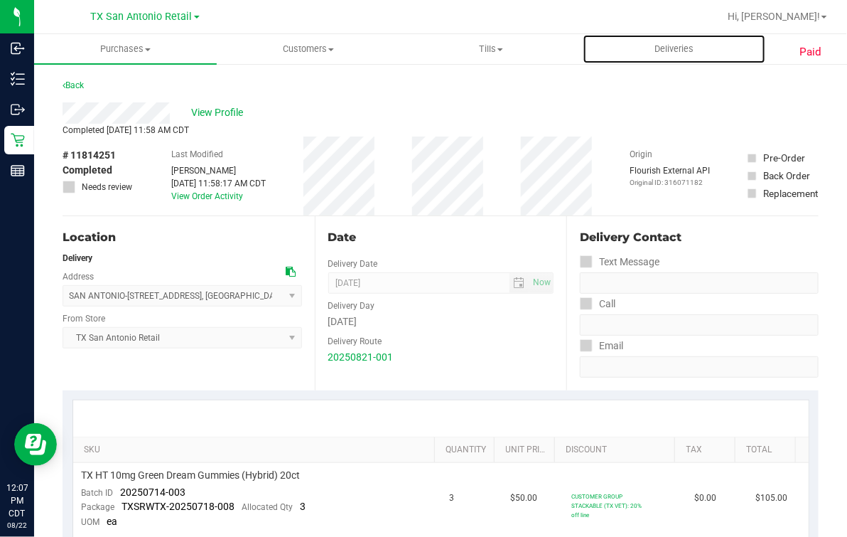
drag, startPoint x: 699, startPoint y: 46, endPoint x: 839, endPoint y: 210, distance: 215.2
click at [699, 46] on span "Deliveries" at bounding box center [673, 49] width 77 height 13
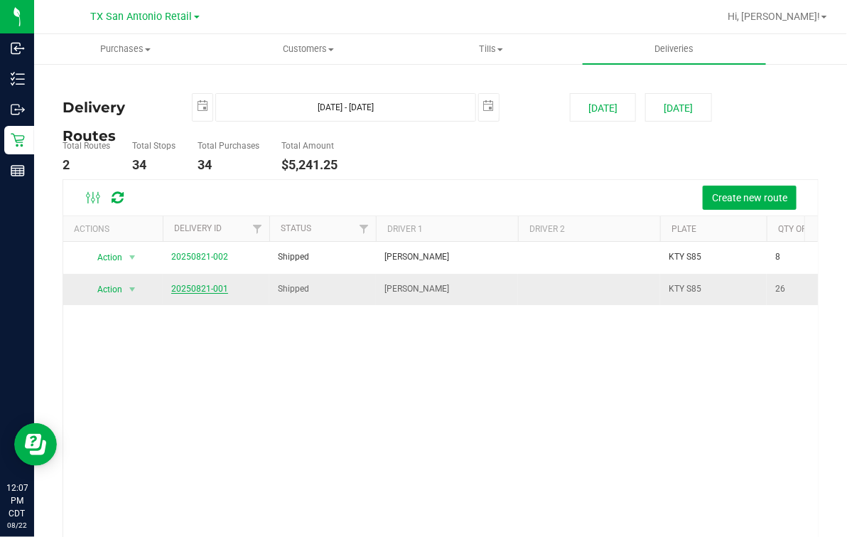
click at [190, 284] on link "20250821-001" at bounding box center [199, 289] width 57 height 10
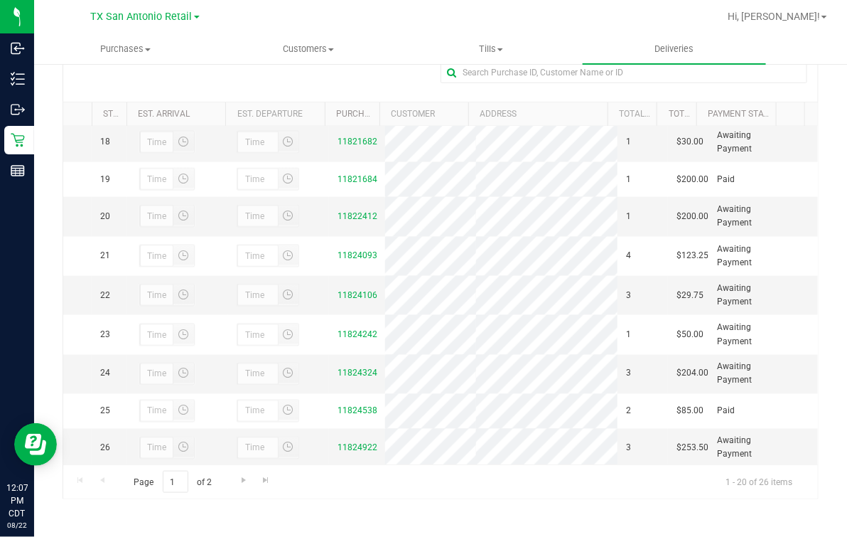
scroll to position [621, 0]
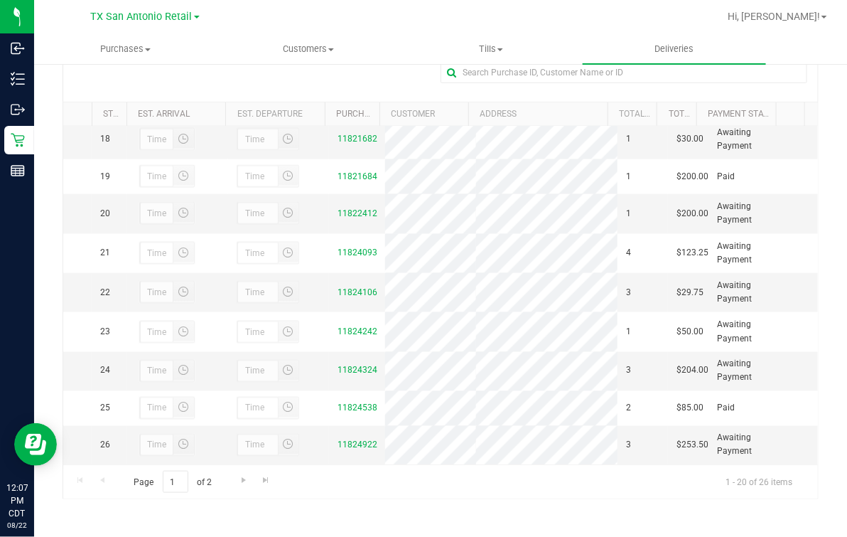
click at [339, 104] on link "11816945" at bounding box center [358, 100] width 40 height 10
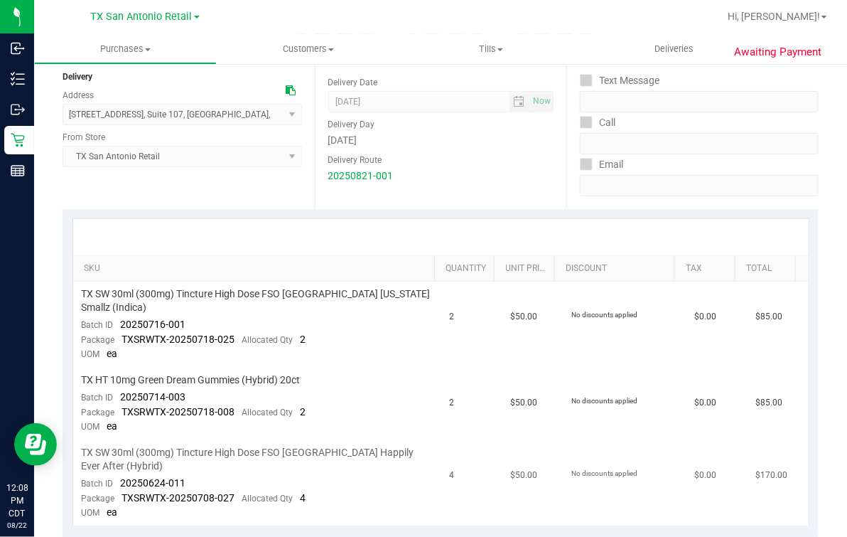
scroll to position [266, 0]
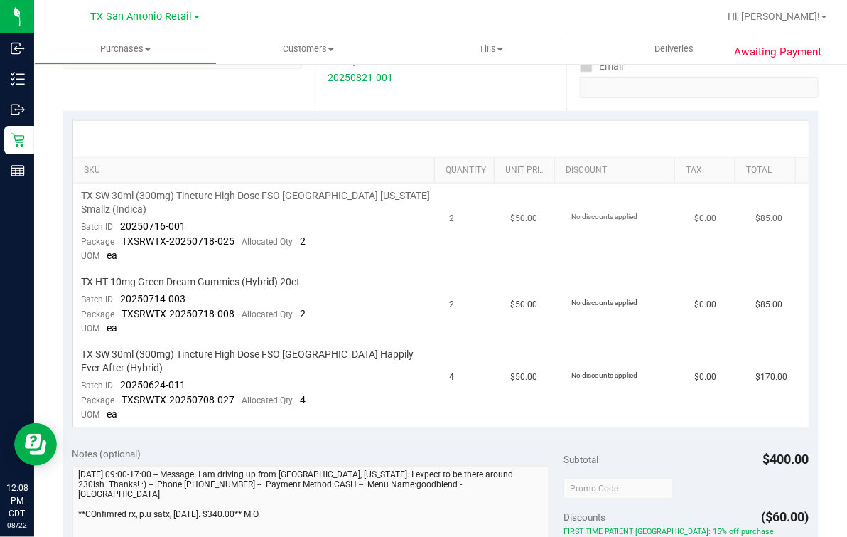
drag, startPoint x: 106, startPoint y: 213, endPoint x: 139, endPoint y: 213, distance: 33.4
click at [127, 220] on div "Batch ID 20250716-001" at bounding box center [134, 227] width 104 height 14
drag, startPoint x: 139, startPoint y: 213, endPoint x: 171, endPoint y: 219, distance: 31.8
click at [171, 220] on div "Batch ID 20250716-001" at bounding box center [134, 227] width 104 height 14
drag, startPoint x: 171, startPoint y: 219, endPoint x: 145, endPoint y: 216, distance: 25.7
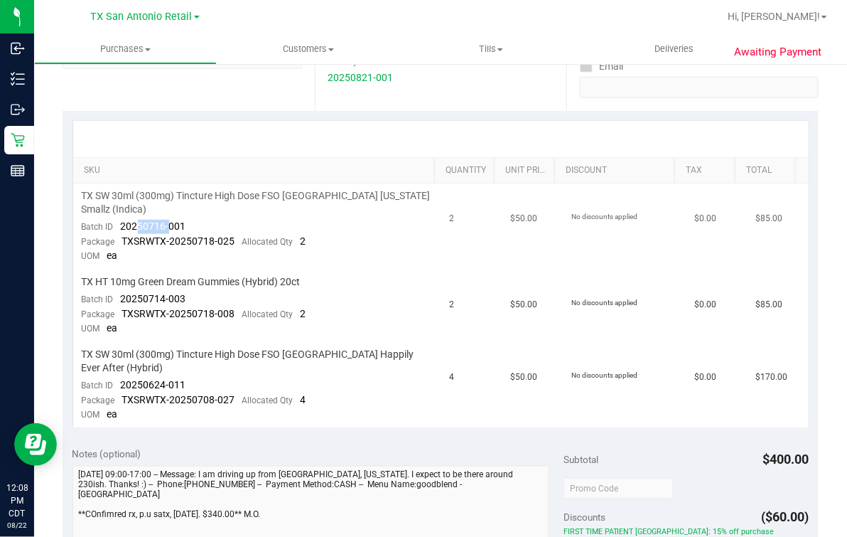
click at [162, 220] on div "Batch ID 20250716-001" at bounding box center [134, 227] width 104 height 14
click at [126, 220] on span "20250716-001" at bounding box center [153, 225] width 65 height 11
drag, startPoint x: 120, startPoint y: 211, endPoint x: 202, endPoint y: 210, distance: 81.7
click at [202, 210] on td "TX SW 30ml (300mg) Tincture High Dose FSO TX Georgia Smallz (Indica) Batch ID 2…" at bounding box center [257, 226] width 368 height 86
drag, startPoint x: 119, startPoint y: 284, endPoint x: 185, endPoint y: 284, distance: 66.1
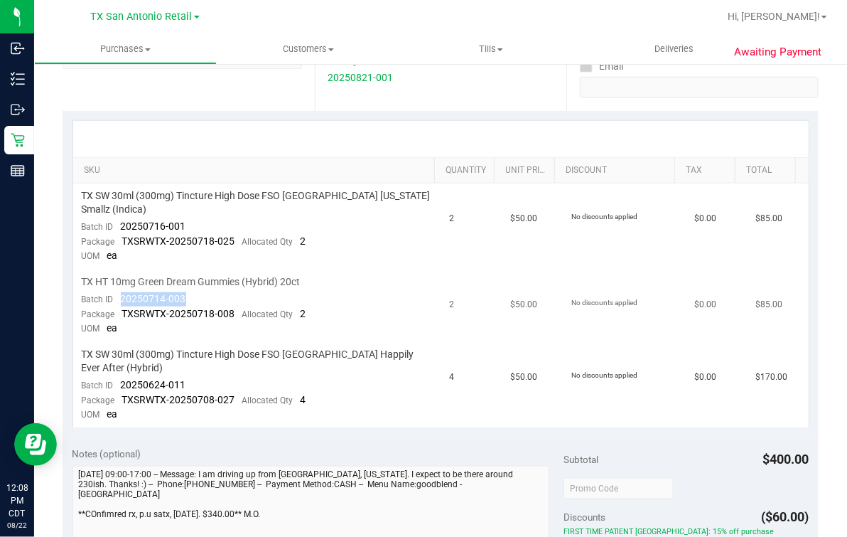
click at [185, 284] on td "TX HT 10mg Green Dream Gummies (Hybrid) 20ct Batch ID 20250714-003 Package TXSR…" at bounding box center [257, 305] width 368 height 72
drag, startPoint x: 113, startPoint y: 355, endPoint x: 150, endPoint y: 355, distance: 37.0
click at [150, 378] on div "Batch ID 20250624-011" at bounding box center [134, 385] width 104 height 14
drag, startPoint x: 150, startPoint y: 355, endPoint x: 140, endPoint y: 357, distance: 10.0
click at [147, 379] on span "20250624-011" at bounding box center [153, 384] width 65 height 11
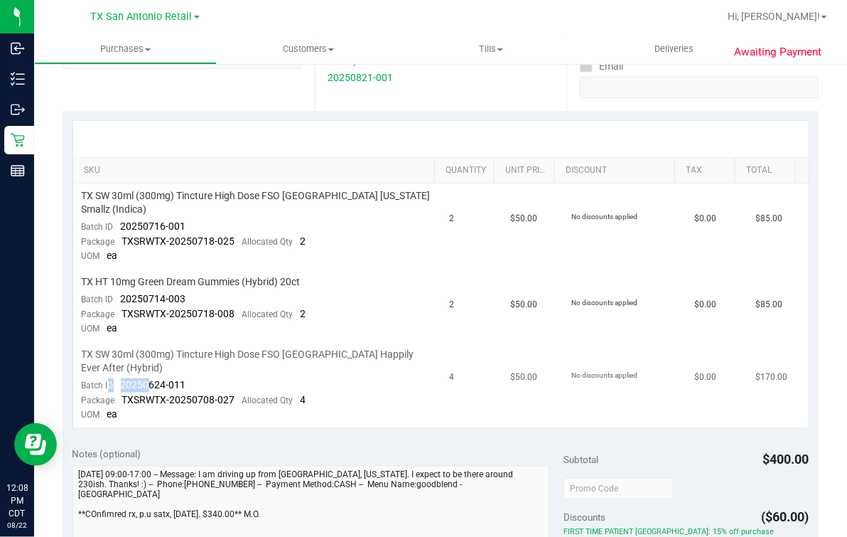
click at [140, 379] on span "20250624-011" at bounding box center [153, 384] width 65 height 11
click at [122, 379] on span "20250624-011" at bounding box center [153, 384] width 65 height 11
drag, startPoint x: 119, startPoint y: 353, endPoint x: 189, endPoint y: 353, distance: 69.6
click at [189, 353] on td "TX SW 30ml (300mg) Tincture High Dose FSO TX Happily Ever After (Hybrid) Batch …" at bounding box center [257, 384] width 368 height 85
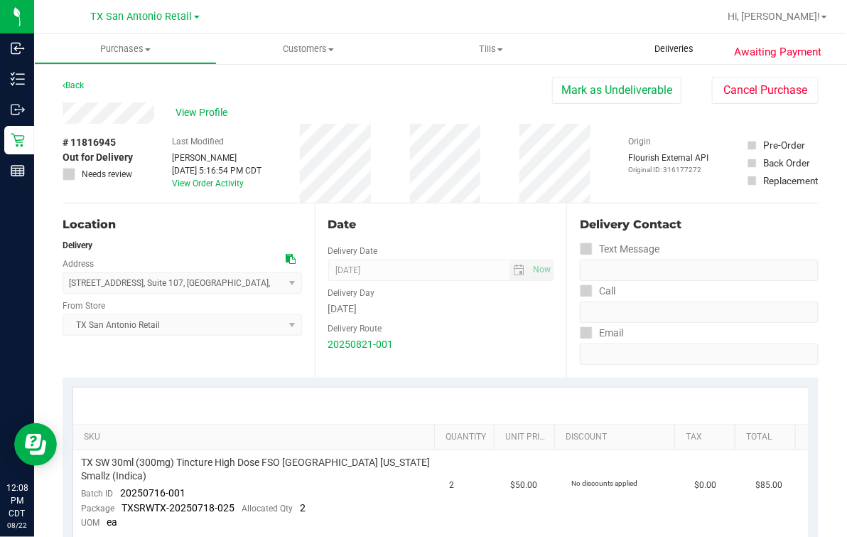
click at [661, 45] on span "Deliveries" at bounding box center [673, 49] width 77 height 13
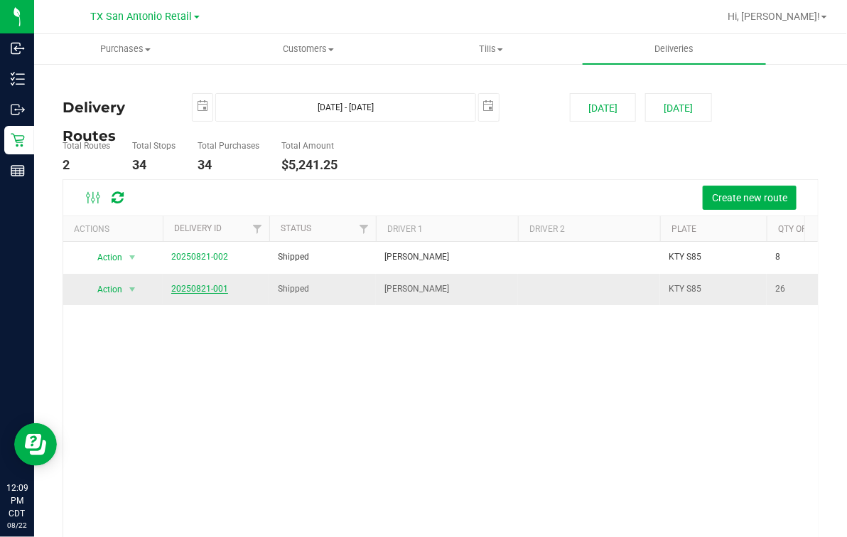
click at [201, 289] on link "20250821-001" at bounding box center [199, 289] width 57 height 10
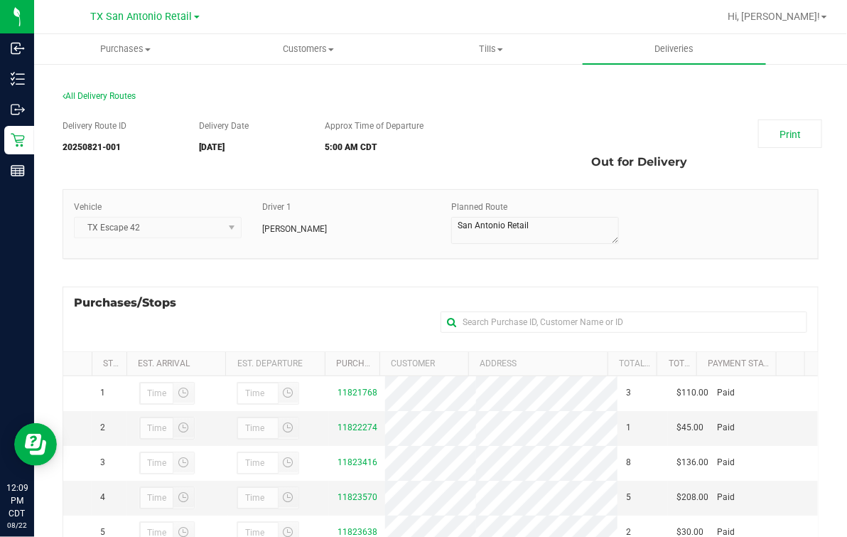
click at [283, 302] on div "Purchases/Stops + Add Purchase" at bounding box center [441, 318] width 756 height 65
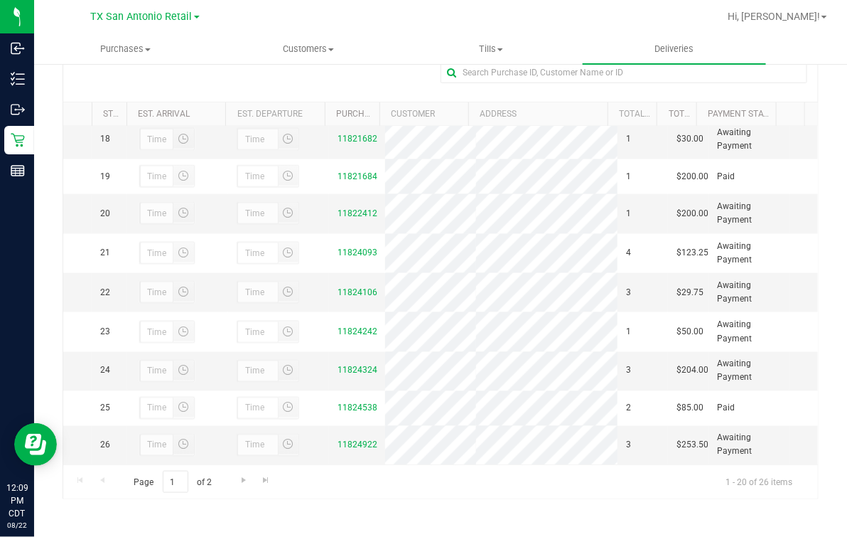
scroll to position [710, 0]
click at [349, 144] on link "11821682" at bounding box center [358, 139] width 40 height 10
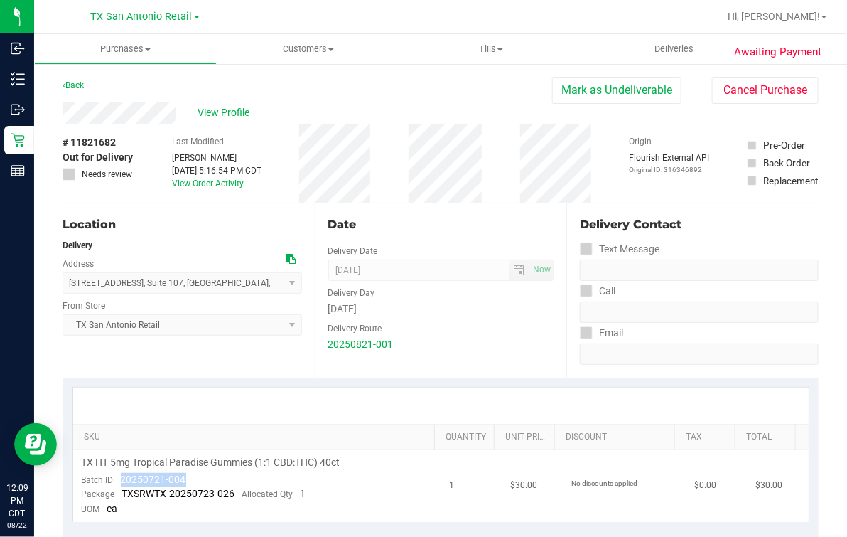
drag, startPoint x: 117, startPoint y: 482, endPoint x: 222, endPoint y: 478, distance: 104.5
click at [222, 478] on td "TX HT 5mg Tropical Paradise Gummies (1:1 CBD:THC) 40ct Batch ID 20250721-004 Pa…" at bounding box center [257, 486] width 368 height 72
click at [683, 43] on span "Deliveries" at bounding box center [673, 49] width 77 height 13
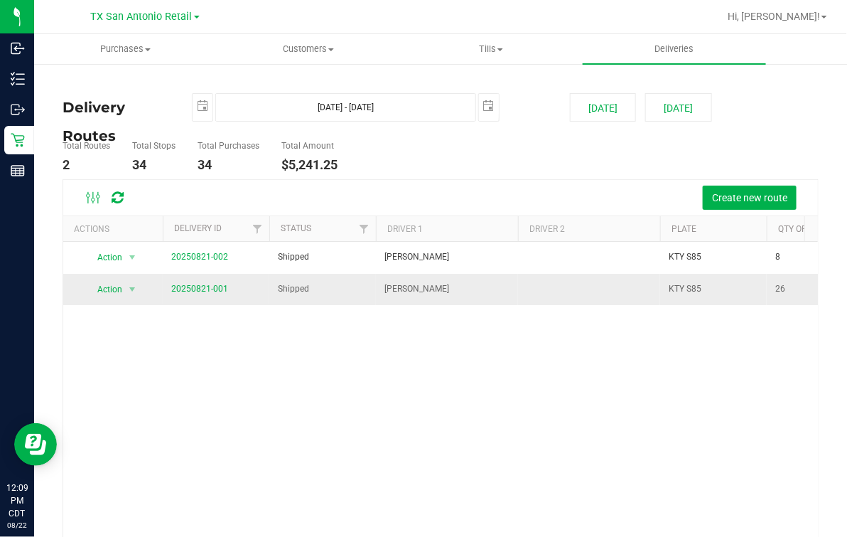
click at [229, 284] on td "20250821-001" at bounding box center [216, 289] width 107 height 31
click at [210, 290] on link "20250821-001" at bounding box center [199, 289] width 57 height 10
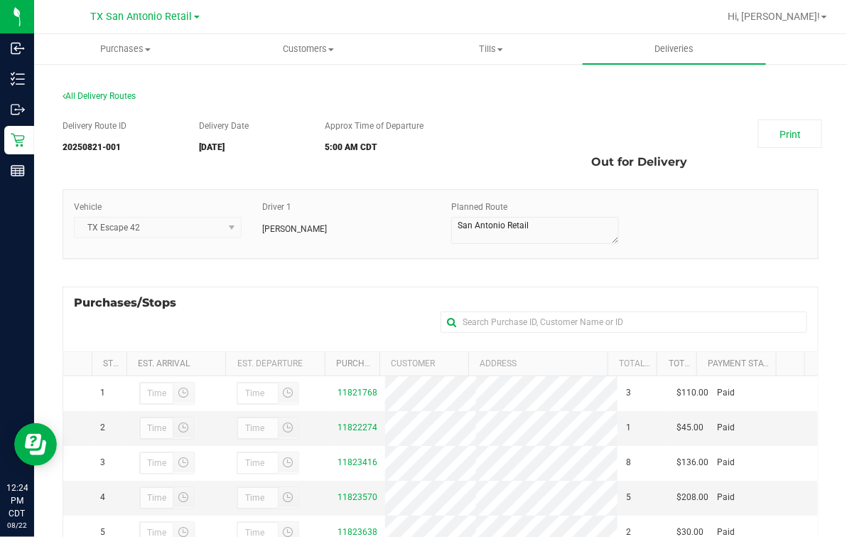
click at [706, 93] on div "All Delivery Routes" at bounding box center [441, 99] width 756 height 19
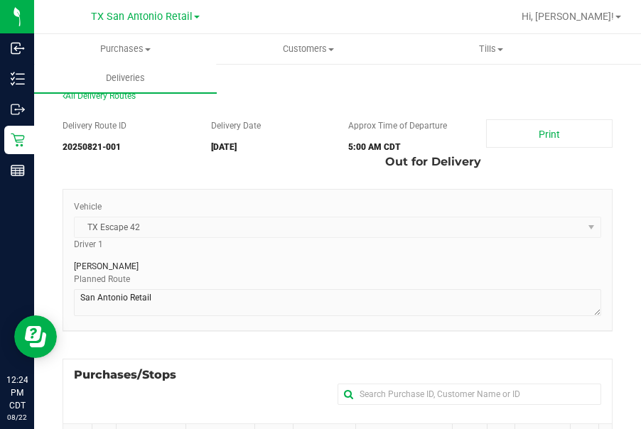
click at [610, 98] on div "All Delivery Routes Delivery Route ID 20250821-001 Delivery Date 08/22/2025 App…" at bounding box center [337, 428] width 571 height 703
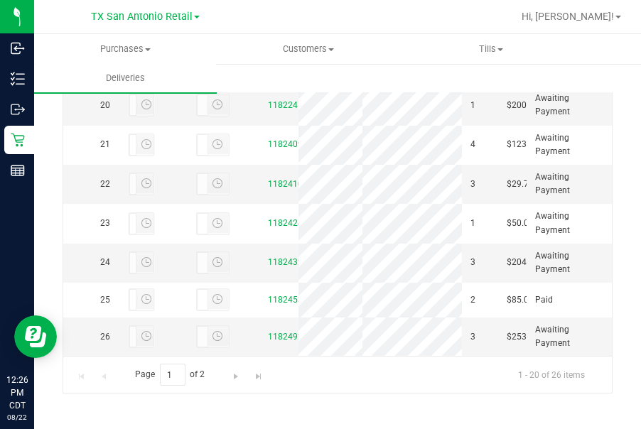
scroll to position [1042, 0]
click at [269, 73] on link "11821684" at bounding box center [288, 68] width 40 height 10
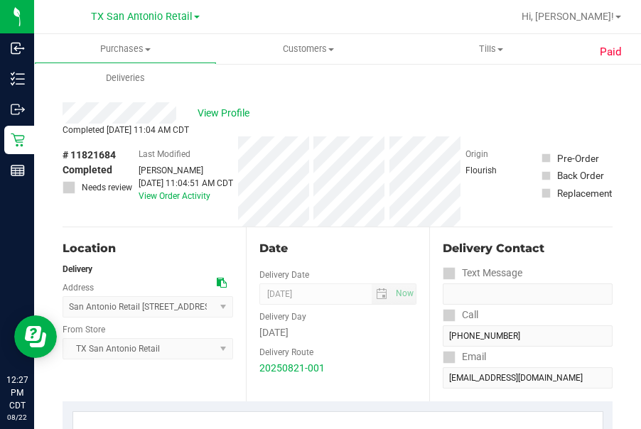
click at [177, 118] on div "View Profile" at bounding box center [338, 112] width 550 height 21
click at [224, 114] on span "View Profile" at bounding box center [226, 113] width 57 height 15
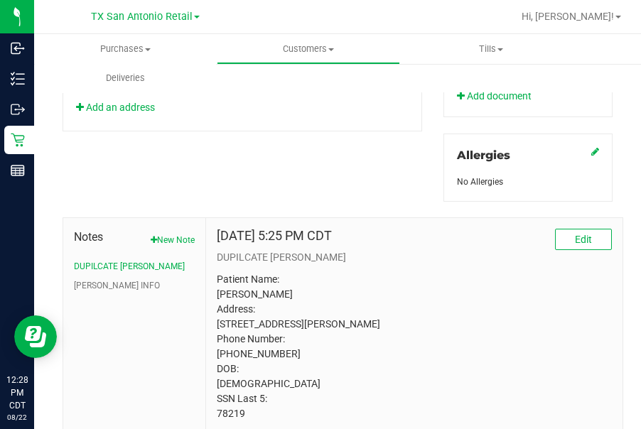
scroll to position [658, 0]
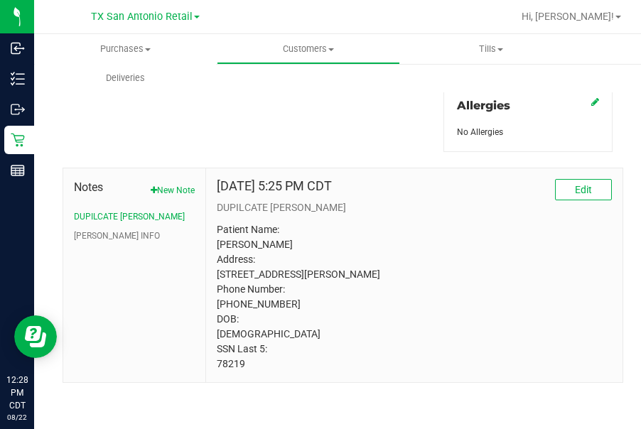
click at [228, 376] on div "Oct 22, 2024 5:25 PM CDT Edit DUPILCATE CURT Patient Name: Reinaldo Perez Addre…" at bounding box center [414, 275] width 416 height 214
drag, startPoint x: 251, startPoint y: 362, endPoint x: 210, endPoint y: 369, distance: 41.7
click at [210, 369] on div "Oct 22, 2024 5:25 PM CDT Edit DUPILCATE CURT Patient Name: Reinaldo Perez Addre…" at bounding box center [414, 275] width 416 height 214
drag, startPoint x: 210, startPoint y: 369, endPoint x: 231, endPoint y: 368, distance: 21.3
copy p "78219"
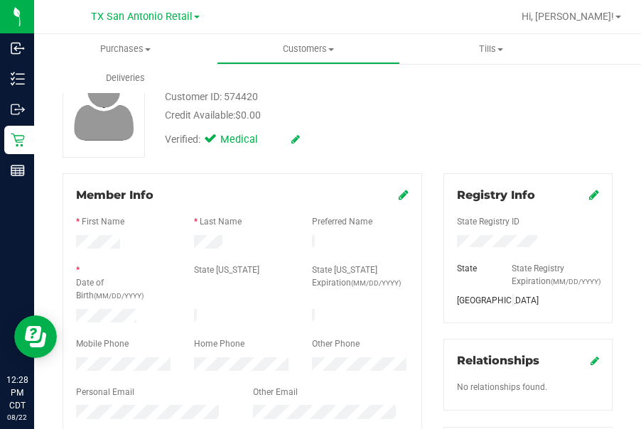
scroll to position [66, 0]
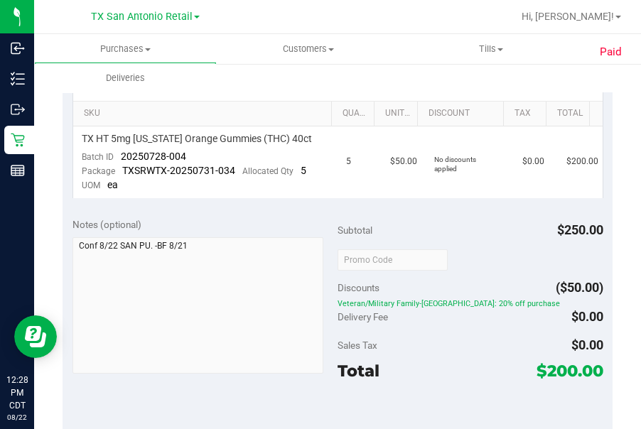
scroll to position [352, 0]
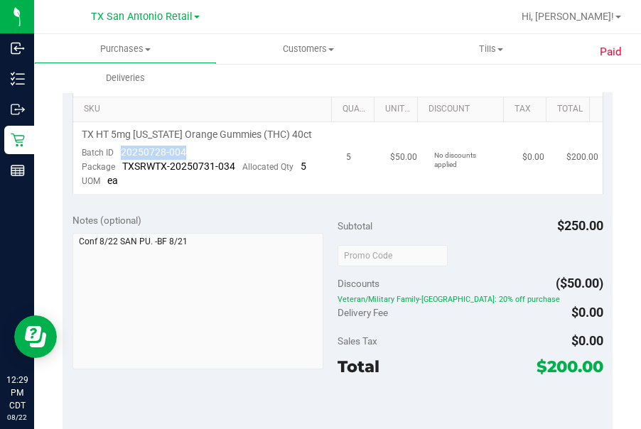
drag, startPoint x: 187, startPoint y: 146, endPoint x: 120, endPoint y: 146, distance: 66.8
click at [120, 146] on td "TX HT 5mg Texas Orange Gummies (THC) 40ct Batch ID 20250728-004 Package TXSRWTX…" at bounding box center [205, 158] width 265 height 72
copy span "20250728-004"
click at [624, 158] on div "Paid Back View Profile Completed Aug 22, 2025 11:04 AM CDT # 11821684 Completed…" at bounding box center [337, 257] width 607 height 1092
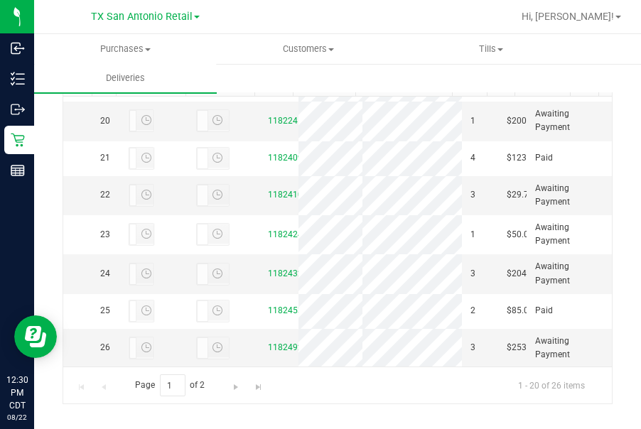
scroll to position [1136, 0]
click at [276, 126] on link "11822412" at bounding box center [288, 121] width 40 height 10
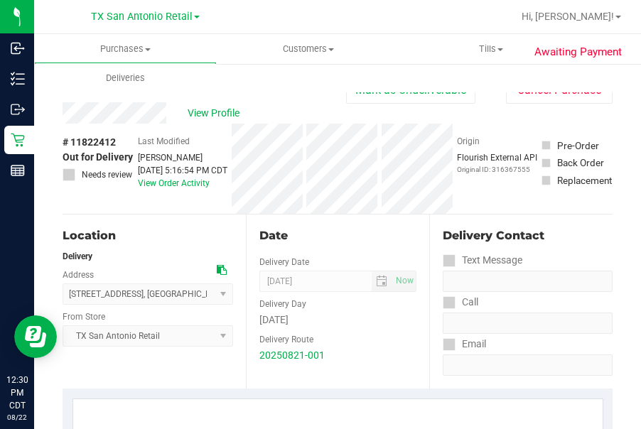
click at [174, 118] on div "View Profile" at bounding box center [205, 112] width 284 height 21
click at [221, 112] on span "View Profile" at bounding box center [216, 113] width 57 height 15
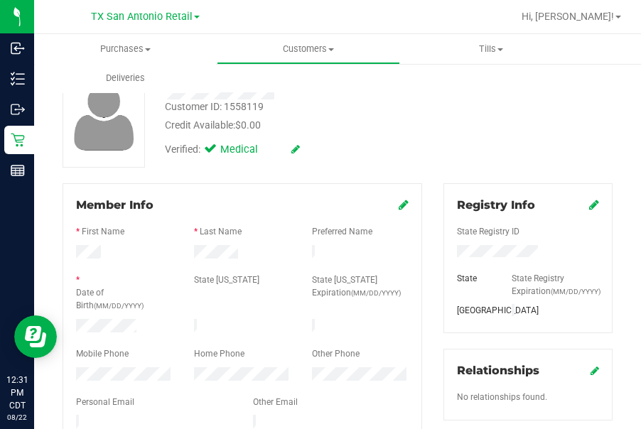
scroll to position [62, 0]
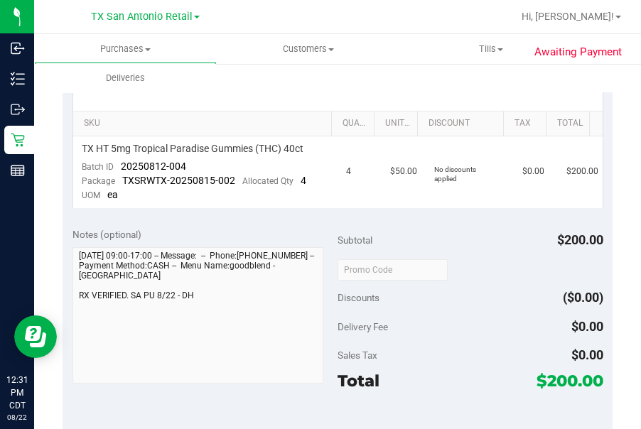
scroll to position [362, 0]
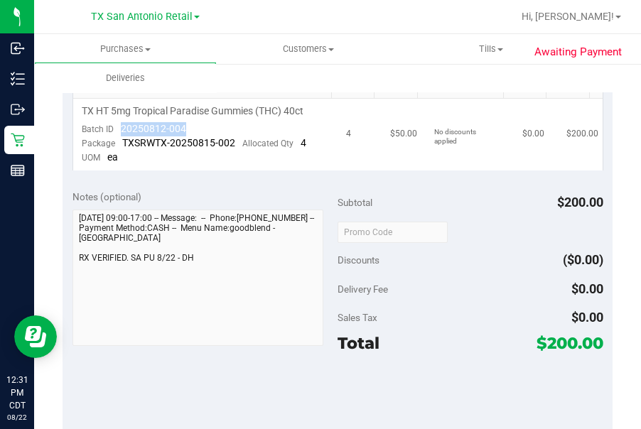
drag, startPoint x: 121, startPoint y: 125, endPoint x: 183, endPoint y: 124, distance: 61.8
click at [183, 124] on span "20250812-004" at bounding box center [153, 128] width 65 height 11
copy span "20250812-004"
click at [443, 50] on span "Tills" at bounding box center [491, 49] width 181 height 13
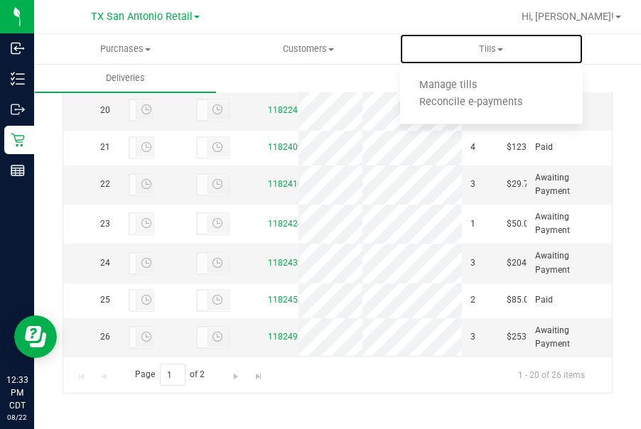
scroll to position [1249, 0]
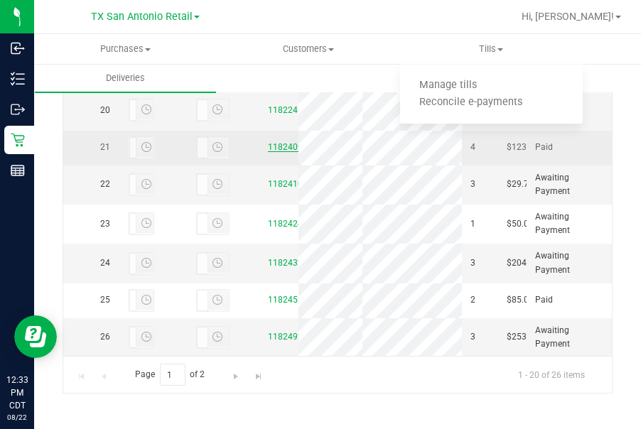
click at [278, 142] on link "11824093" at bounding box center [288, 147] width 40 height 10
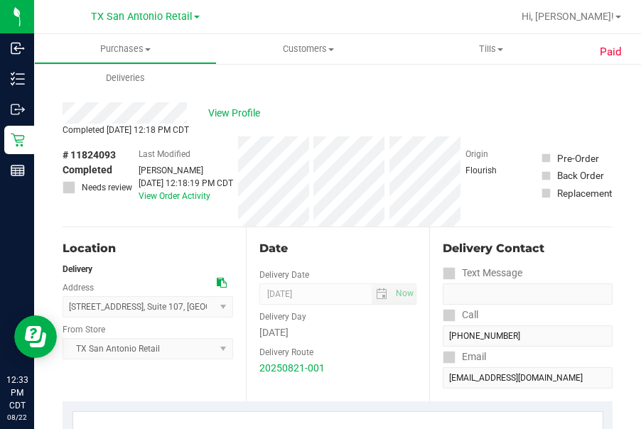
click at [191, 121] on div "View Profile" at bounding box center [338, 112] width 550 height 21
click at [404, 6] on div at bounding box center [383, 17] width 258 height 28
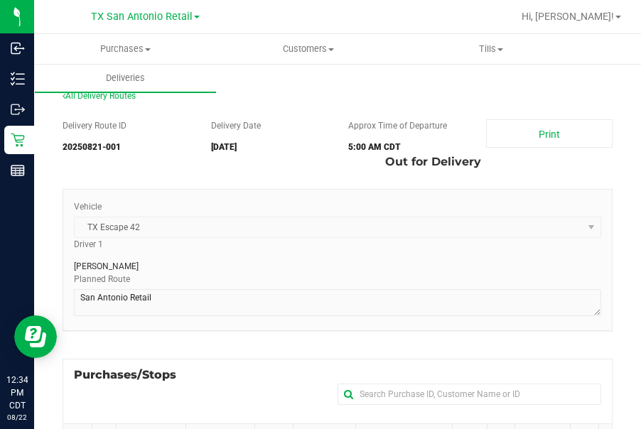
click at [613, 90] on div "Purchases Summary of purchases Fulfillment All purchases Customers All customer…" at bounding box center [354, 63] width 641 height 58
click at [606, 125] on div "Print" at bounding box center [549, 133] width 149 height 28
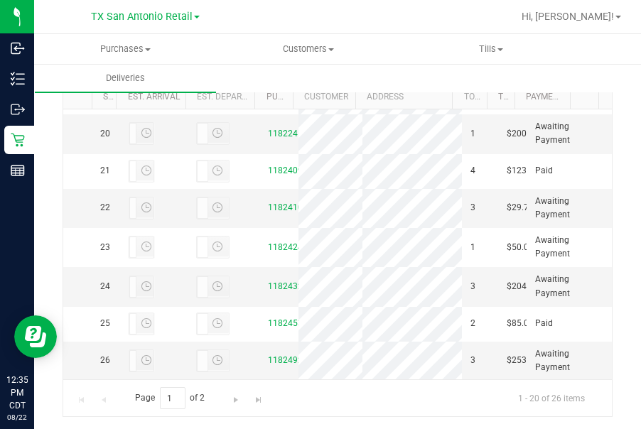
scroll to position [1326, 0]
click at [274, 203] on link "11824106" at bounding box center [288, 208] width 40 height 10
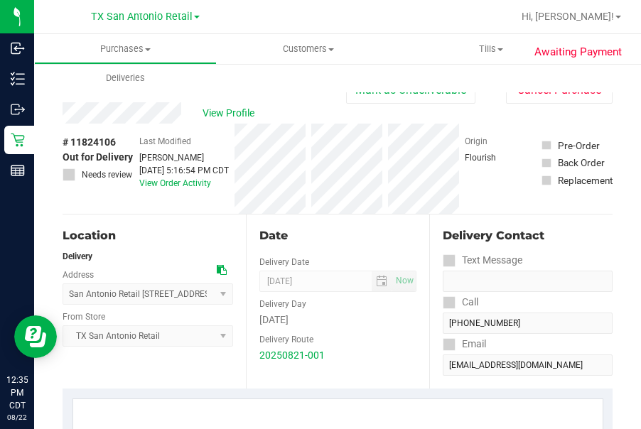
click at [181, 118] on div "View Profile" at bounding box center [205, 112] width 284 height 21
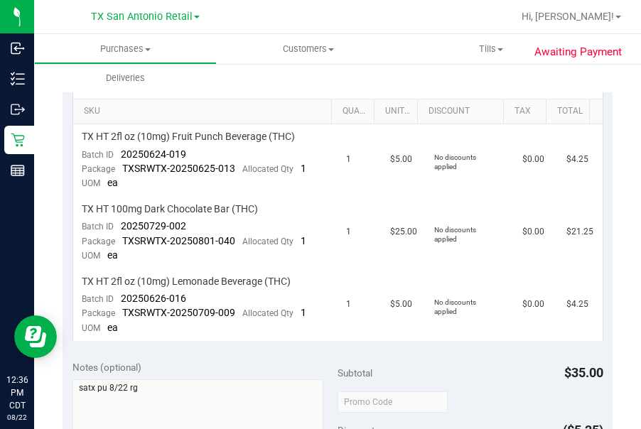
scroll to position [338, 0]
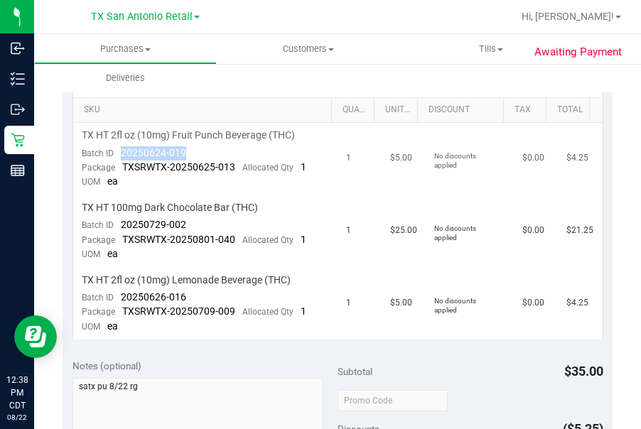
drag, startPoint x: 185, startPoint y: 147, endPoint x: 122, endPoint y: 149, distance: 64.0
click at [122, 149] on td "TX HT 2fl oz (10mg) Fruit Punch Beverage (THC) Batch ID 20250624-019 Package TX…" at bounding box center [205, 159] width 265 height 72
drag, startPoint x: 122, startPoint y: 149, endPoint x: 135, endPoint y: 148, distance: 13.6
copy span "20250624-019"
drag, startPoint x: 188, startPoint y: 223, endPoint x: 120, endPoint y: 223, distance: 68.2
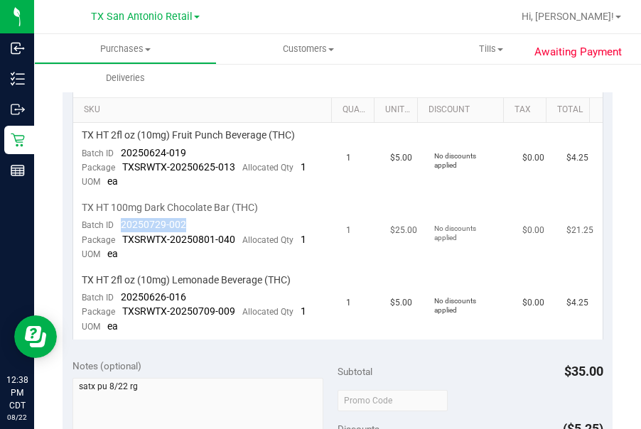
click at [120, 223] on td "TX HT 100mg Dark Chocolate Bar (THC) Batch ID 20250729-002 Package TXSRWTX-2025…" at bounding box center [205, 231] width 265 height 72
copy span "20250729-002"
drag, startPoint x: 186, startPoint y: 294, endPoint x: 120, endPoint y: 296, distance: 66.1
click at [120, 296] on td "TX HT 2fl oz (10mg) Lemonade Beverage (THC) Batch ID 20250626-016 Package TXSRW…" at bounding box center [205, 304] width 265 height 72
drag, startPoint x: 120, startPoint y: 296, endPoint x: 141, endPoint y: 291, distance: 21.2
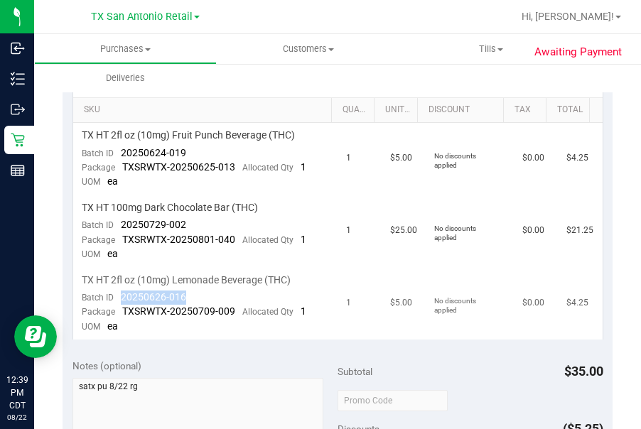
copy span "20250626-016"
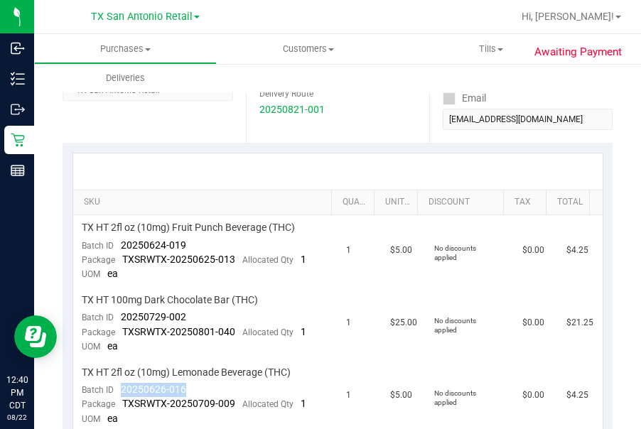
scroll to position [0, 0]
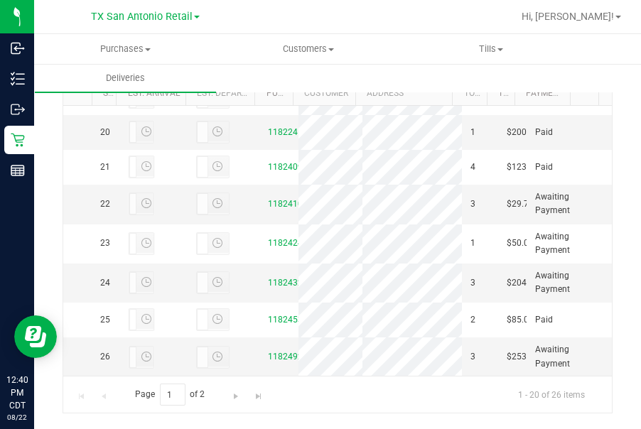
scroll to position [1374, 0]
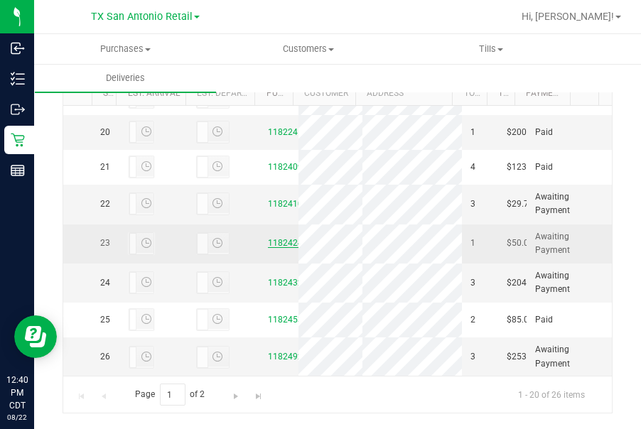
click at [268, 238] on link "11824242" at bounding box center [288, 243] width 40 height 10
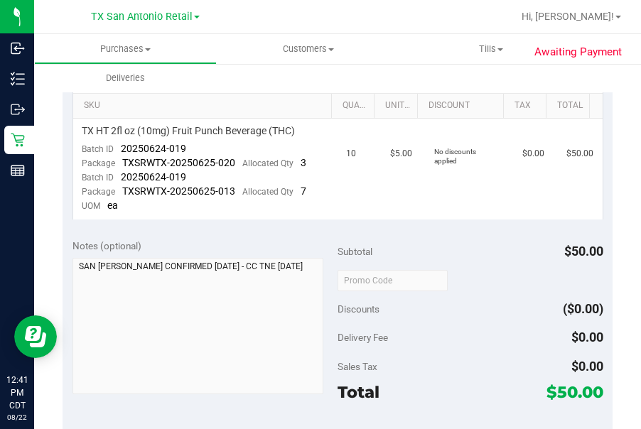
click at [629, 242] on div "Awaiting Payment Back Mark as Undeliverable Cancel Purchase View Profile # 1182…" at bounding box center [337, 273] width 607 height 1107
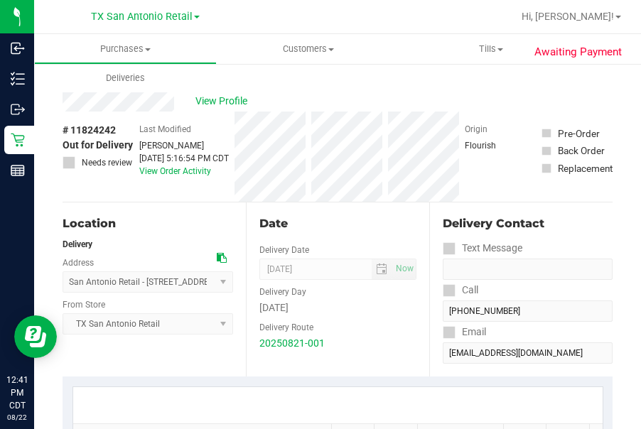
scroll to position [11, 0]
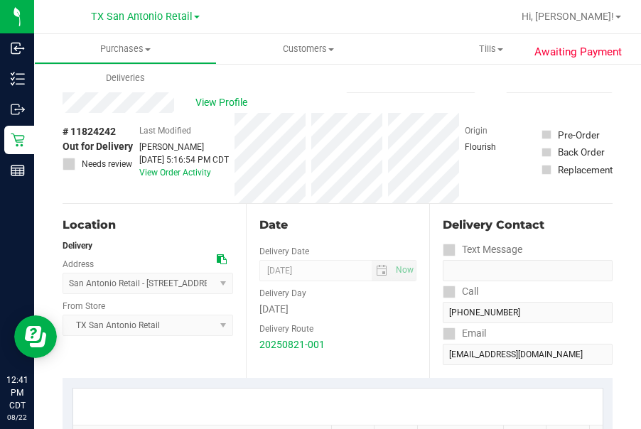
click at [330, 144] on div "# 11824242 Out for Delivery Needs review Last Modified Lindsey Sherman Aug 21, …" at bounding box center [338, 158] width 550 height 90
click at [394, 11] on div at bounding box center [383, 17] width 258 height 28
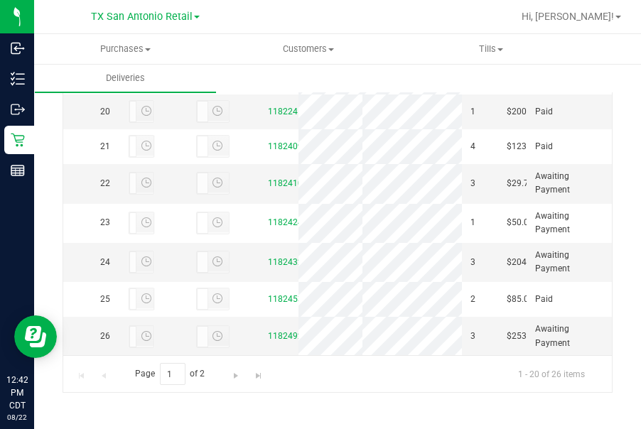
scroll to position [1374, 0]
click at [272, 257] on link "11824324" at bounding box center [288, 262] width 40 height 10
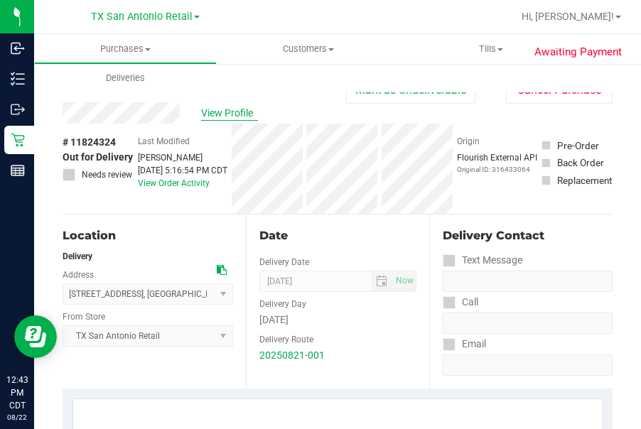
click at [230, 112] on span "View Profile" at bounding box center [229, 113] width 57 height 15
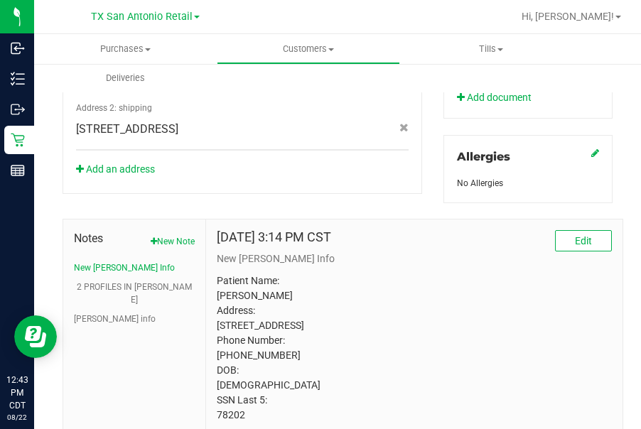
scroll to position [658, 0]
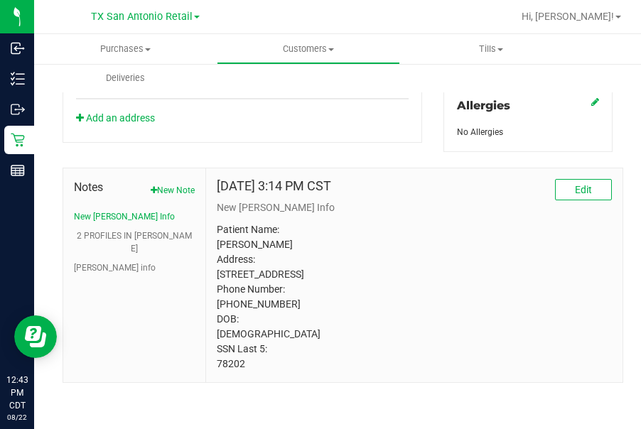
drag, startPoint x: 251, startPoint y: 359, endPoint x: 207, endPoint y: 365, distance: 44.5
click at [207, 365] on div "Dec 28, 2024 3:14 PM CST Edit New CURT Info Patient Name: Kristopher Rich Addre…" at bounding box center [414, 275] width 416 height 214
drag, startPoint x: 207, startPoint y: 365, endPoint x: 239, endPoint y: 361, distance: 32.3
copy p "78202"
click at [301, 23] on div at bounding box center [383, 17] width 258 height 28
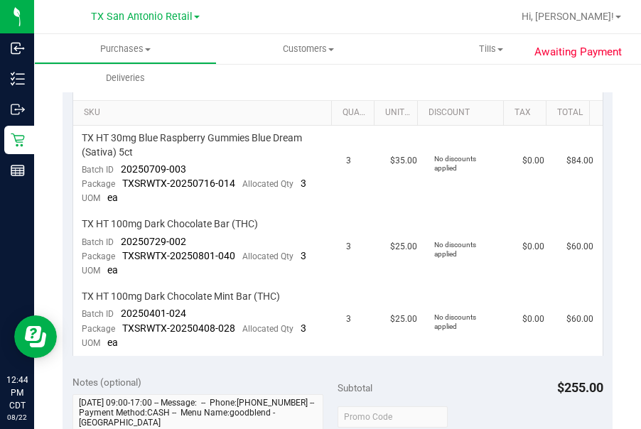
scroll to position [339, 0]
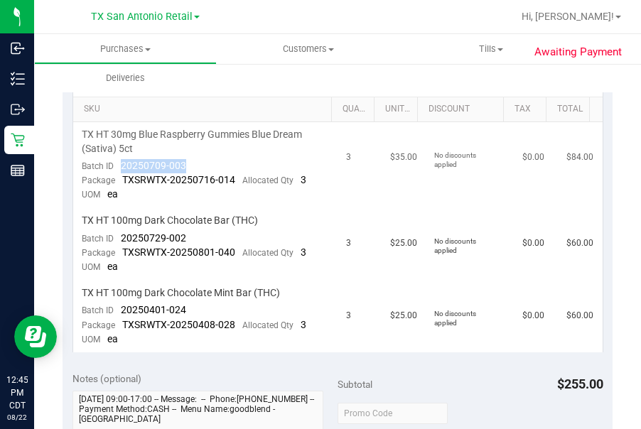
drag, startPoint x: 185, startPoint y: 158, endPoint x: 117, endPoint y: 163, distance: 69.1
click at [117, 163] on td "TX HT 30mg Blue Raspberry Gummies Blue Dream (Sativa) 5ct Batch ID 20250709-003…" at bounding box center [205, 165] width 265 height 86
drag, startPoint x: 117, startPoint y: 163, endPoint x: 137, endPoint y: 162, distance: 20.7
copy span "20250709-003"
drag, startPoint x: 194, startPoint y: 236, endPoint x: 122, endPoint y: 236, distance: 72.5
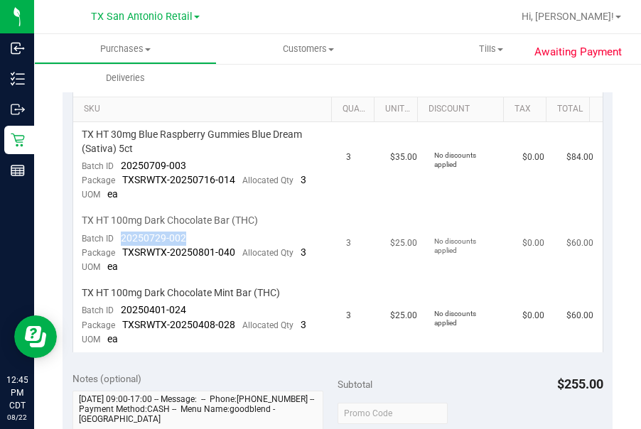
click at [122, 236] on td "TX HT 100mg Dark Chocolate Bar (THC) Batch ID 20250729-002 Package TXSRWTX-2025…" at bounding box center [205, 244] width 265 height 72
drag, startPoint x: 122, startPoint y: 236, endPoint x: 129, endPoint y: 236, distance: 7.8
copy span "20250729-002"
drag, startPoint x: 193, startPoint y: 306, endPoint x: 121, endPoint y: 306, distance: 71.8
click at [121, 306] on td "TX HT 100mg Dark Chocolate Mint Bar (THC) Batch ID 20250401-024 Package TXSRWTX…" at bounding box center [205, 317] width 265 height 72
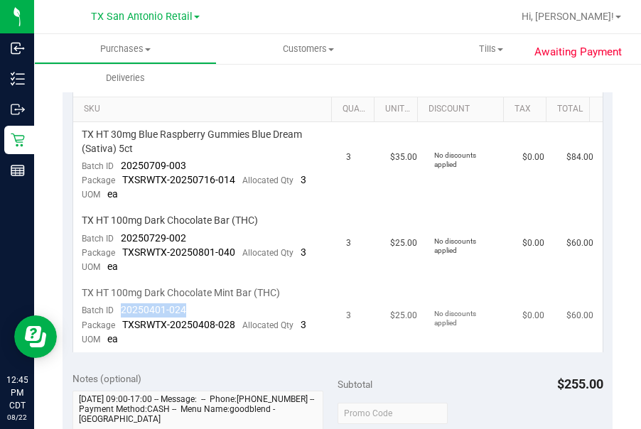
drag, startPoint x: 121, startPoint y: 306, endPoint x: 137, endPoint y: 304, distance: 16.5
copy span "20250401-024"
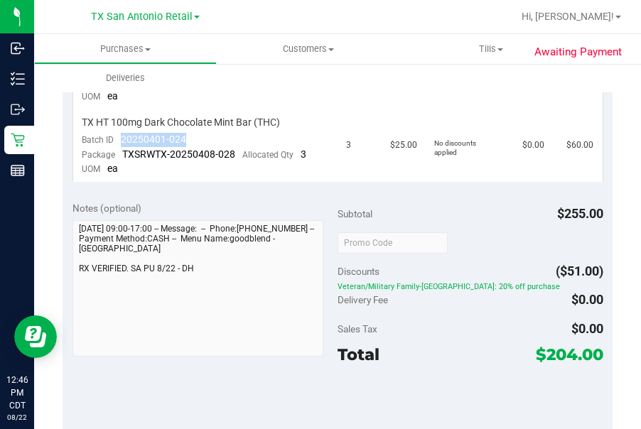
scroll to position [519, 0]
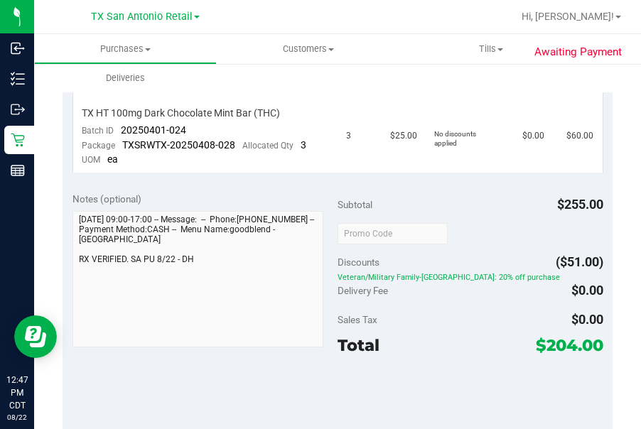
click at [406, 21] on div at bounding box center [383, 17] width 258 height 28
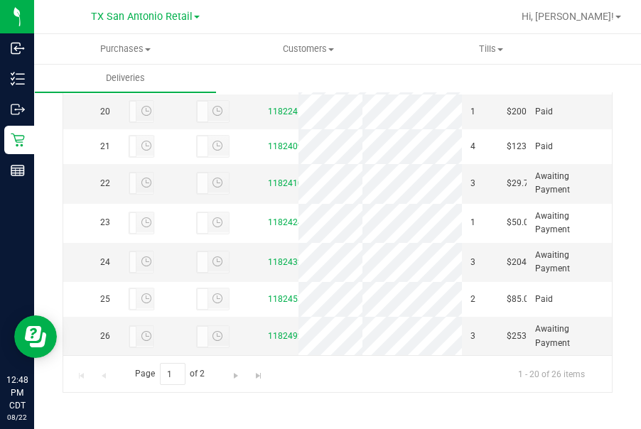
scroll to position [1374, 0]
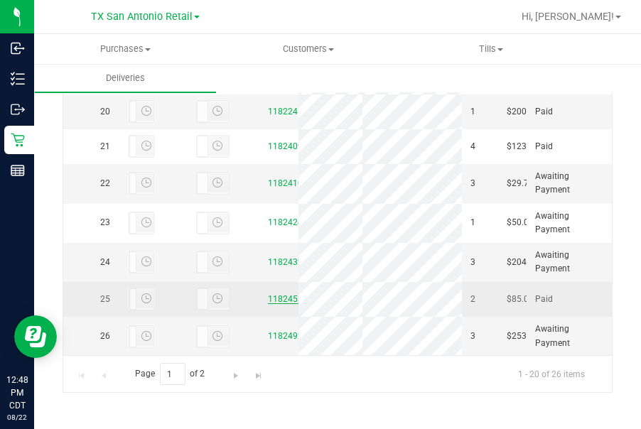
click at [271, 294] on link "11824538" at bounding box center [288, 299] width 40 height 10
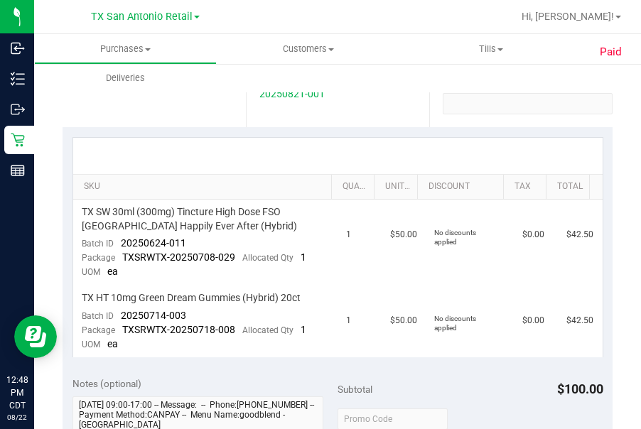
scroll to position [303, 0]
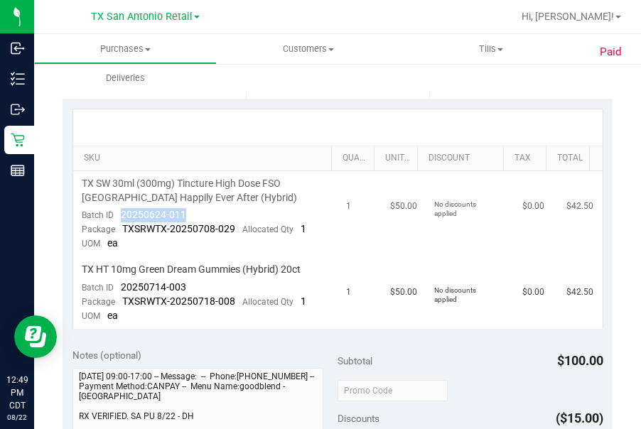
drag, startPoint x: 188, startPoint y: 211, endPoint x: 122, endPoint y: 217, distance: 67.1
click at [122, 217] on td "TX SW 30ml (300mg) Tincture High Dose FSO TX Happily Ever After (Hybrid) Batch …" at bounding box center [205, 214] width 265 height 86
drag, startPoint x: 122, startPoint y: 217, endPoint x: 134, endPoint y: 210, distance: 14.0
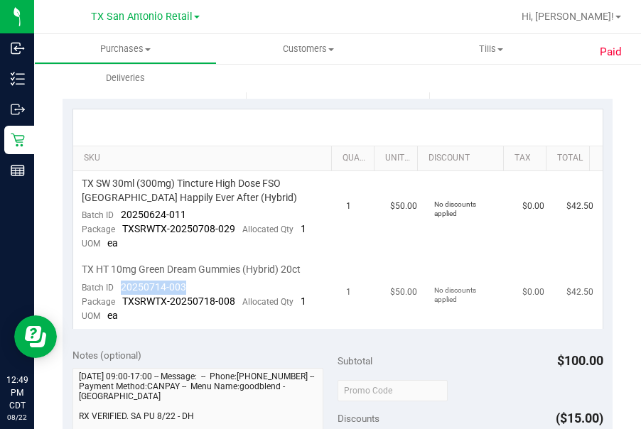
drag, startPoint x: 191, startPoint y: 283, endPoint x: 120, endPoint y: 289, distance: 71.3
click at [120, 289] on td "TX HT 10mg Green Dream Gummies (Hybrid) 20ct Batch ID 20250714-003 Package TXSR…" at bounding box center [205, 293] width 265 height 72
click at [259, 121] on div at bounding box center [337, 127] width 529 height 36
drag, startPoint x: 198, startPoint y: 281, endPoint x: 122, endPoint y: 289, distance: 76.4
click at [122, 289] on td "TX HT 10mg Green Dream Gummies (Hybrid) 20ct Batch ID 20250714-003 Package TXSR…" at bounding box center [205, 293] width 265 height 72
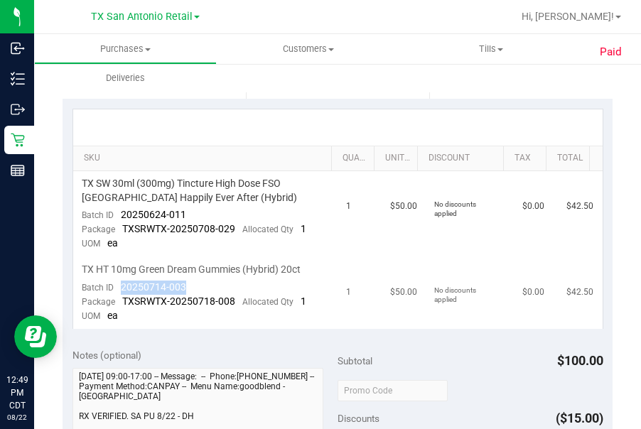
drag, startPoint x: 122, startPoint y: 289, endPoint x: 136, endPoint y: 284, distance: 15.5
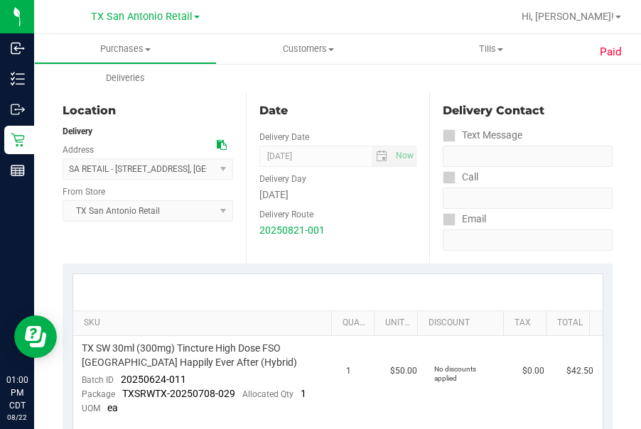
scroll to position [0, 0]
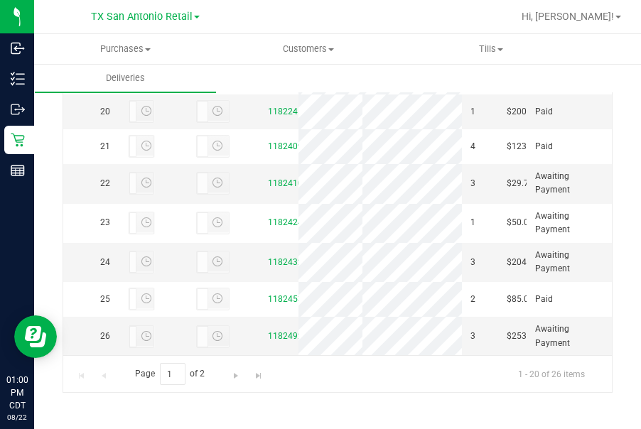
scroll to position [1372, 0]
drag, startPoint x: 596, startPoint y: 347, endPoint x: 274, endPoint y: 323, distance: 322.8
click at [274, 323] on td "11824922" at bounding box center [278, 336] width 39 height 38
click at [274, 331] on link "11824922" at bounding box center [288, 336] width 40 height 10
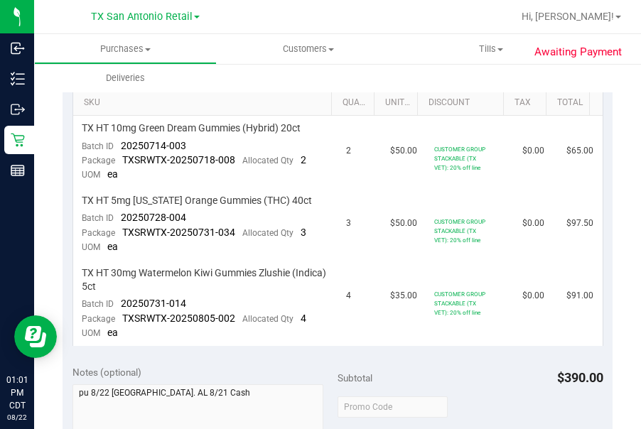
scroll to position [348, 0]
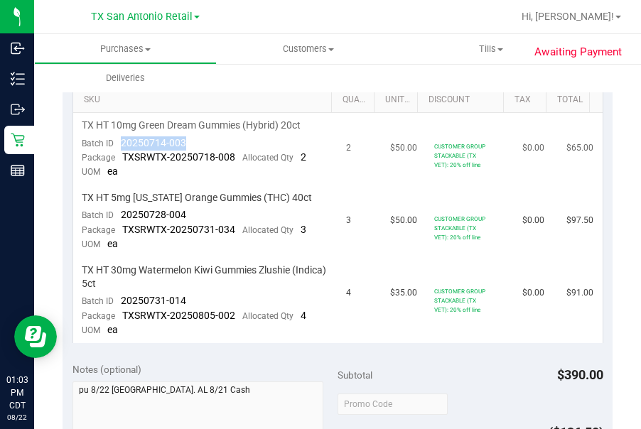
drag, startPoint x: 195, startPoint y: 139, endPoint x: 122, endPoint y: 141, distance: 73.9
click at [122, 141] on td "TX HT 10mg Green Dream Gummies (Hybrid) 20ct Batch ID 20250714-003 Package TXSR…" at bounding box center [205, 149] width 265 height 72
drag, startPoint x: 122, startPoint y: 141, endPoint x: 130, endPoint y: 138, distance: 9.0
drag, startPoint x: 189, startPoint y: 208, endPoint x: 121, endPoint y: 217, distance: 68.8
click at [121, 217] on td "TX HT 5mg Texas Orange Gummies (THC) 40ct Batch ID 20250728-004 Package TXSRWTX…" at bounding box center [205, 221] width 265 height 72
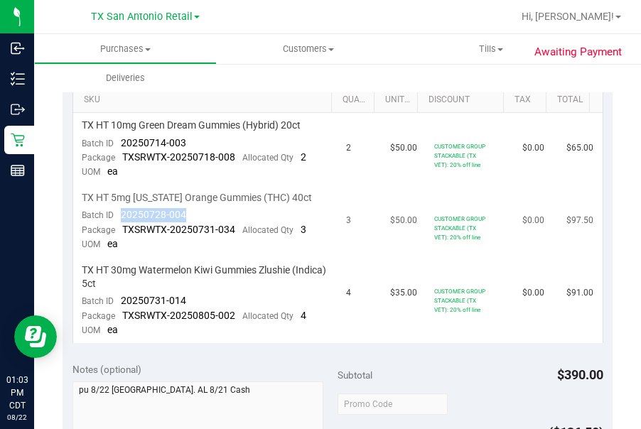
drag, startPoint x: 121, startPoint y: 217, endPoint x: 138, endPoint y: 209, distance: 19.1
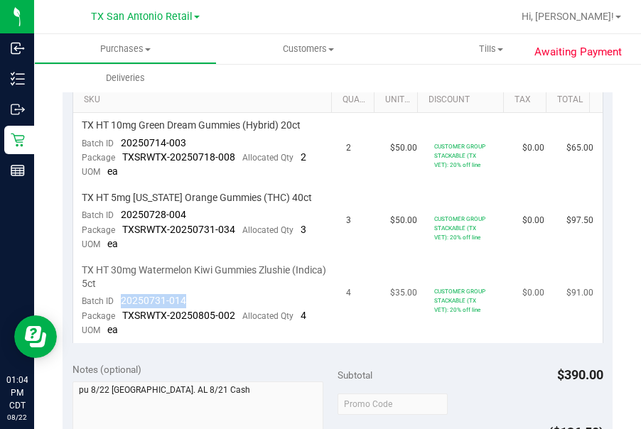
drag, startPoint x: 195, startPoint y: 295, endPoint x: 119, endPoint y: 303, distance: 76.4
click at [119, 303] on td "TX HT 30mg Watermelon Kiwi Gummies Zlushie (Indica) 5ct Batch ID 20250731-014 P…" at bounding box center [205, 300] width 265 height 85
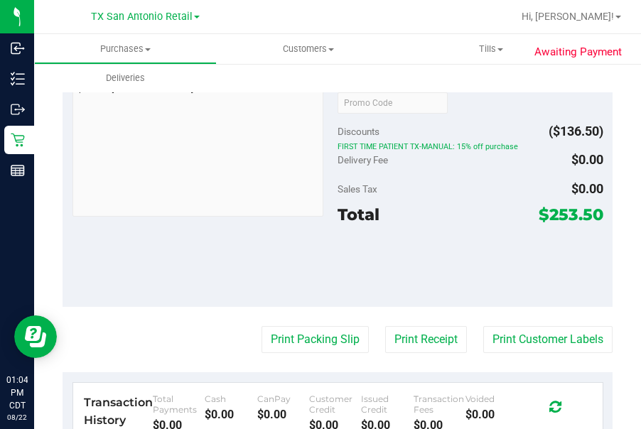
scroll to position [659, 0]
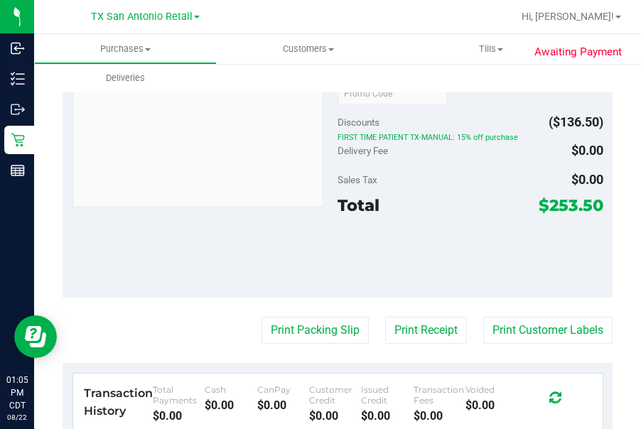
click at [264, 21] on div at bounding box center [383, 17] width 258 height 28
